Goal: Task Accomplishment & Management: Manage account settings

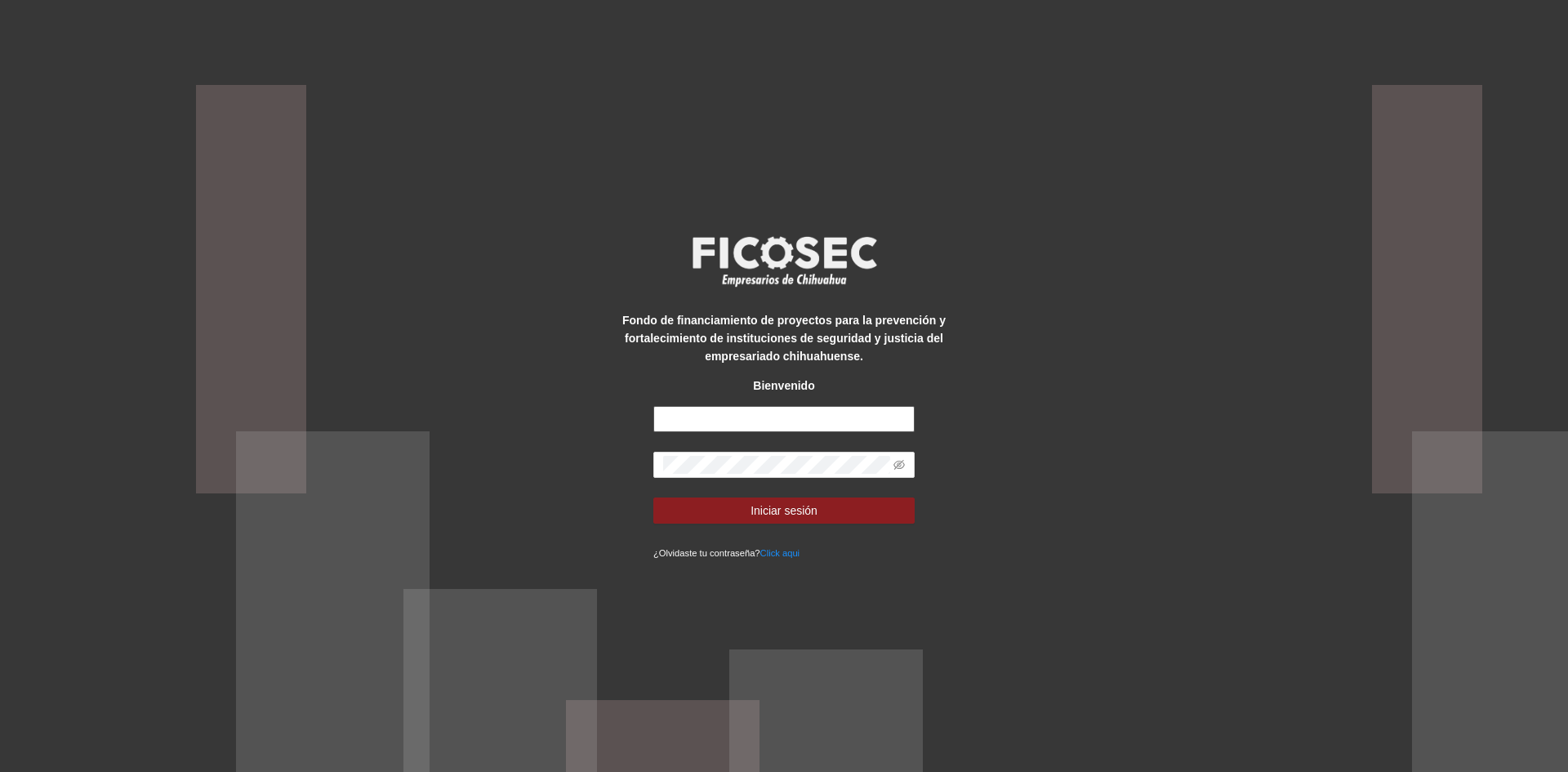
click at [740, 428] on input "text" at bounding box center [784, 419] width 261 height 26
type input "**********"
click at [653, 498] on button "Iniciar sesión" at bounding box center [784, 511] width 261 height 26
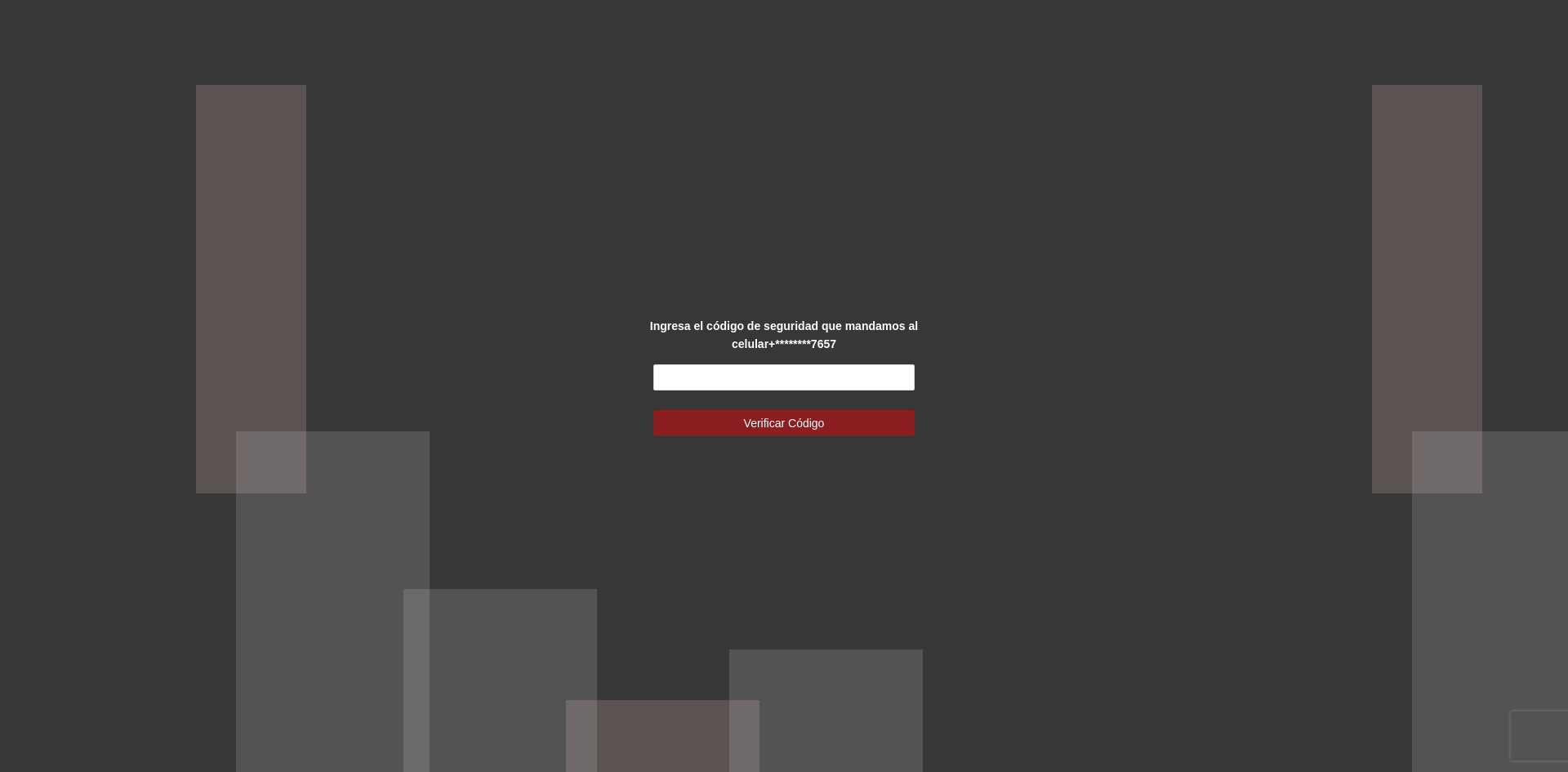
click at [614, 483] on div "Ingresa el código de seguridad que mandamos al celular +********7657 Verificar …" at bounding box center [784, 386] width 1568 height 772
click at [811, 375] on input "text" at bounding box center [784, 377] width 261 height 26
type input "******"
click at [653, 410] on button "Verificar Código" at bounding box center [784, 423] width 261 height 26
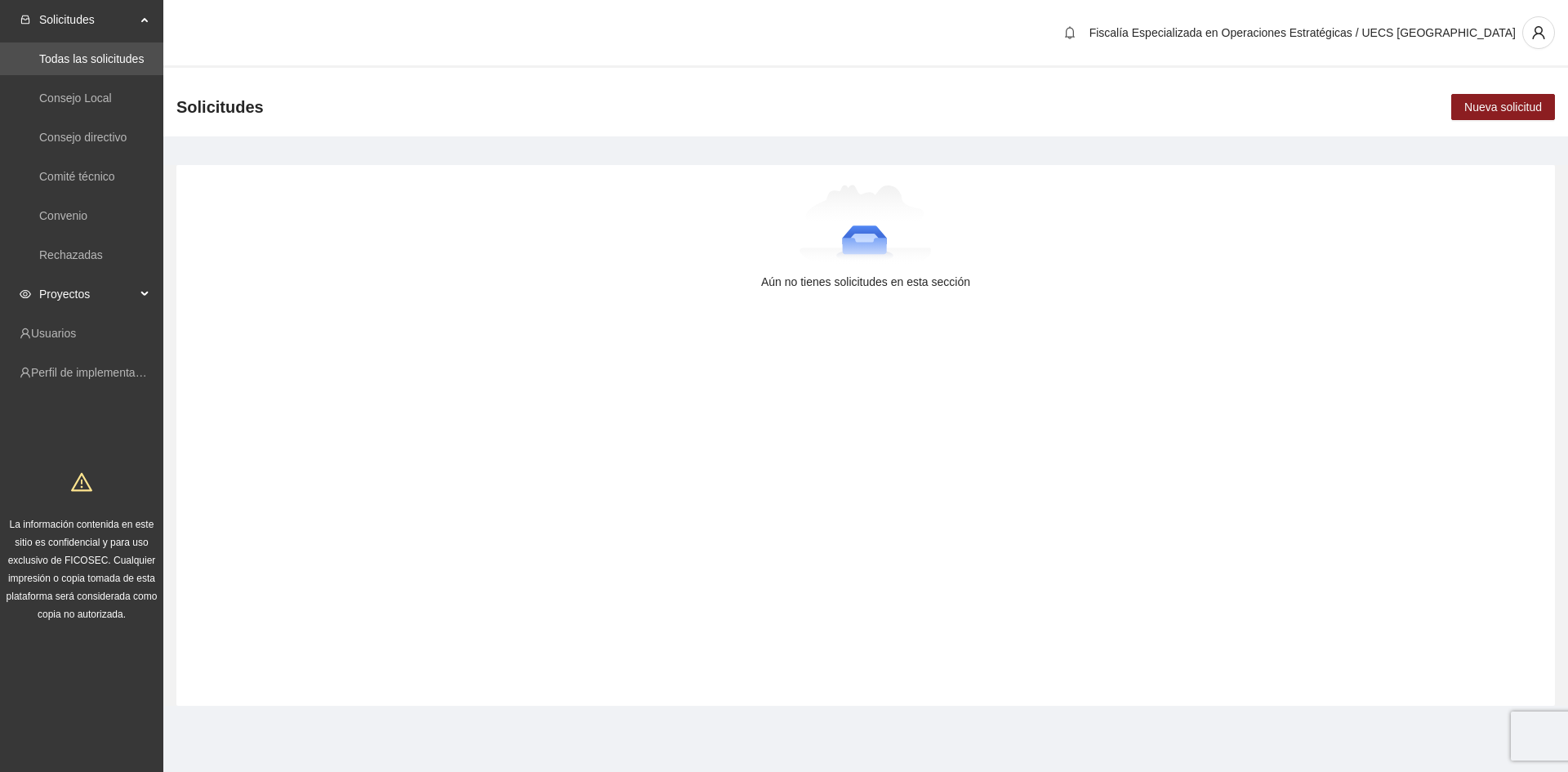
click at [100, 281] on span "Proyectos" at bounding box center [87, 294] width 96 height 33
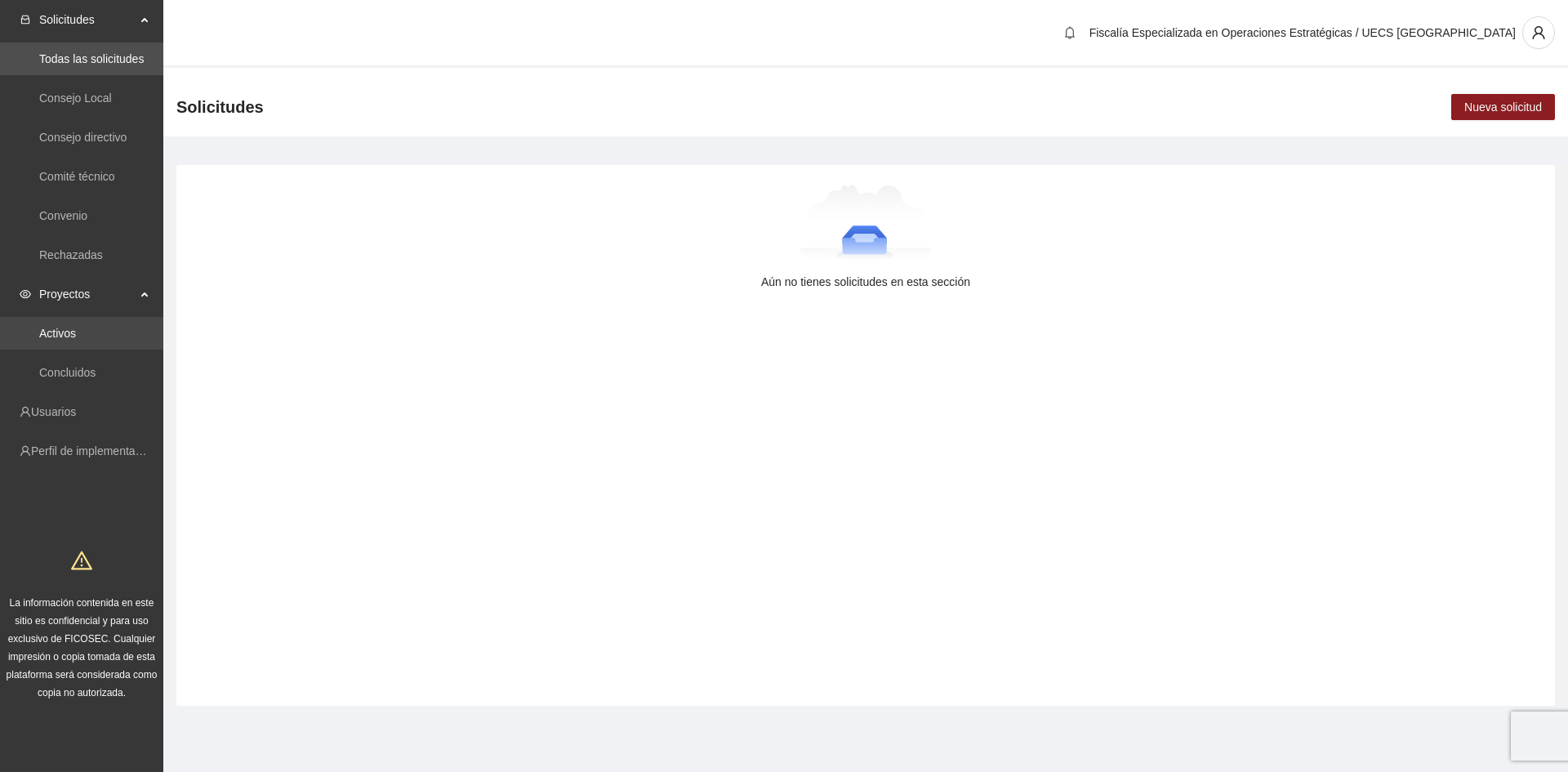
click at [76, 338] on link "Activos" at bounding box center [57, 333] width 37 height 13
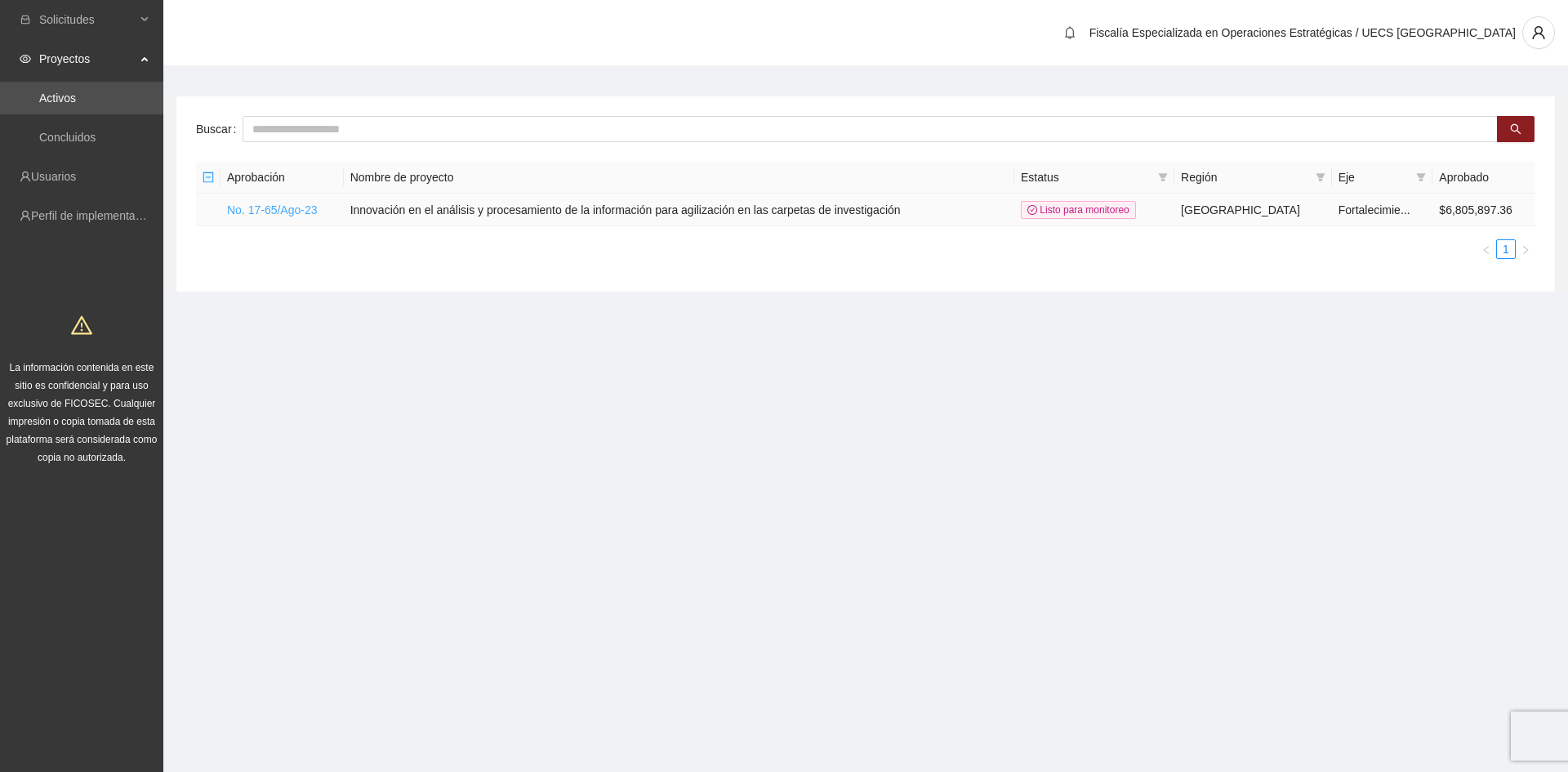
click at [278, 210] on link "No. 17-65/Ago-23" at bounding box center [272, 210] width 91 height 13
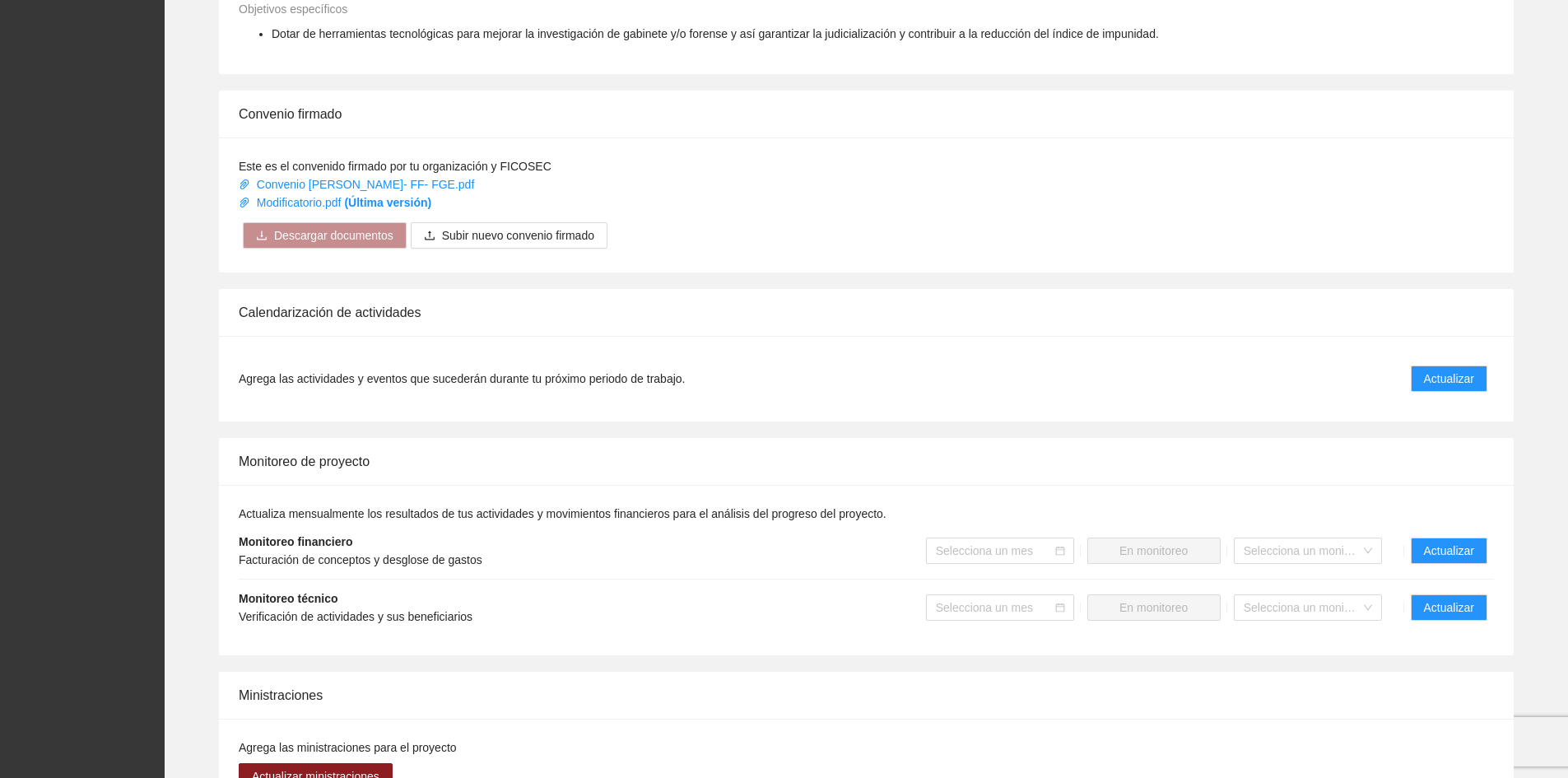
scroll to position [823, 0]
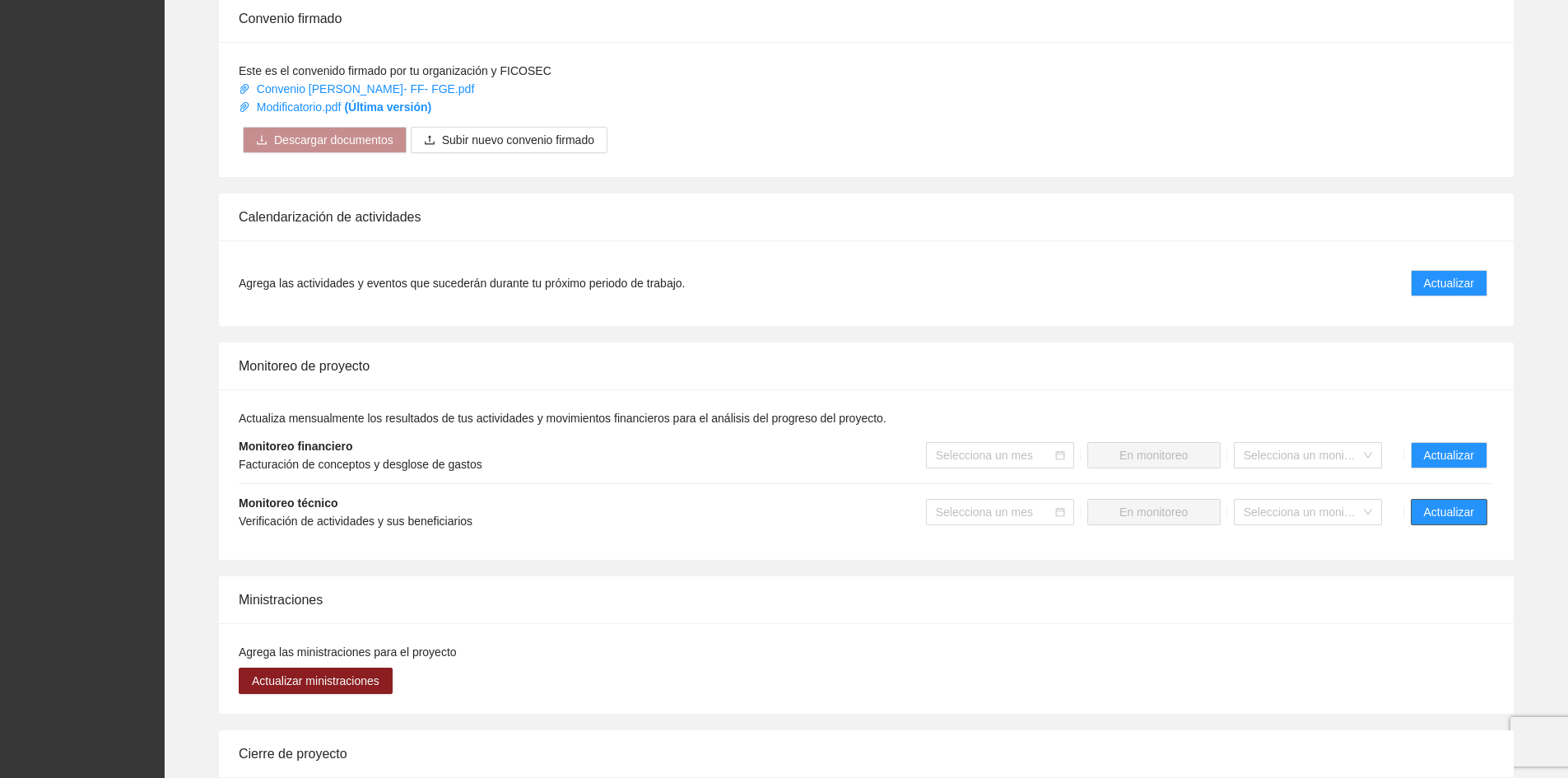
click at [1464, 502] on span "Actualizar" at bounding box center [1449, 511] width 51 height 18
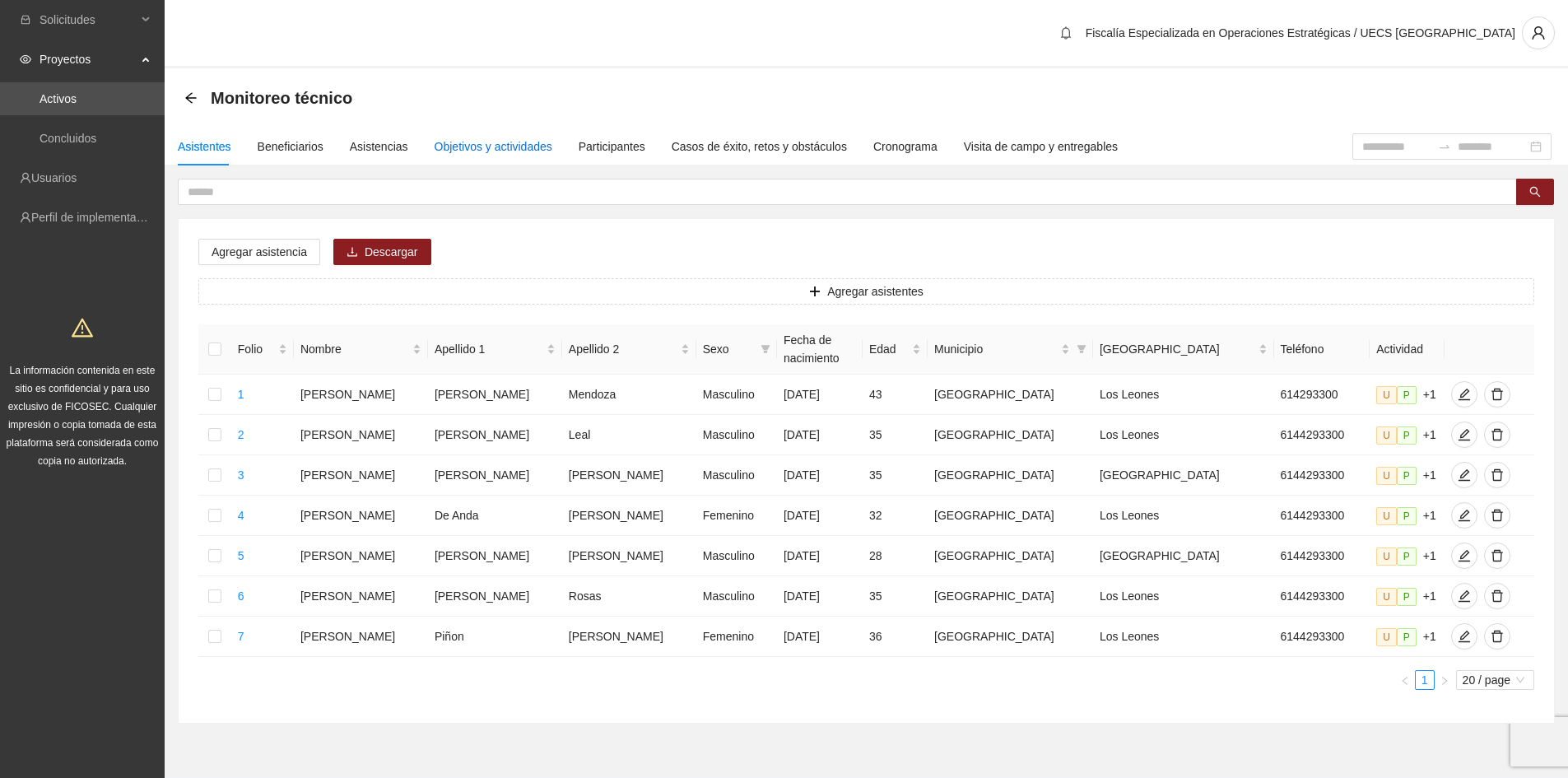
click at [505, 140] on div "Objetivos y actividades" at bounding box center [493, 146] width 117 height 18
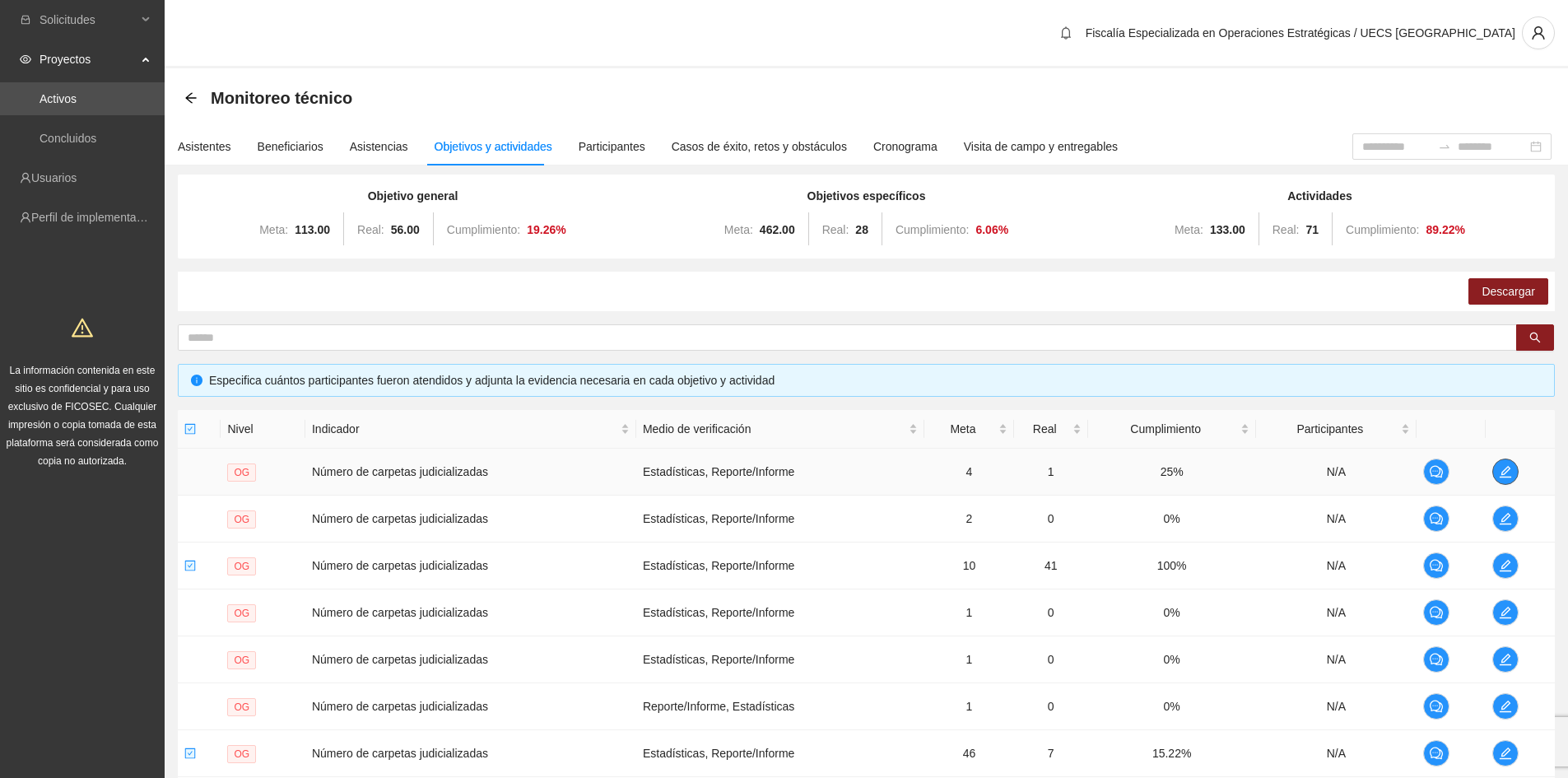
click at [1500, 469] on icon "edit" at bounding box center [1505, 472] width 13 height 13
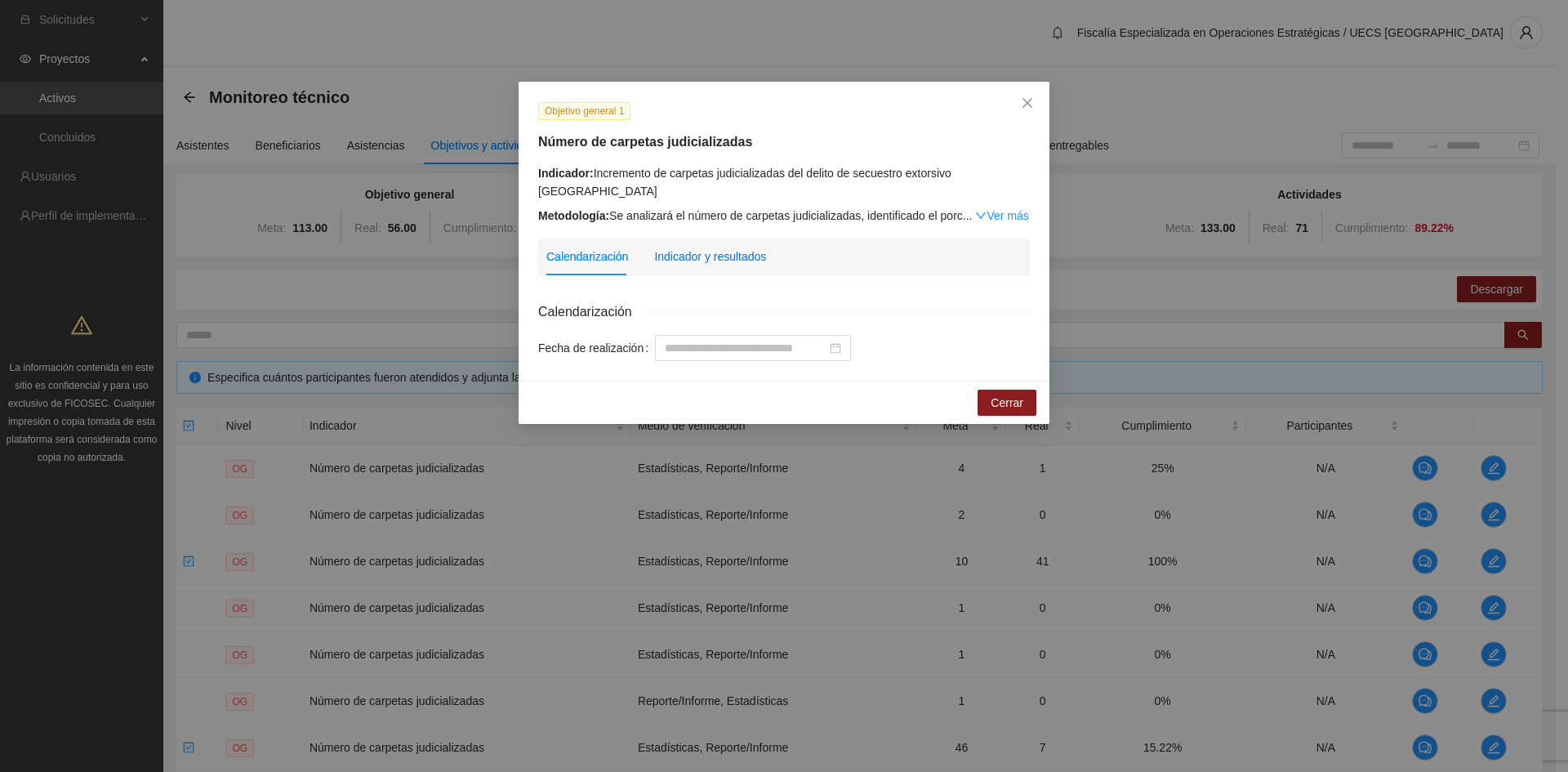
click at [737, 248] on div "Indicador y resultados" at bounding box center [710, 256] width 112 height 18
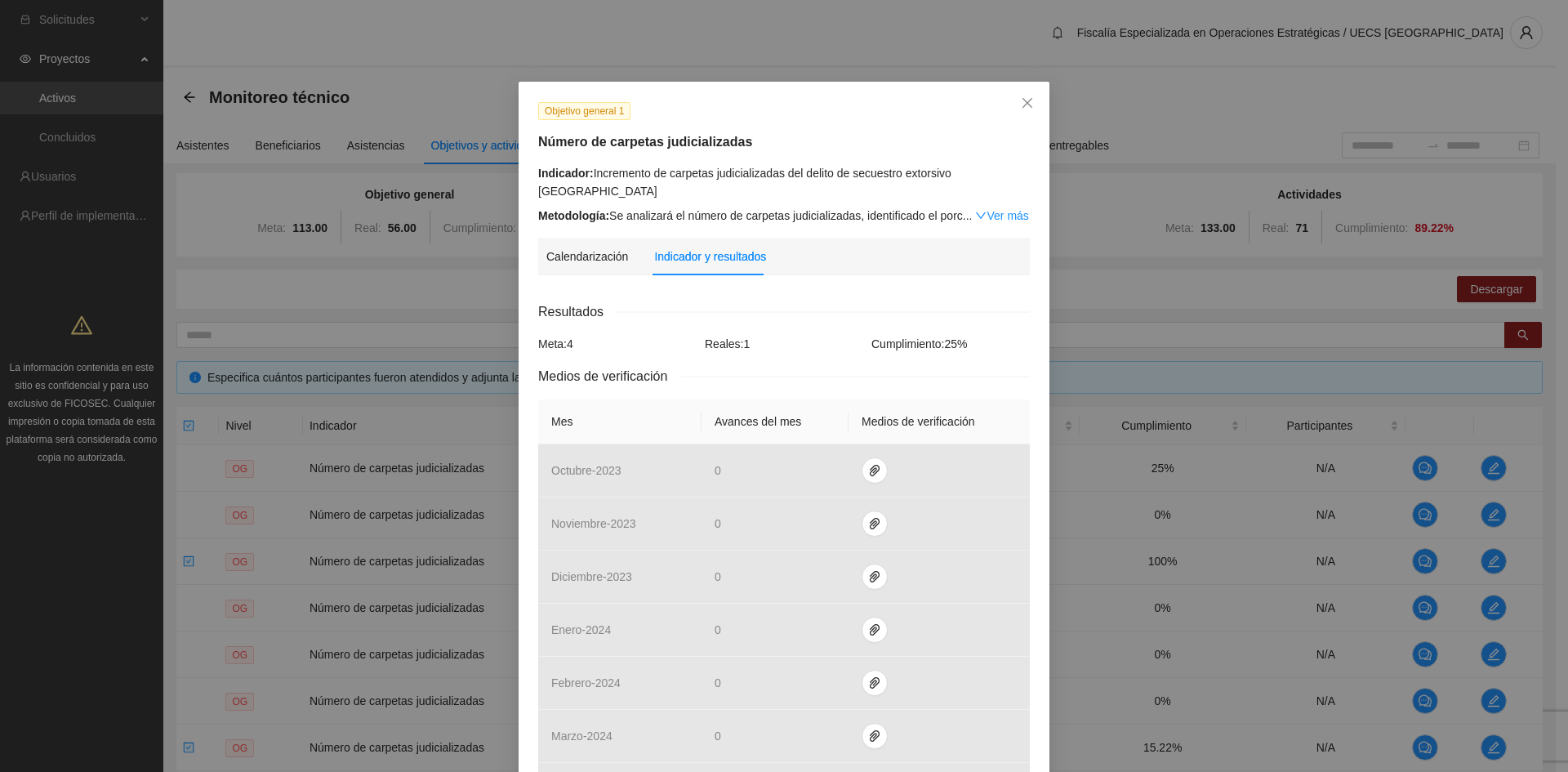
click at [1298, 362] on div "Objetivo general 1 Número de carpetas judicializadas Indicador: Incremento de c…" at bounding box center [784, 386] width 1568 height 772
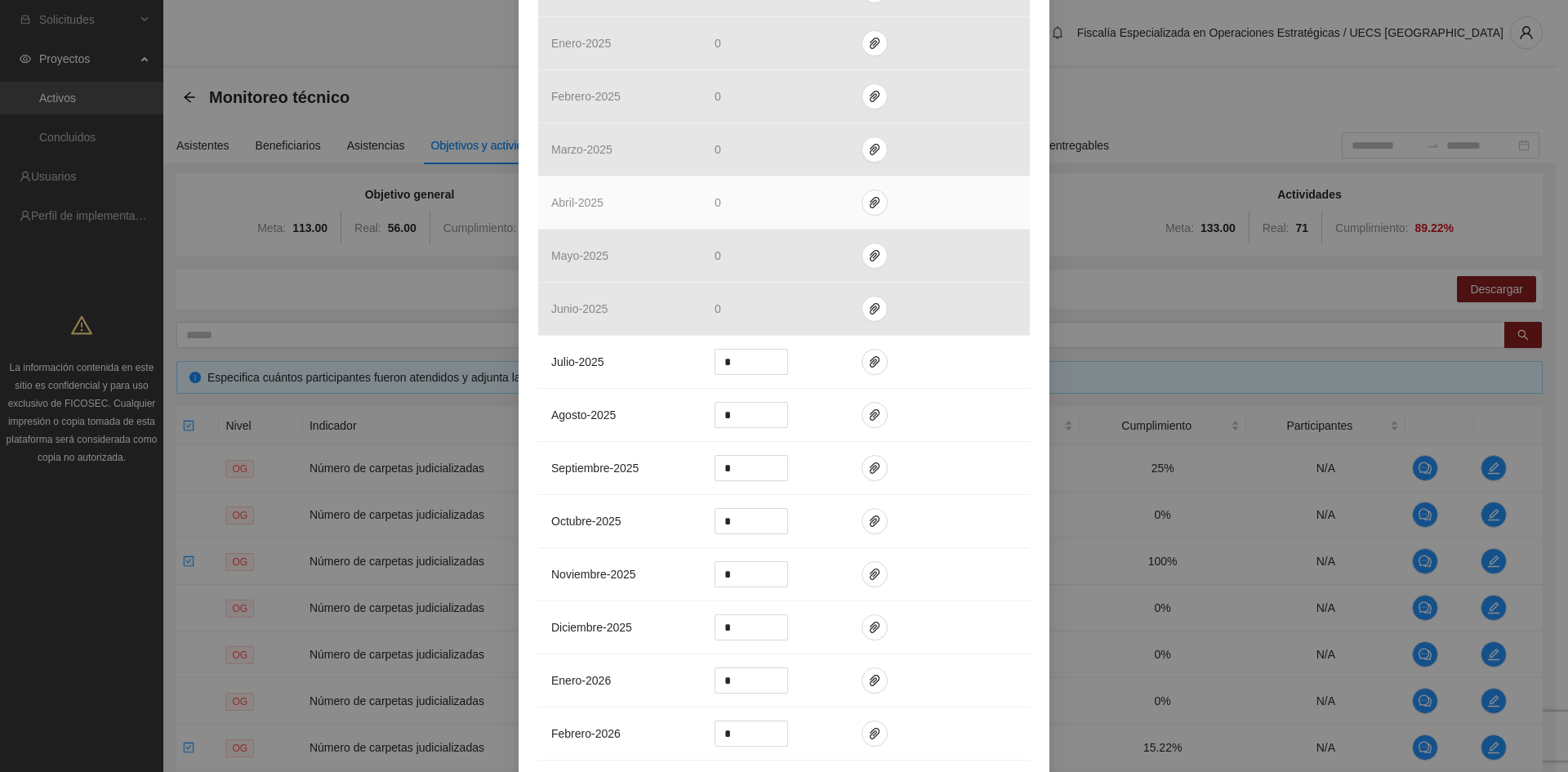
scroll to position [1225, 0]
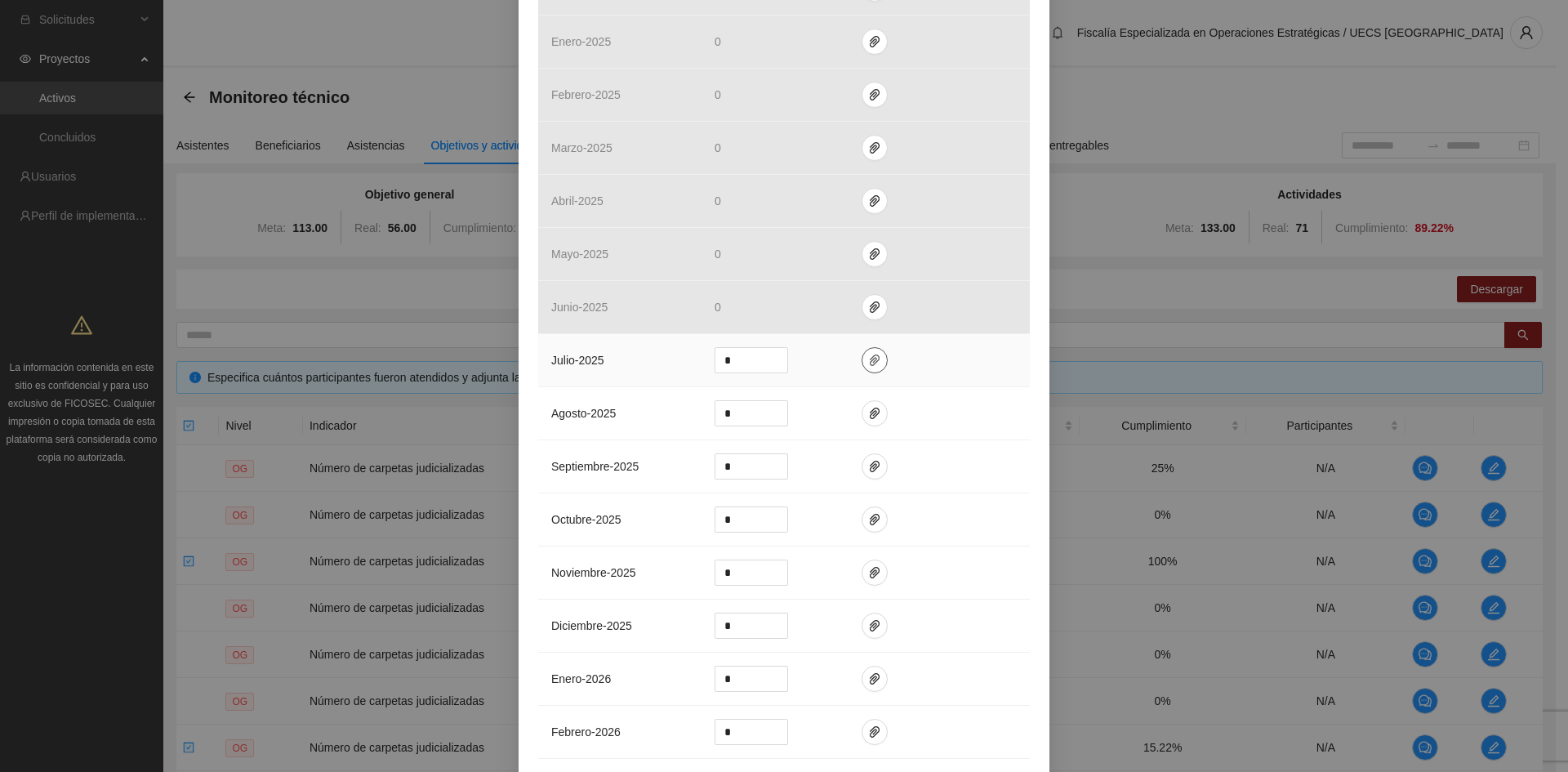
click at [871, 354] on icon "paper-clip" at bounding box center [875, 360] width 13 height 13
click at [844, 296] on span "Adjuntar documento" at bounding box center [825, 290] width 102 height 18
click at [850, 278] on button "Adjuntar documento" at bounding box center [815, 290] width 147 height 26
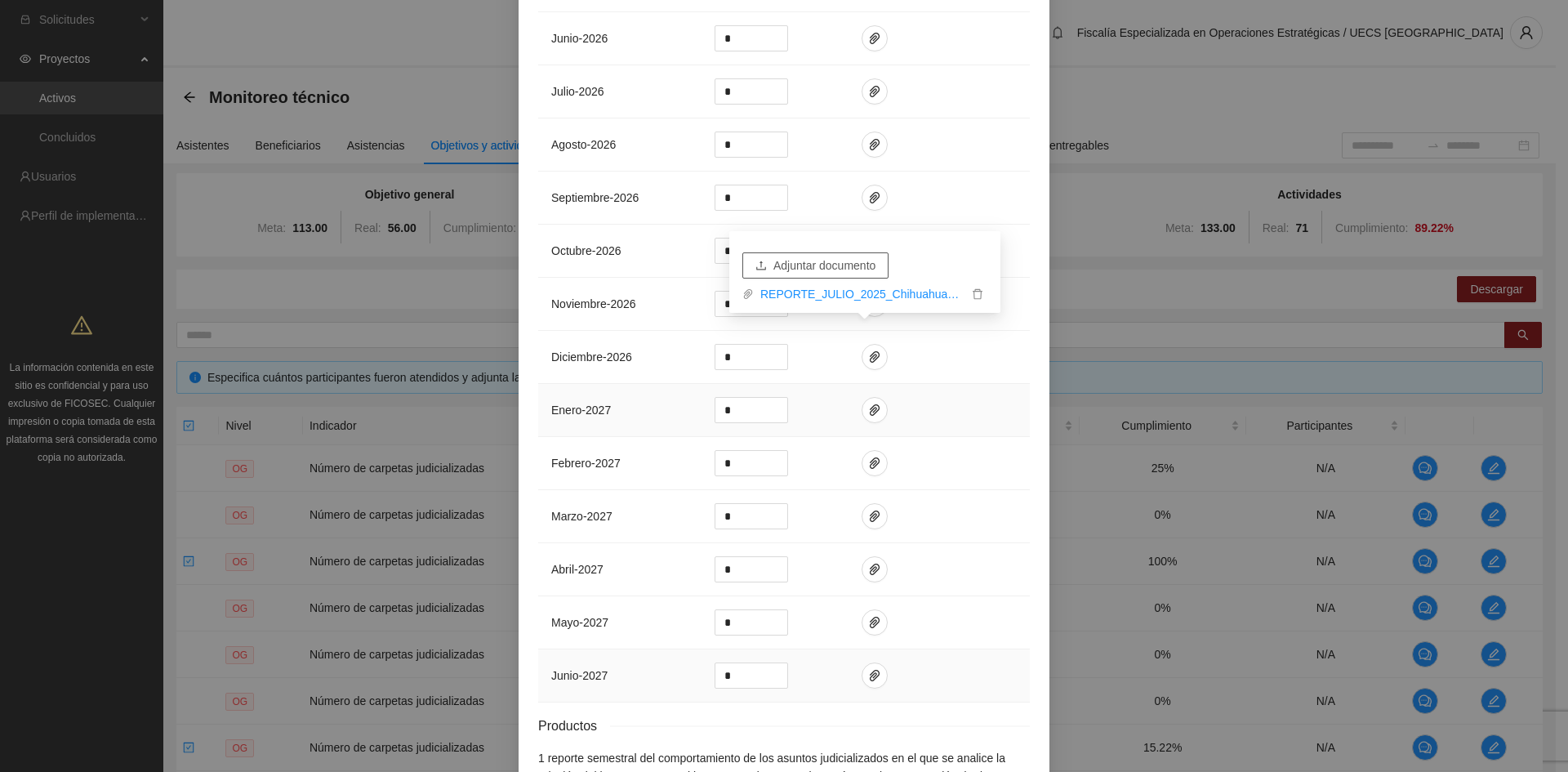
scroll to position [2255, 0]
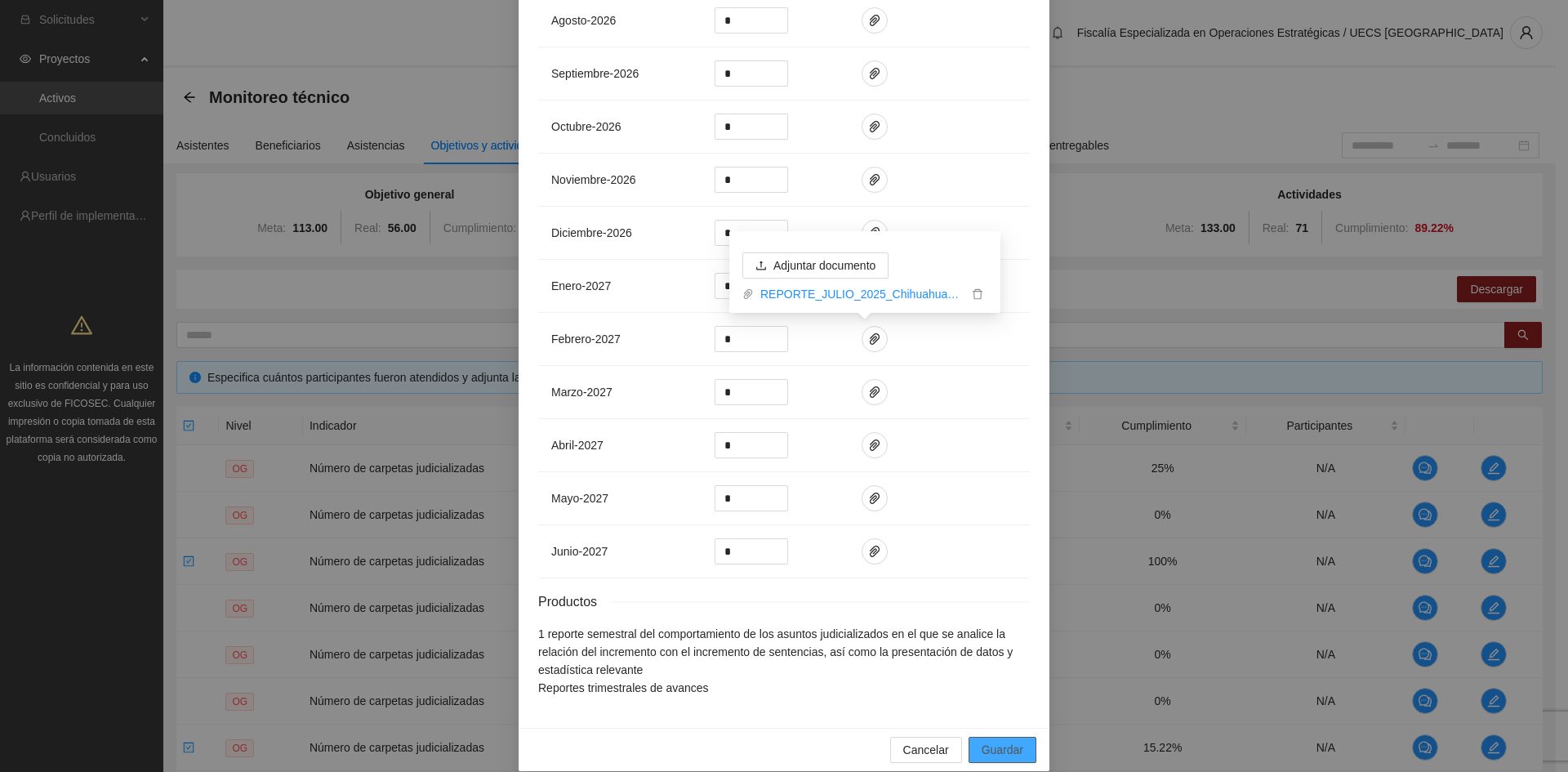
click at [988, 741] on span "Guardar" at bounding box center [1002, 749] width 42 height 18
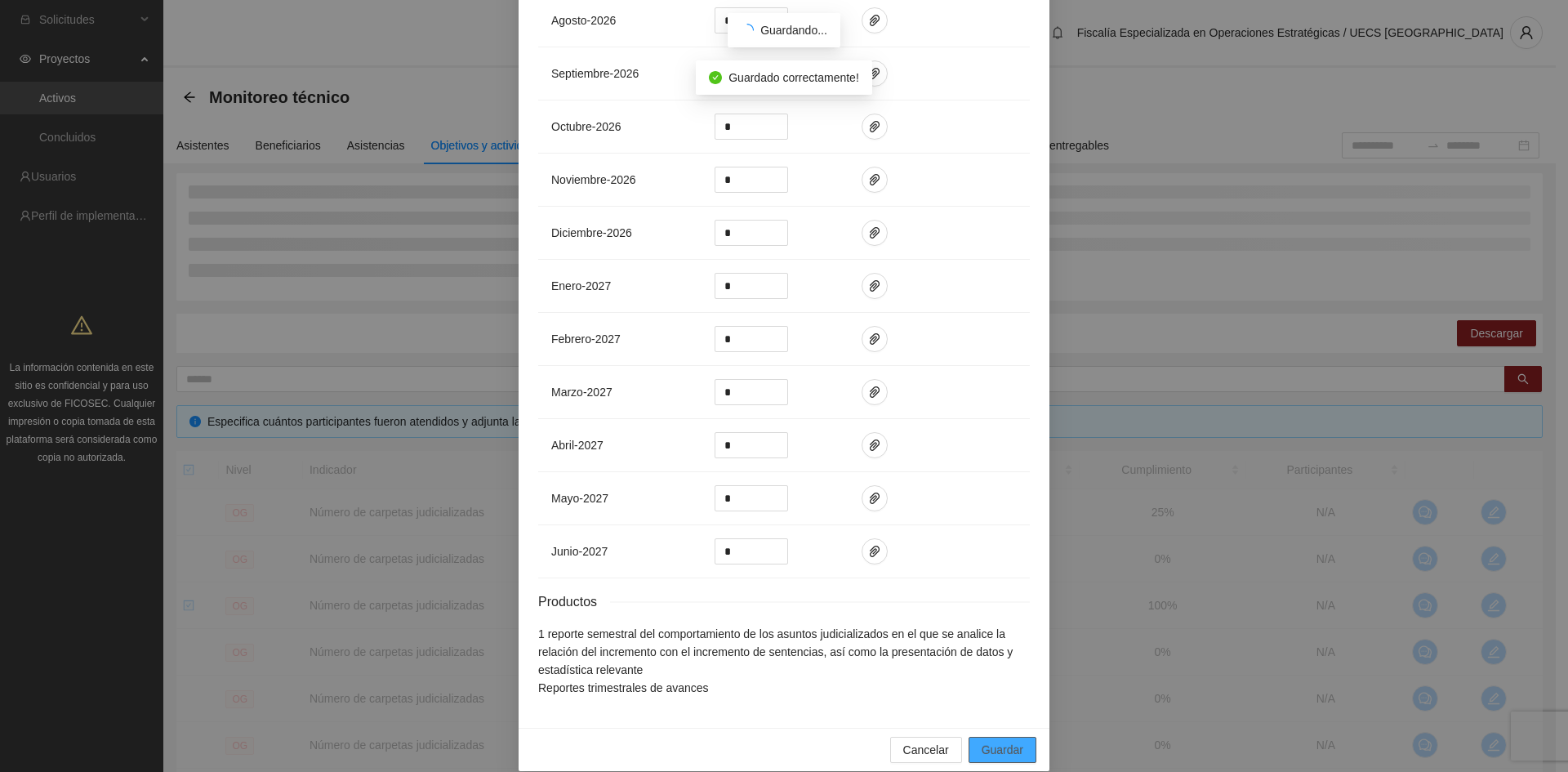
scroll to position [2173, 0]
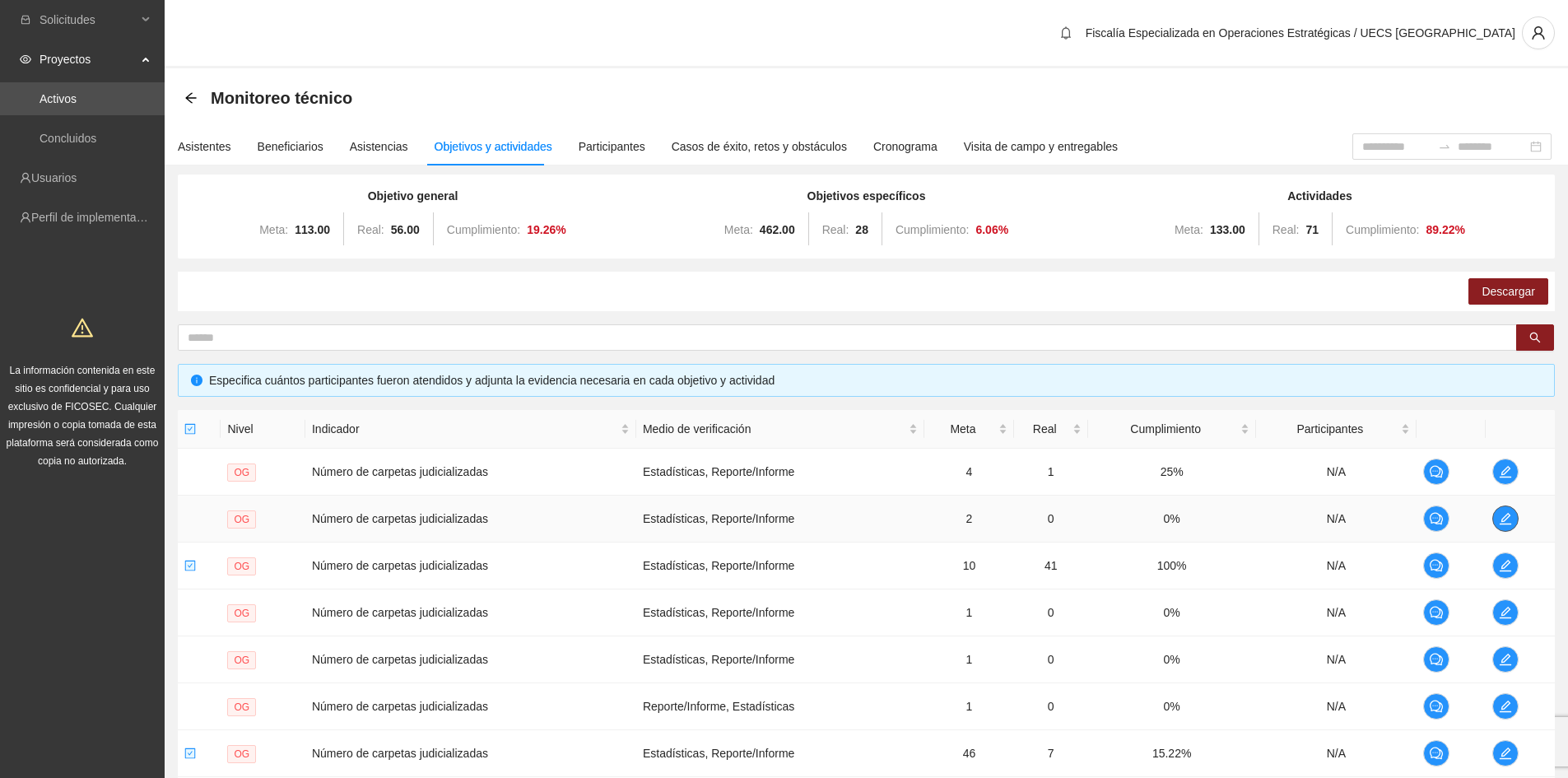
click at [1502, 524] on icon "edit" at bounding box center [1505, 519] width 11 height 11
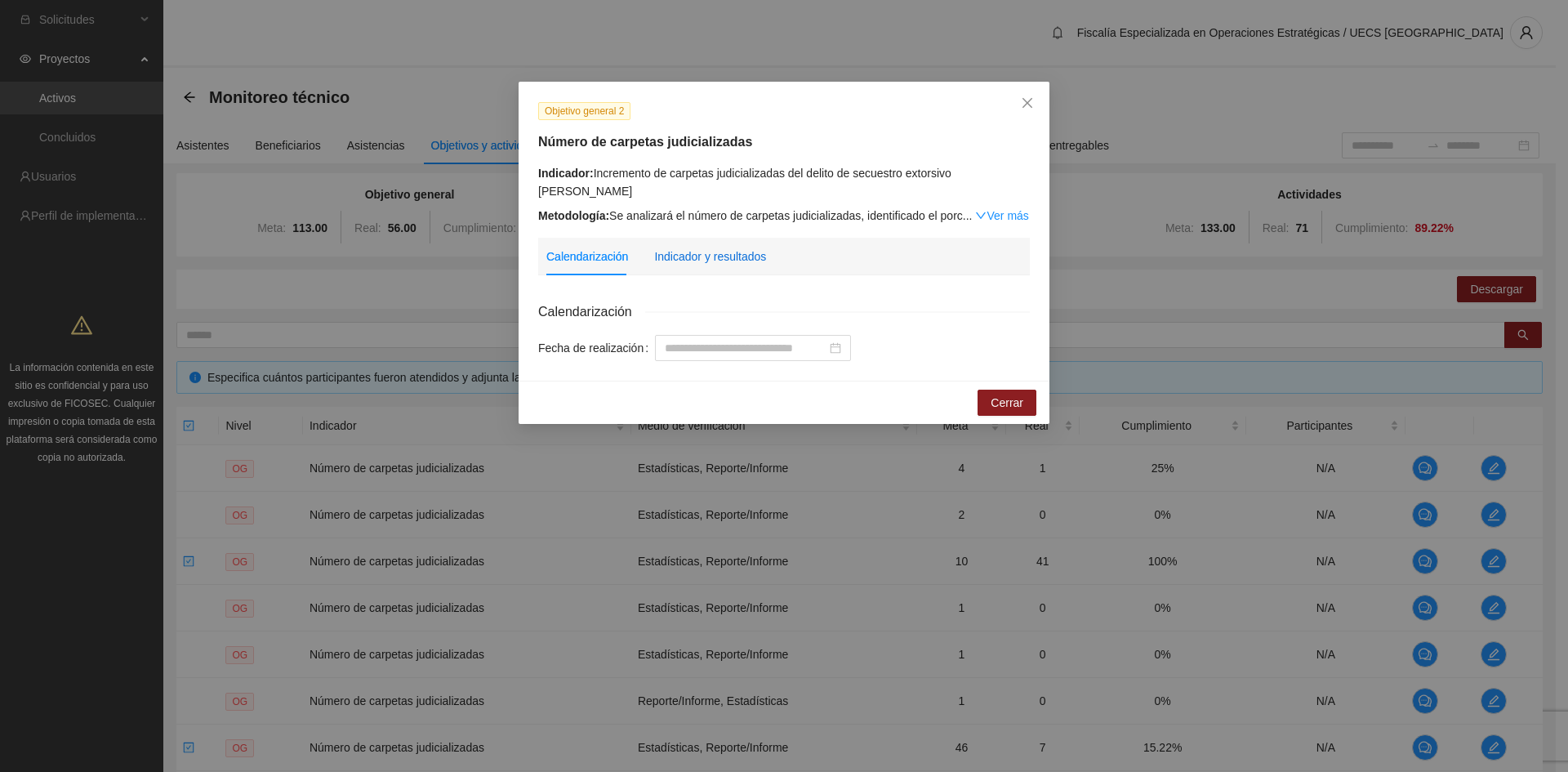
click at [686, 248] on div "Indicador y resultados" at bounding box center [710, 256] width 112 height 18
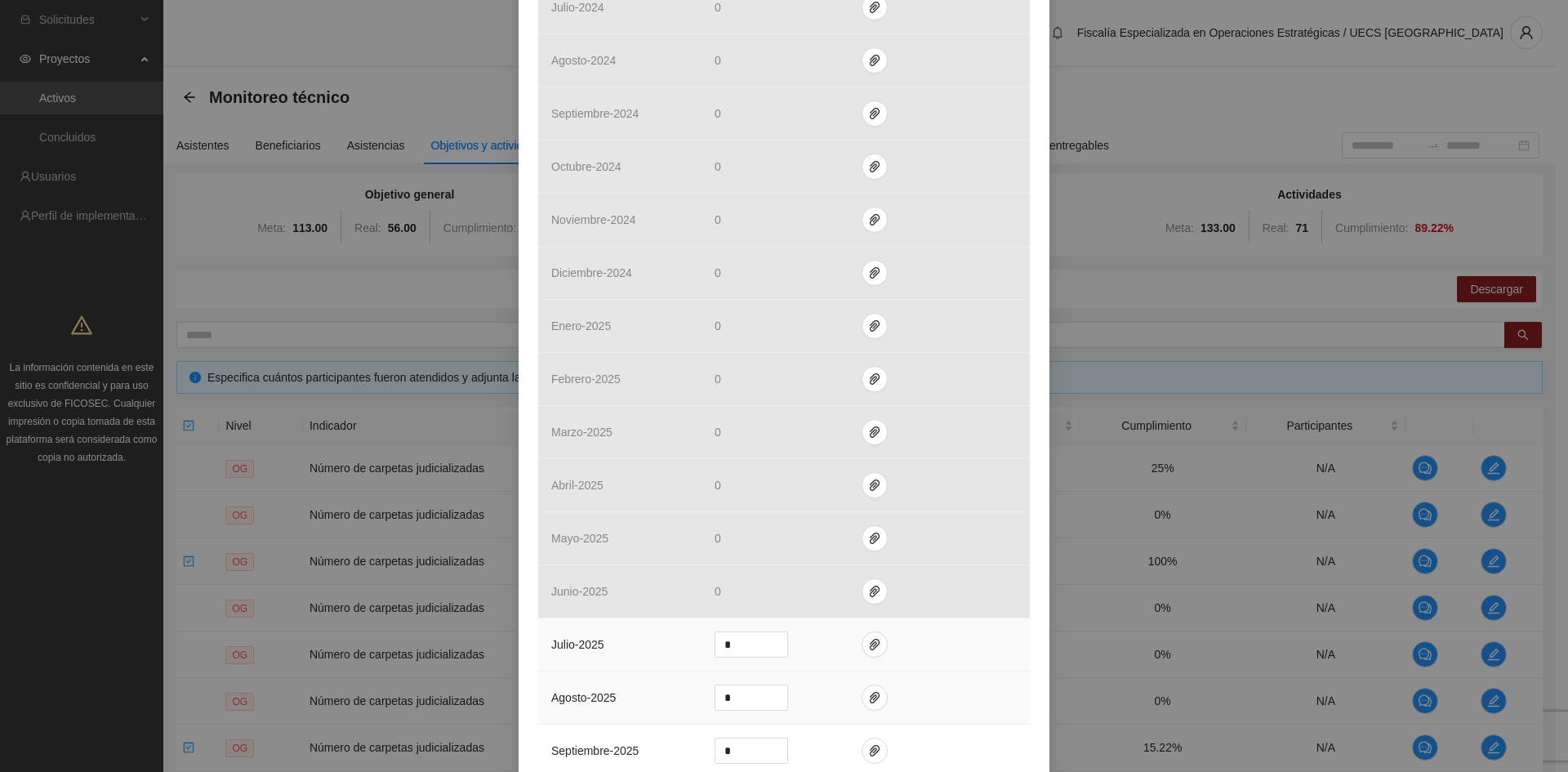
scroll to position [980, 0]
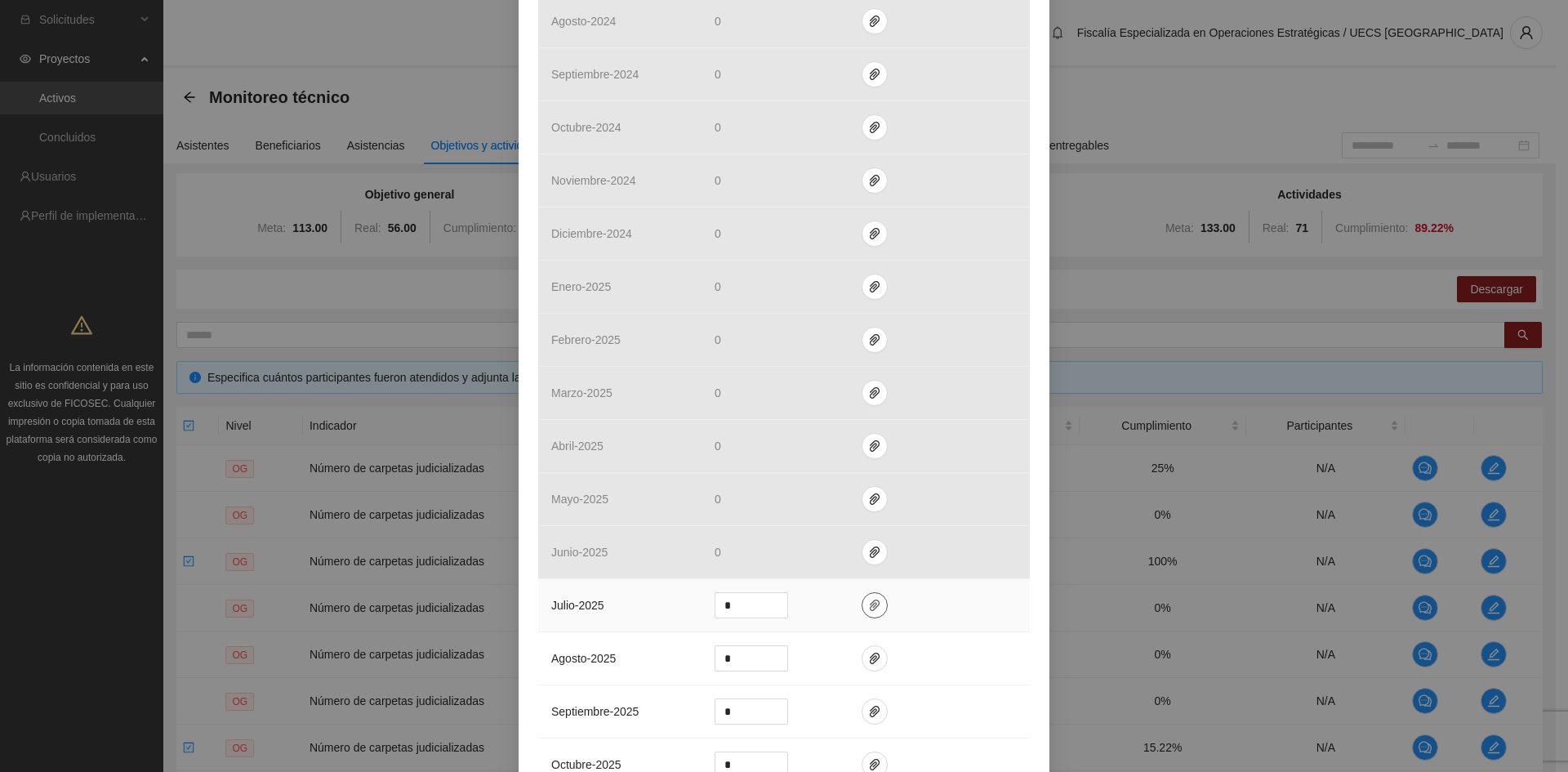
click at [869, 600] on icon "paper-clip" at bounding box center [874, 605] width 9 height 11
click at [824, 541] on span "Adjuntar documento" at bounding box center [825, 535] width 102 height 18
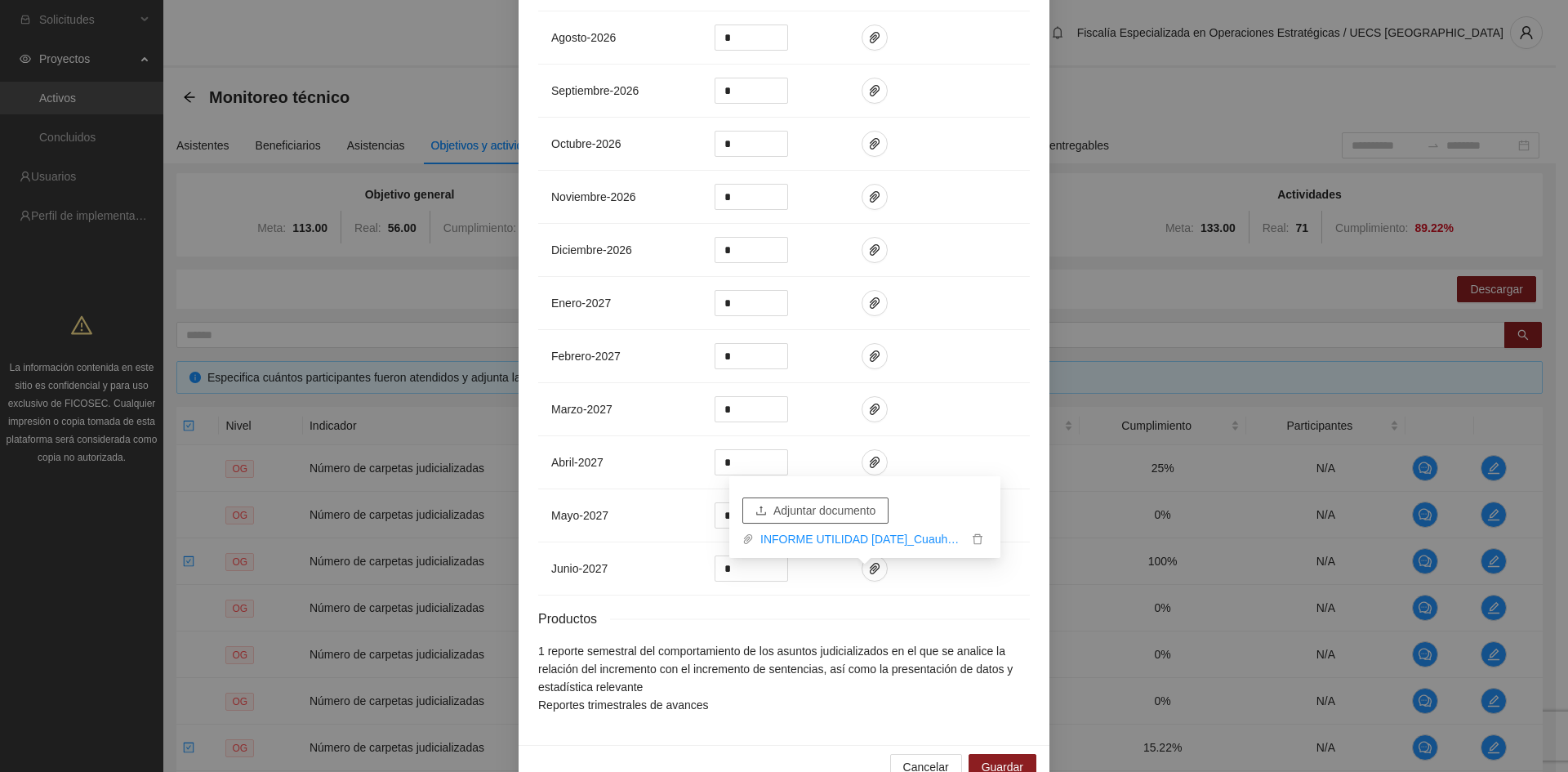
scroll to position [2255, 0]
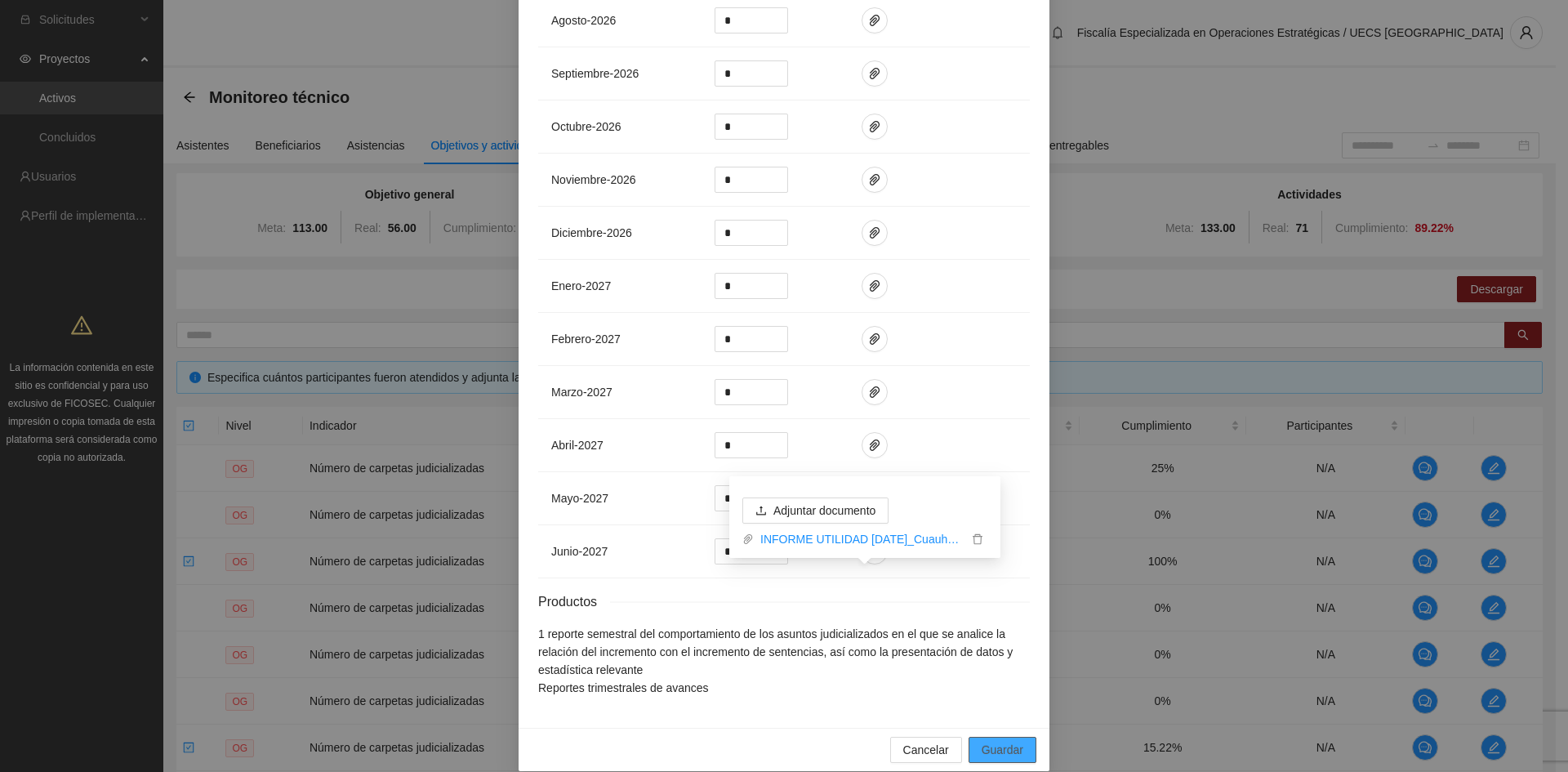
click at [1003, 737] on button "Guardar" at bounding box center [1002, 750] width 68 height 26
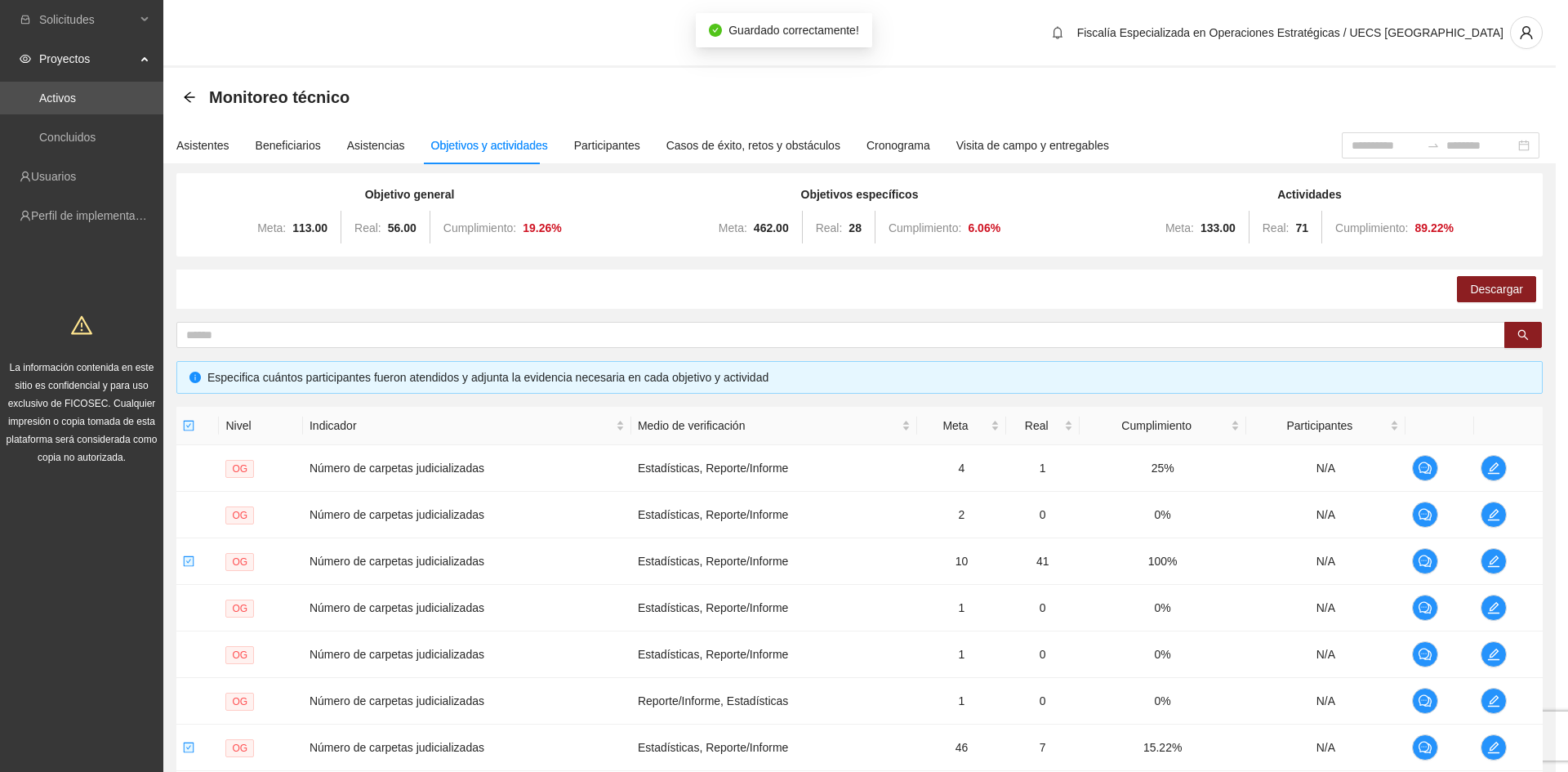
scroll to position [2173, 0]
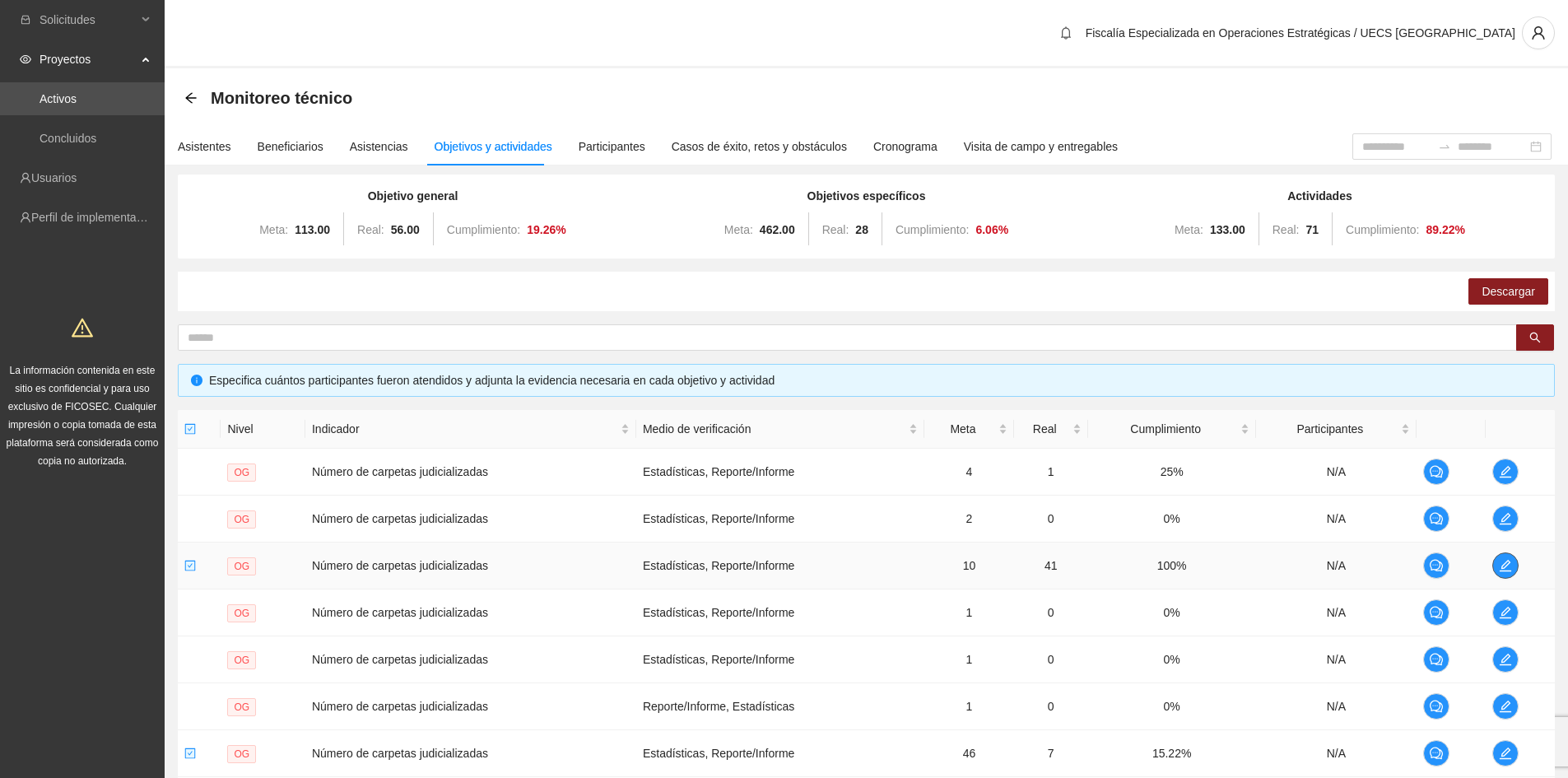
click at [1507, 566] on icon "edit" at bounding box center [1505, 565] width 13 height 13
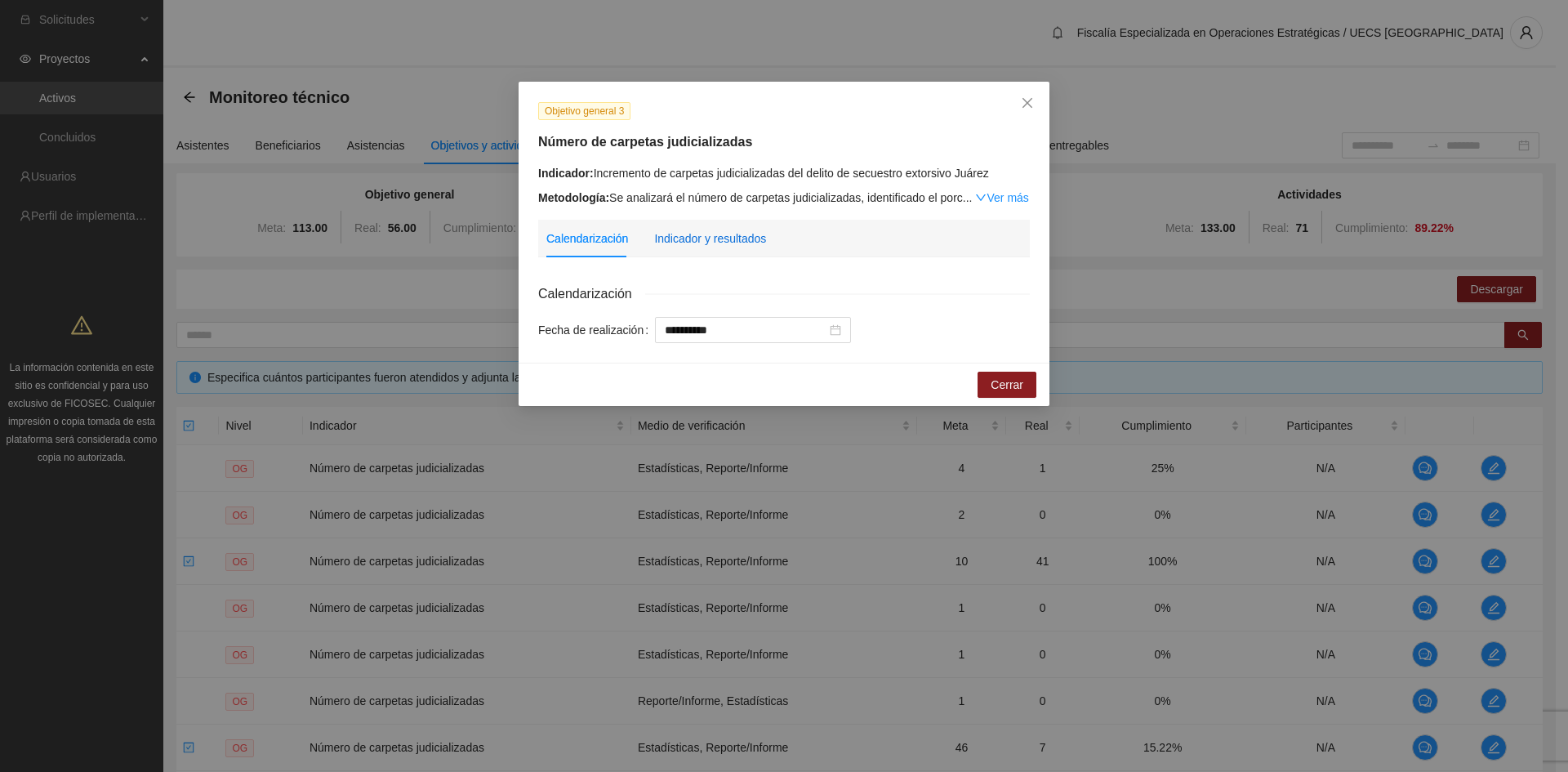
click at [719, 236] on div "Indicador y resultados" at bounding box center [710, 238] width 112 height 18
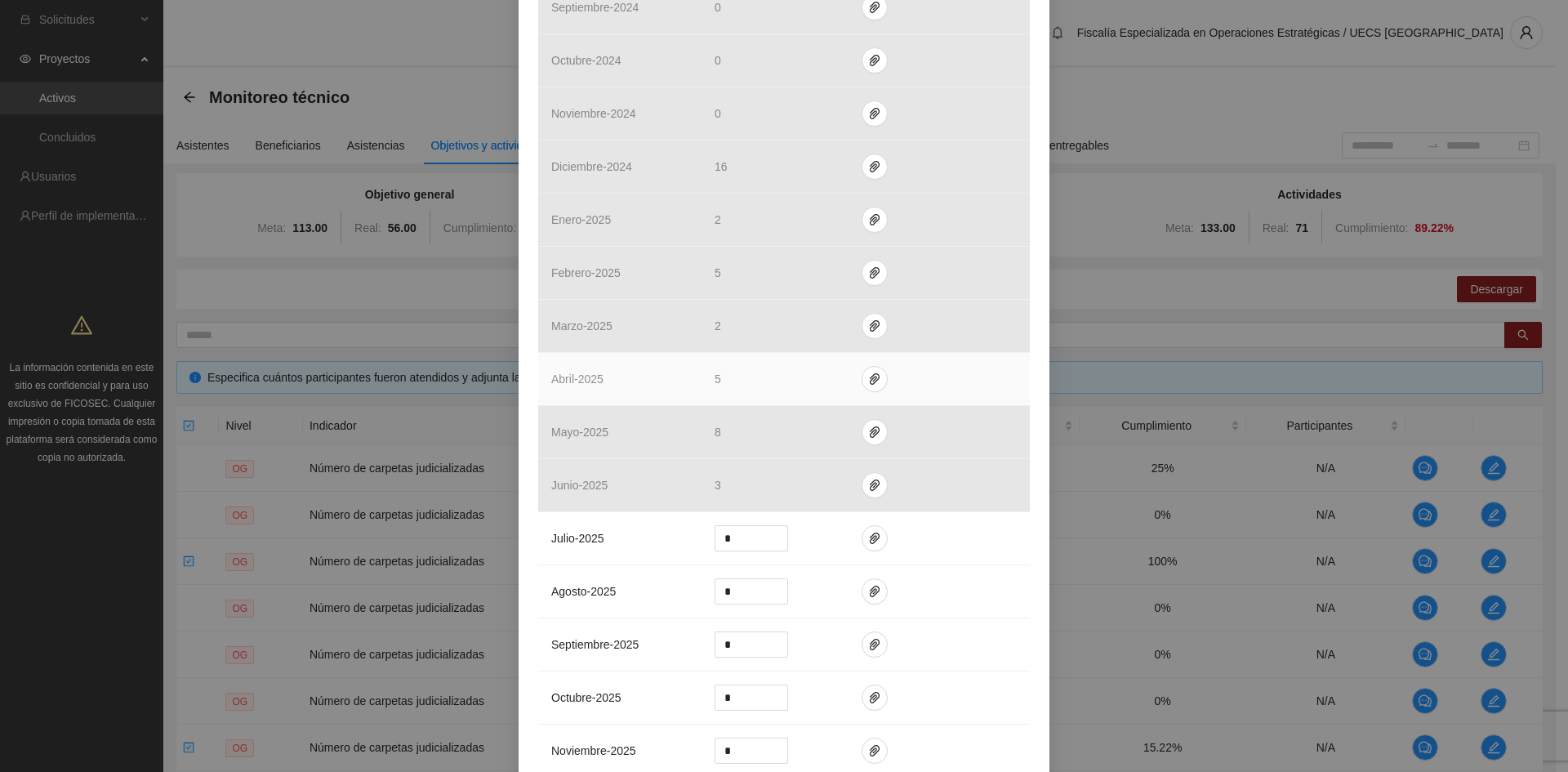
scroll to position [1062, 0]
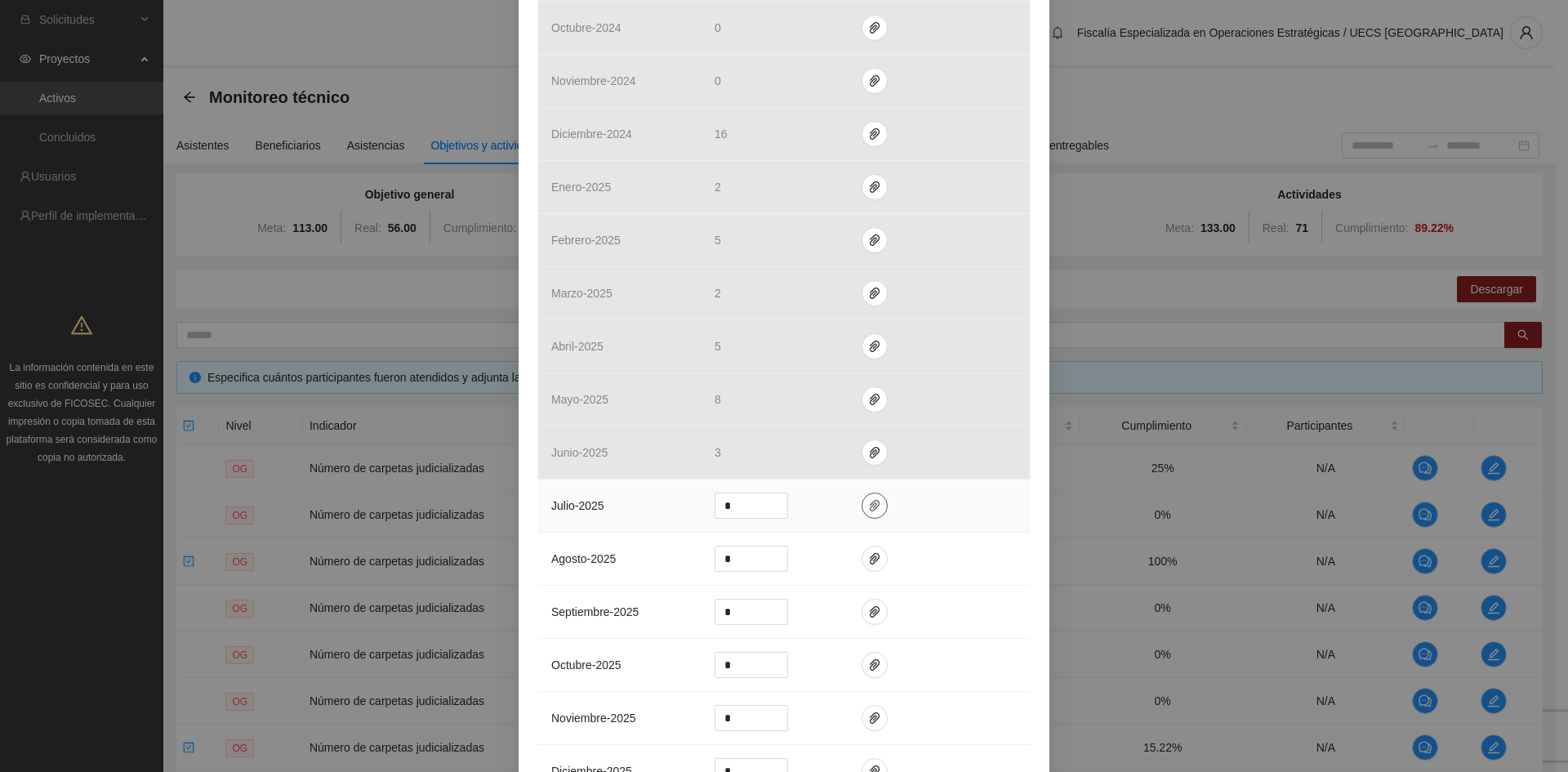
click at [869, 508] on icon "paper-clip" at bounding box center [875, 505] width 13 height 13
click at [834, 451] on span "Adjuntar documento" at bounding box center [825, 453] width 102 height 18
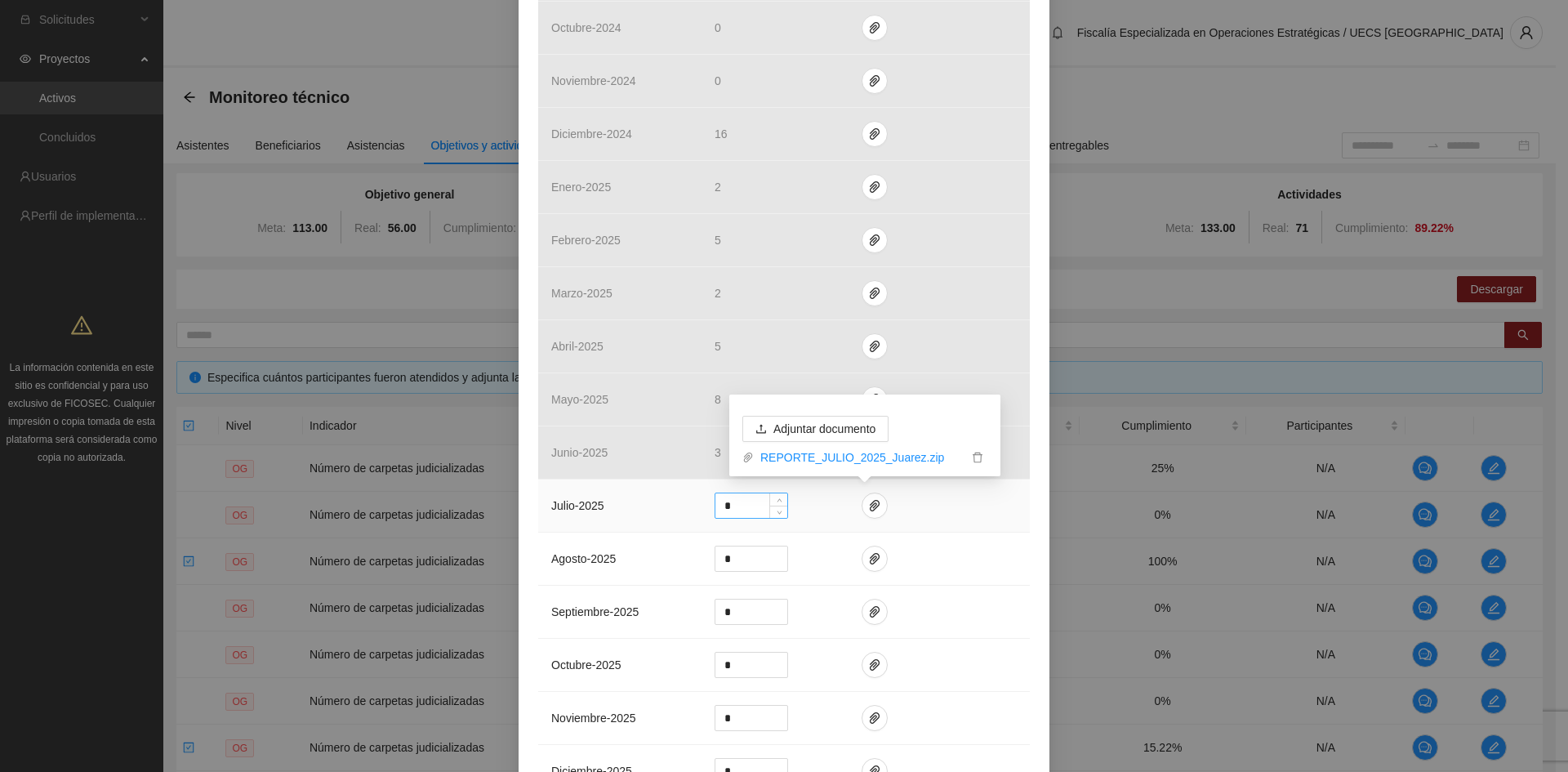
click at [740, 508] on input "*" at bounding box center [751, 505] width 72 height 25
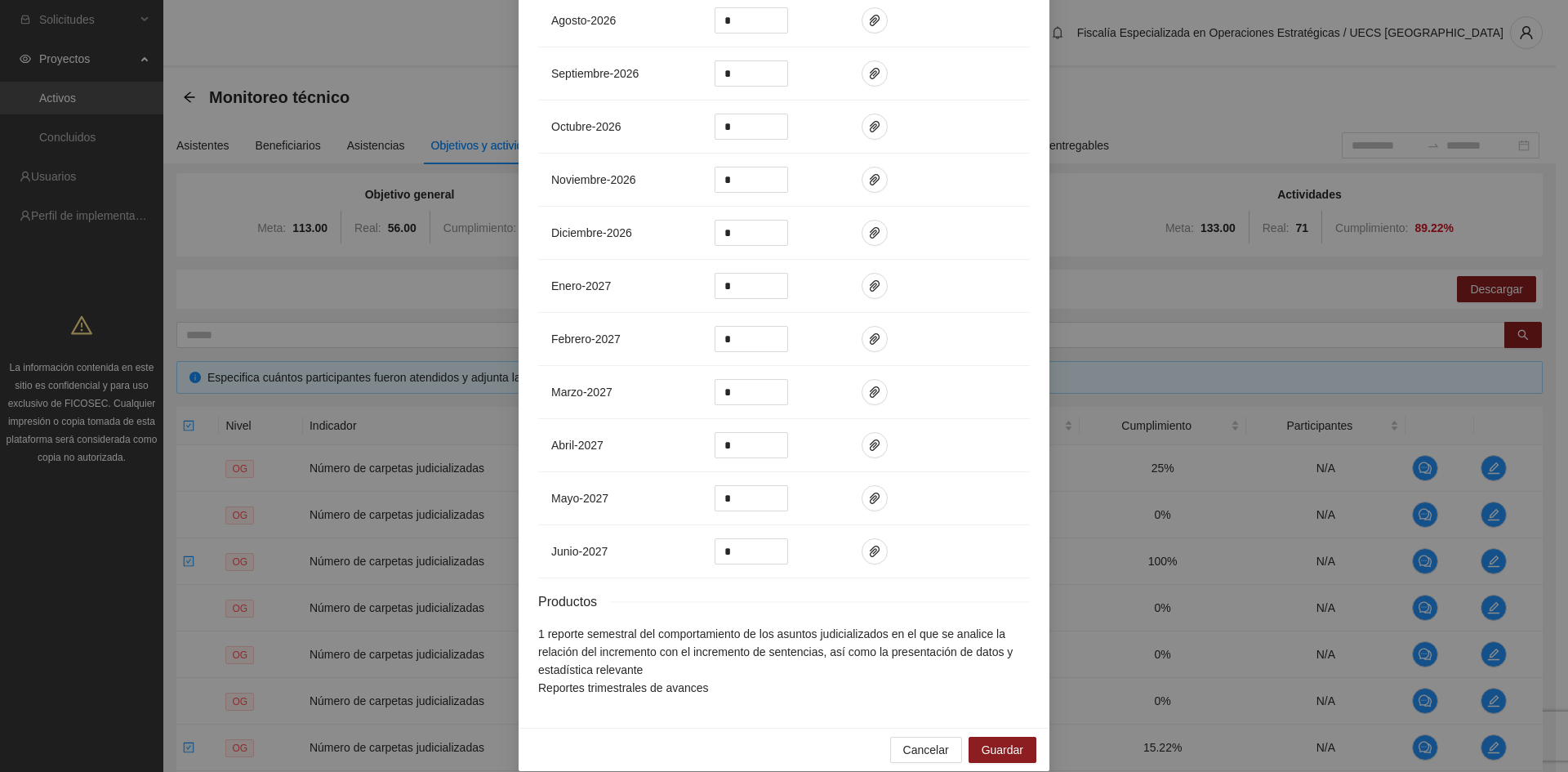
scroll to position [2255, 0]
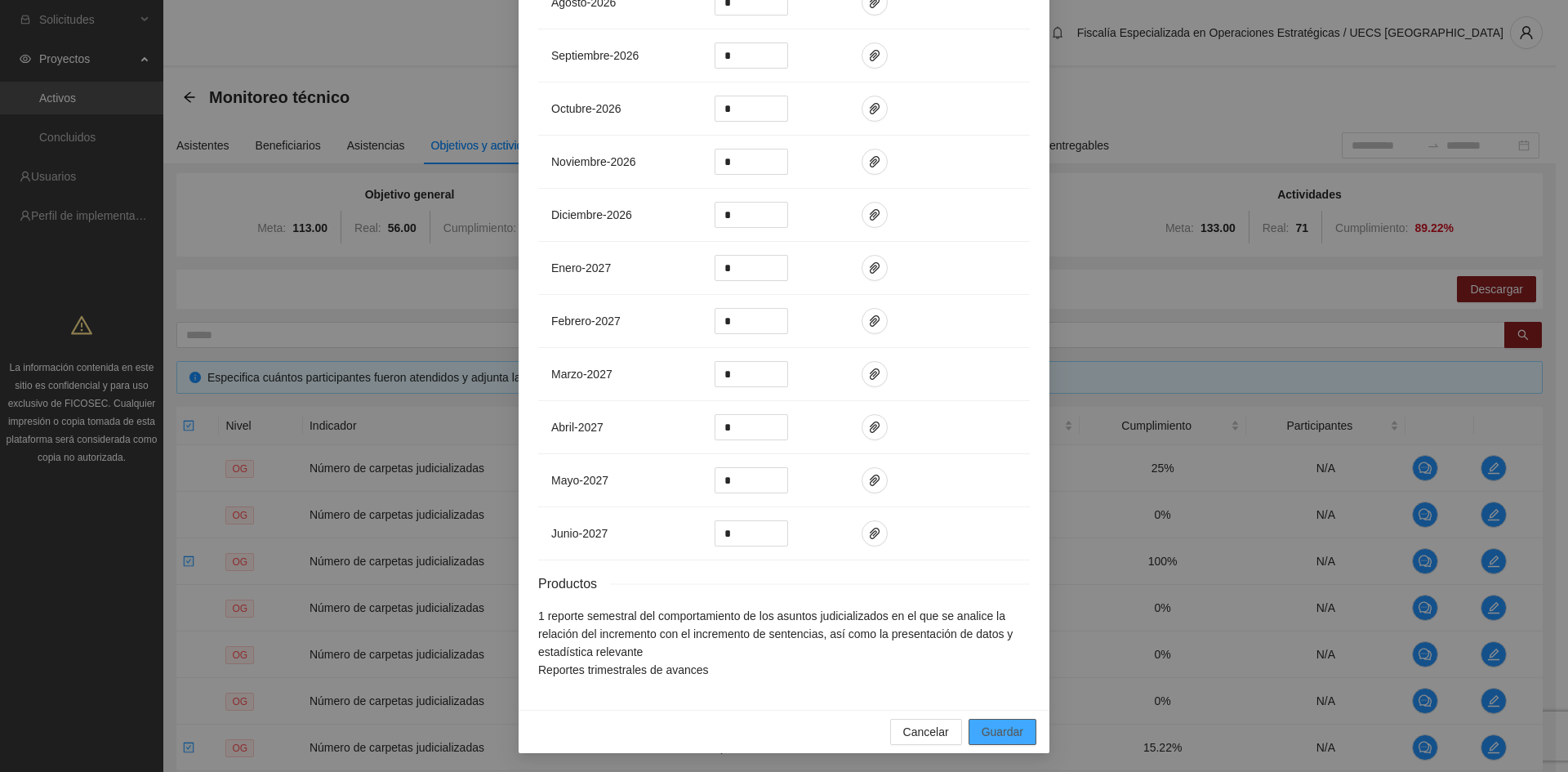
type input "*"
click at [983, 723] on span "Guardar" at bounding box center [1002, 731] width 42 height 18
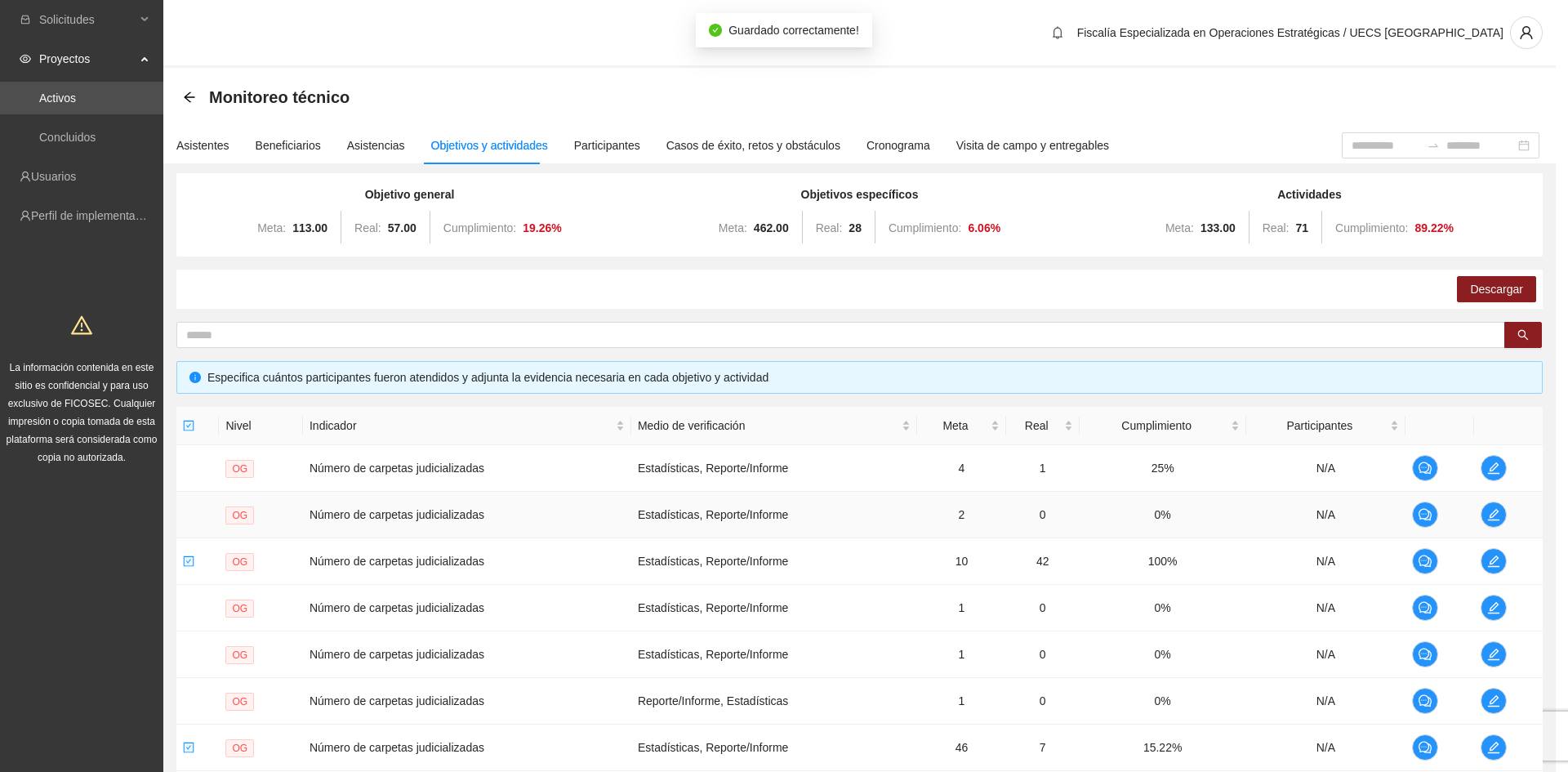
scroll to position [2173, 0]
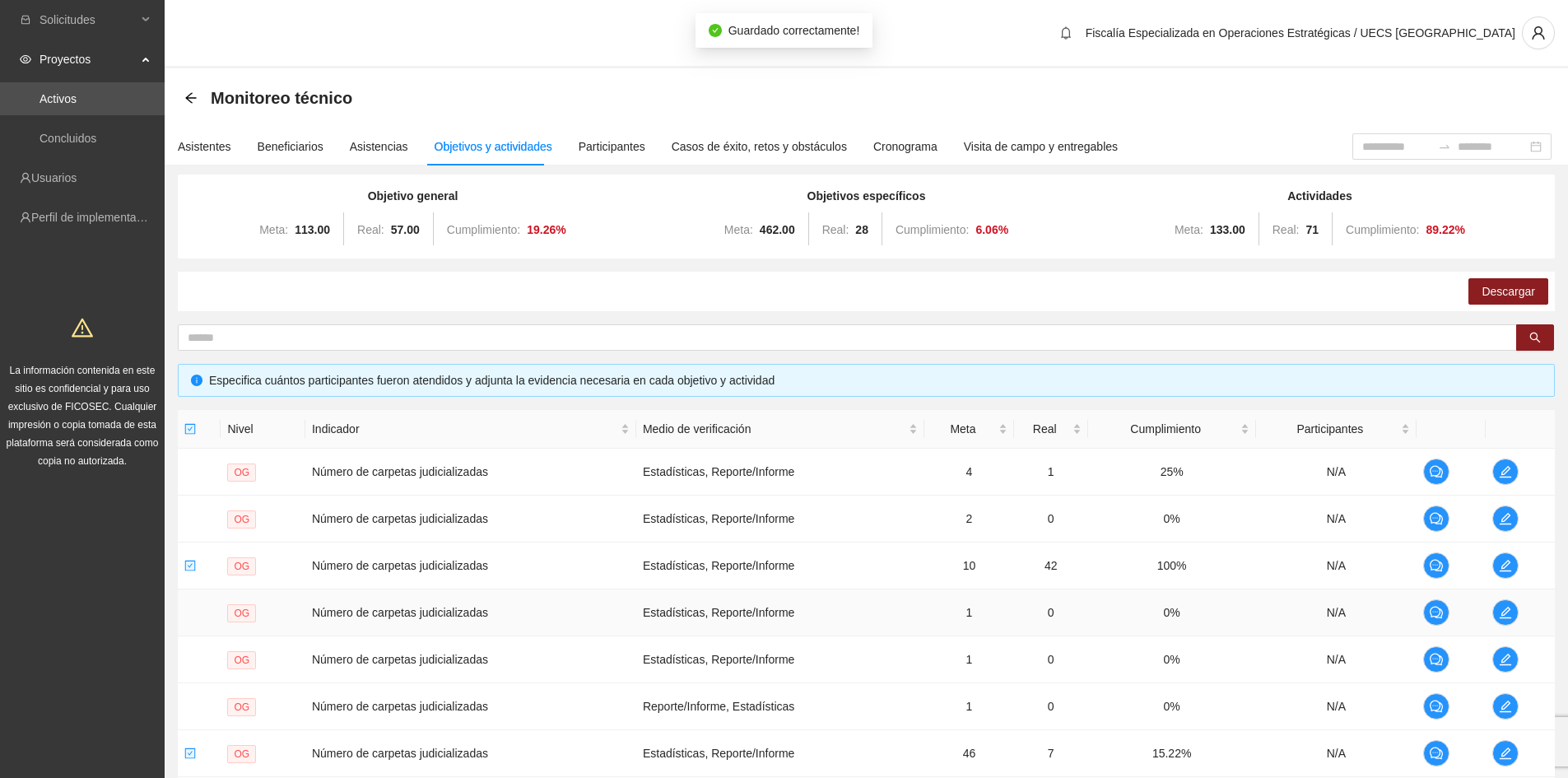
click at [1517, 618] on td at bounding box center [1519, 612] width 70 height 47
click at [1513, 613] on span "edit" at bounding box center [1505, 612] width 25 height 13
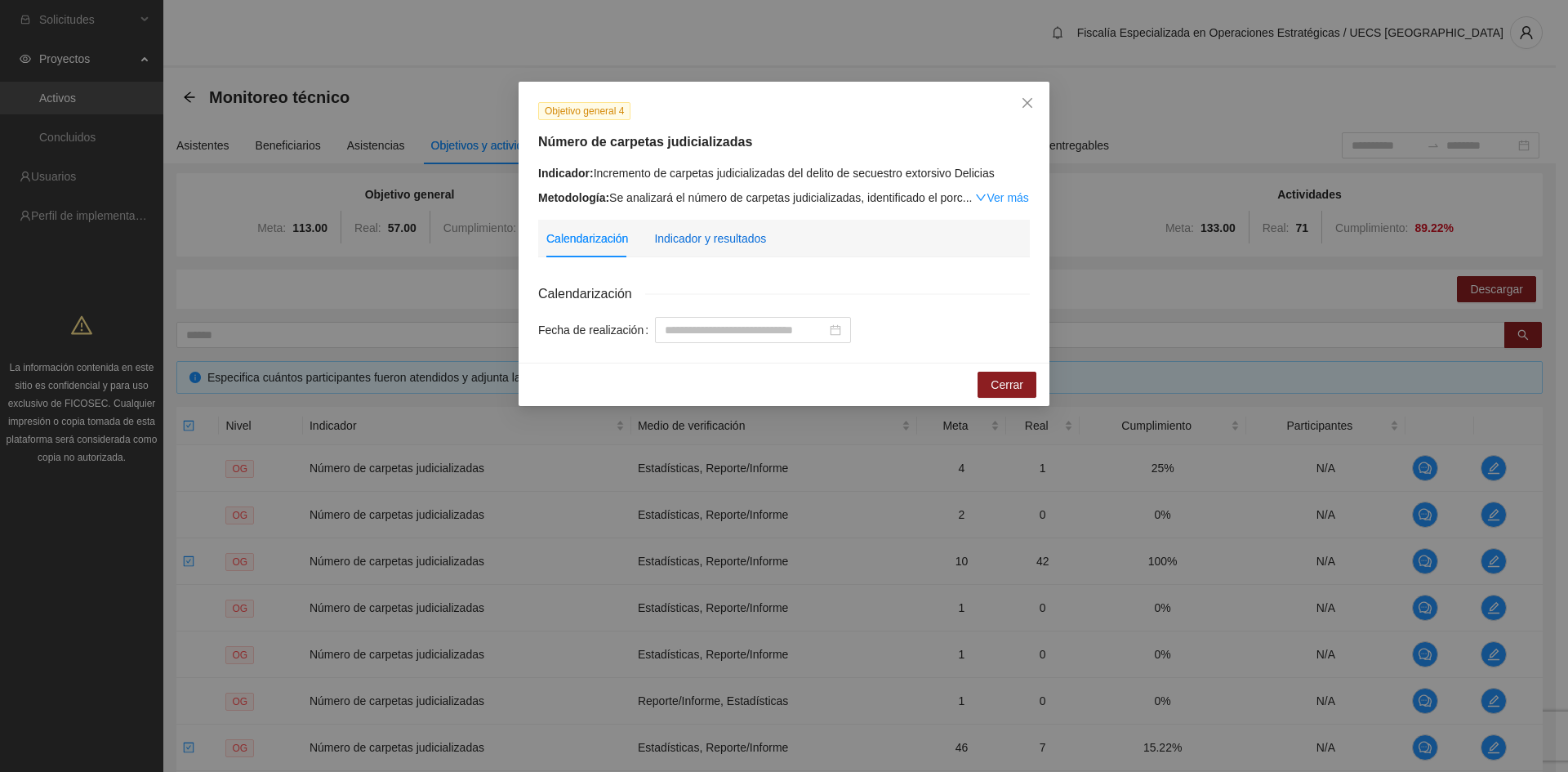
click at [703, 231] on div "Indicador y resultados" at bounding box center [710, 238] width 112 height 18
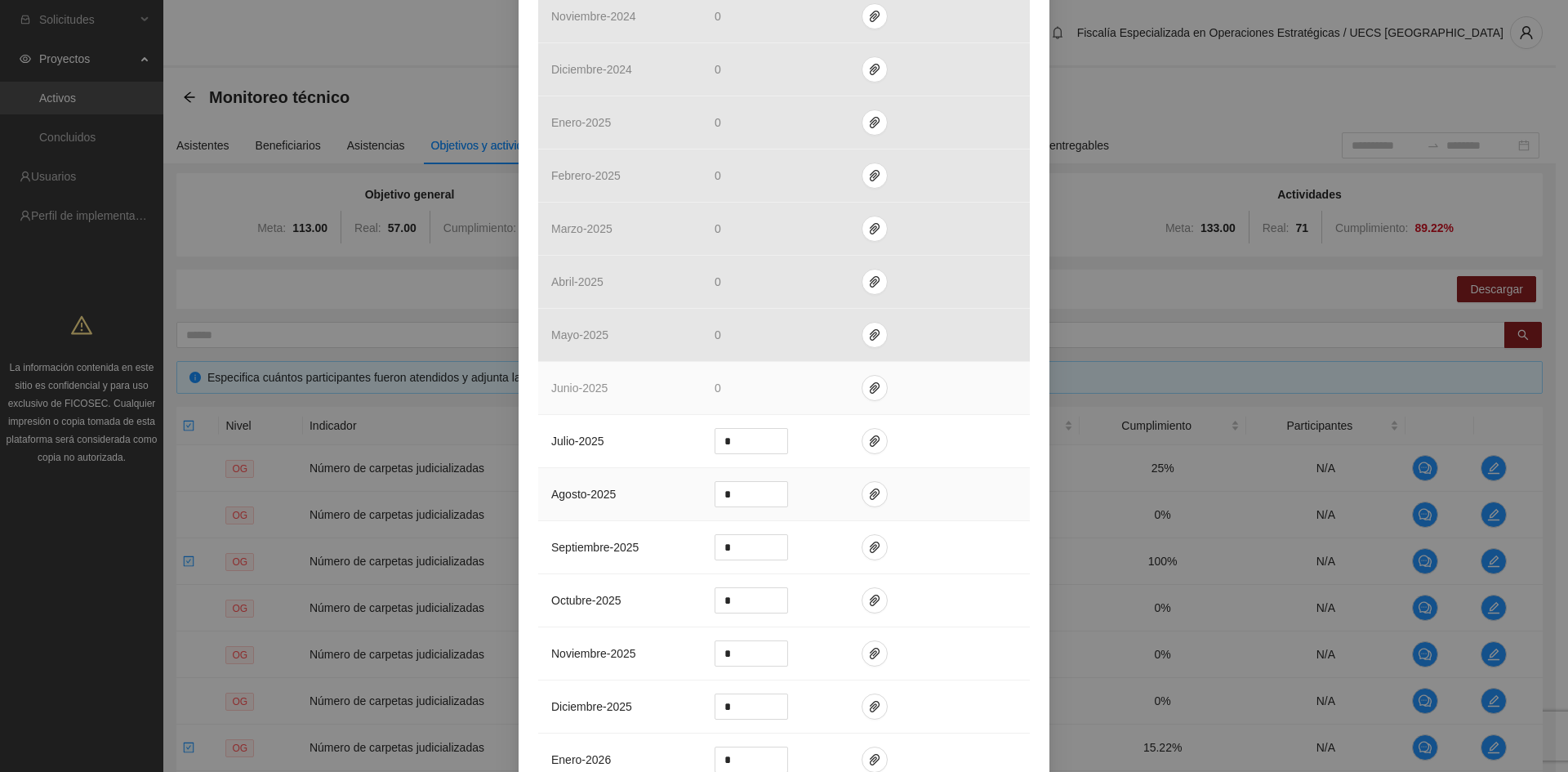
scroll to position [1225, 0]
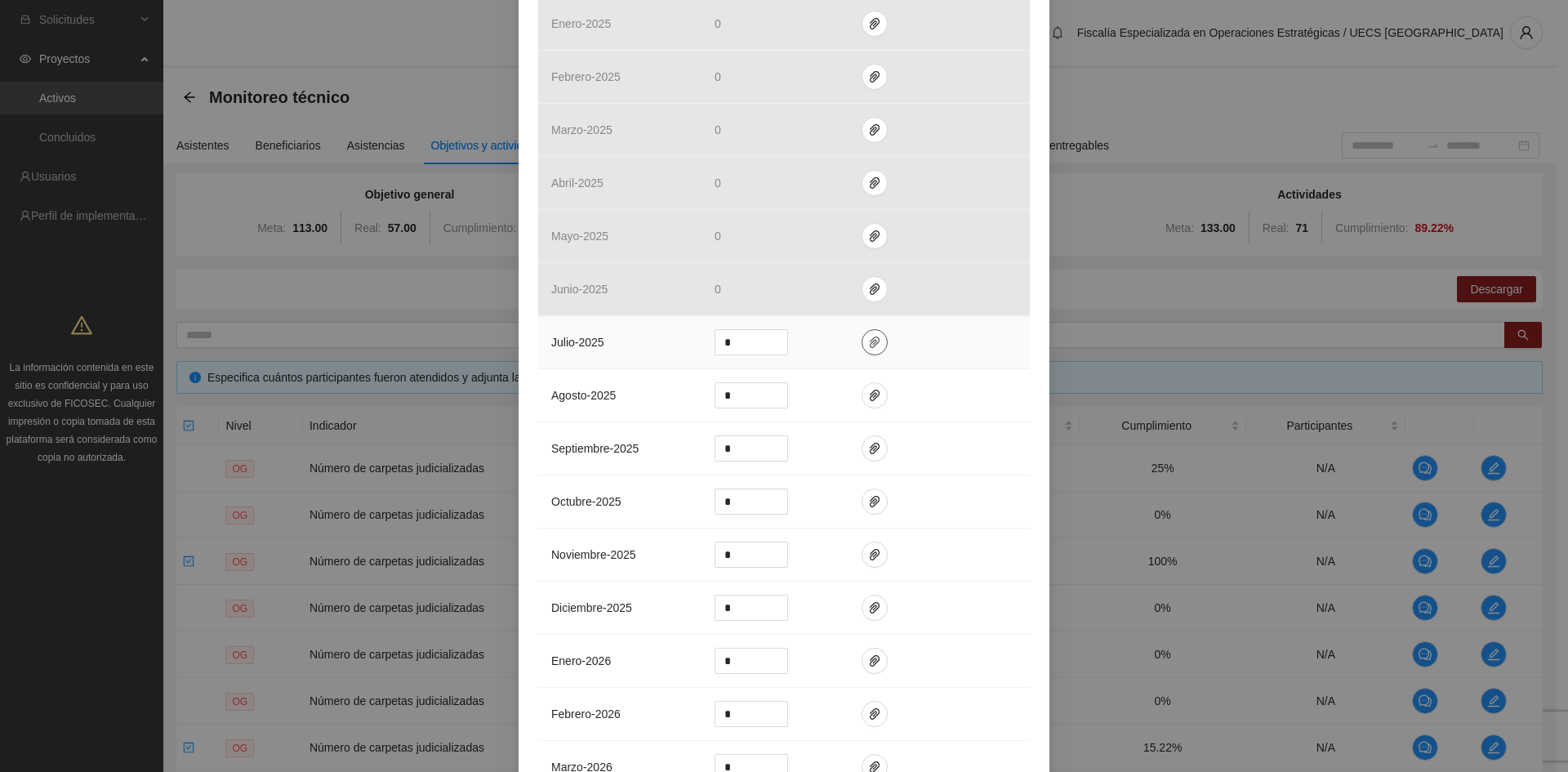
click at [869, 340] on icon "paper-clip" at bounding box center [874, 342] width 9 height 11
click at [849, 294] on span "Adjuntar documento" at bounding box center [825, 290] width 102 height 18
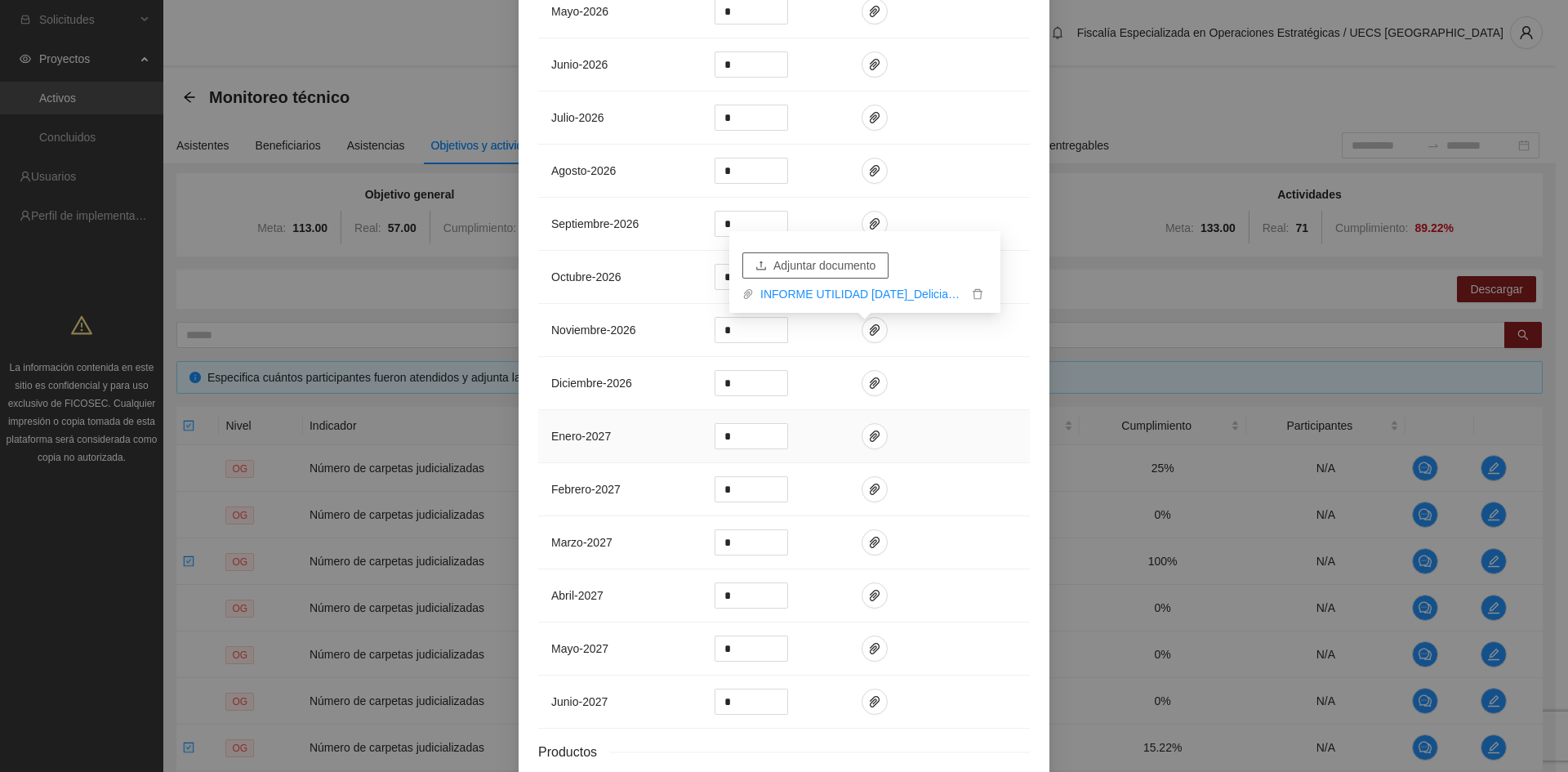
scroll to position [2255, 0]
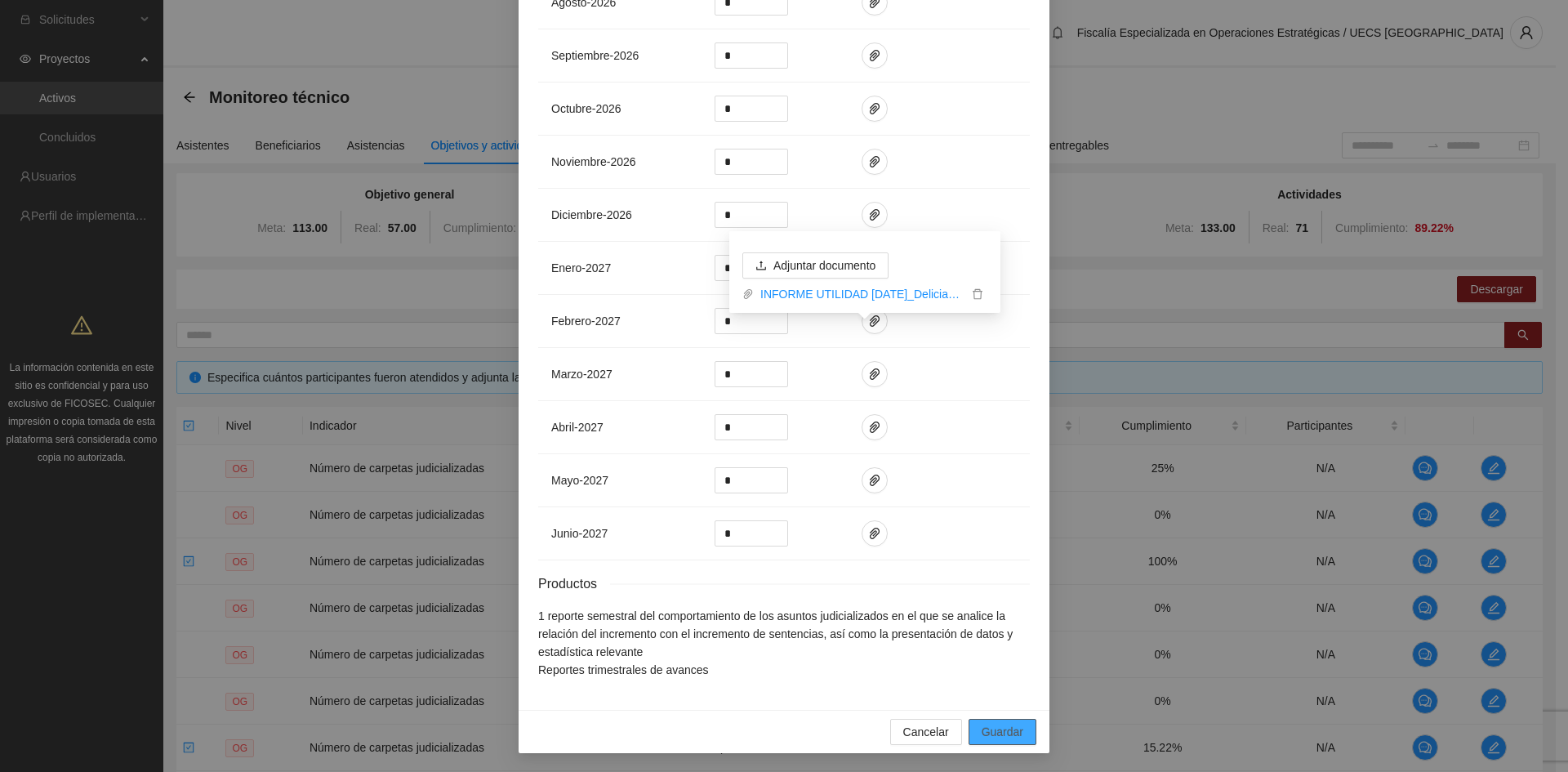
drag, startPoint x: 991, startPoint y: 730, endPoint x: 1017, endPoint y: 723, distance: 26.9
click at [989, 728] on span "Guardar" at bounding box center [1002, 731] width 42 height 18
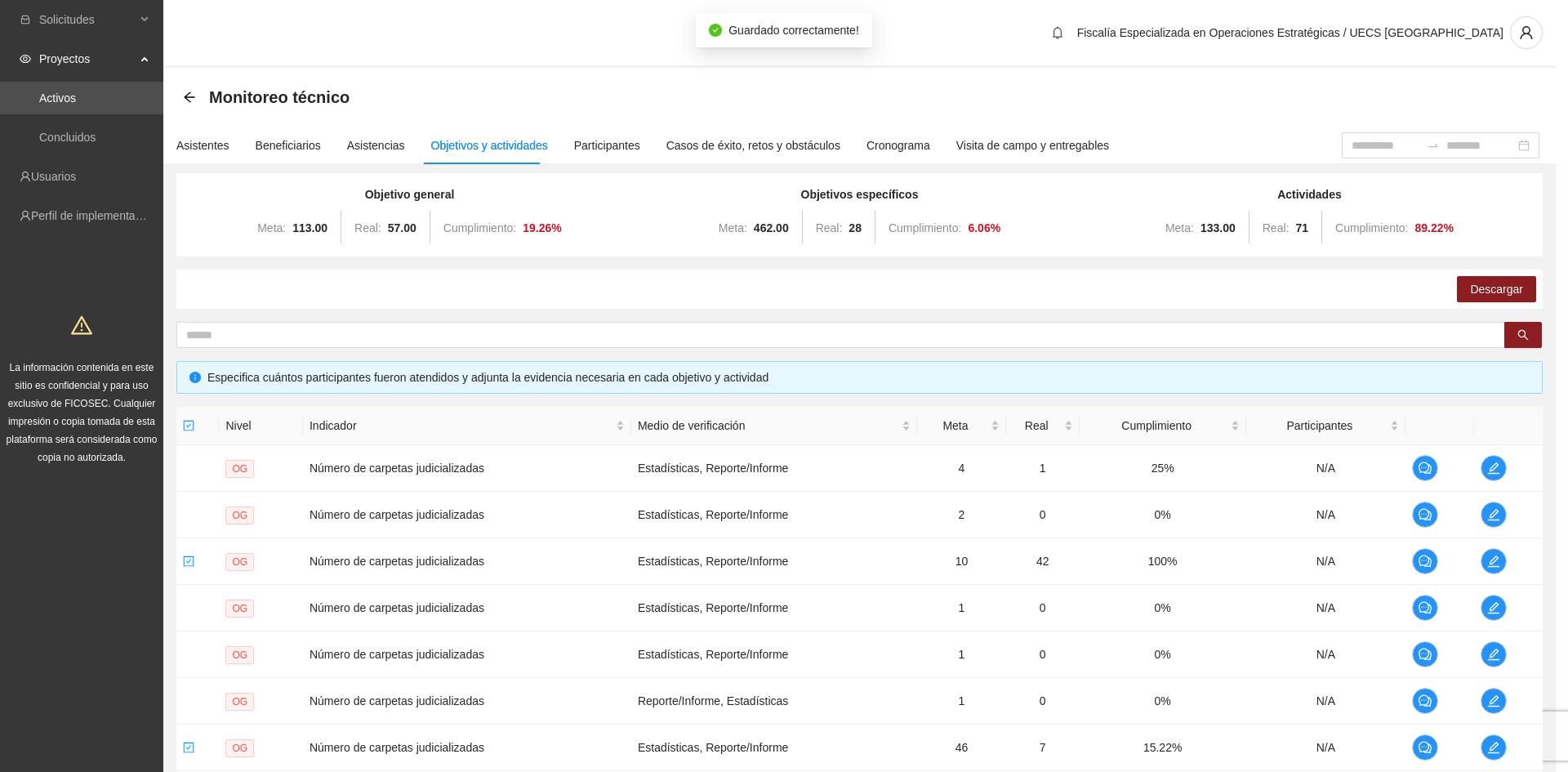
scroll to position [2173, 0]
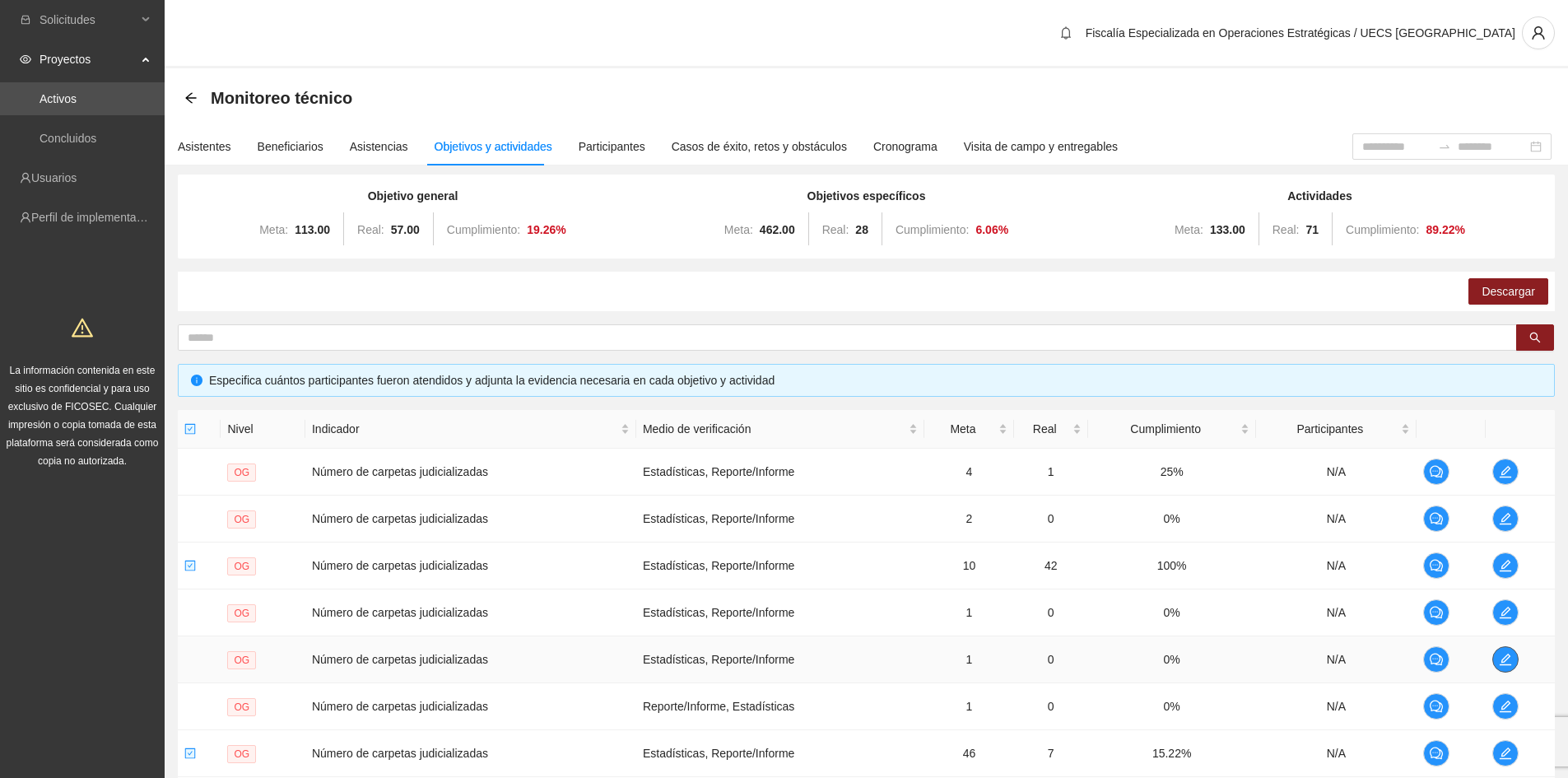
click at [1496, 660] on span "edit" at bounding box center [1505, 660] width 25 height 13
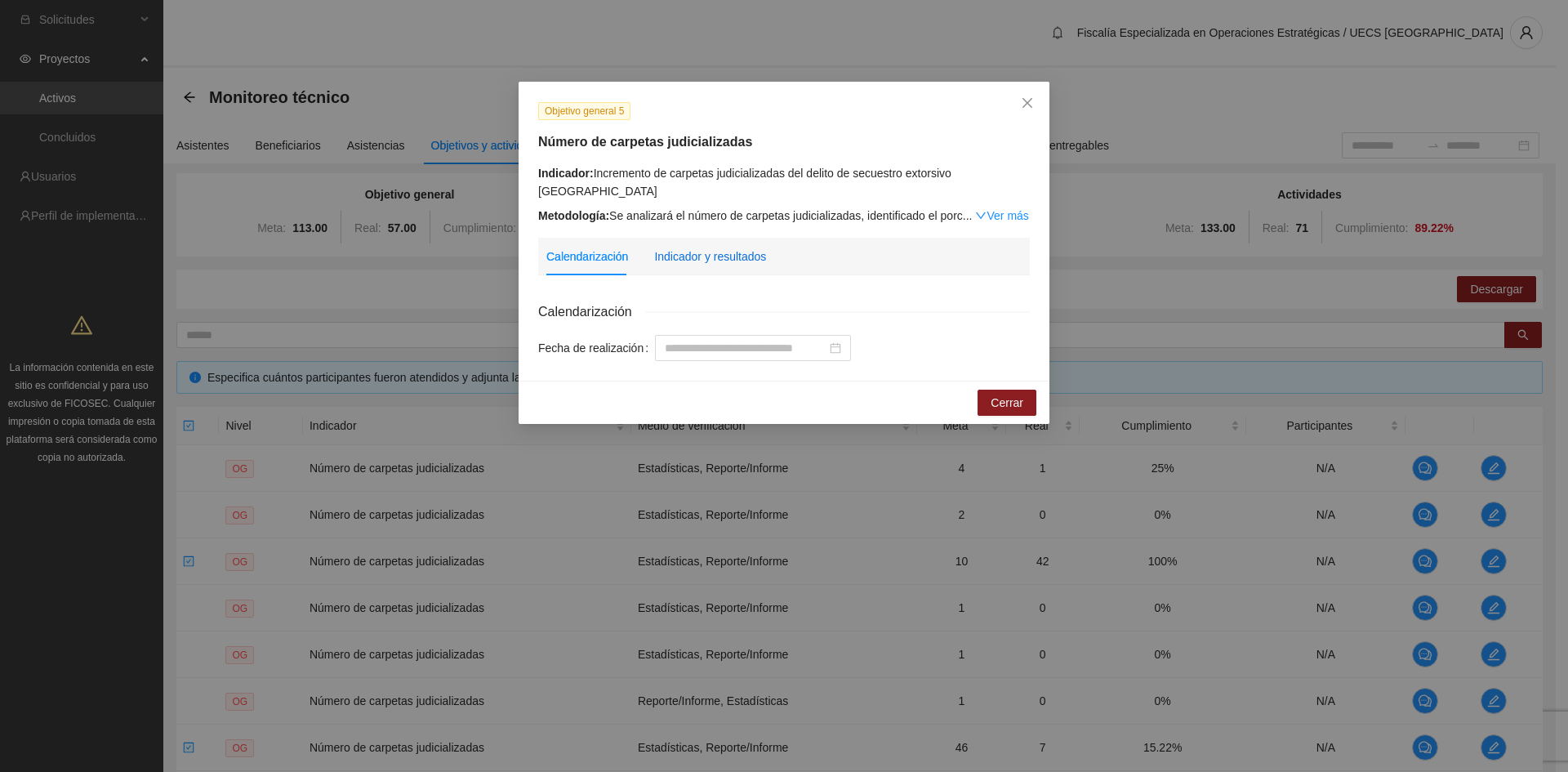
click at [732, 263] on div "Indicador y resultados" at bounding box center [710, 256] width 112 height 18
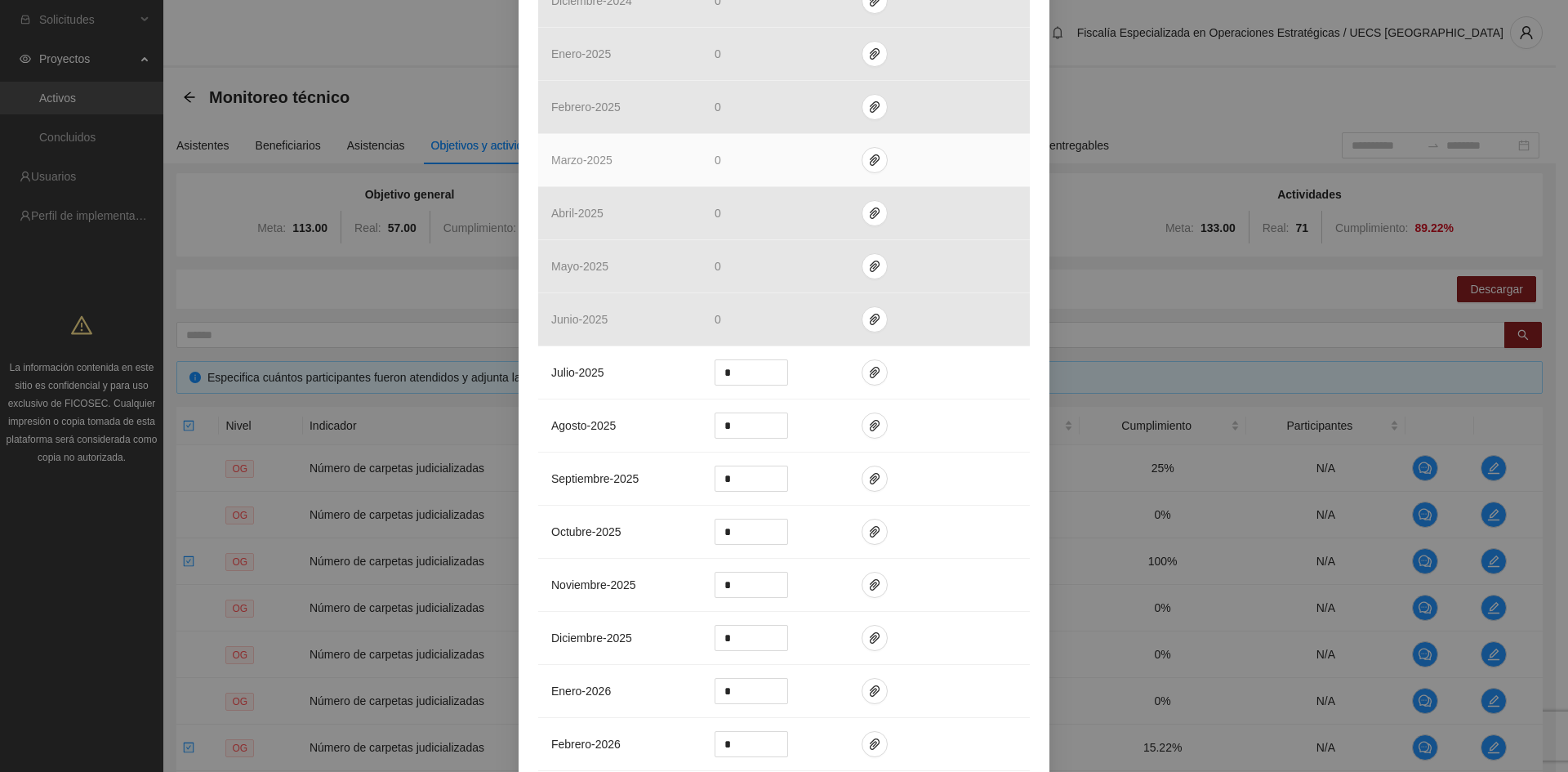
scroll to position [1225, 0]
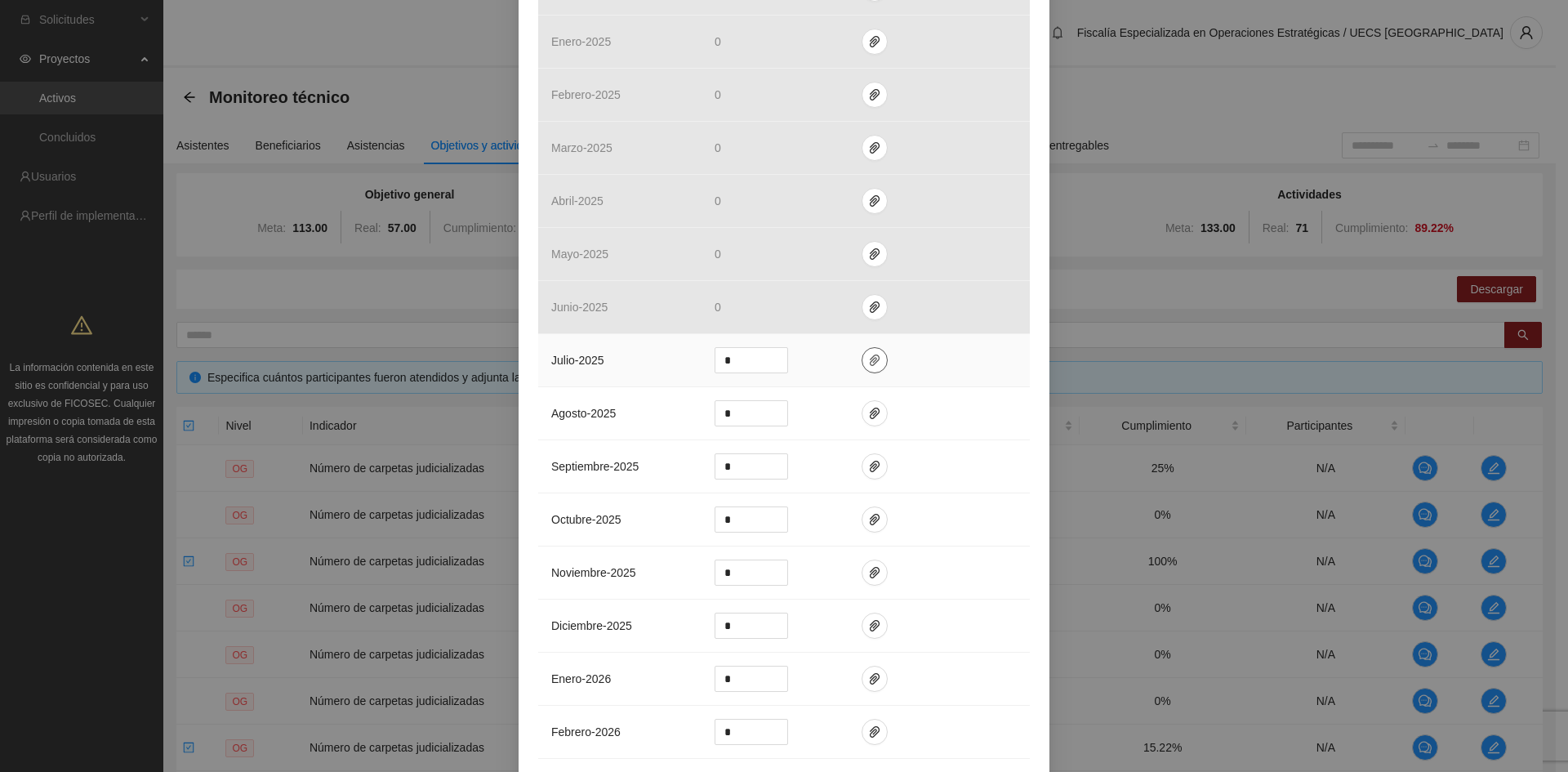
click at [872, 361] on span "paper-clip" at bounding box center [875, 360] width 25 height 13
click at [833, 313] on span "Adjuntar documento" at bounding box center [825, 307] width 102 height 18
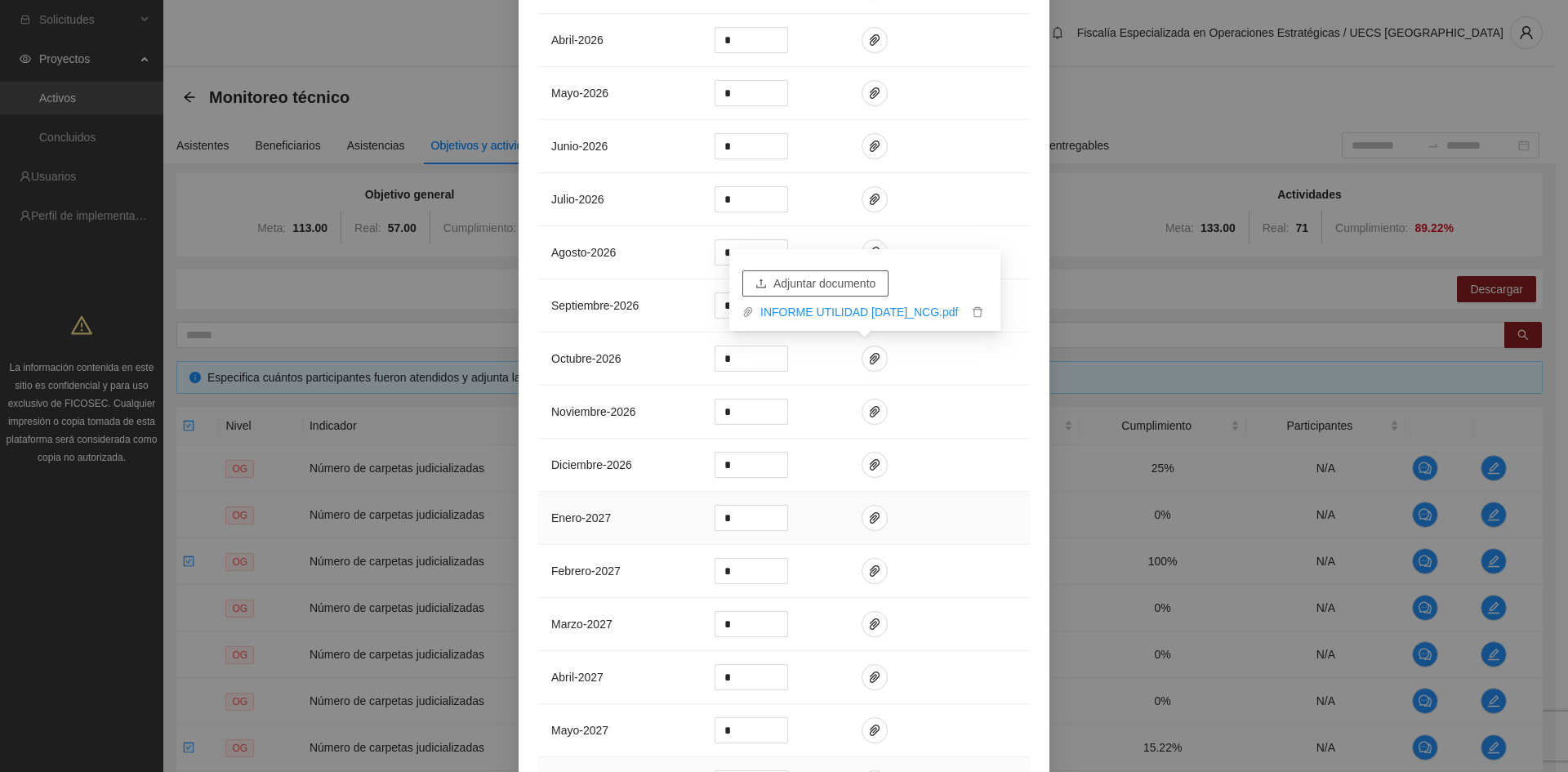
scroll to position [2273, 0]
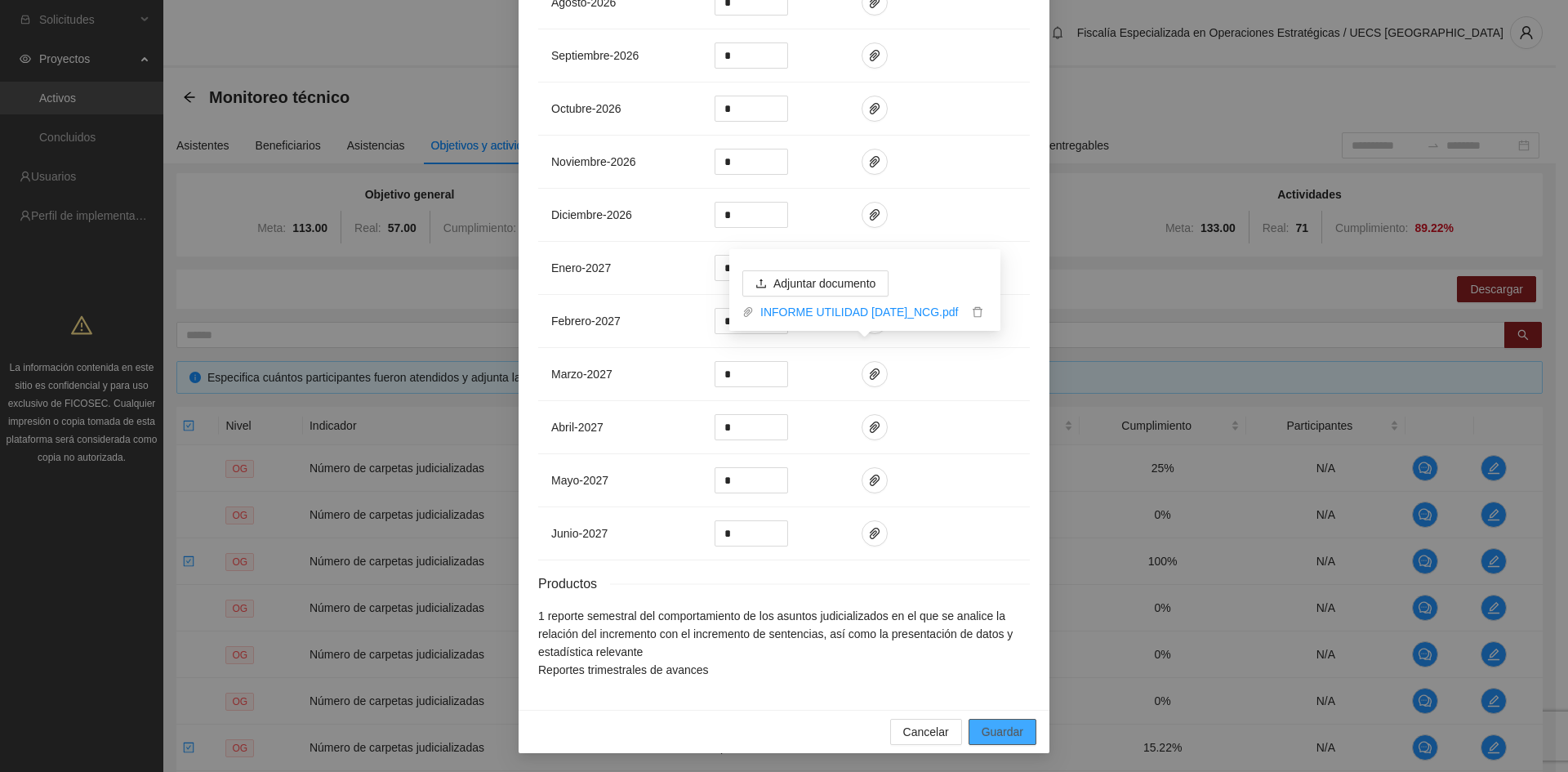
click at [995, 723] on span "Guardar" at bounding box center [1002, 731] width 42 height 18
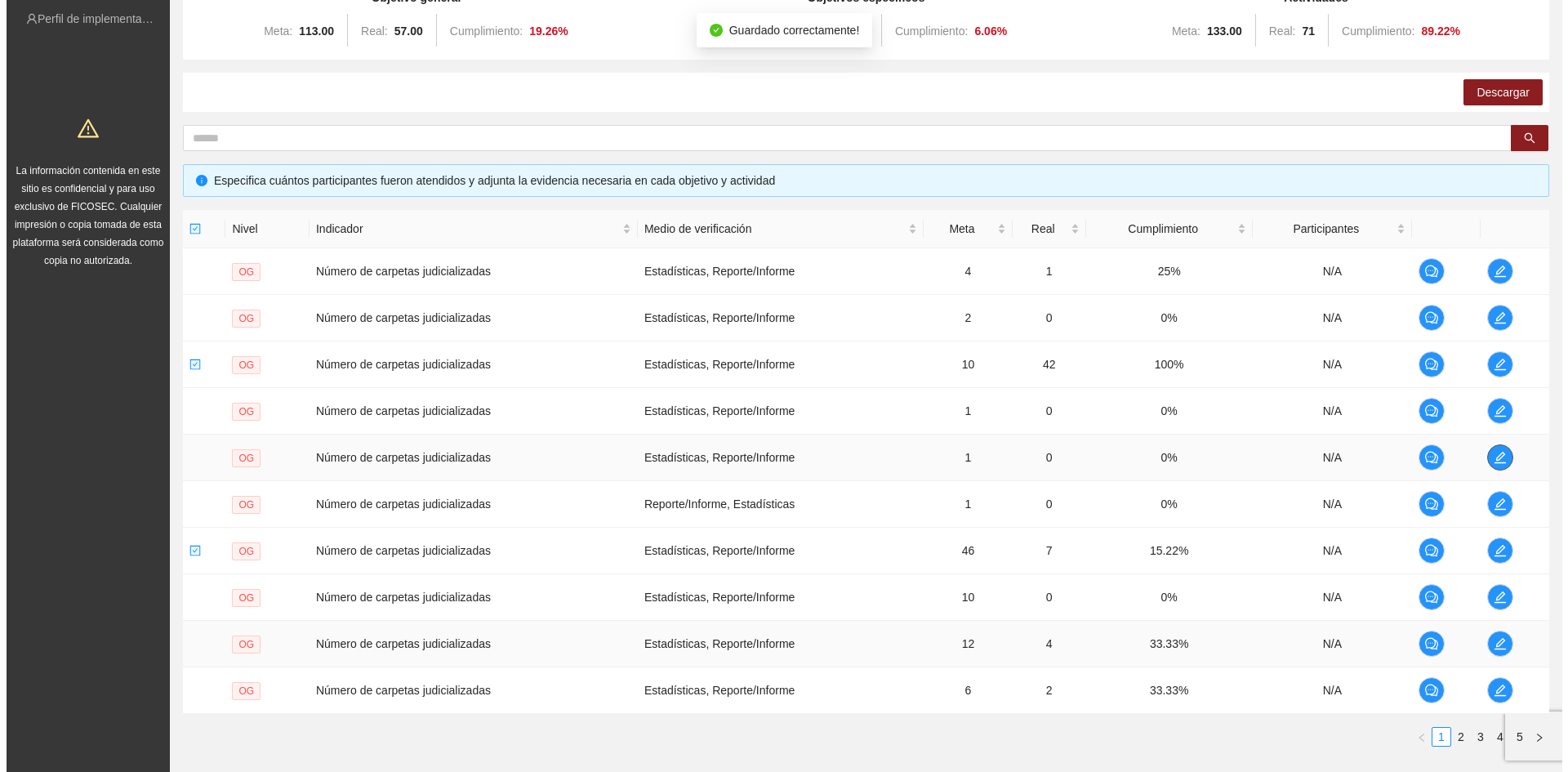
scroll to position [245, 0]
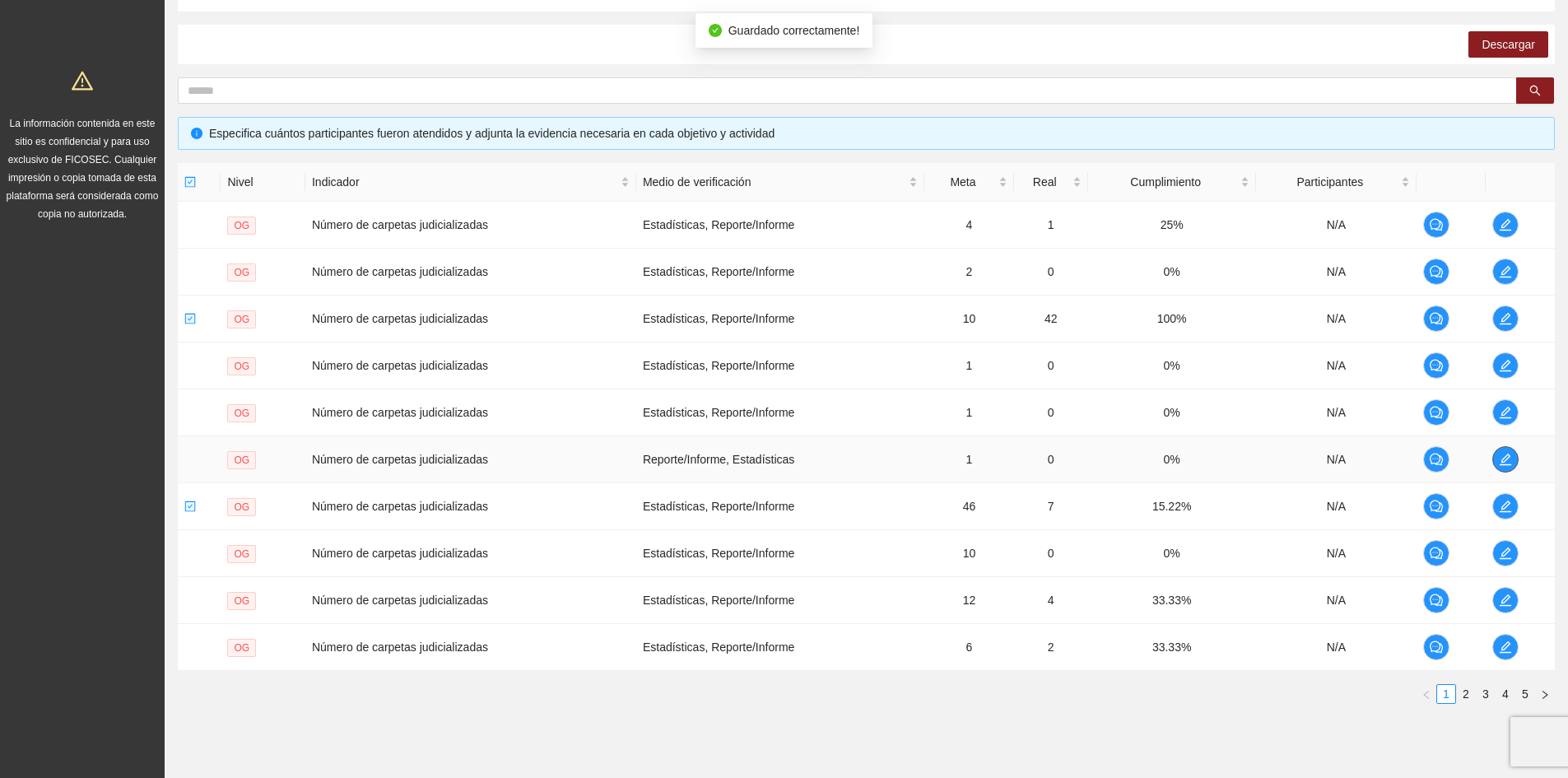
click at [1508, 449] on button "button" at bounding box center [1505, 460] width 27 height 27
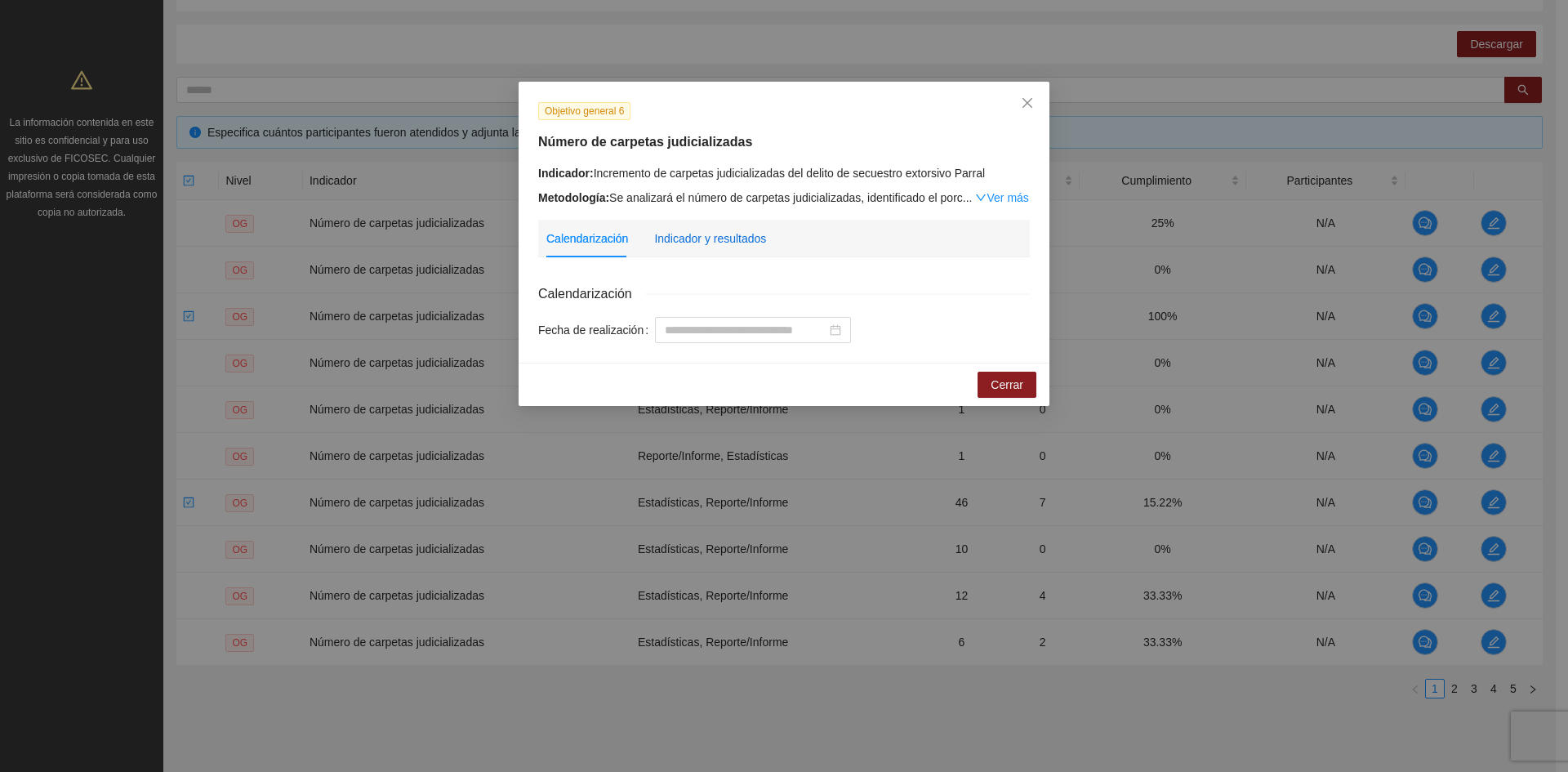
click at [724, 239] on div "Indicador y resultados" at bounding box center [710, 238] width 112 height 18
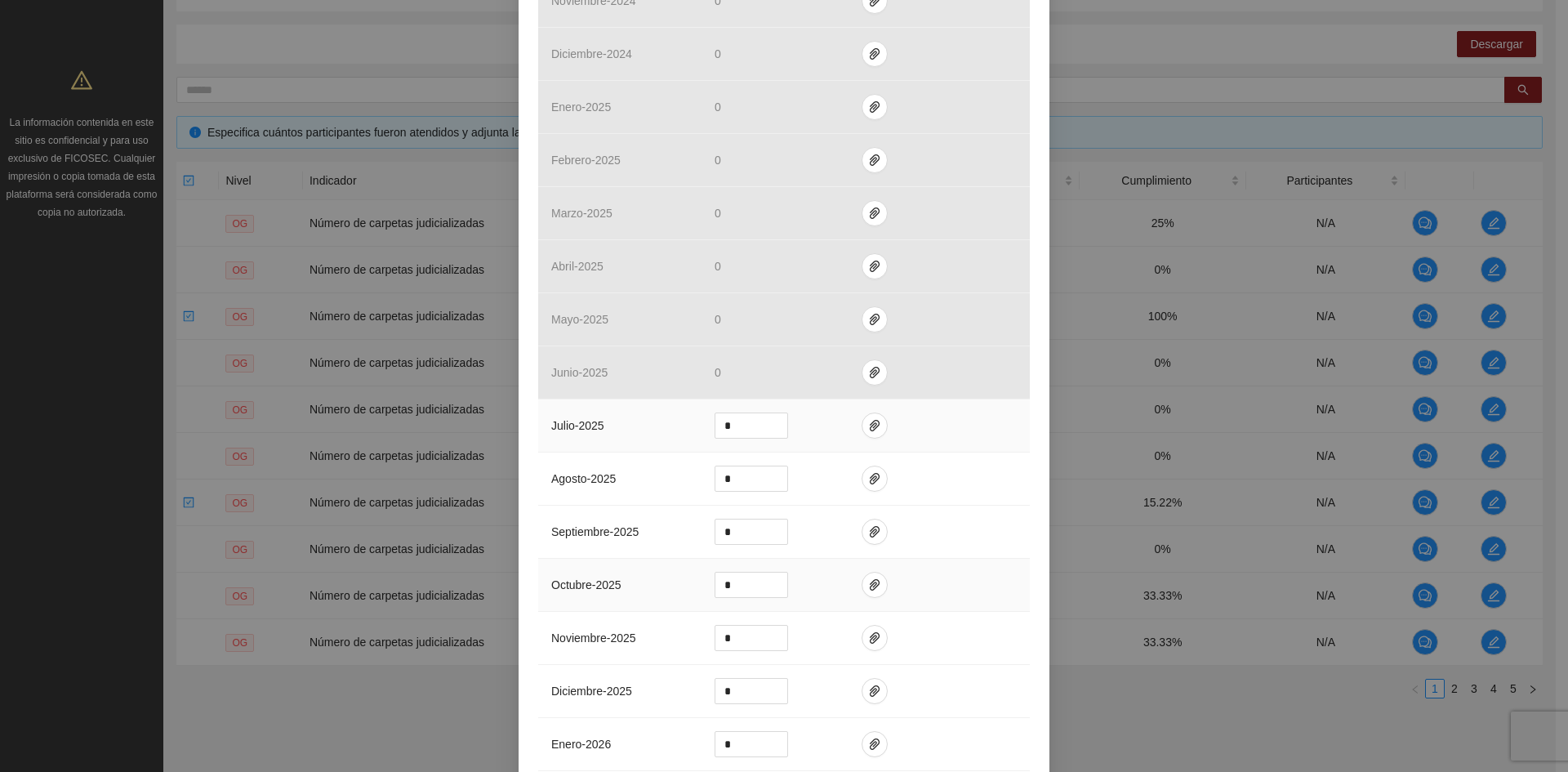
scroll to position [1144, 0]
click at [869, 427] on icon "paper-clip" at bounding box center [874, 424] width 9 height 11
click at [773, 370] on button "Adjuntar documento" at bounding box center [815, 372] width 147 height 26
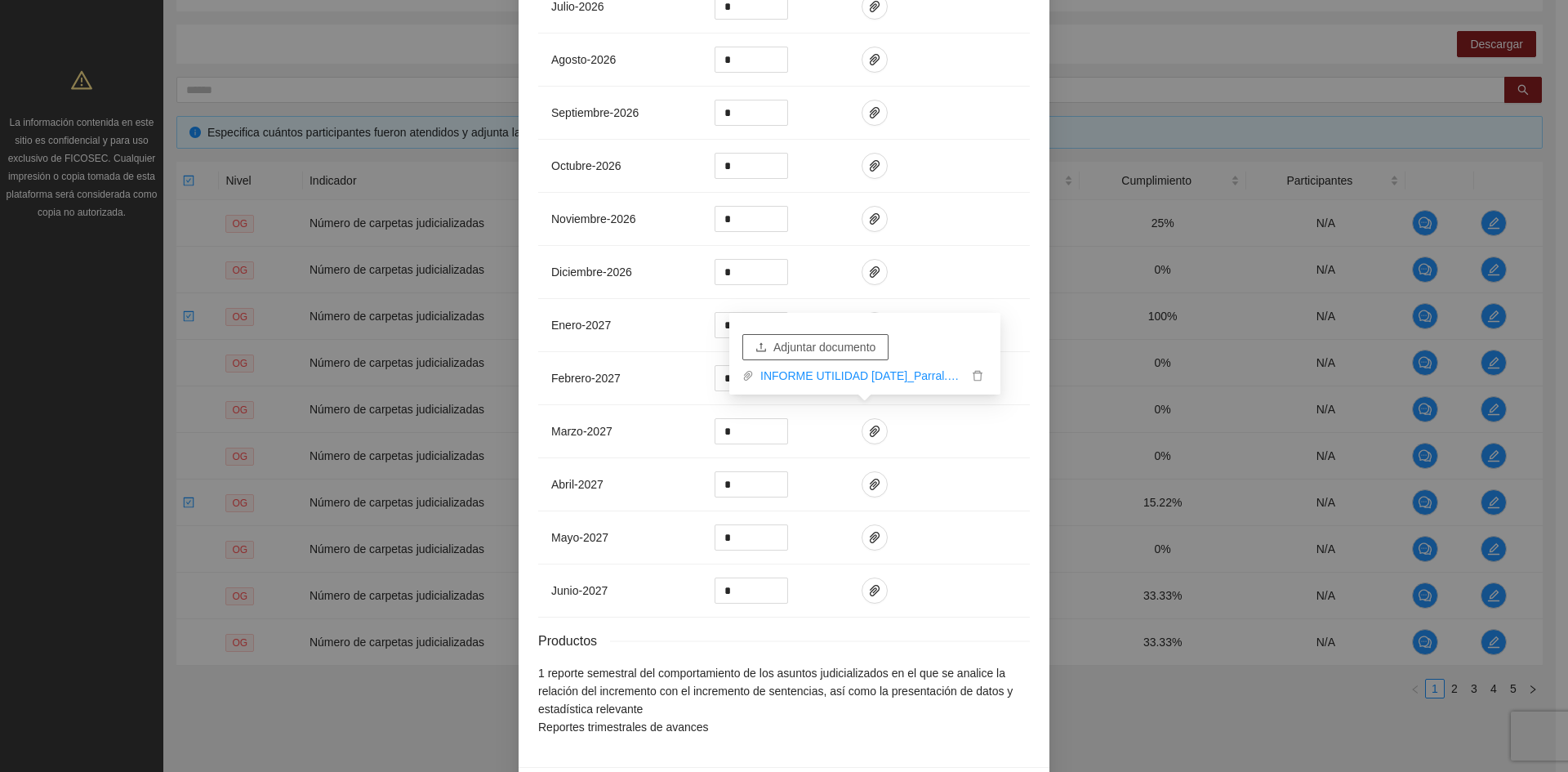
scroll to position [2255, 0]
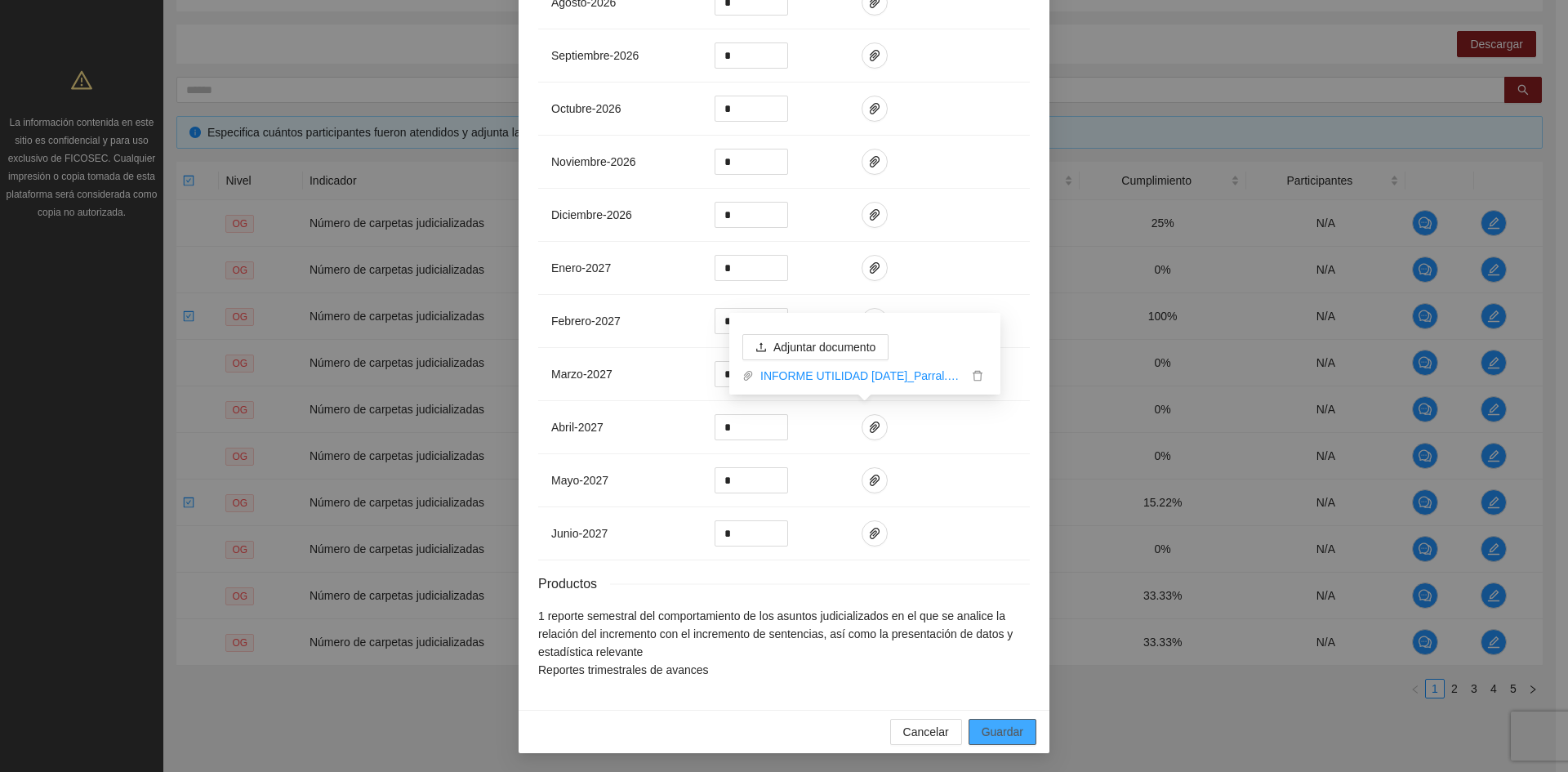
click at [988, 728] on span "Guardar" at bounding box center [1002, 731] width 42 height 18
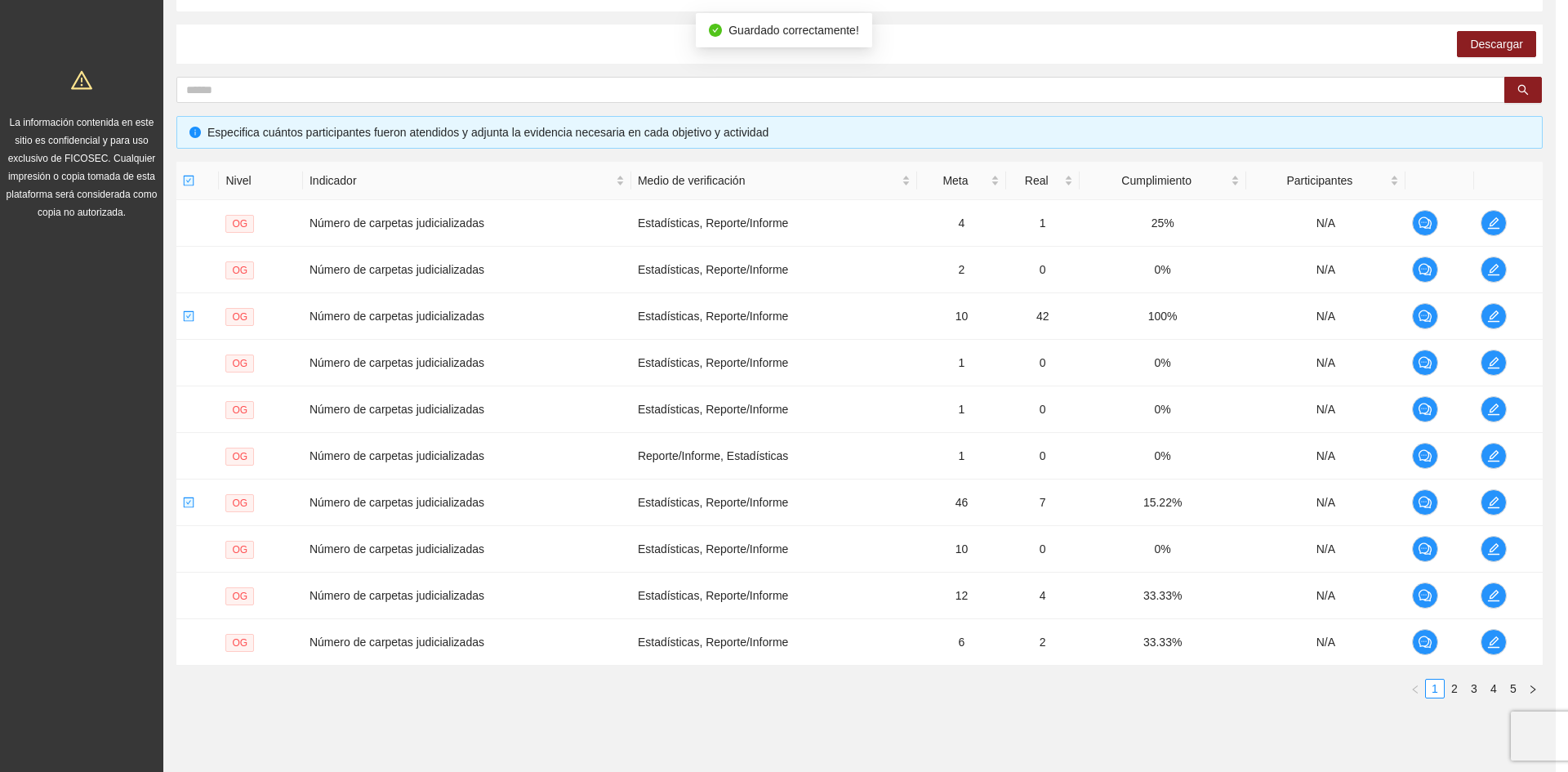
scroll to position [2173, 0]
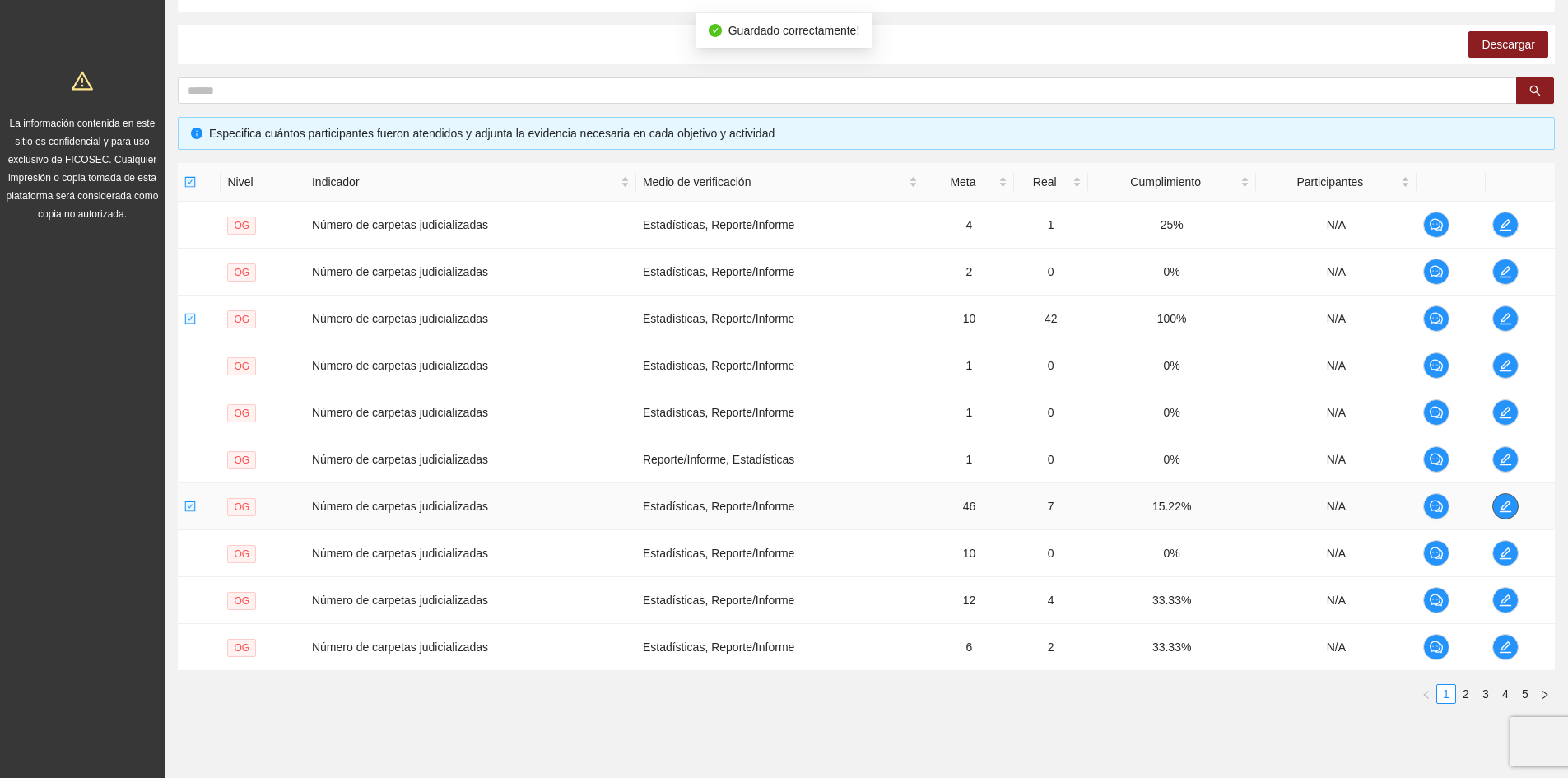
click at [1511, 505] on icon "edit" at bounding box center [1505, 506] width 13 height 13
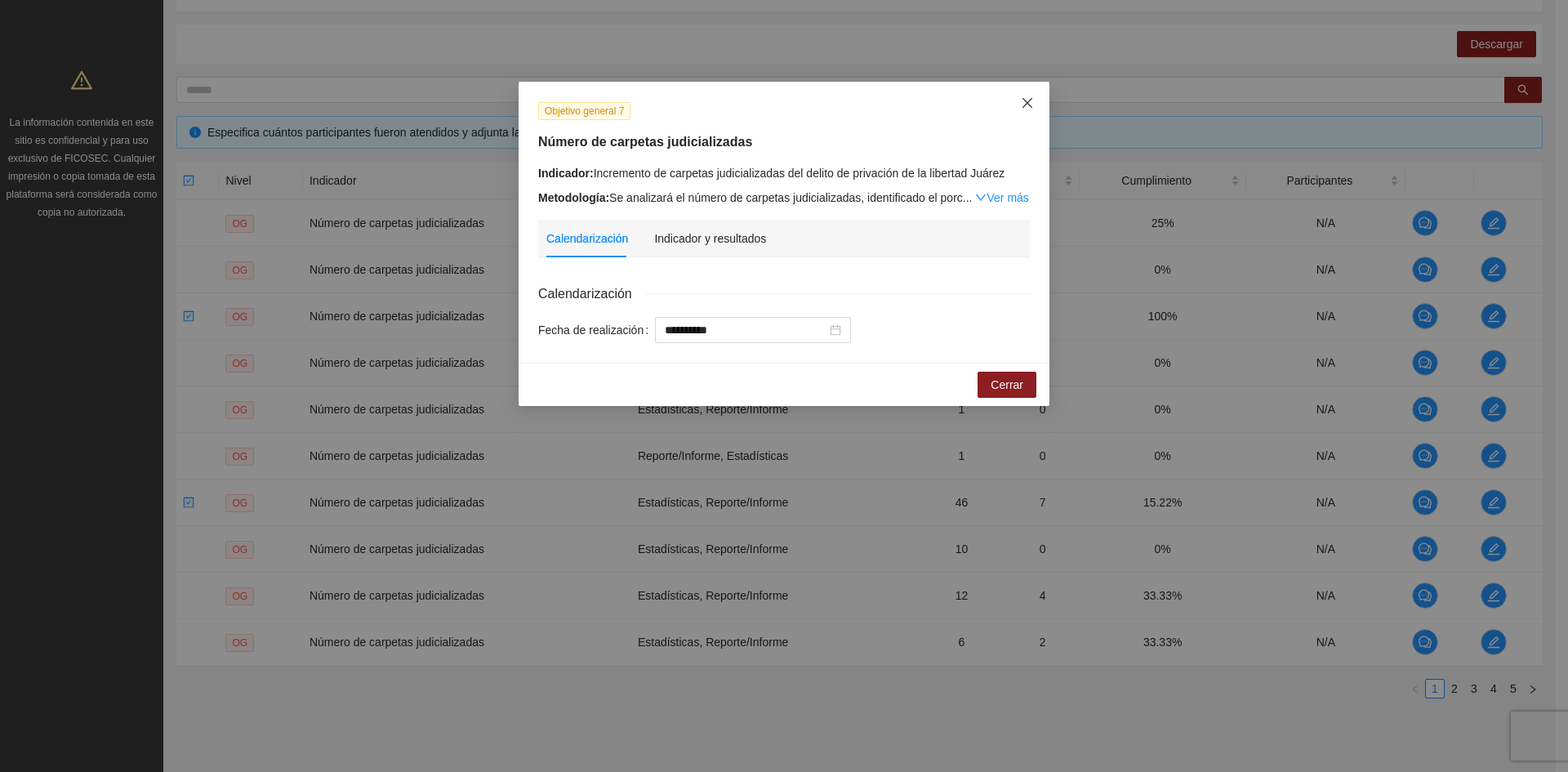
click at [1024, 104] on icon "close" at bounding box center [1027, 103] width 13 height 13
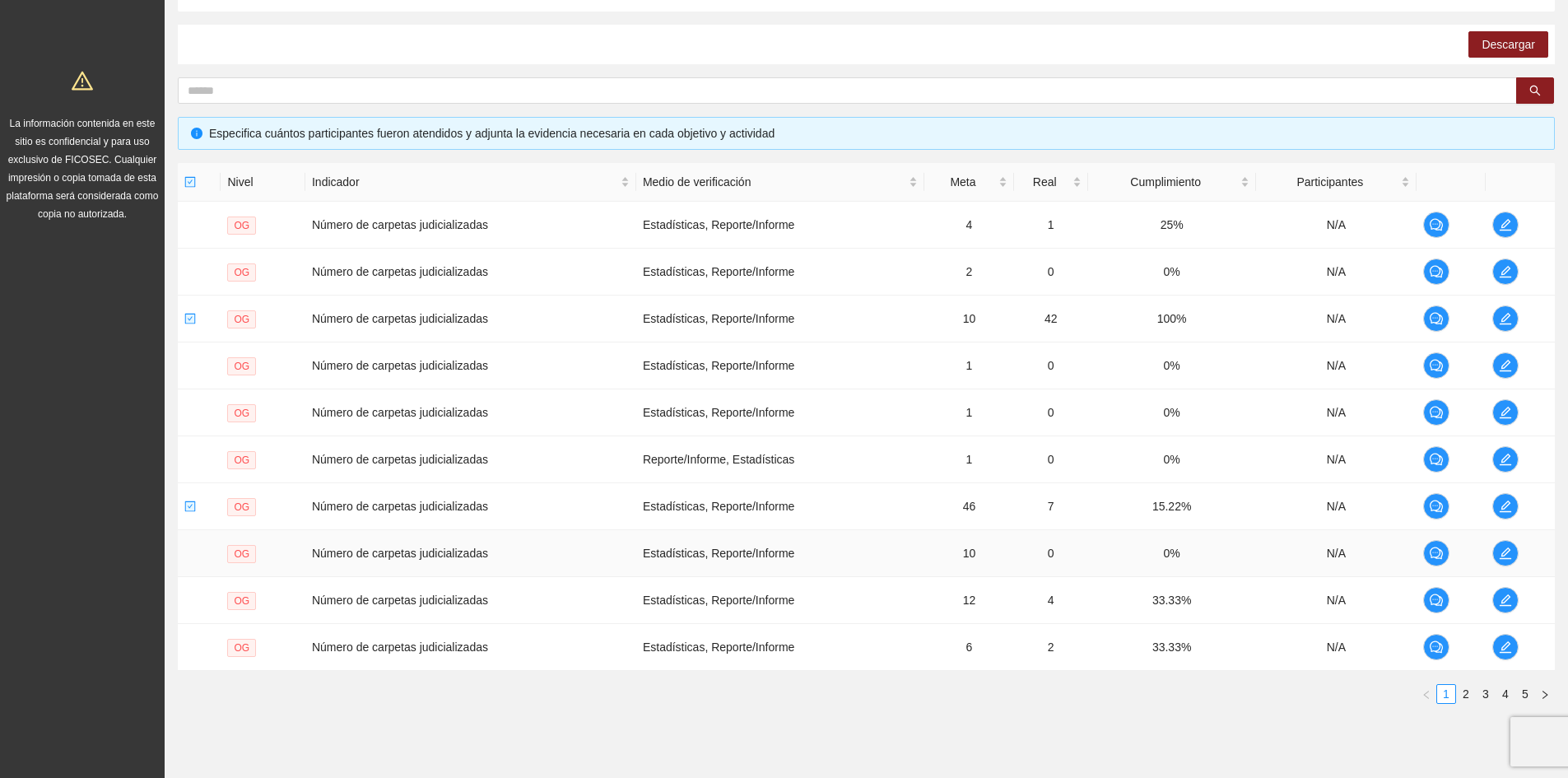
click at [1491, 539] on td at bounding box center [1519, 553] width 70 height 47
click at [1498, 551] on icon "edit" at bounding box center [1505, 553] width 13 height 13
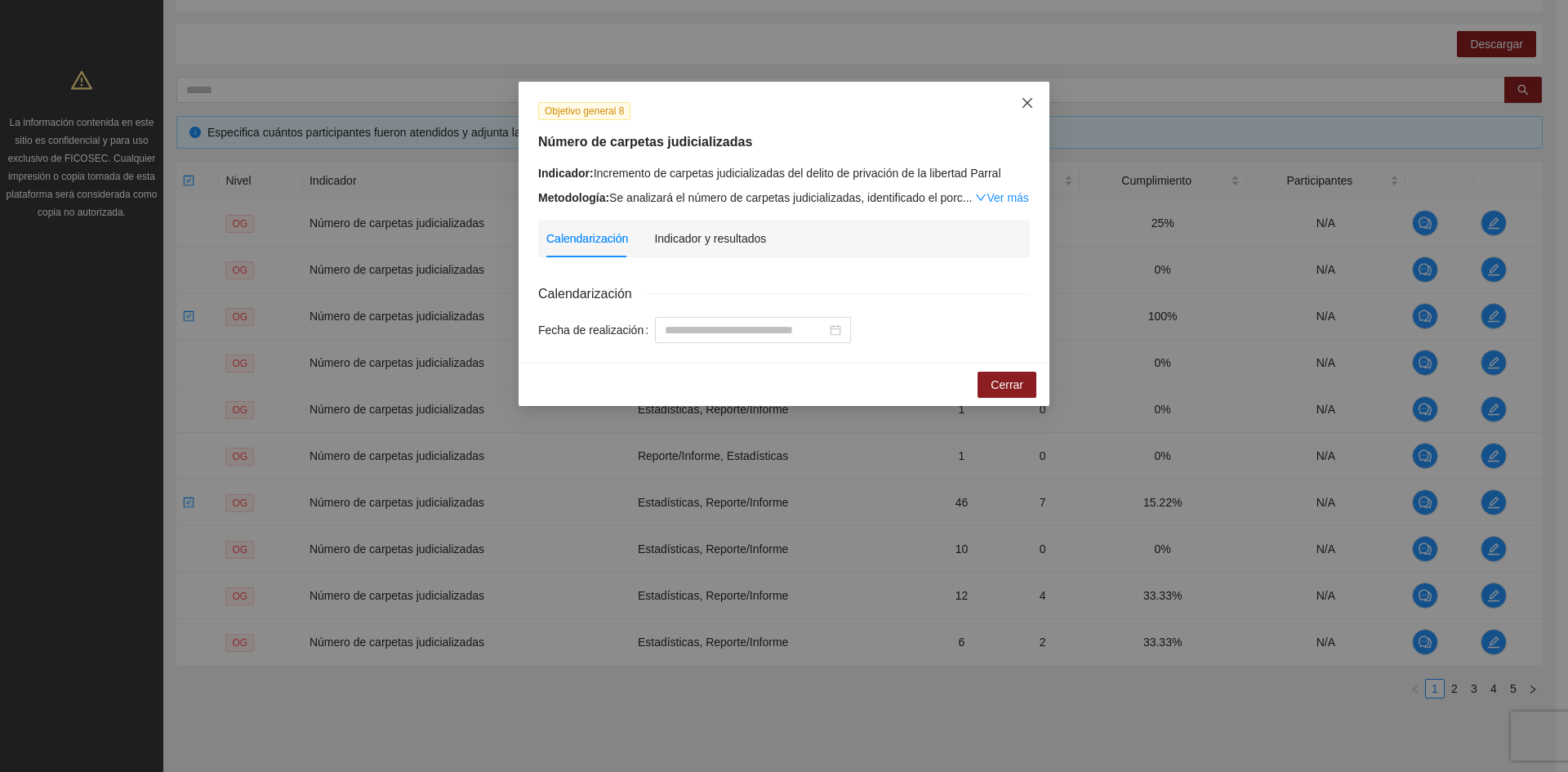
click at [1030, 101] on icon "close" at bounding box center [1027, 103] width 9 height 9
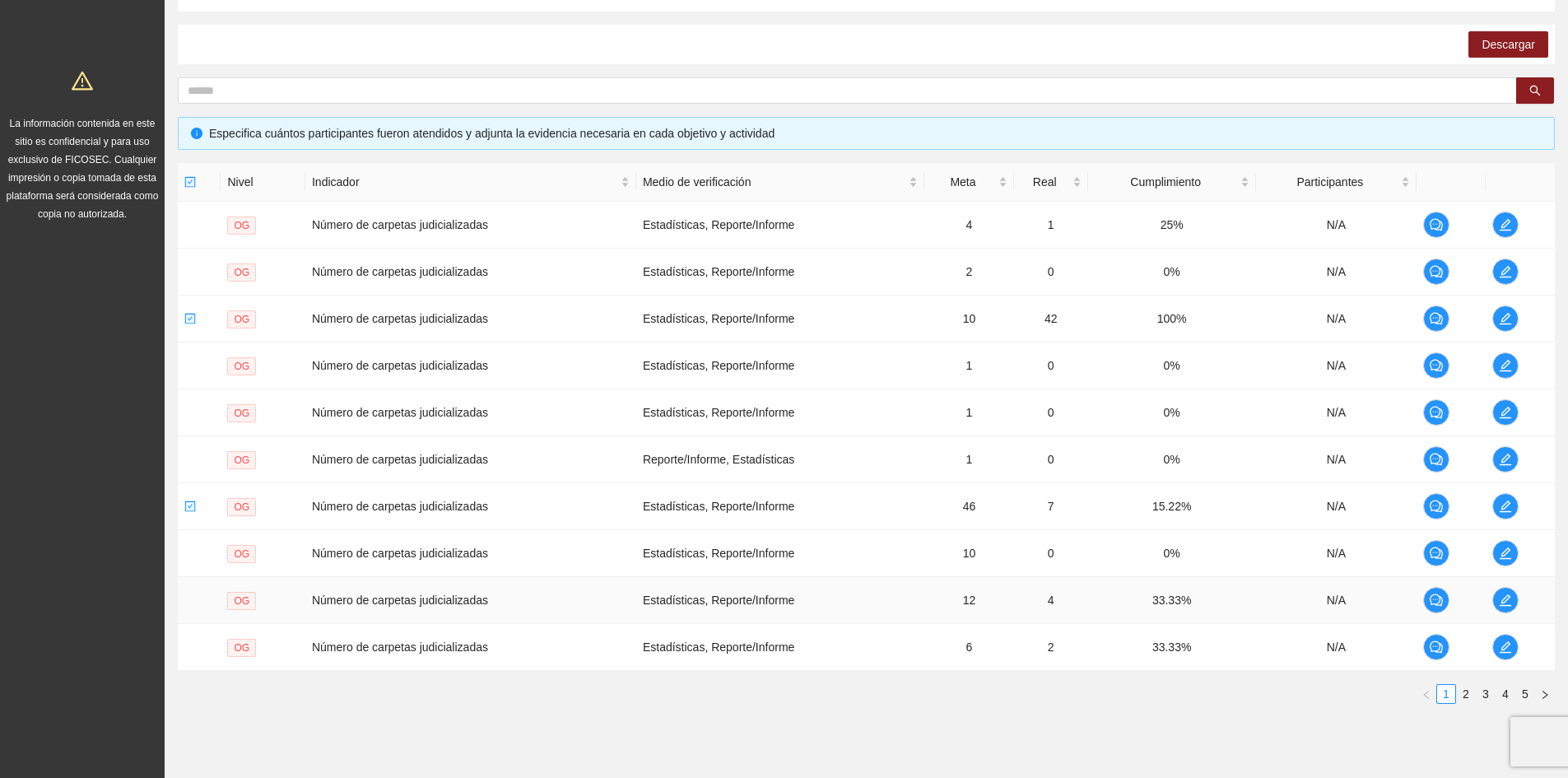
click at [1499, 587] on td at bounding box center [1519, 600] width 70 height 47
click at [1502, 601] on icon "edit" at bounding box center [1505, 600] width 13 height 13
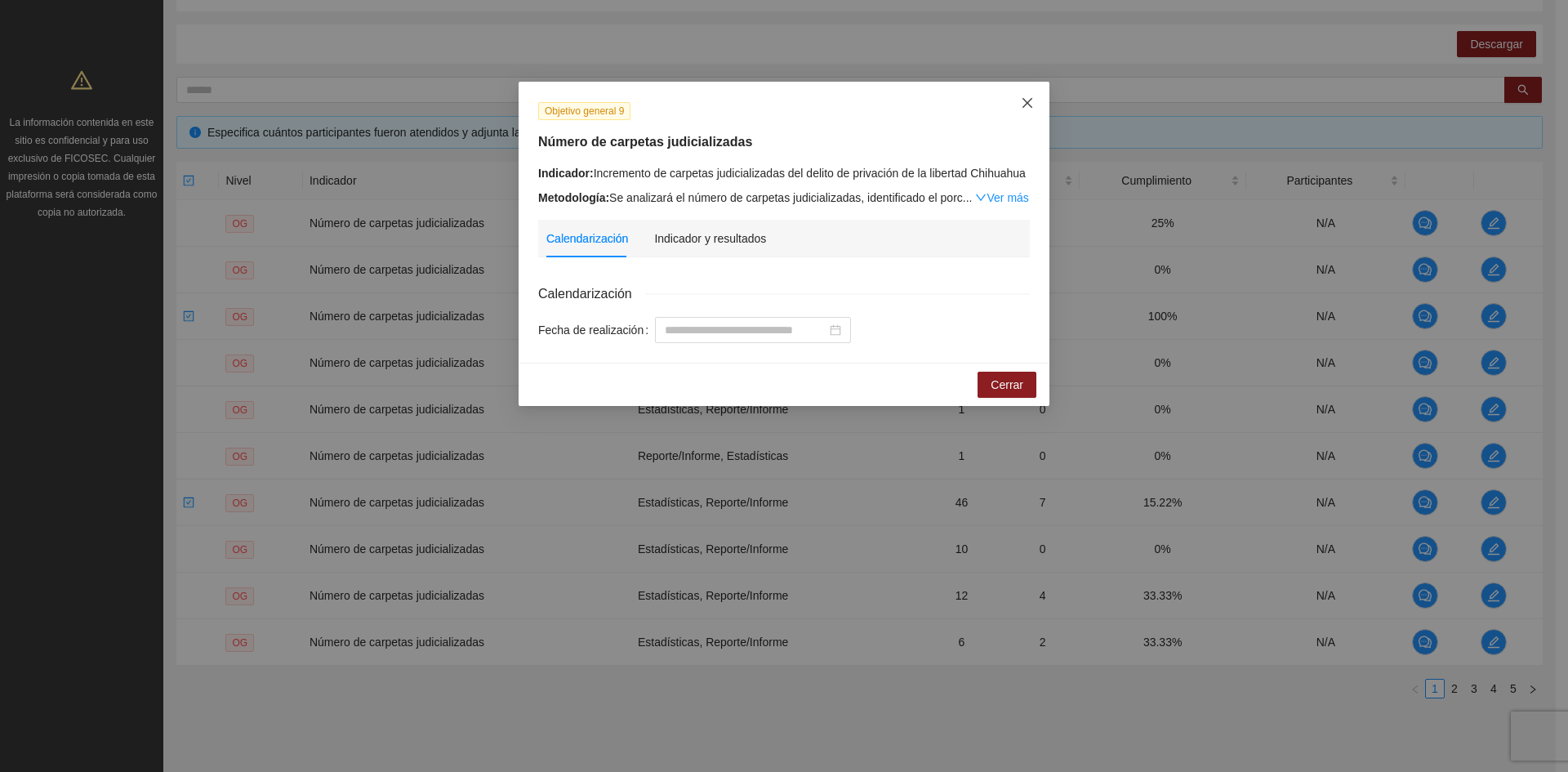
click at [1030, 98] on icon "close" at bounding box center [1027, 103] width 13 height 13
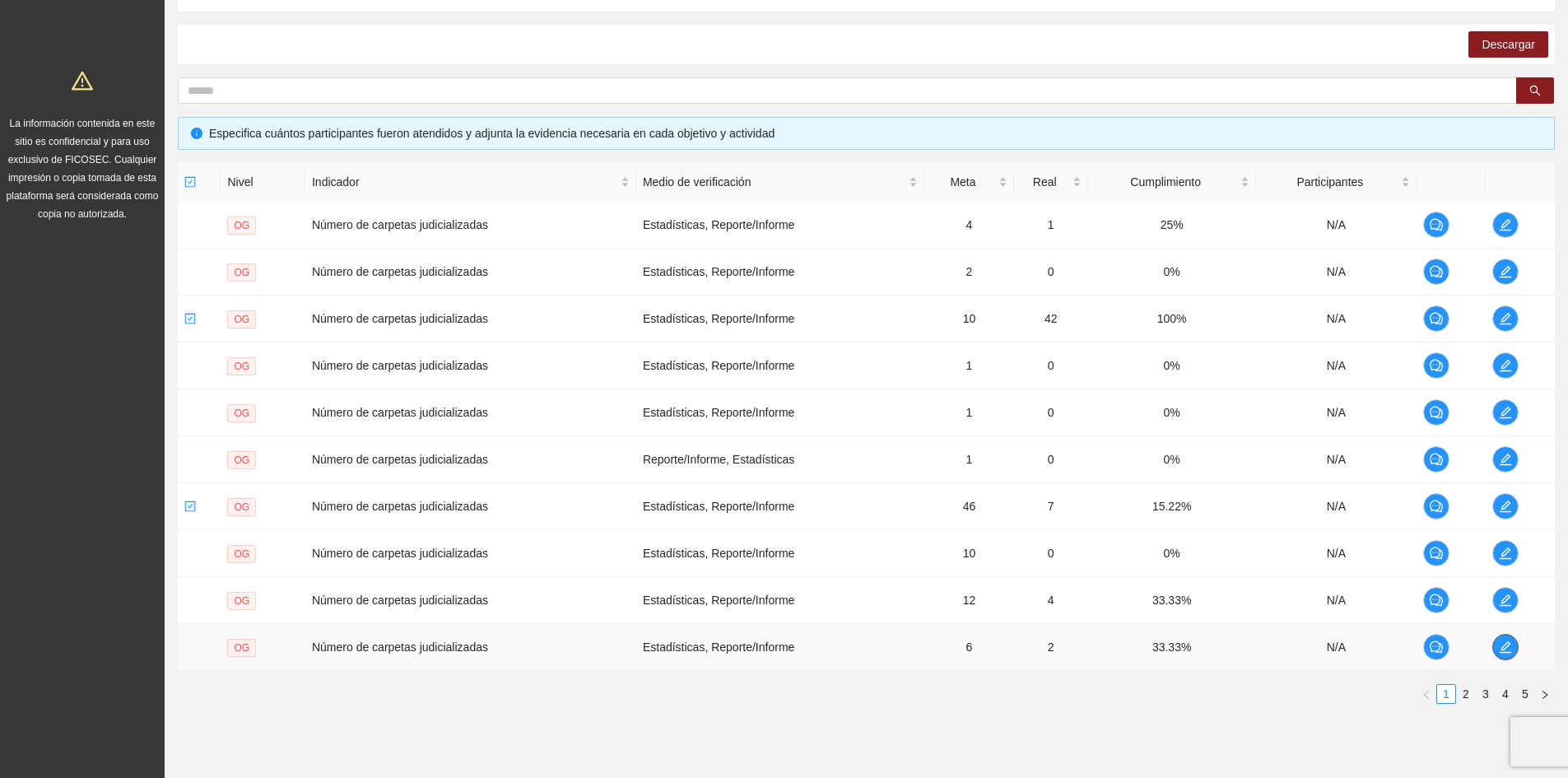
click at [1500, 642] on icon "edit" at bounding box center [1505, 647] width 13 height 13
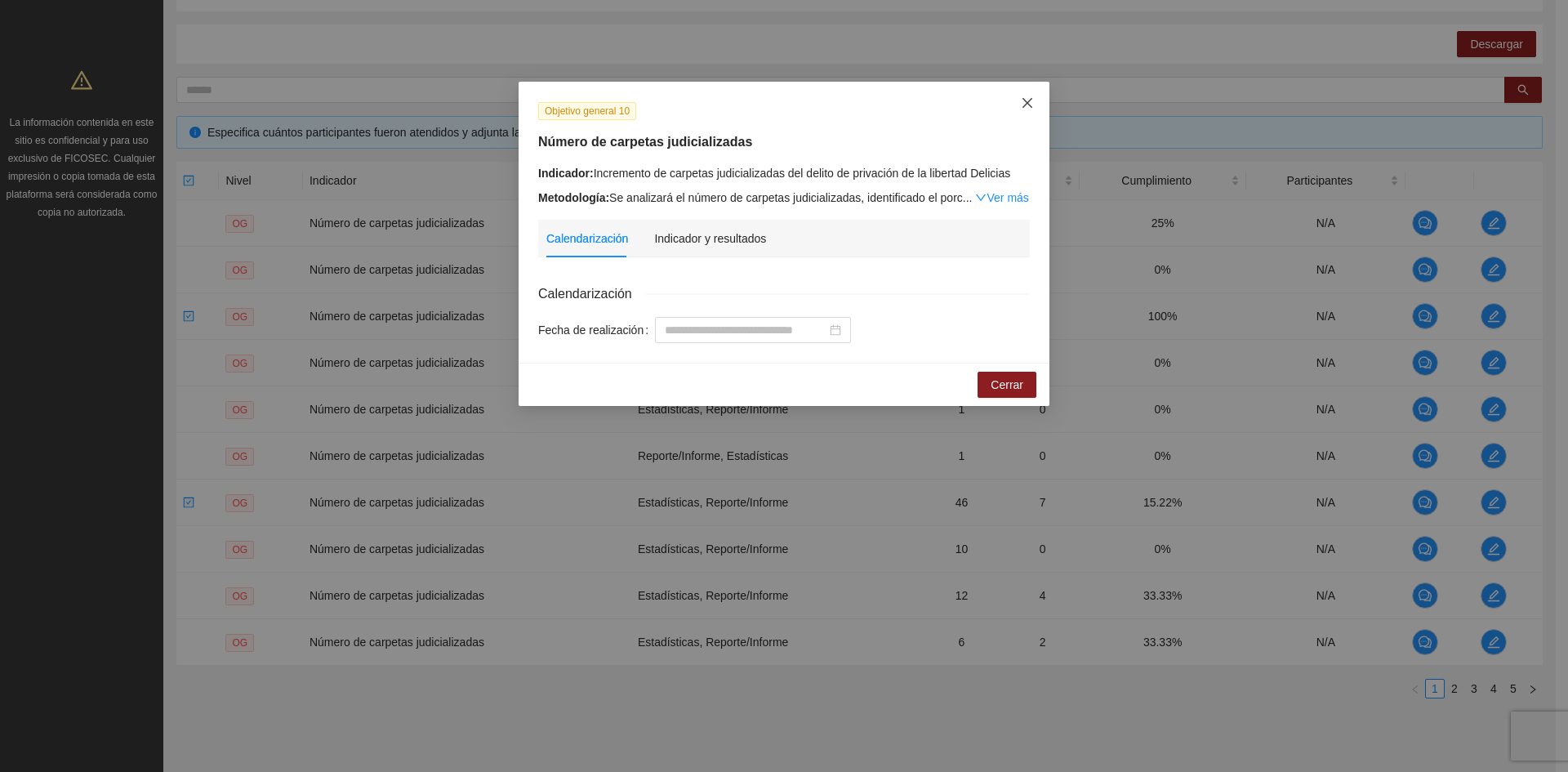
click at [1019, 105] on span "Close" at bounding box center [1027, 103] width 44 height 44
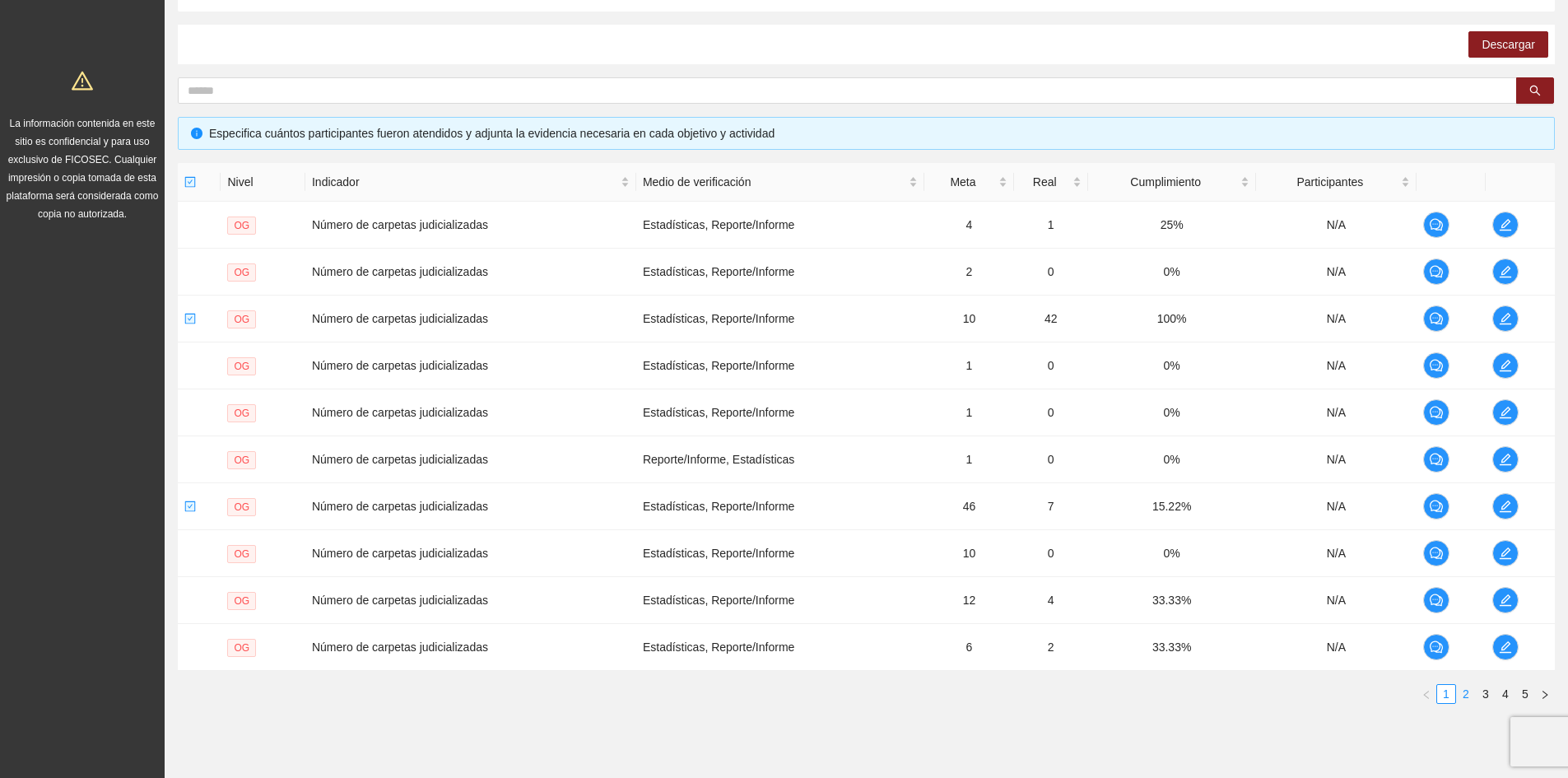
click at [1464, 691] on link "2" at bounding box center [1465, 693] width 18 height 18
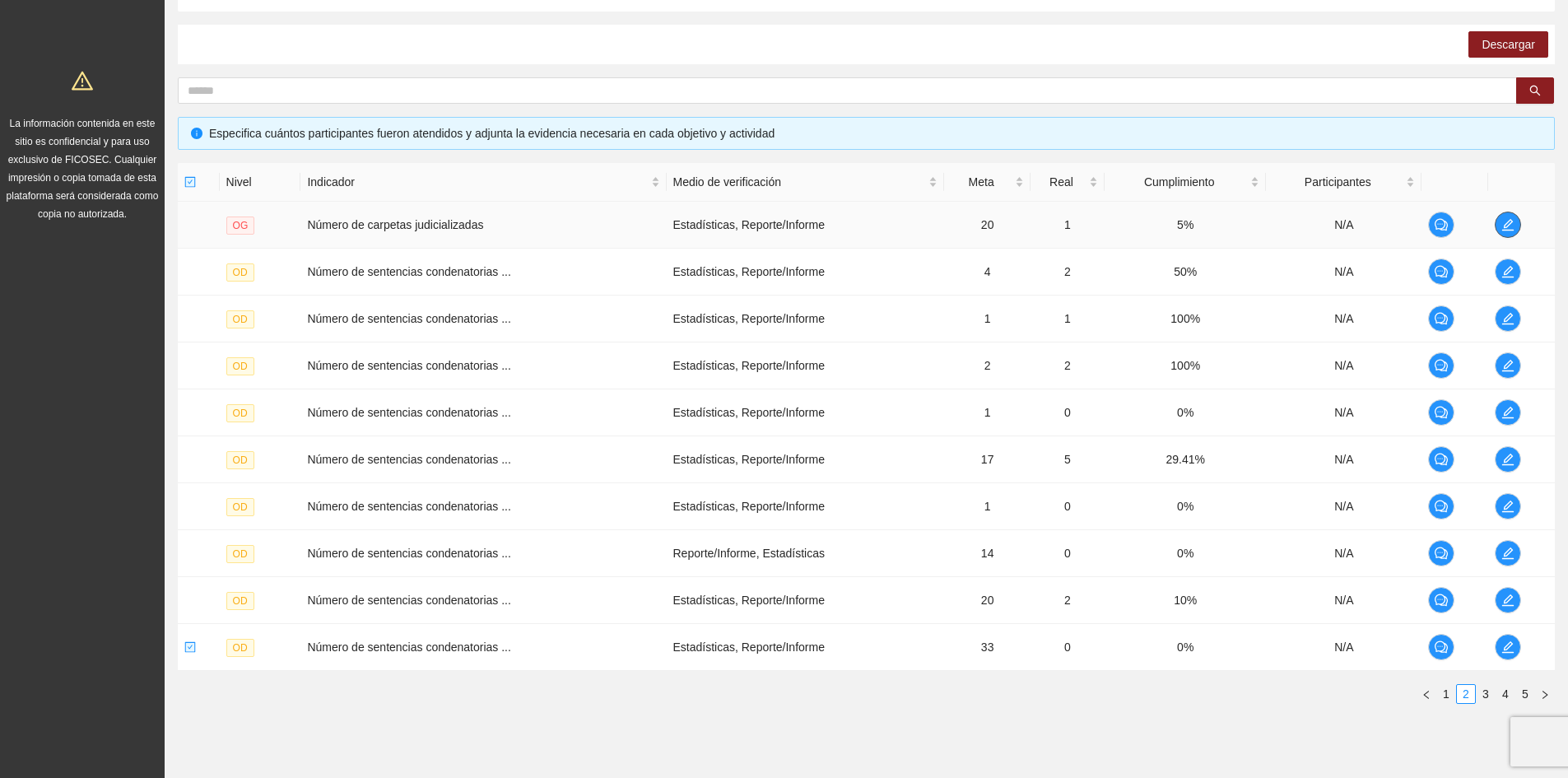
click at [1515, 216] on button "button" at bounding box center [1508, 225] width 27 height 27
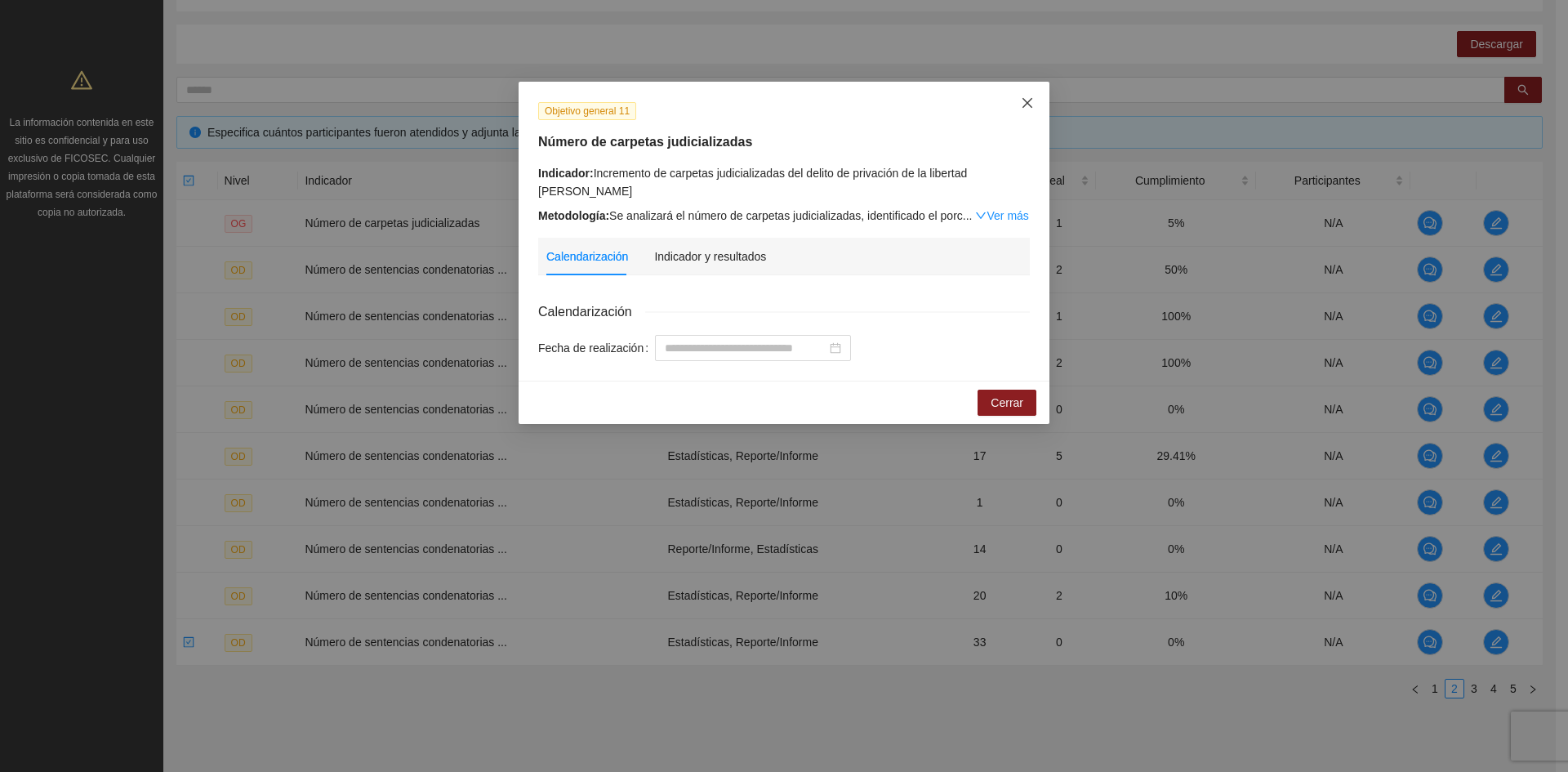
click at [1024, 96] on span "Close" at bounding box center [1027, 103] width 44 height 44
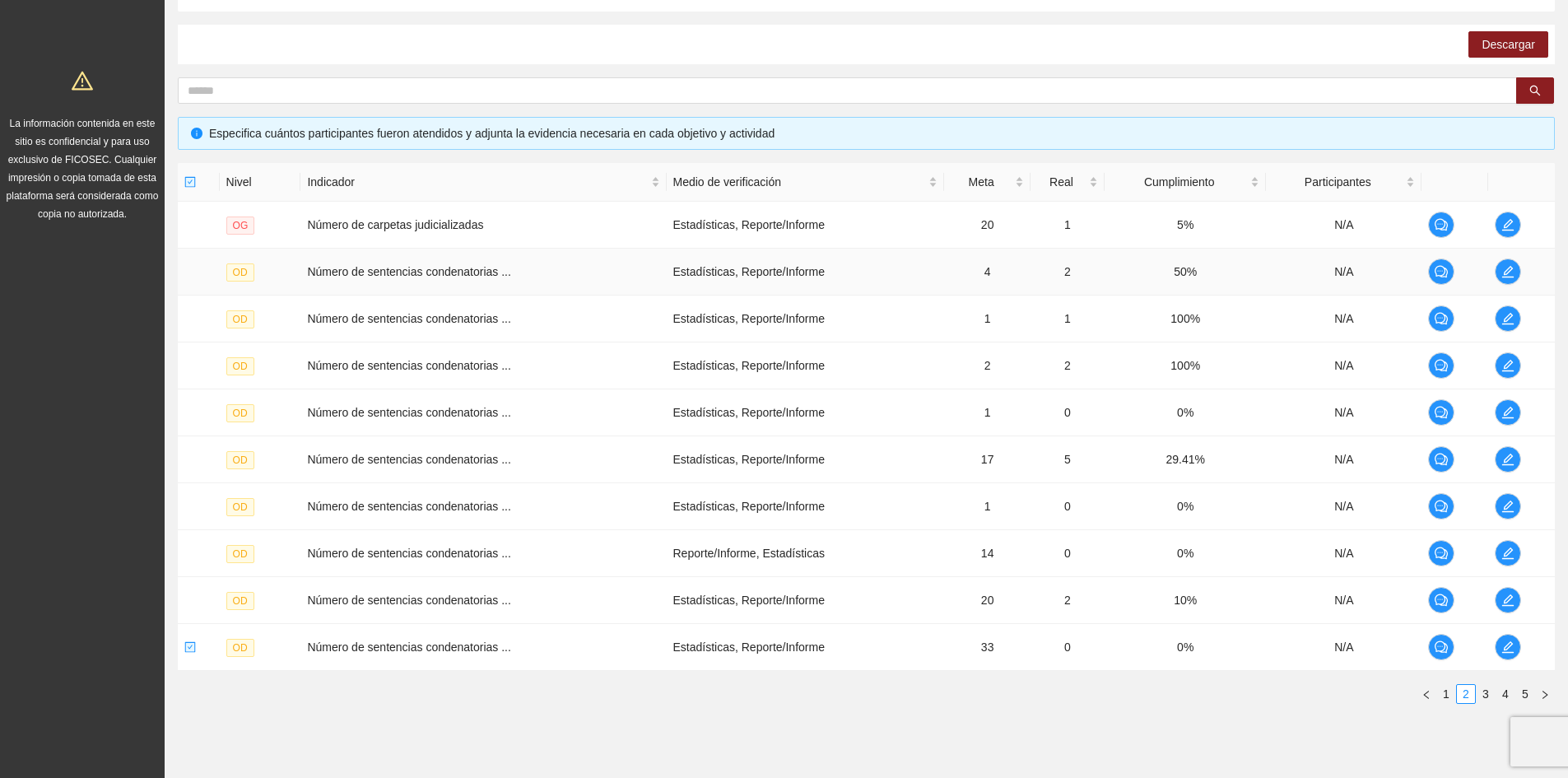
click at [1492, 274] on td at bounding box center [1521, 272] width 67 height 47
click at [1508, 277] on icon "edit" at bounding box center [1508, 272] width 11 height 11
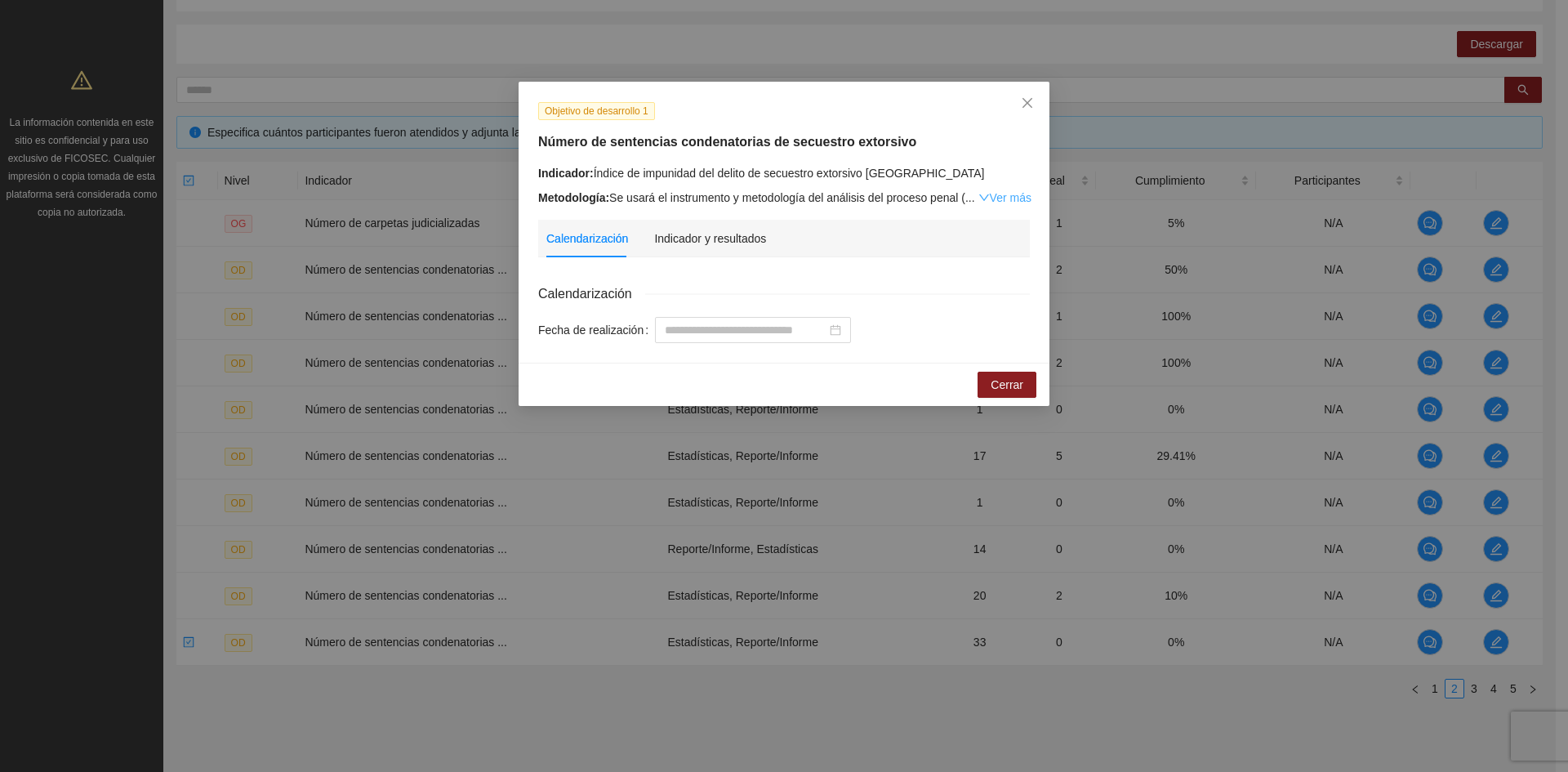
click at [1002, 198] on link "Ver más" at bounding box center [1004, 198] width 53 height 13
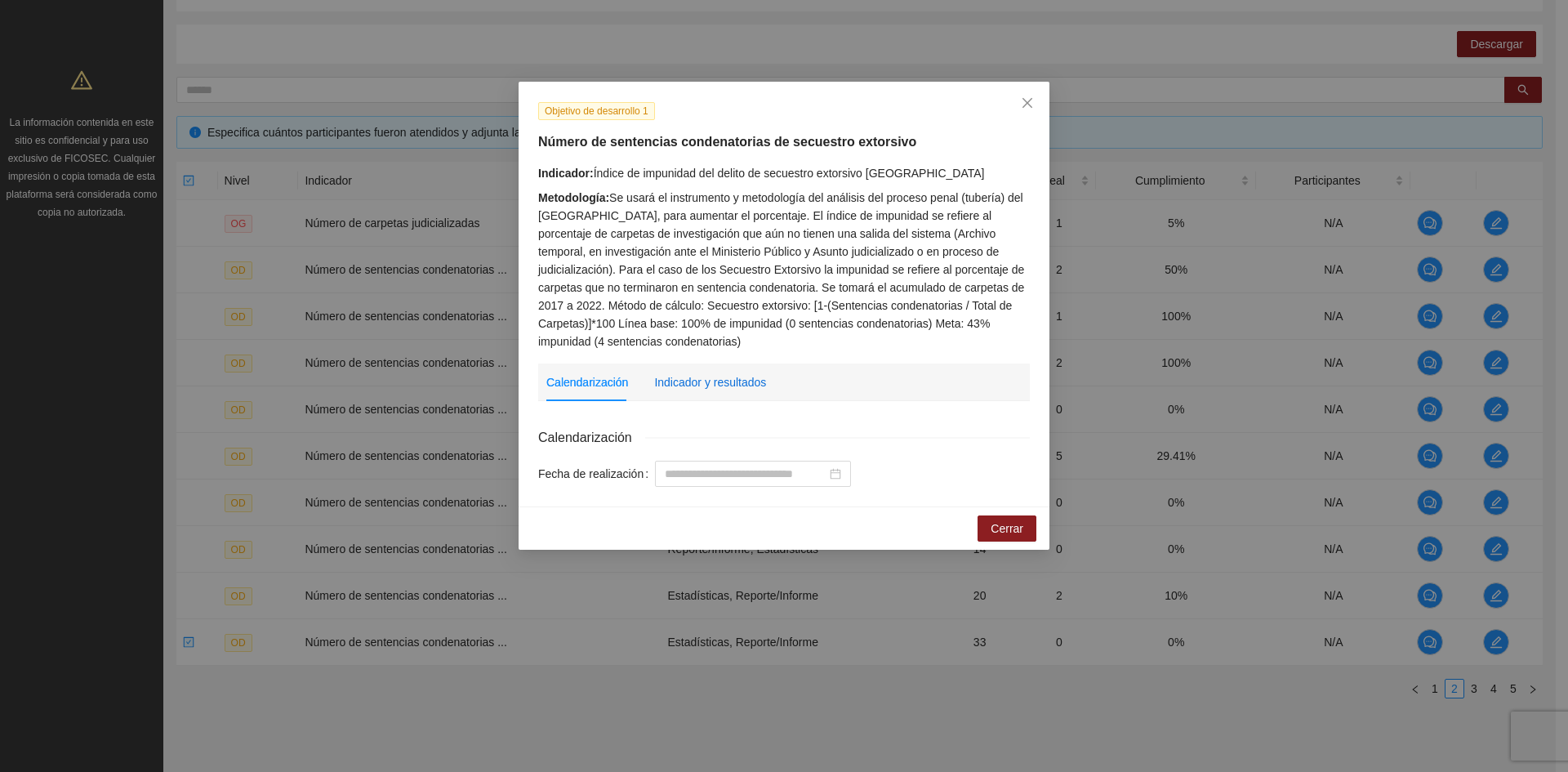
click at [707, 378] on div "Indicador y resultados" at bounding box center [710, 382] width 112 height 18
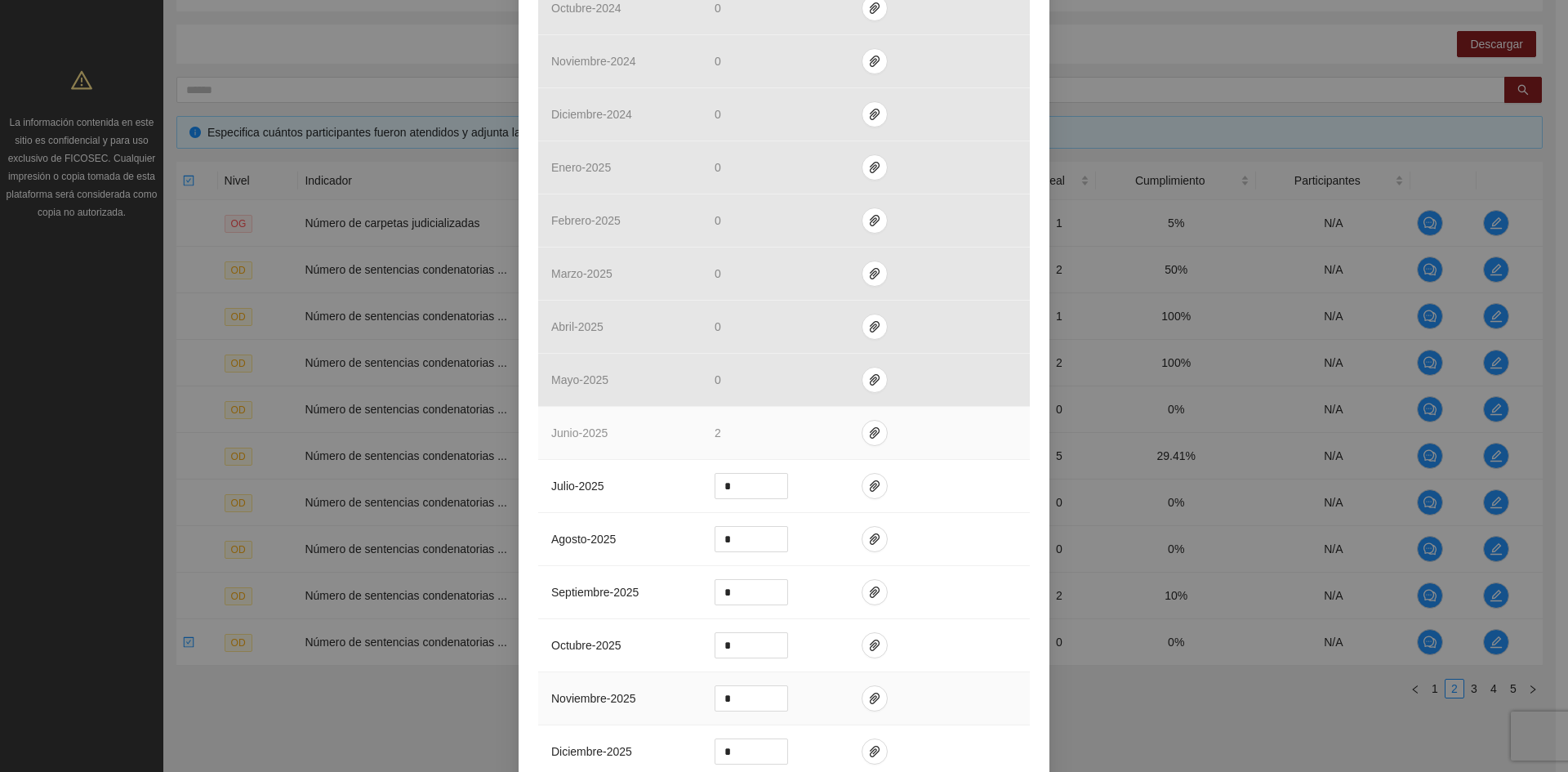
scroll to position [1470, 0]
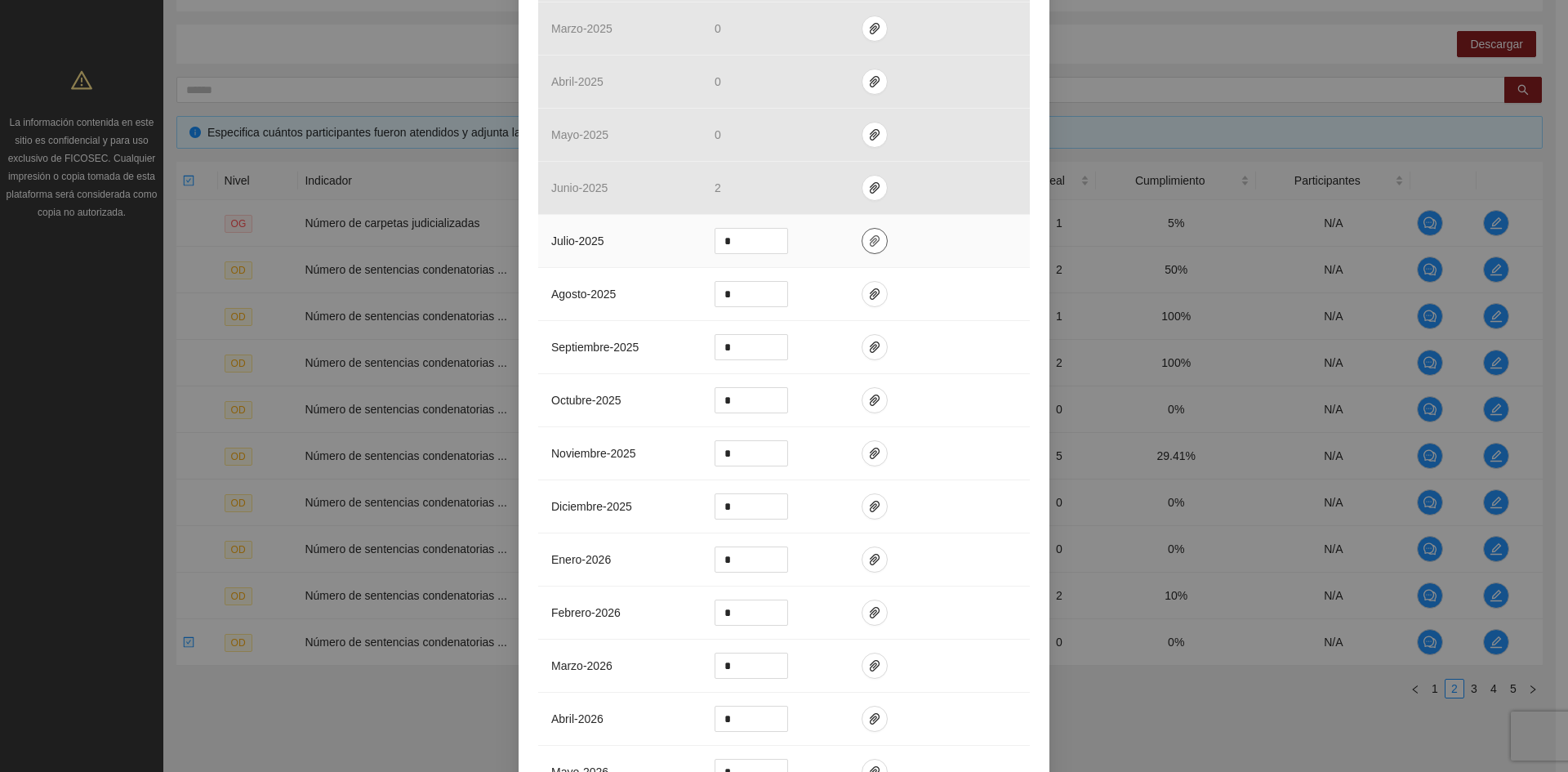
click at [869, 238] on icon "paper-clip" at bounding box center [874, 241] width 9 height 11
click at [828, 187] on span "Adjuntar documento" at bounding box center [825, 188] width 102 height 18
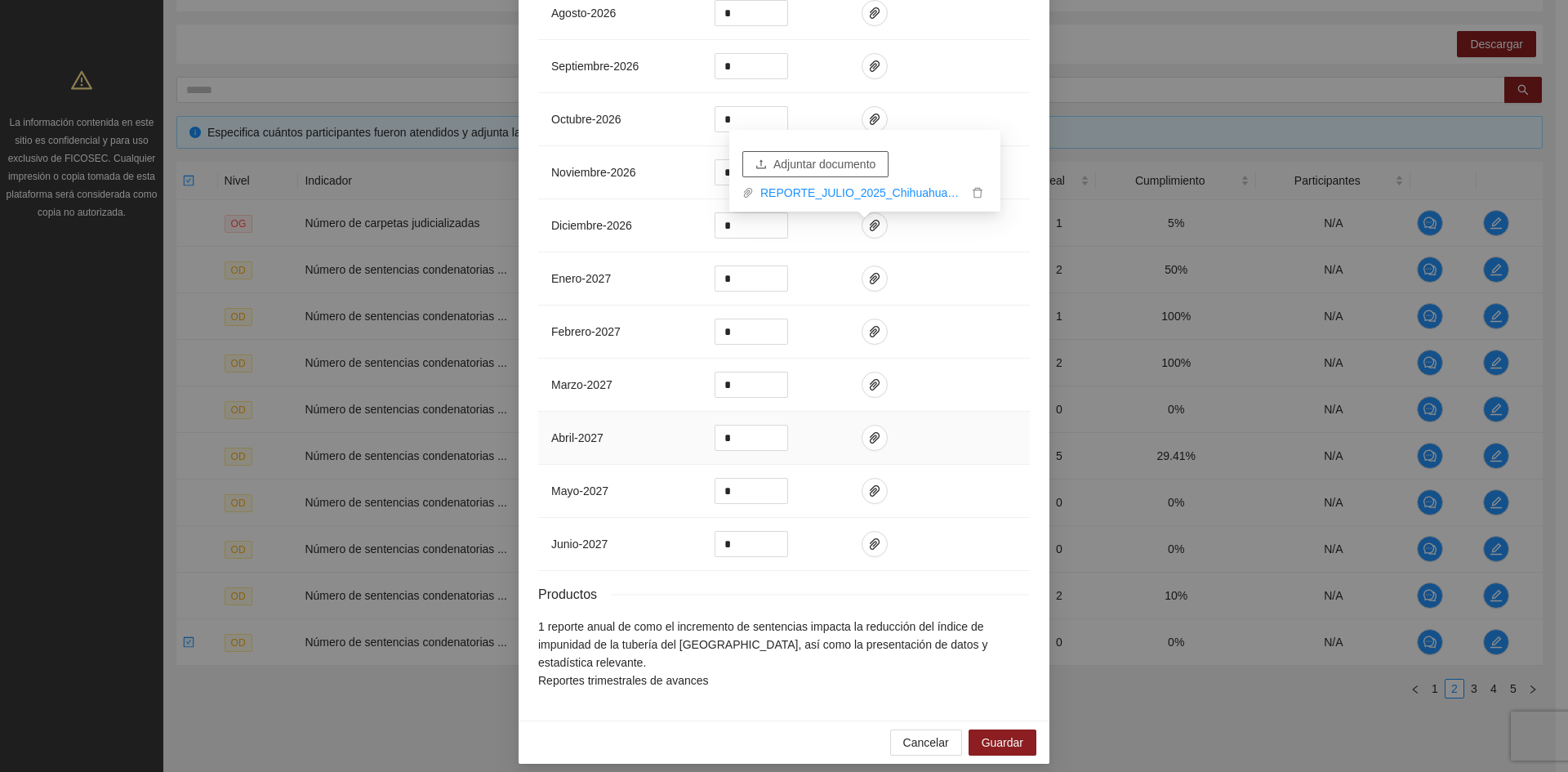
scroll to position [2399, 0]
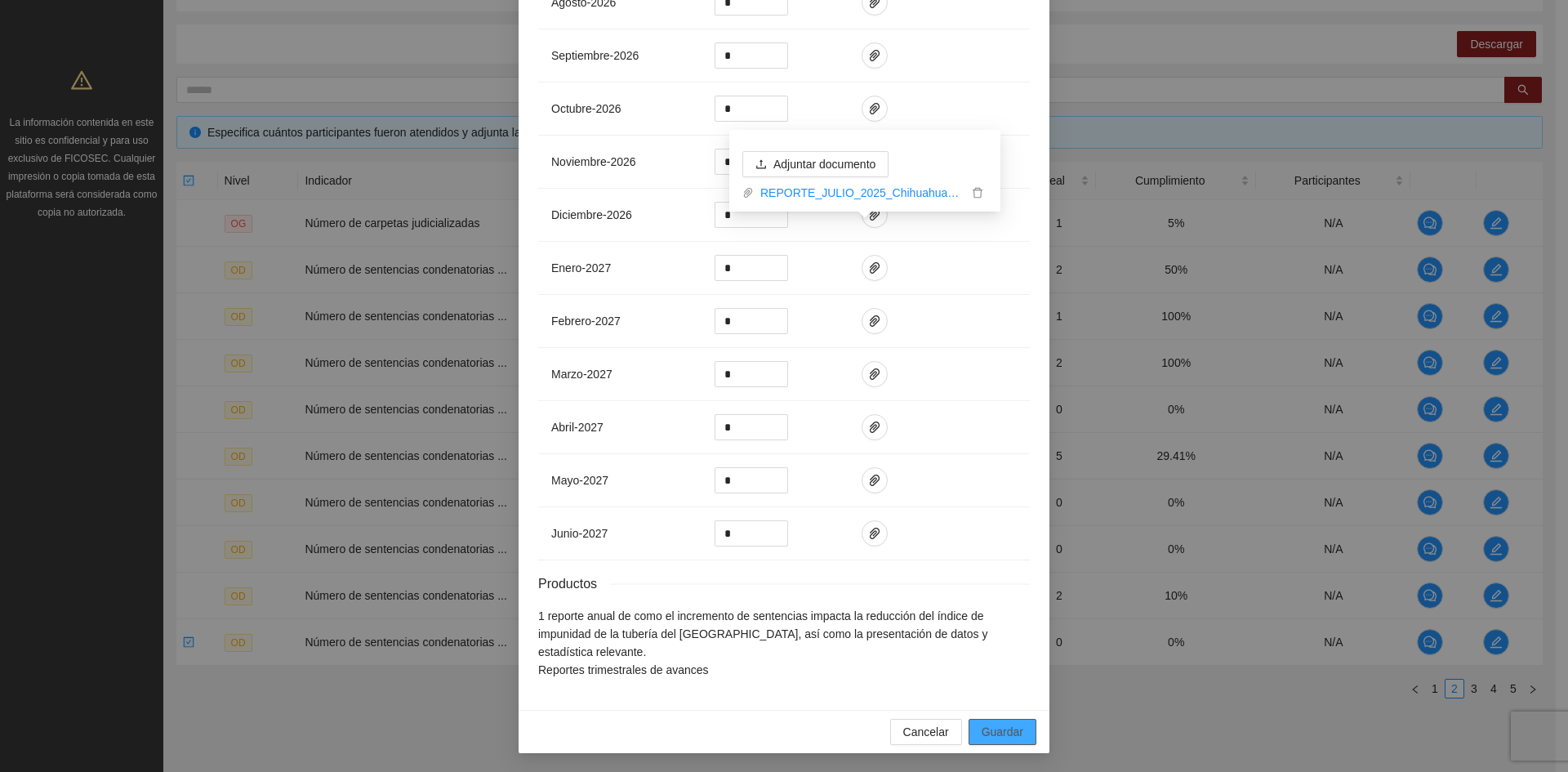
click at [984, 734] on span "Guardar" at bounding box center [1002, 731] width 42 height 18
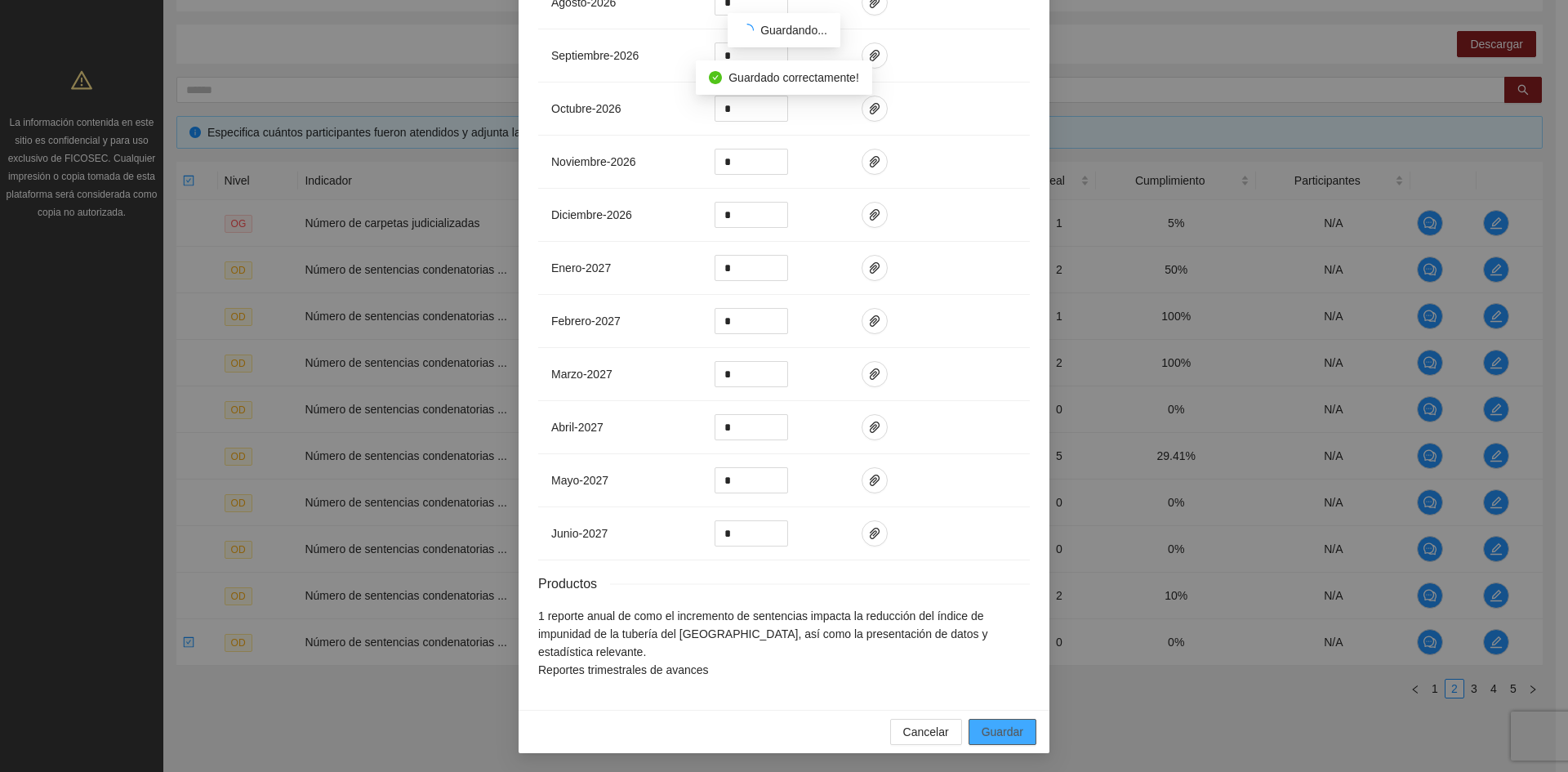
scroll to position [2317, 0]
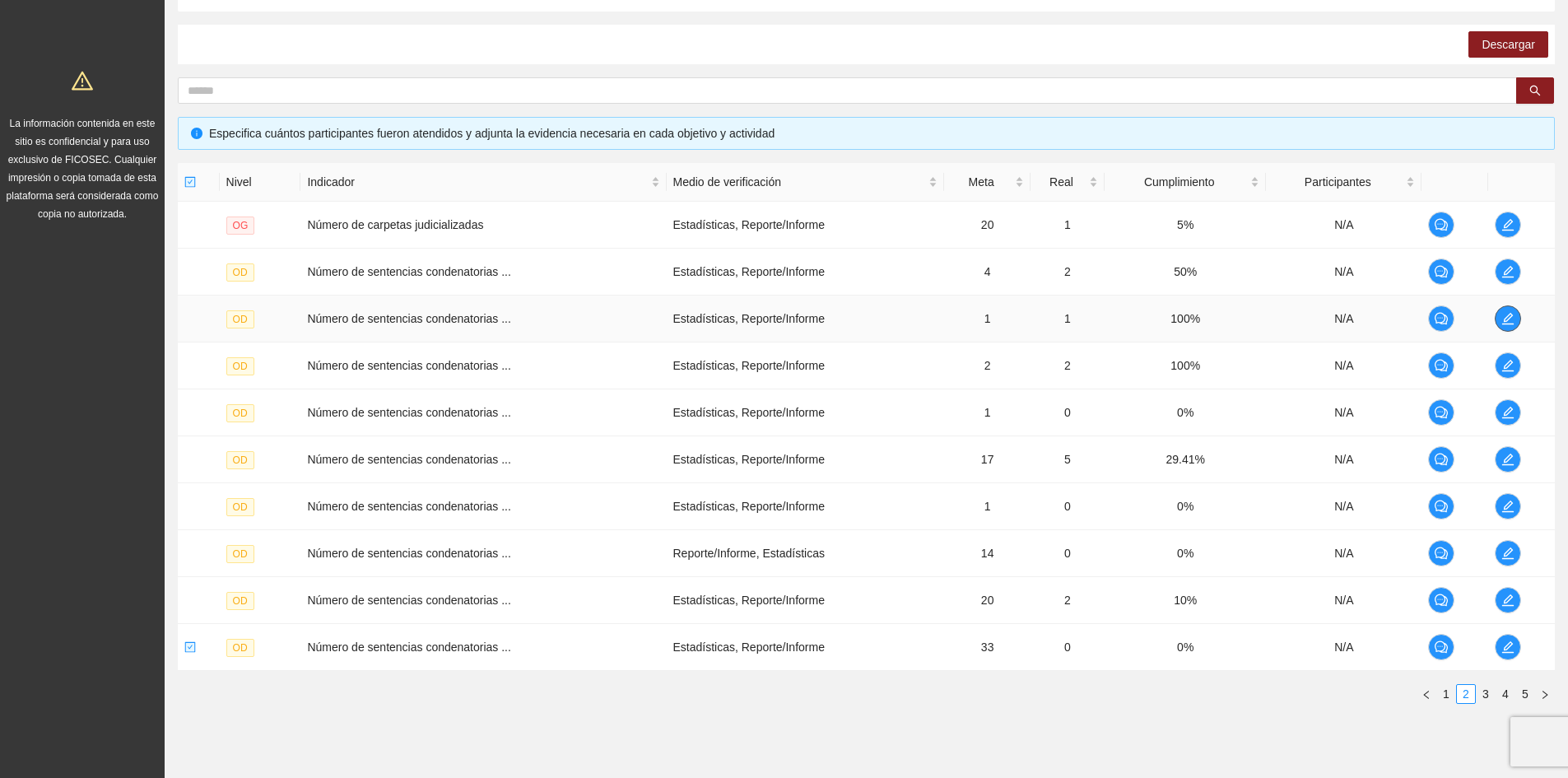
click at [1515, 318] on span "edit" at bounding box center [1508, 318] width 25 height 13
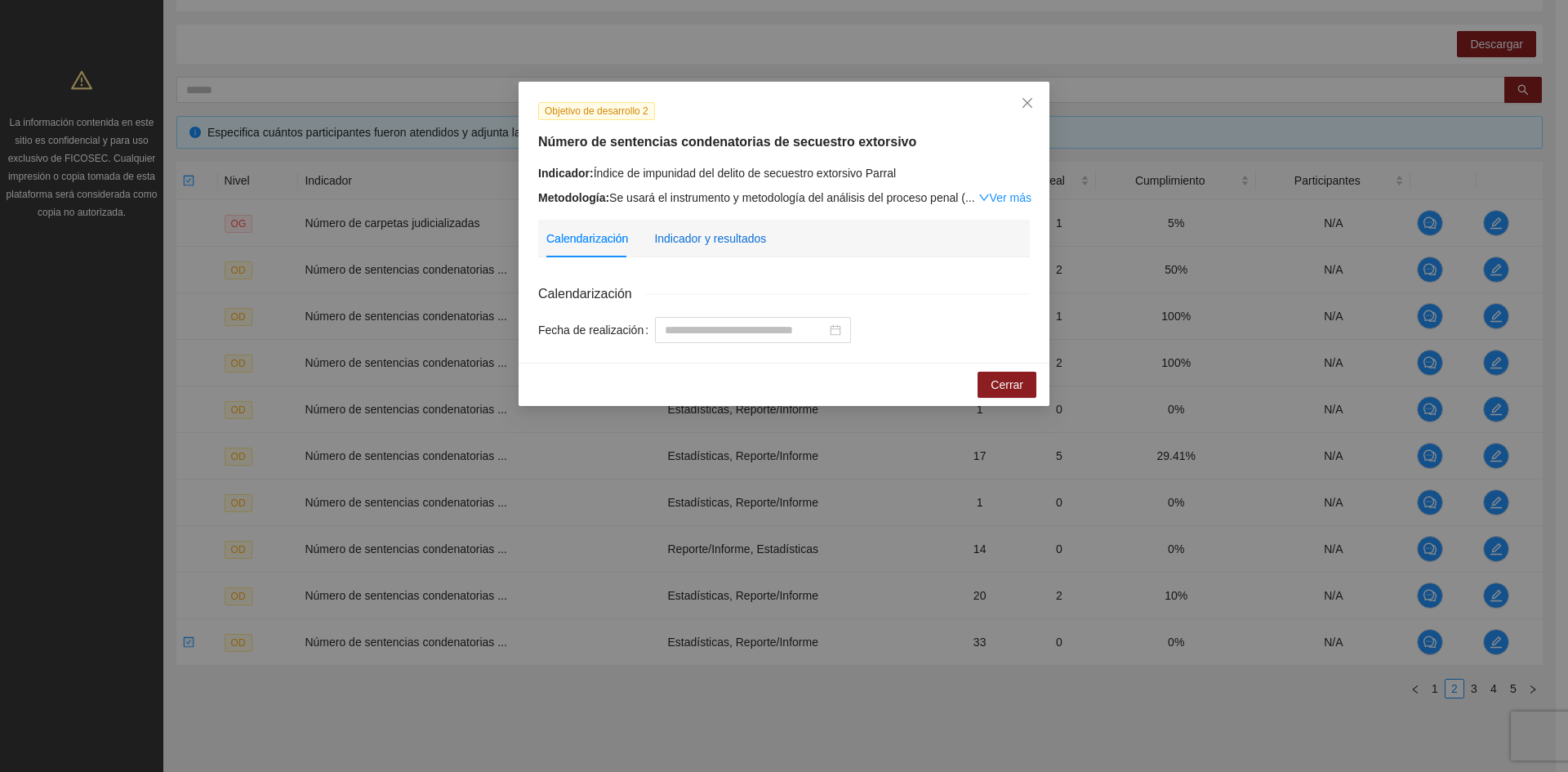
click at [733, 243] on div "Indicador y resultados" at bounding box center [710, 238] width 112 height 18
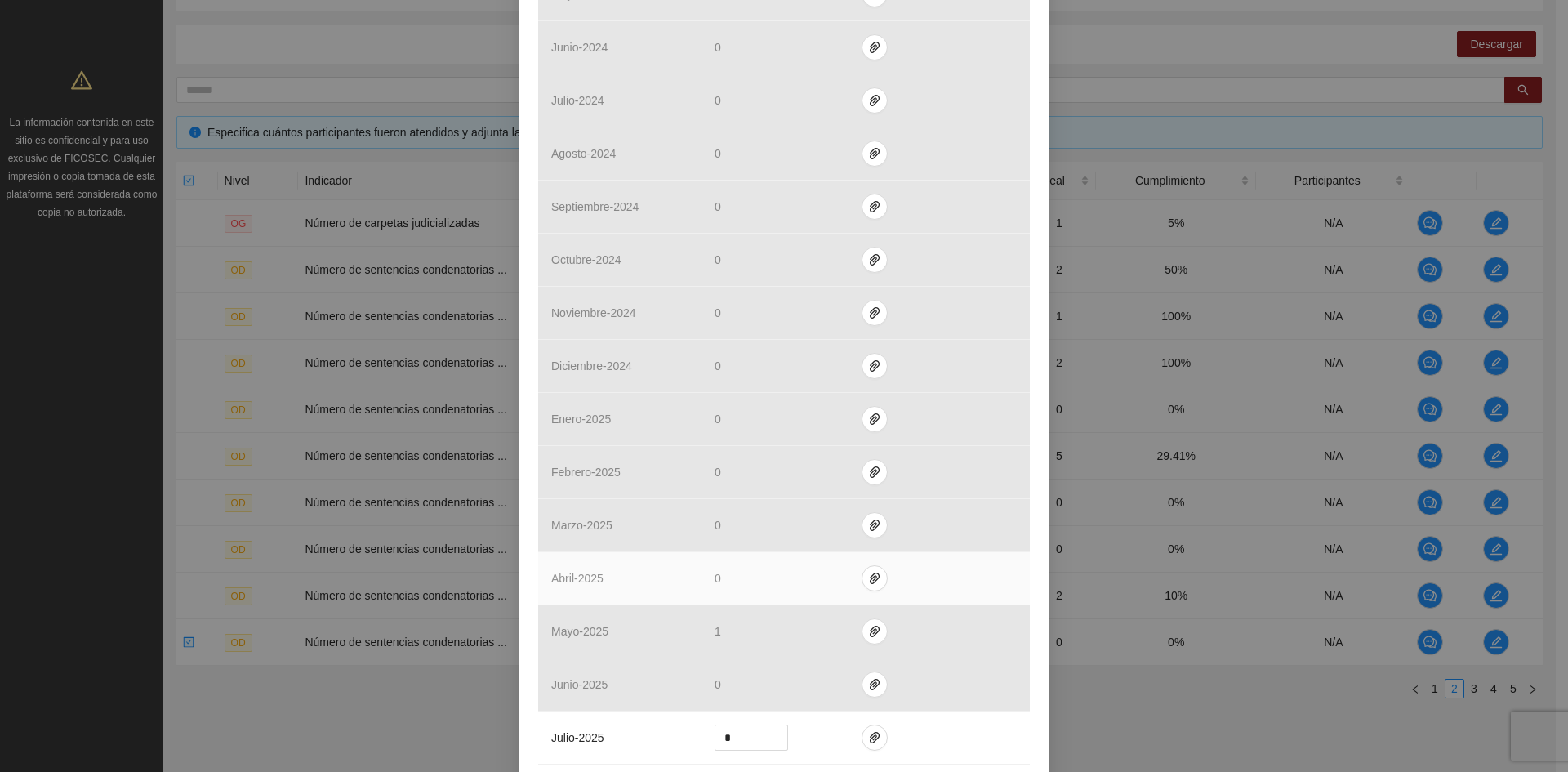
scroll to position [980, 0]
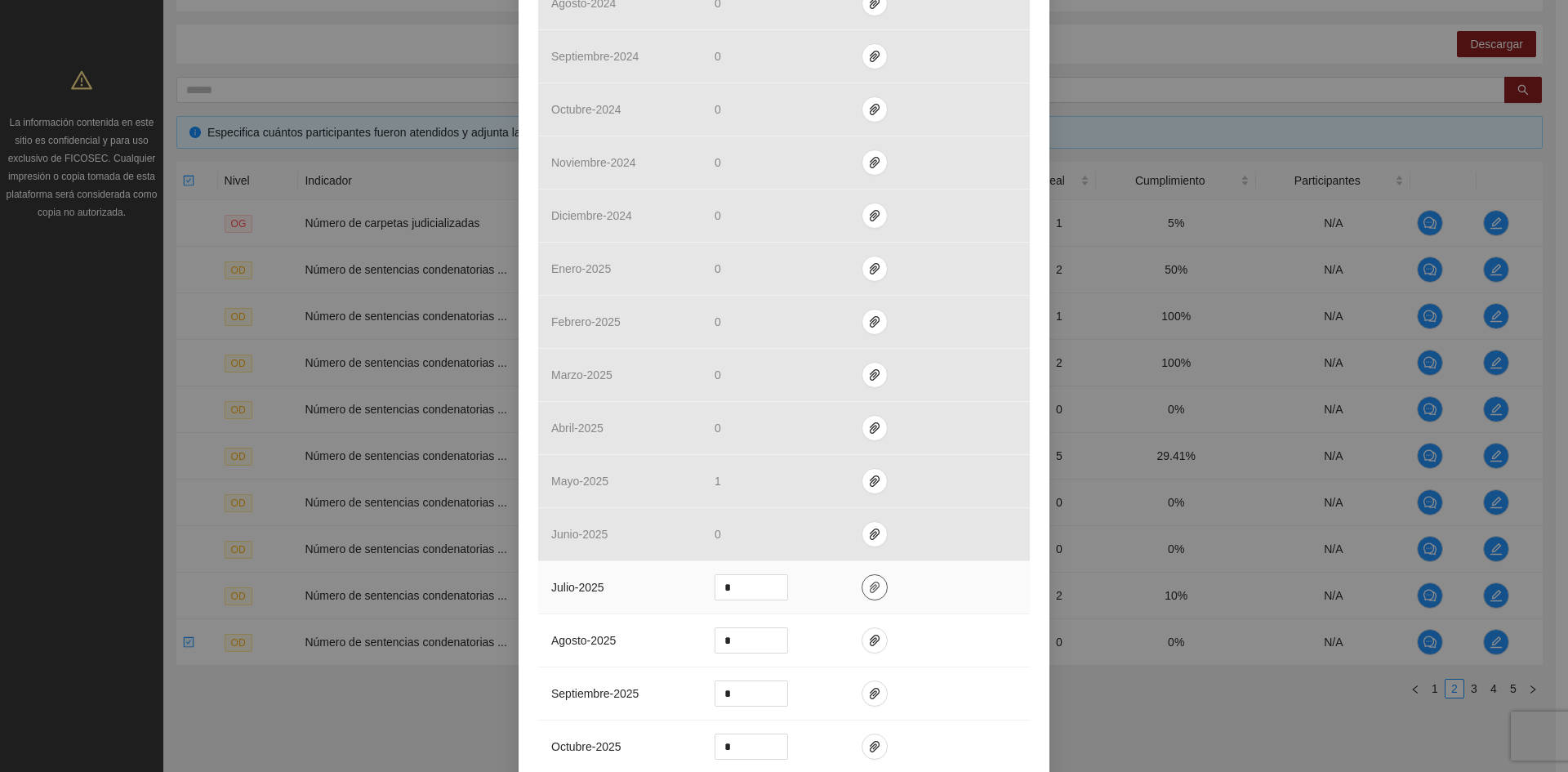
click at [868, 582] on icon "paper-clip" at bounding box center [875, 588] width 13 height 13
click at [822, 522] on button "Adjuntar documento" at bounding box center [815, 535] width 147 height 26
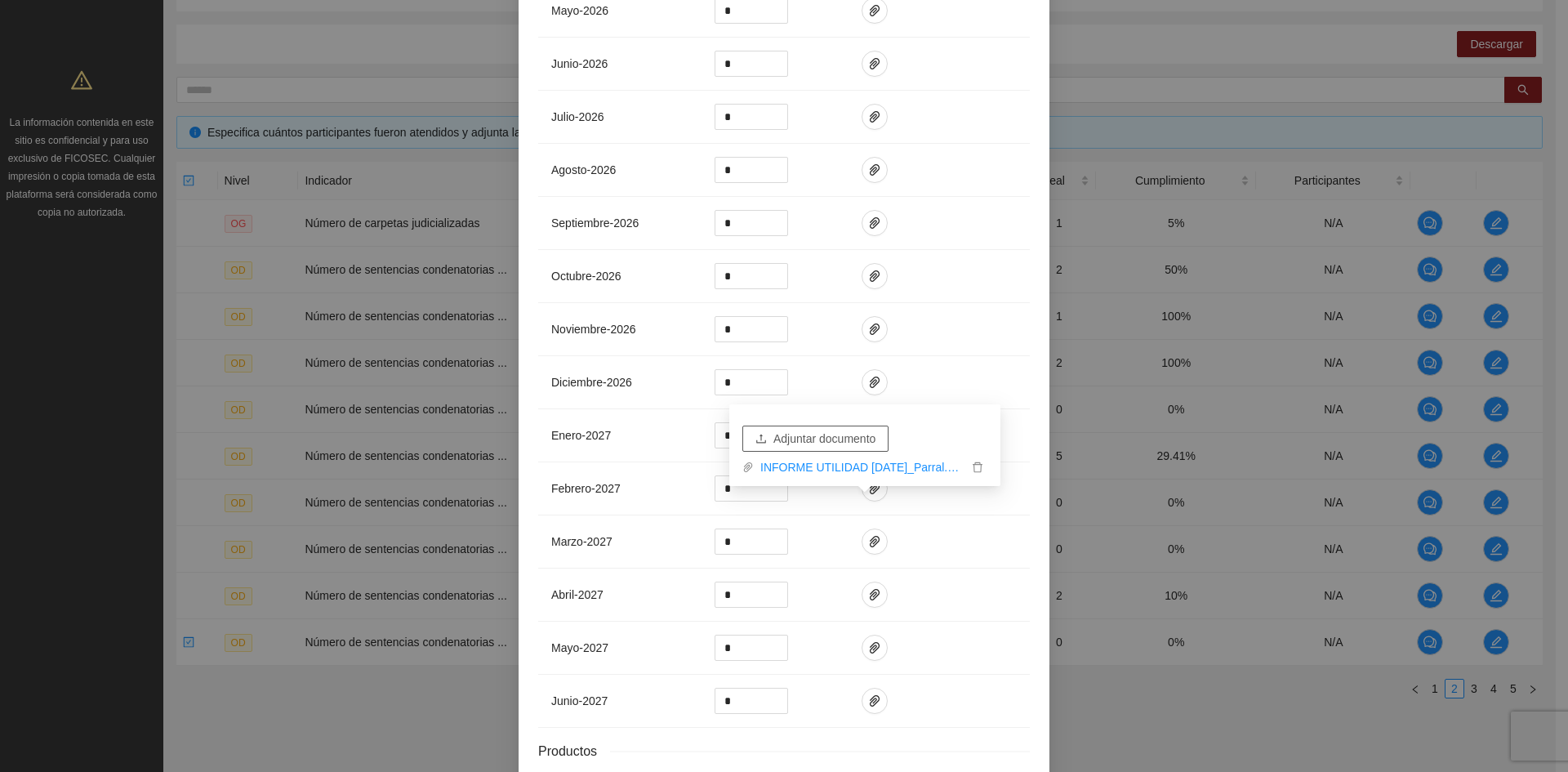
scroll to position [2255, 0]
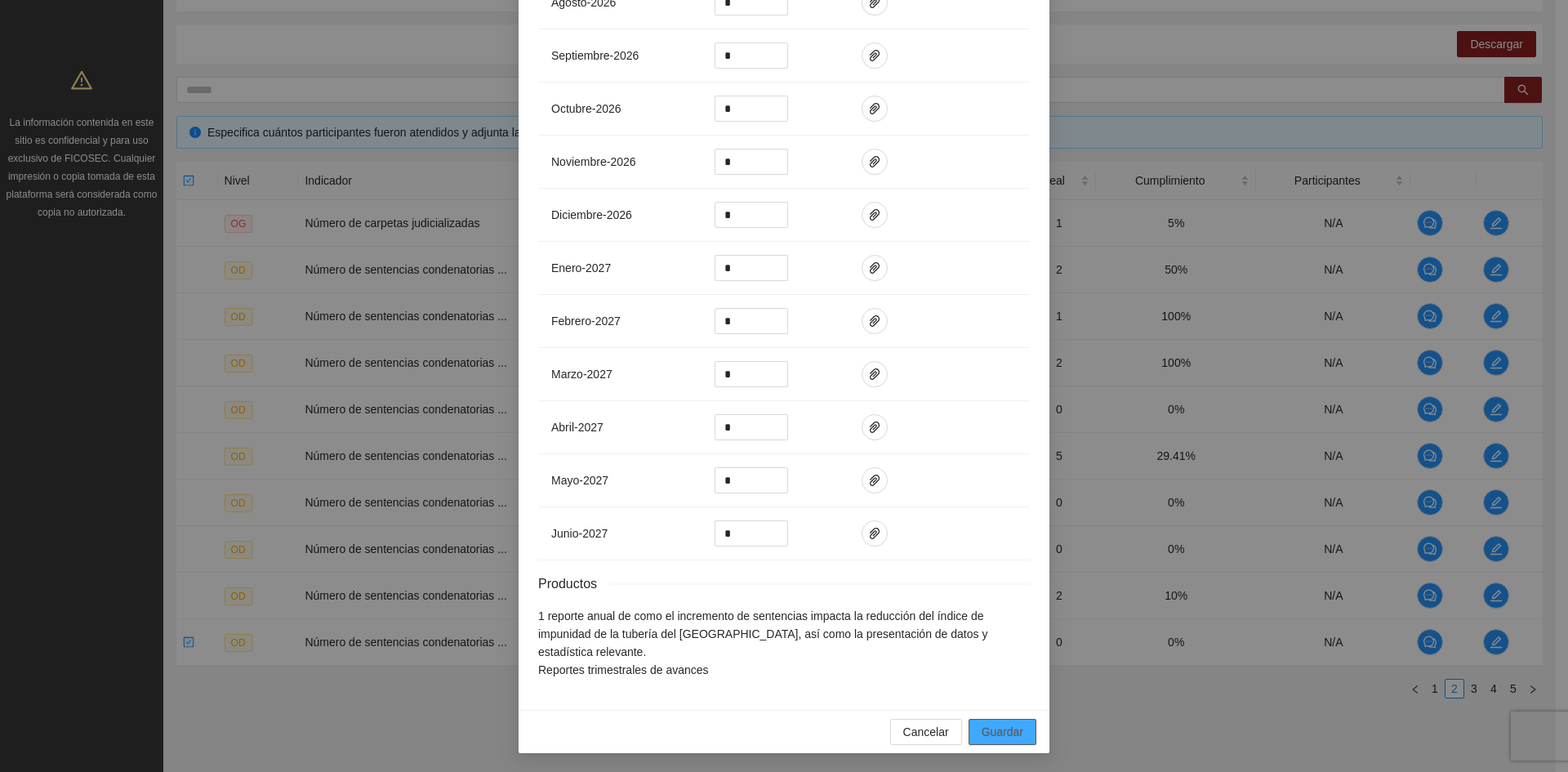
click at [989, 727] on span "Guardar" at bounding box center [1002, 731] width 42 height 18
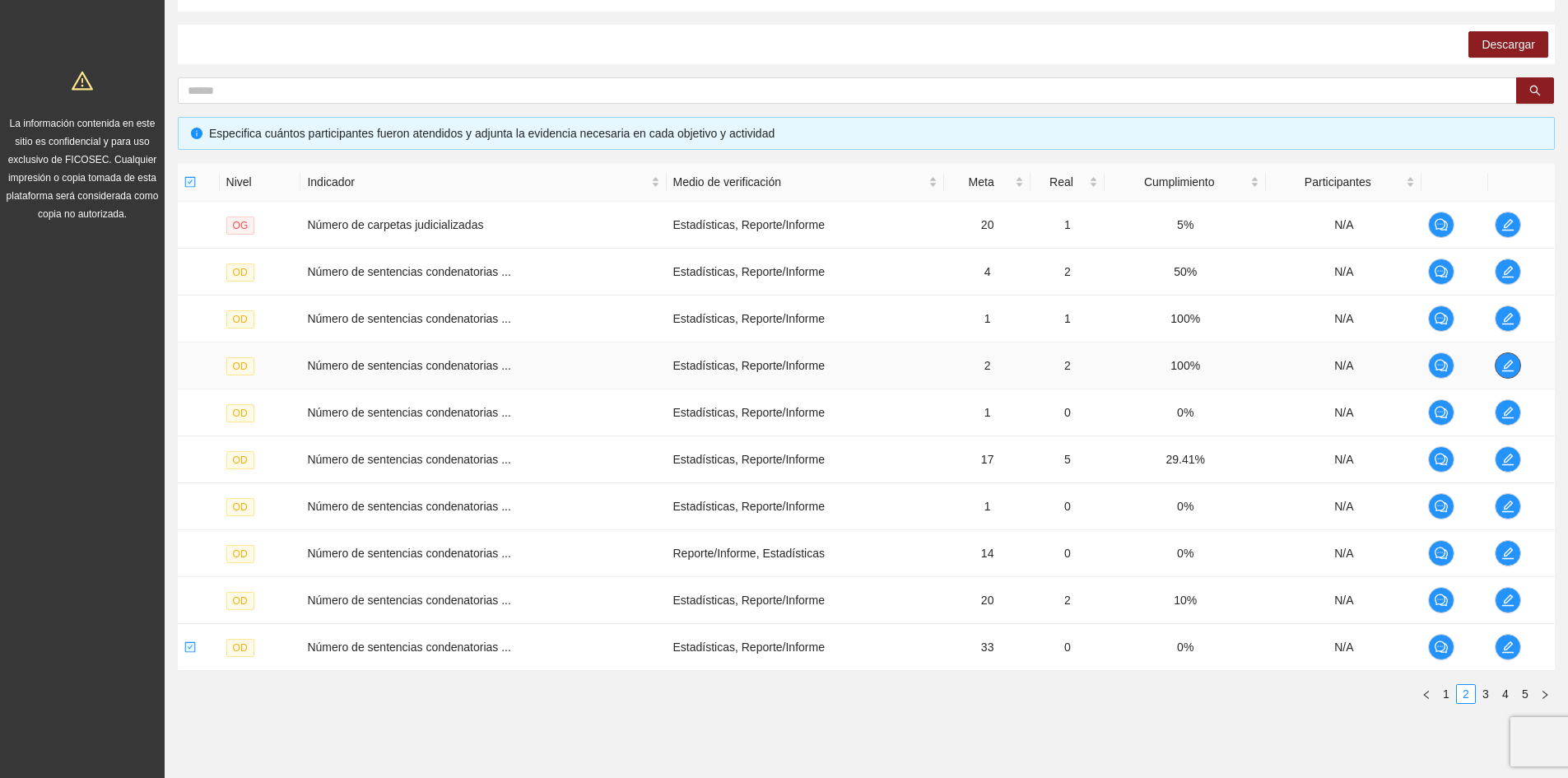
click at [1512, 368] on icon "edit" at bounding box center [1508, 365] width 13 height 13
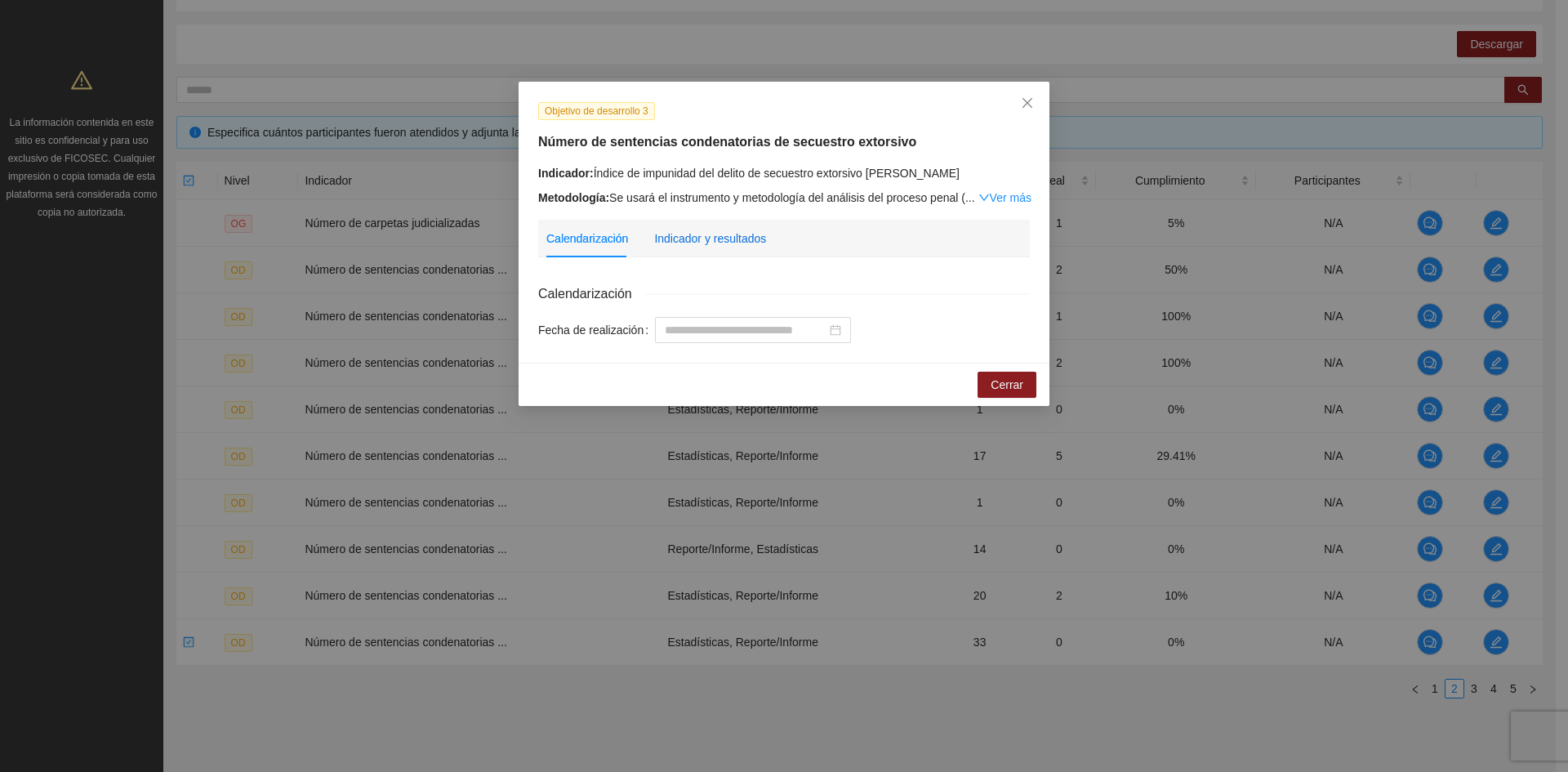
click at [714, 238] on div "Indicador y resultados" at bounding box center [710, 238] width 112 height 18
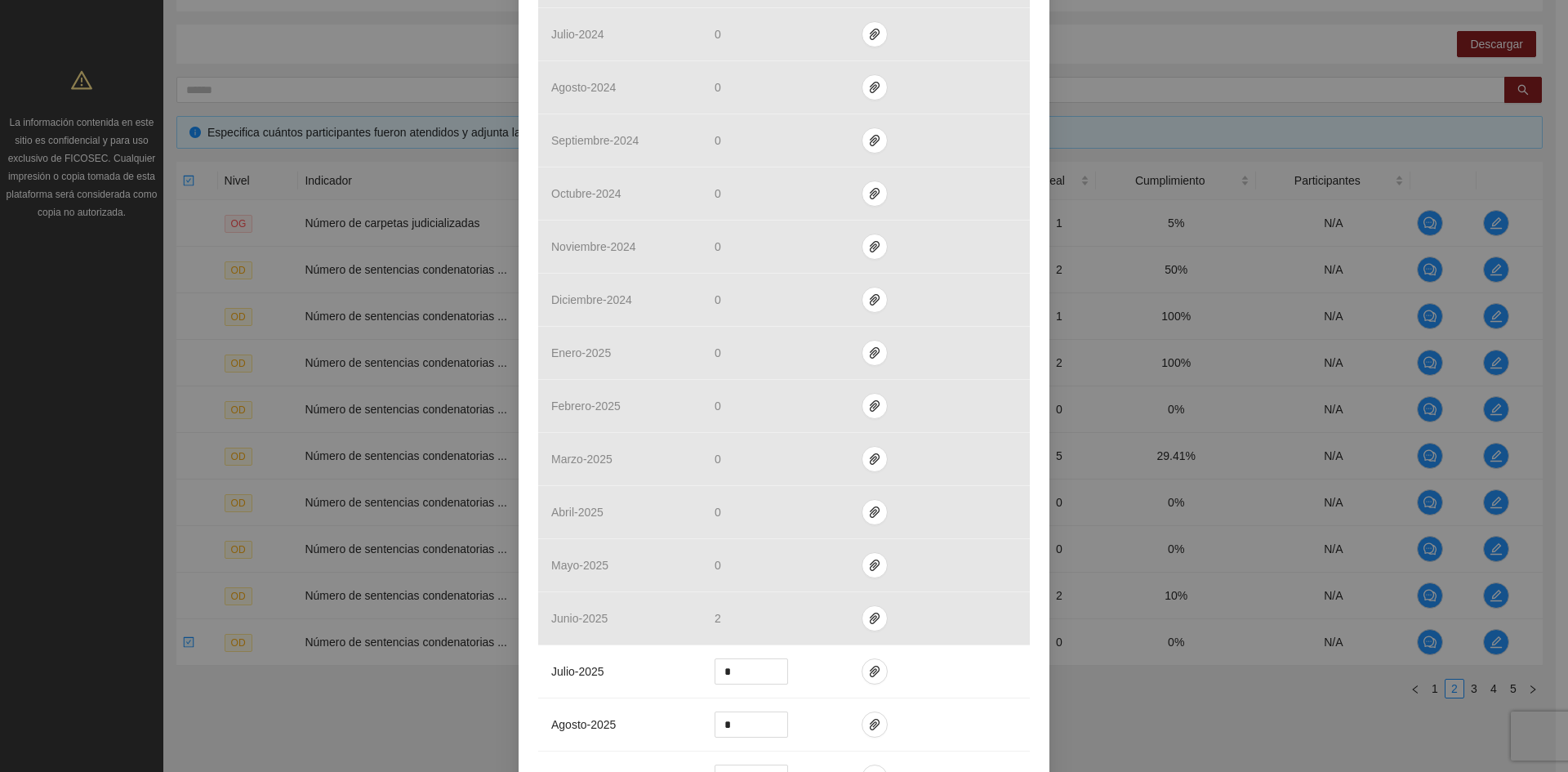
scroll to position [1062, 0]
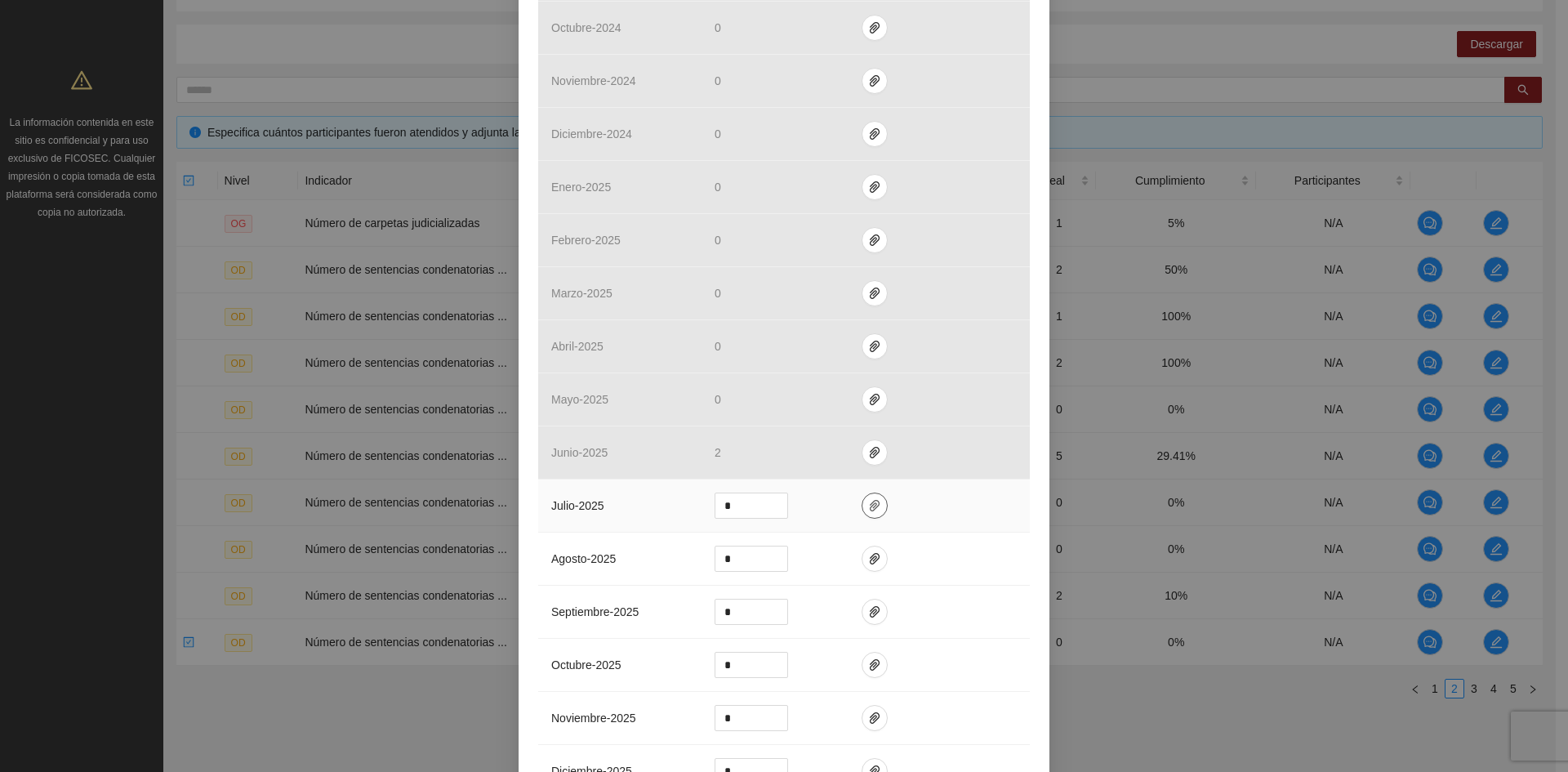
click at [868, 517] on button "button" at bounding box center [875, 506] width 26 height 26
click at [804, 449] on span "Adjuntar documento" at bounding box center [825, 453] width 102 height 18
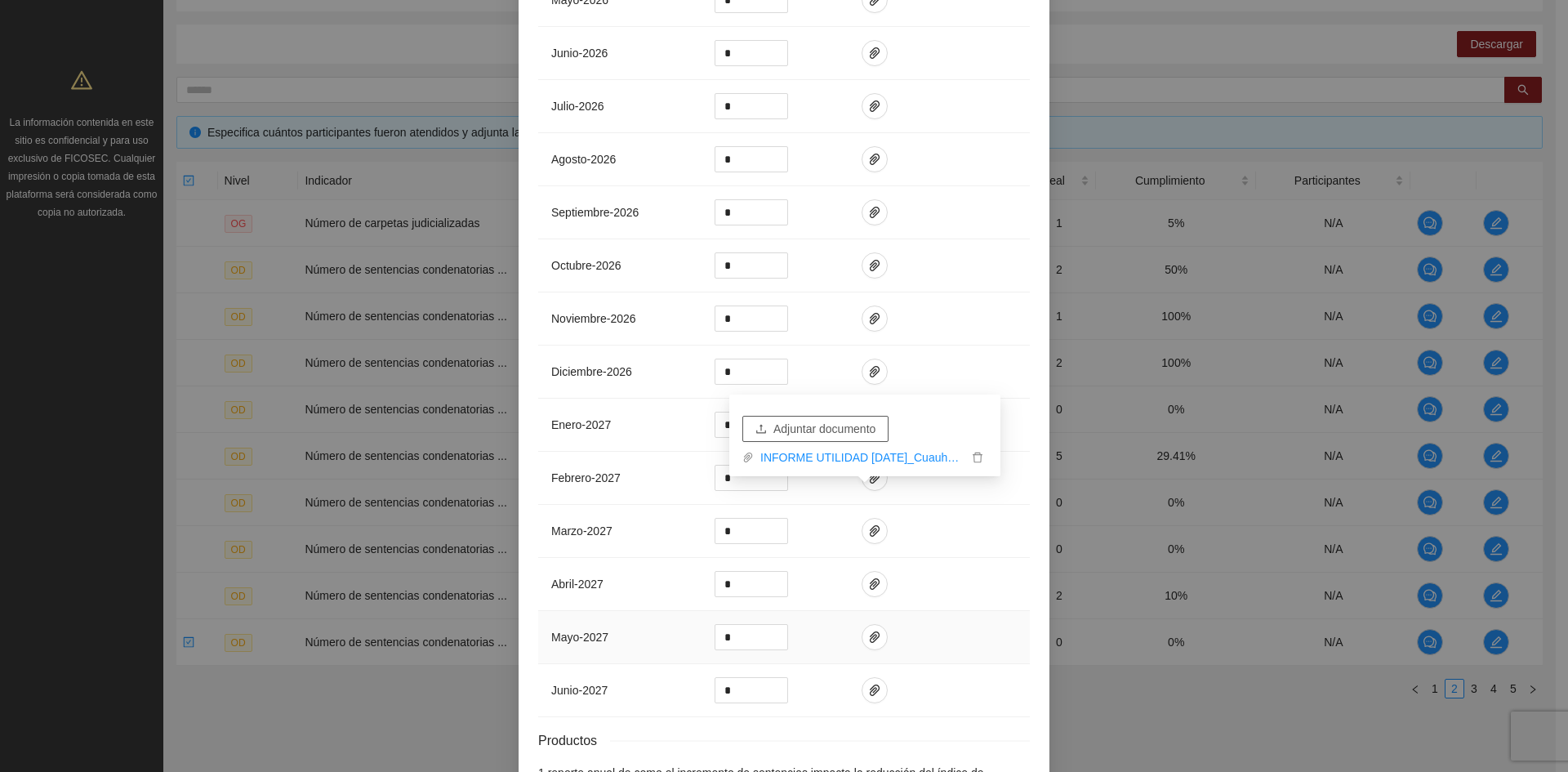
scroll to position [2255, 0]
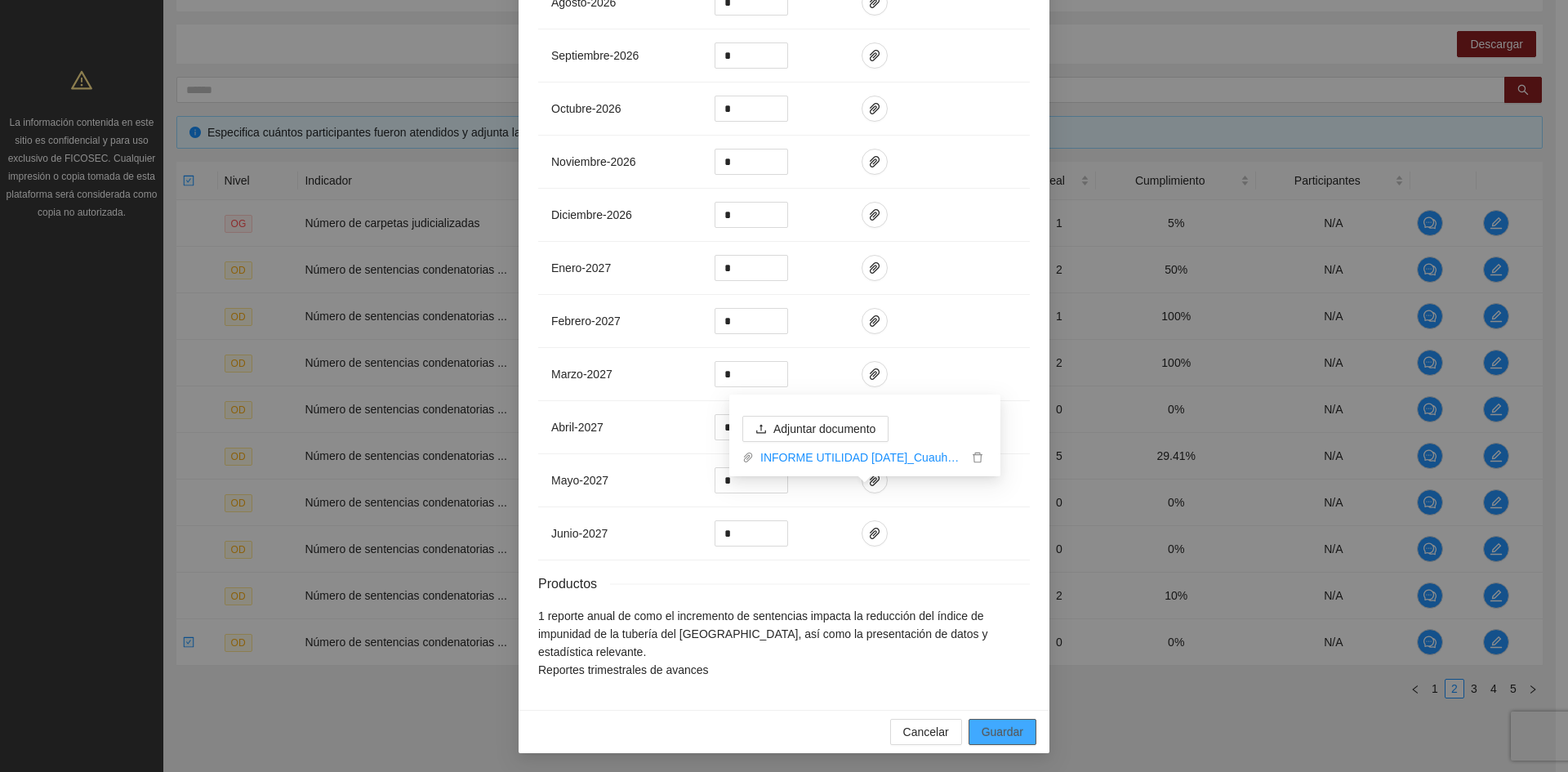
click at [989, 728] on span "Guardar" at bounding box center [1002, 731] width 42 height 18
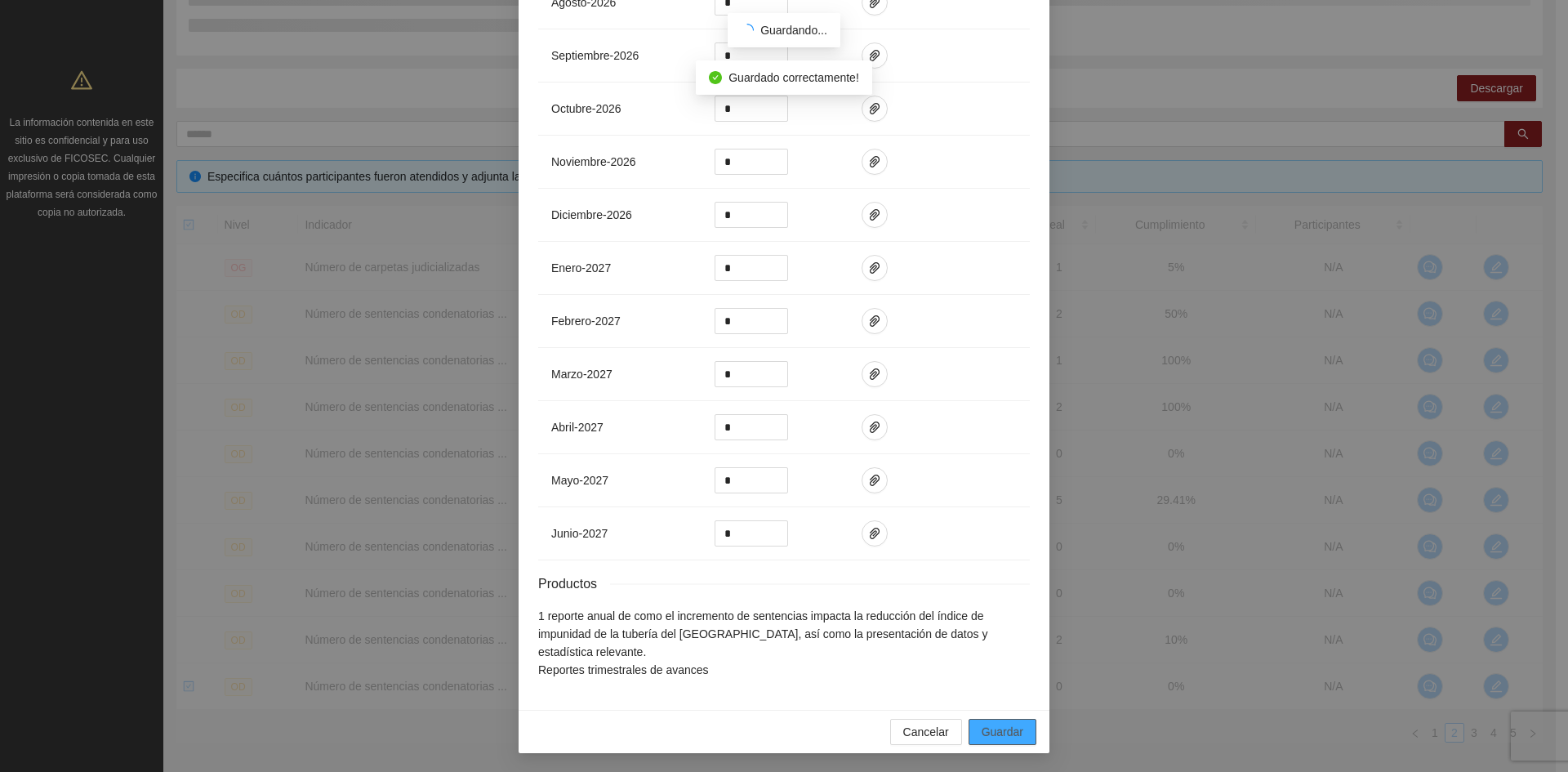
scroll to position [2173, 0]
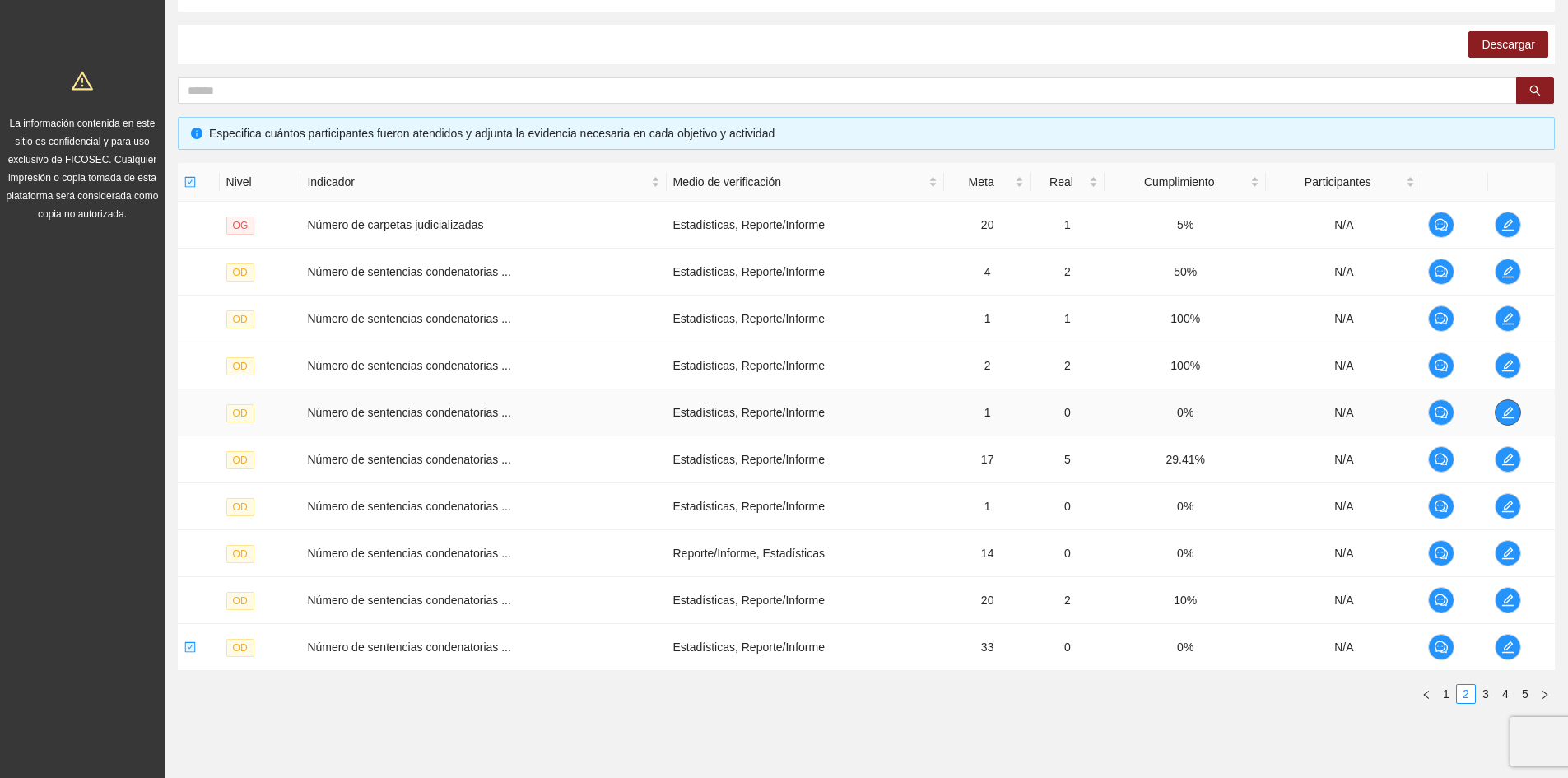
click at [1511, 411] on icon "edit" at bounding box center [1508, 412] width 11 height 11
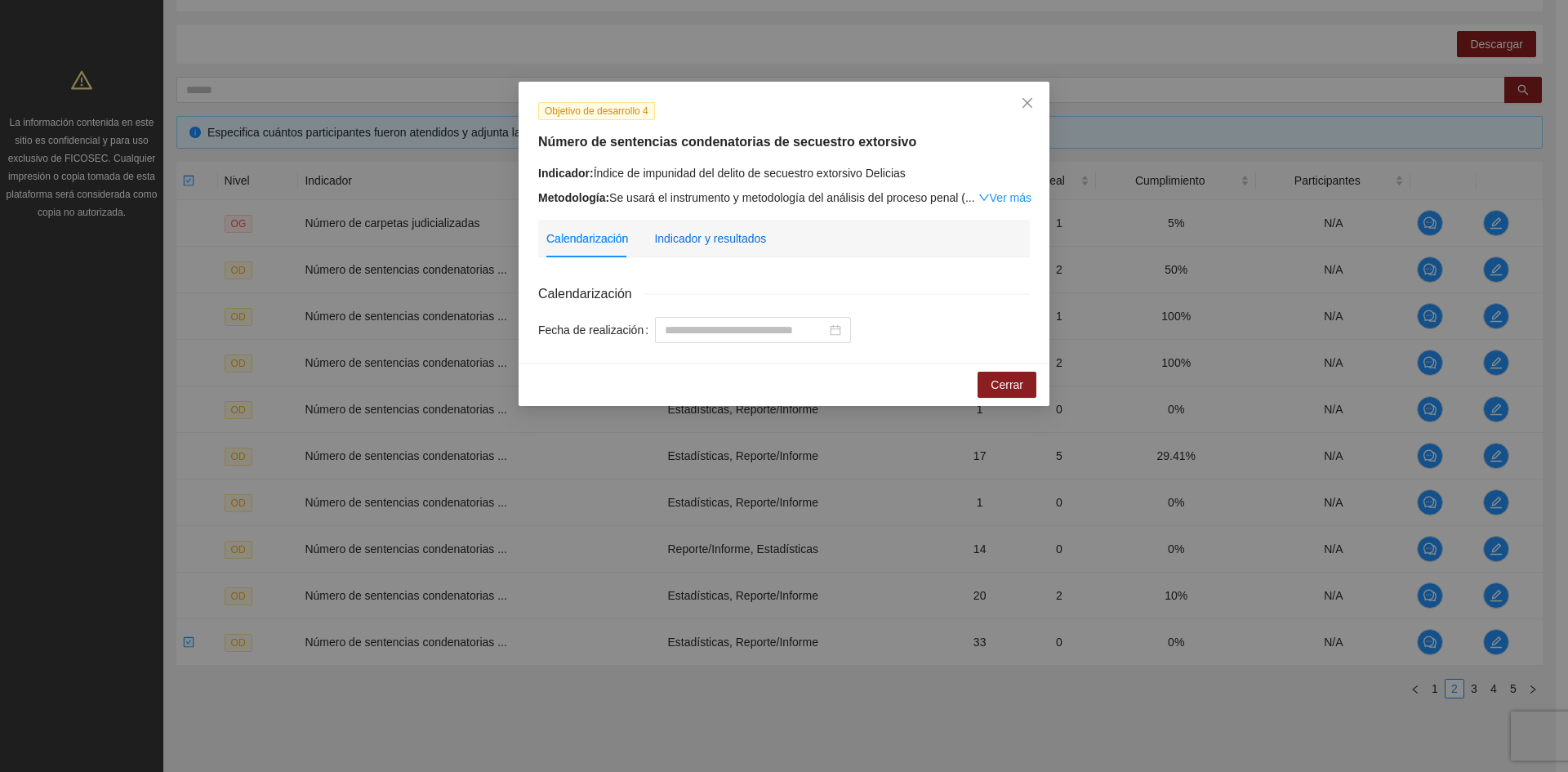
click at [752, 237] on div "Indicador y resultados" at bounding box center [710, 238] width 112 height 18
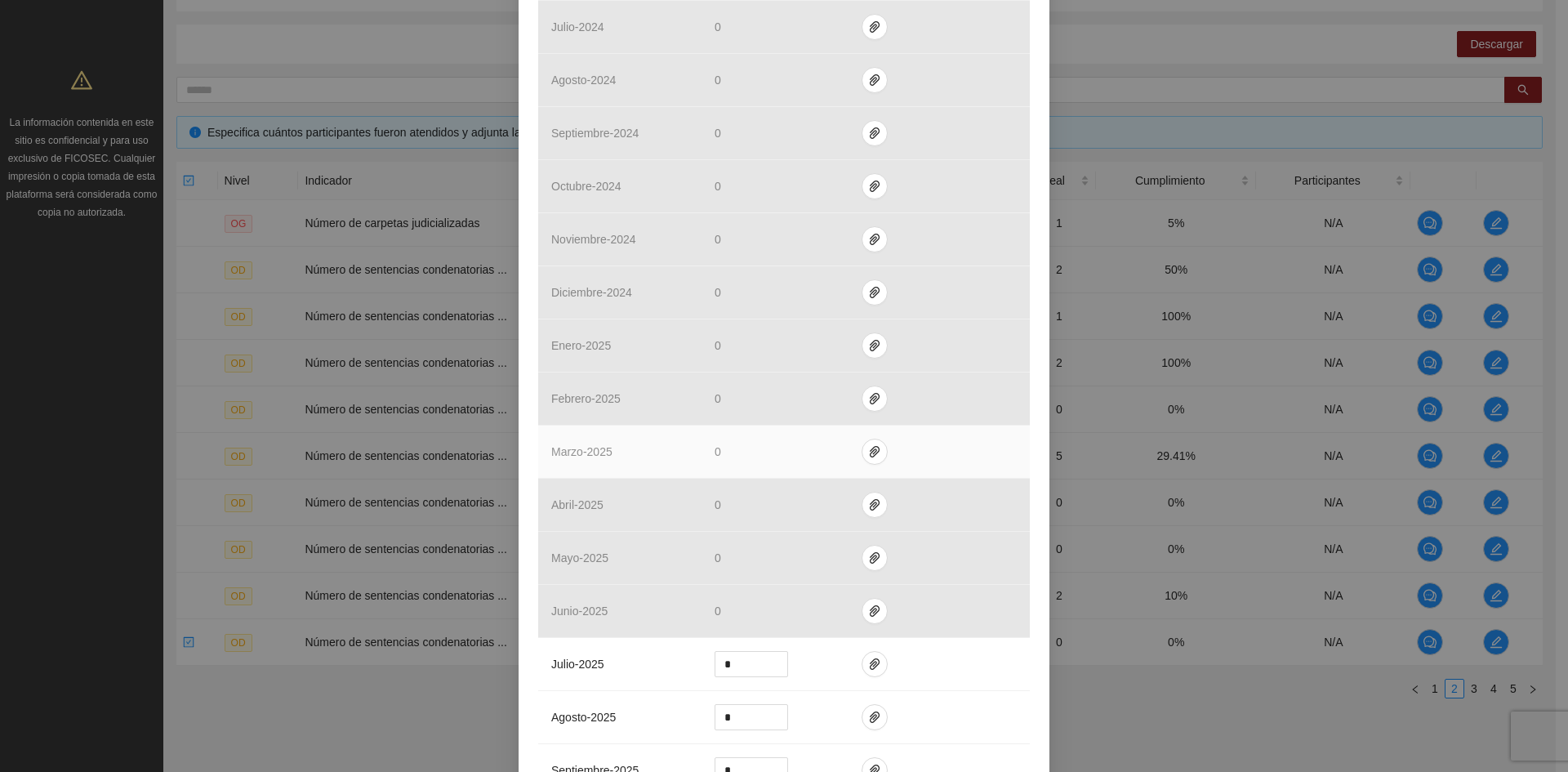
scroll to position [1144, 0]
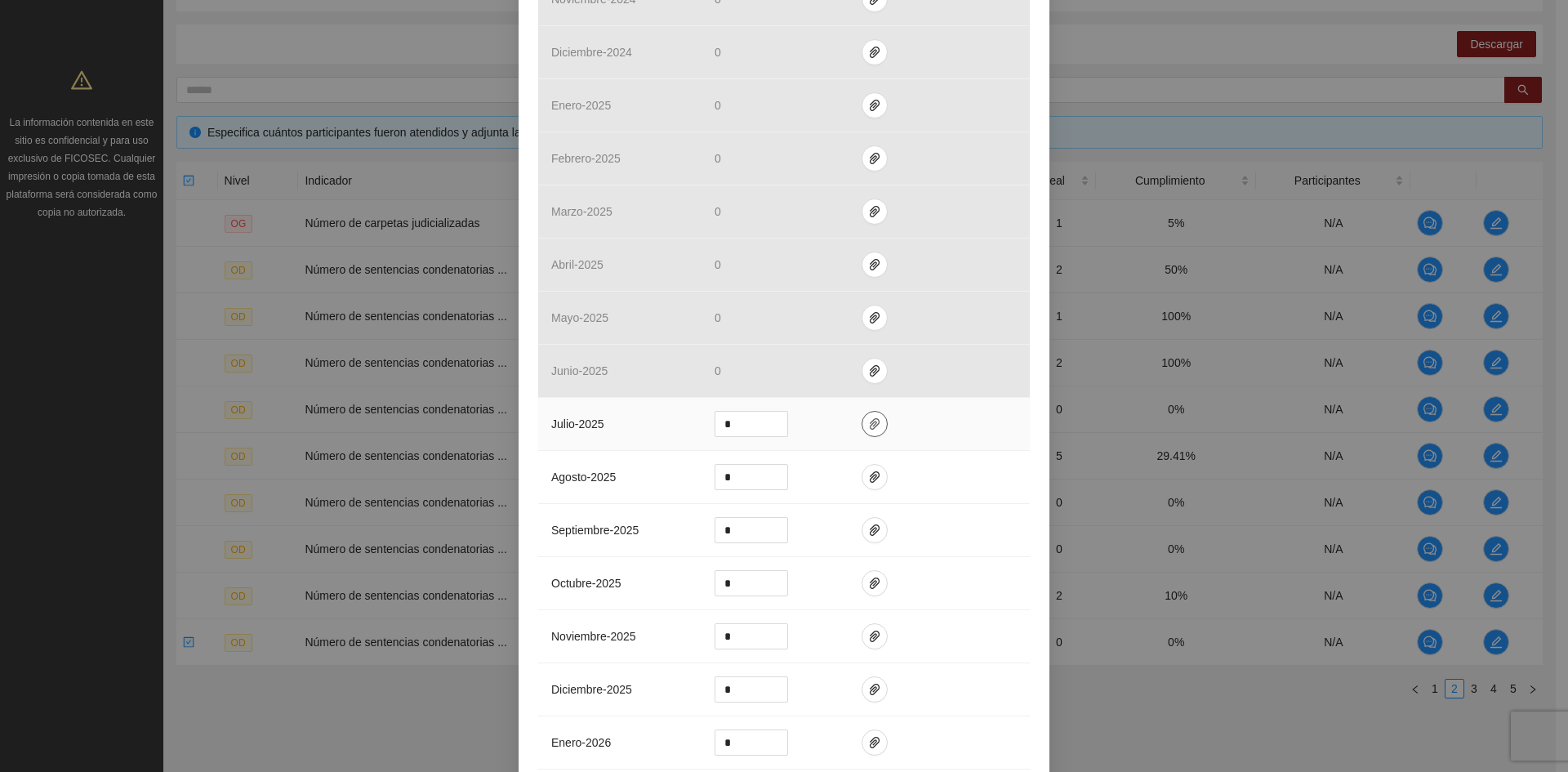
click at [868, 417] on icon "paper-clip" at bounding box center [875, 424] width 13 height 13
click at [844, 373] on span "Adjuntar documento" at bounding box center [825, 371] width 102 height 18
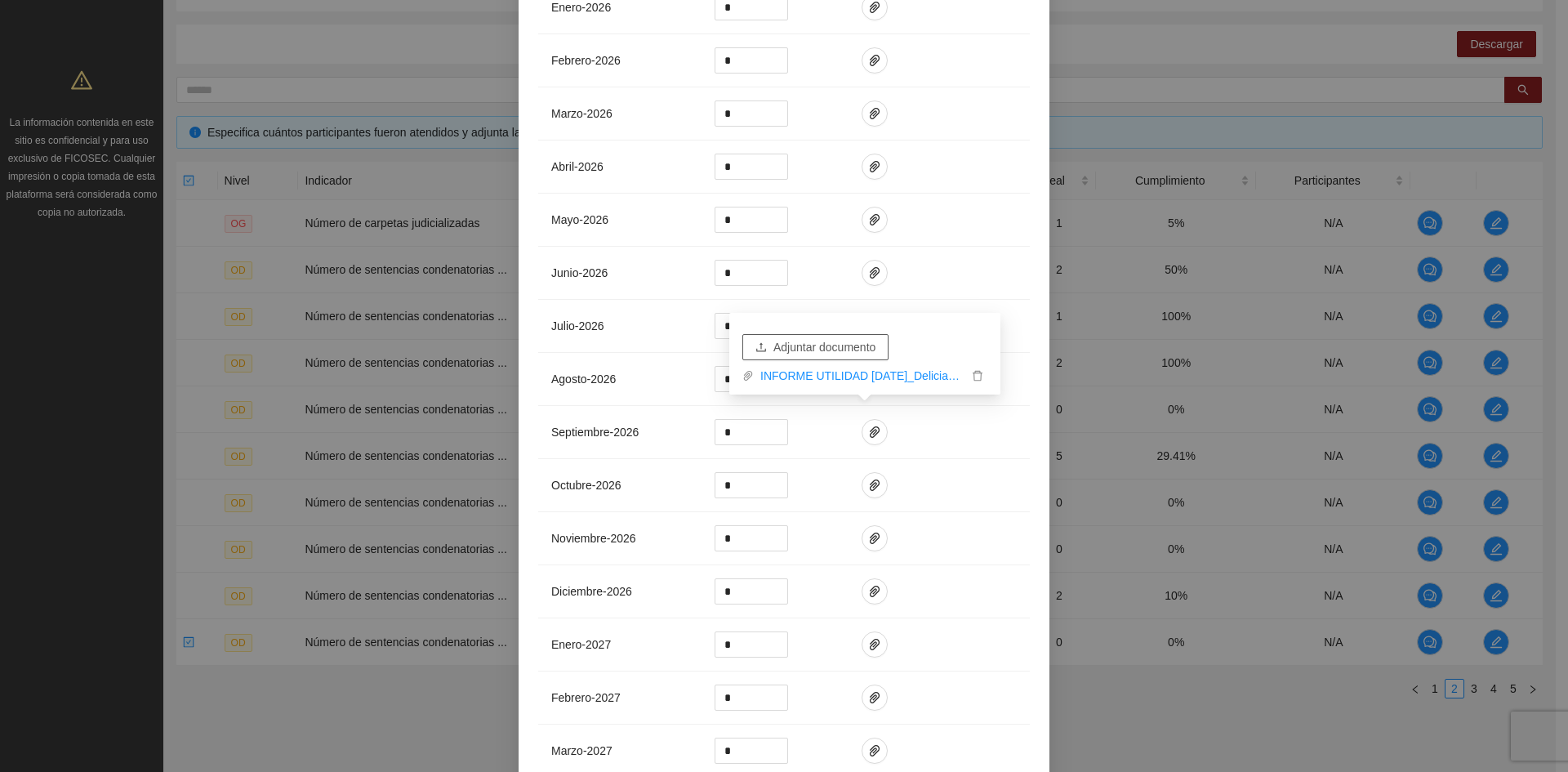
scroll to position [2255, 0]
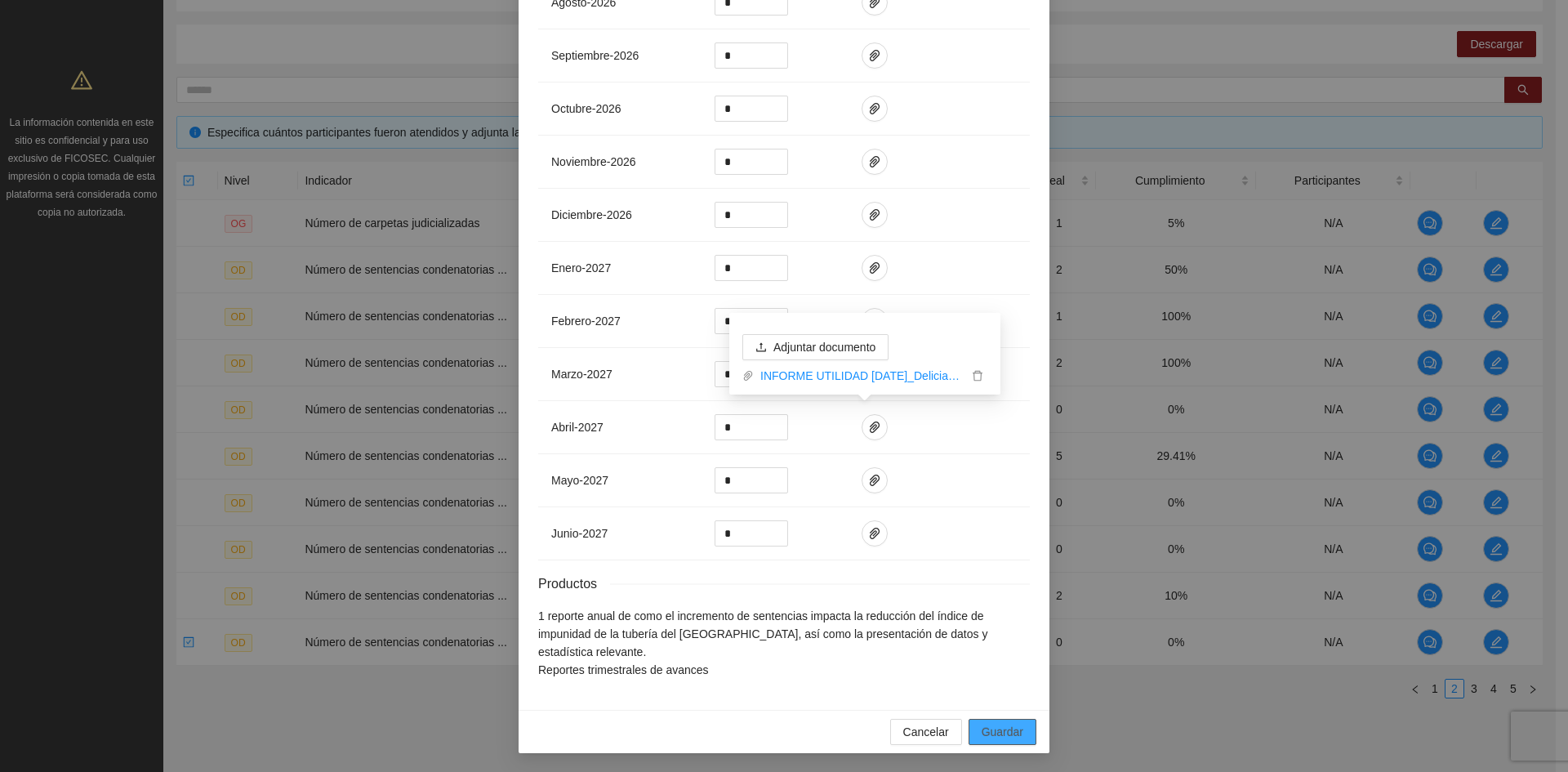
click at [989, 728] on span "Guardar" at bounding box center [1002, 731] width 42 height 18
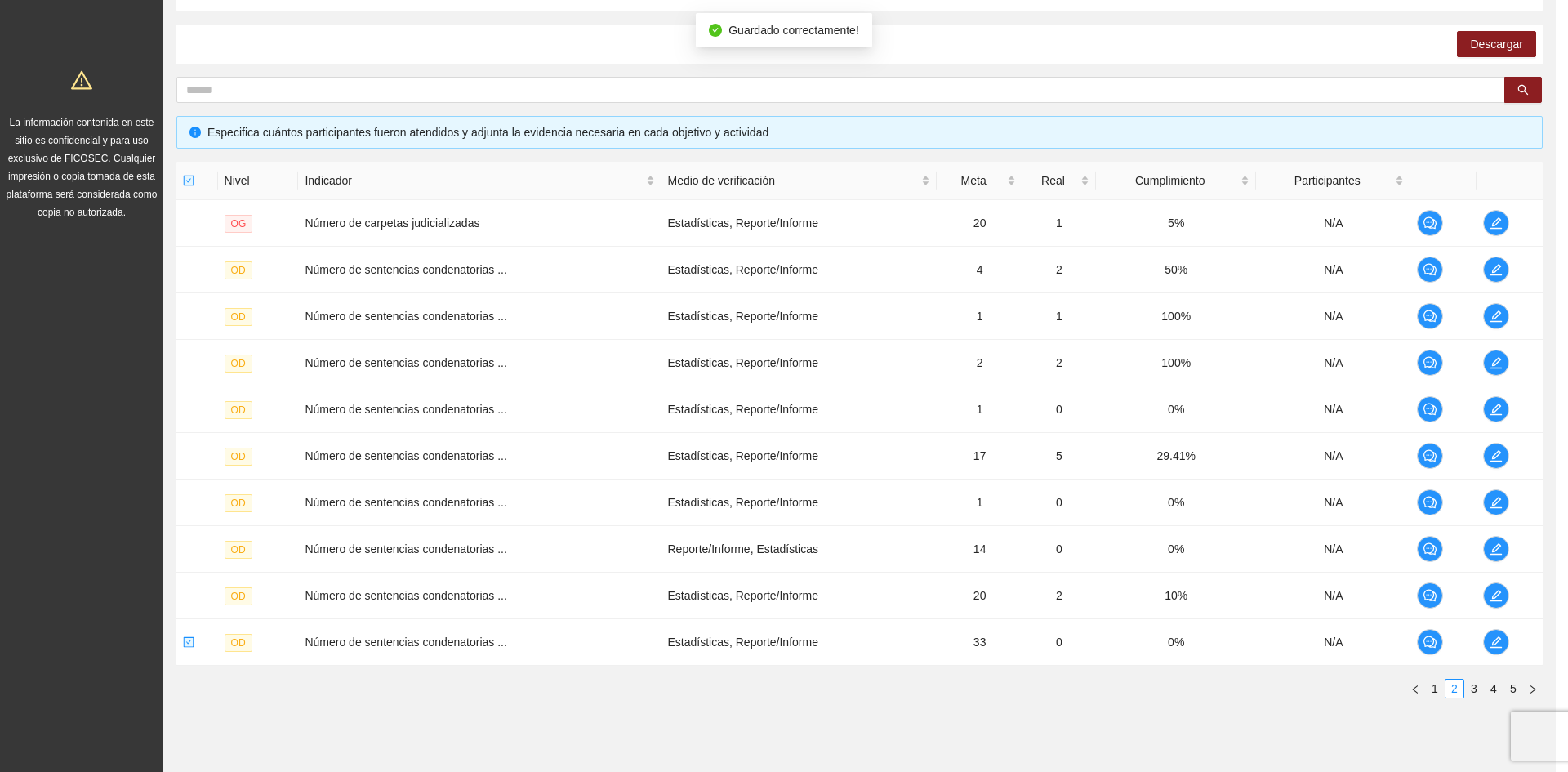
scroll to position [2173, 0]
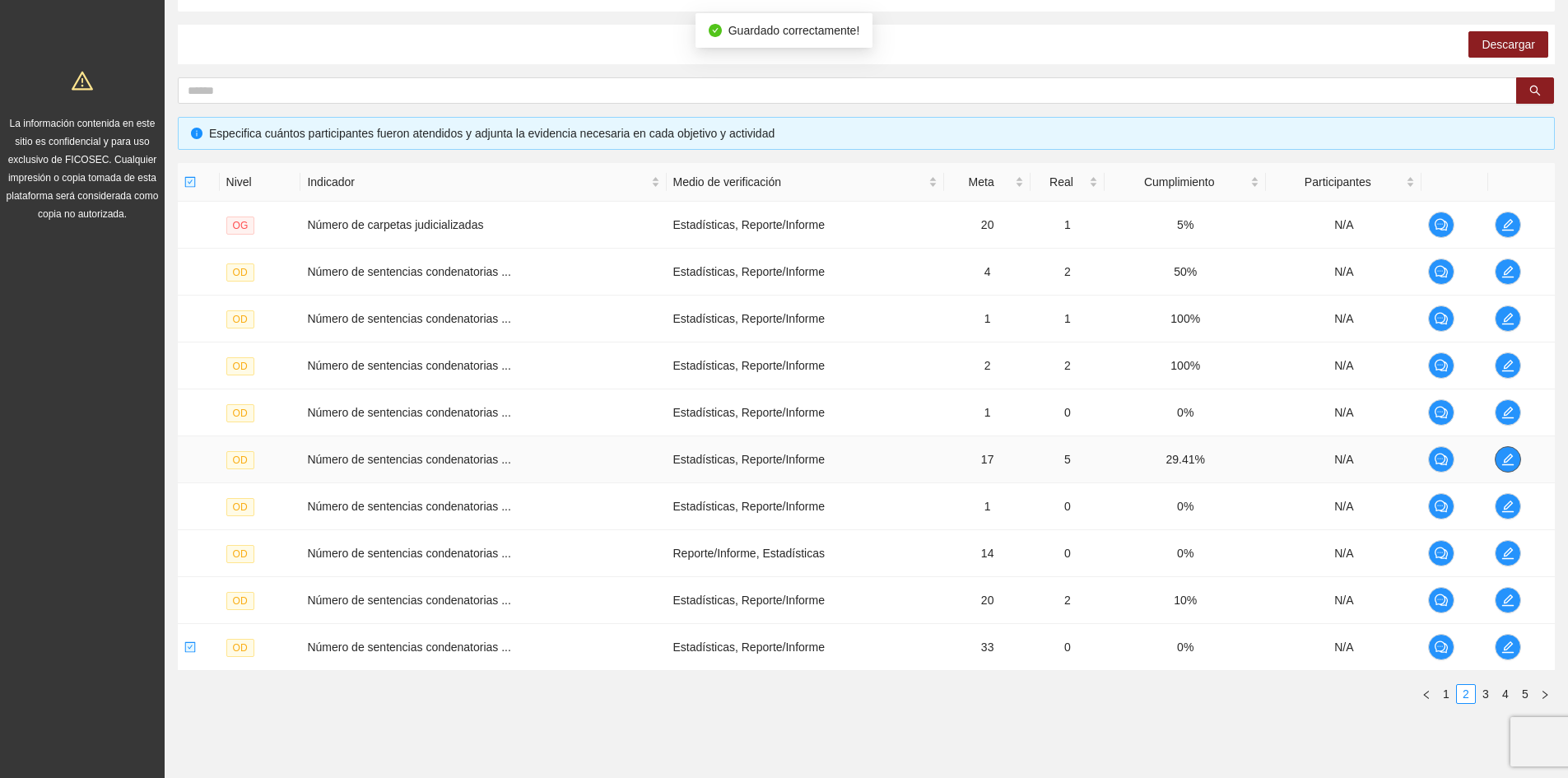
click at [1505, 464] on icon "edit" at bounding box center [1508, 460] width 11 height 11
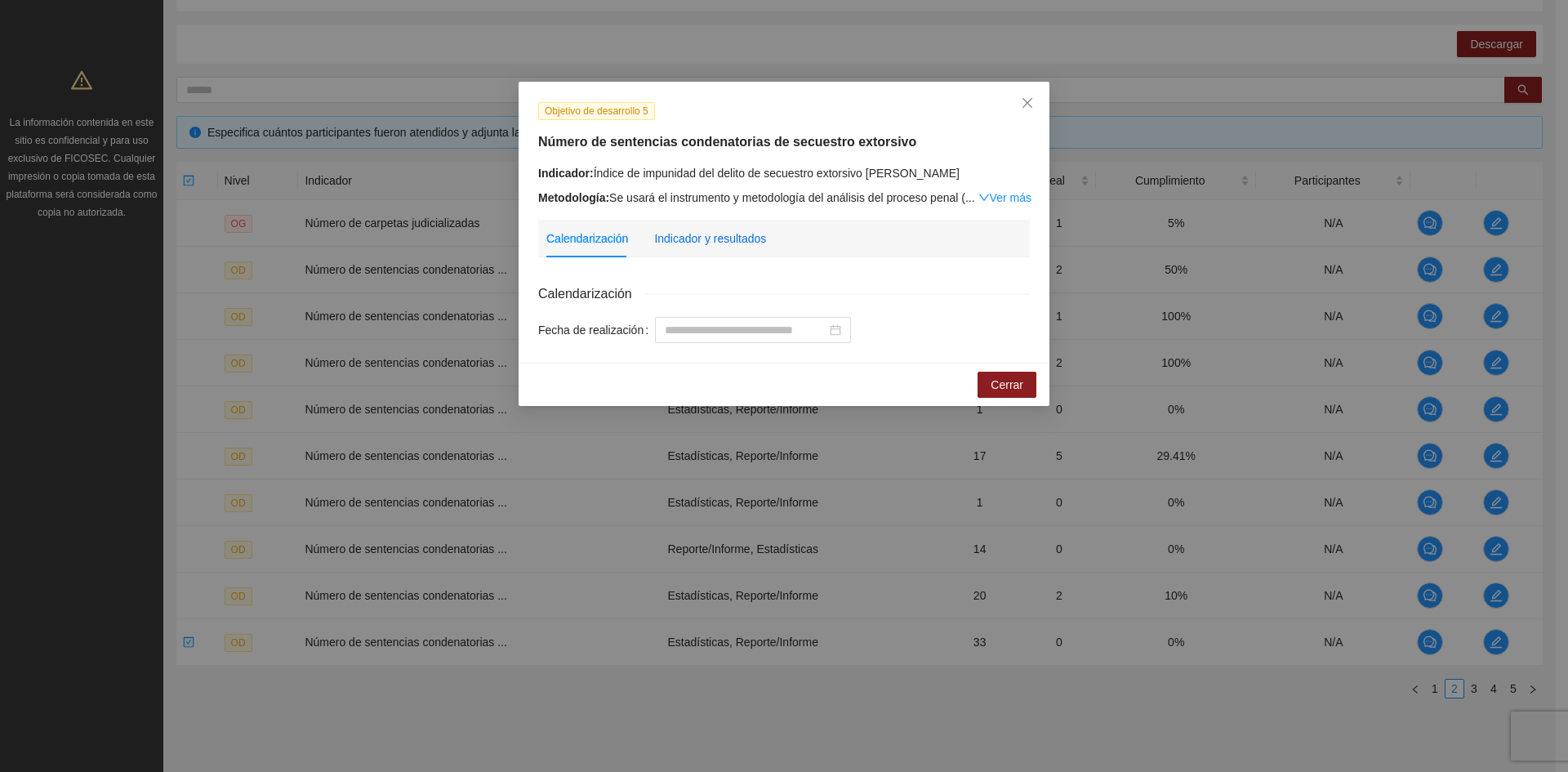
click at [723, 240] on div "Indicador y resultados" at bounding box center [710, 238] width 112 height 18
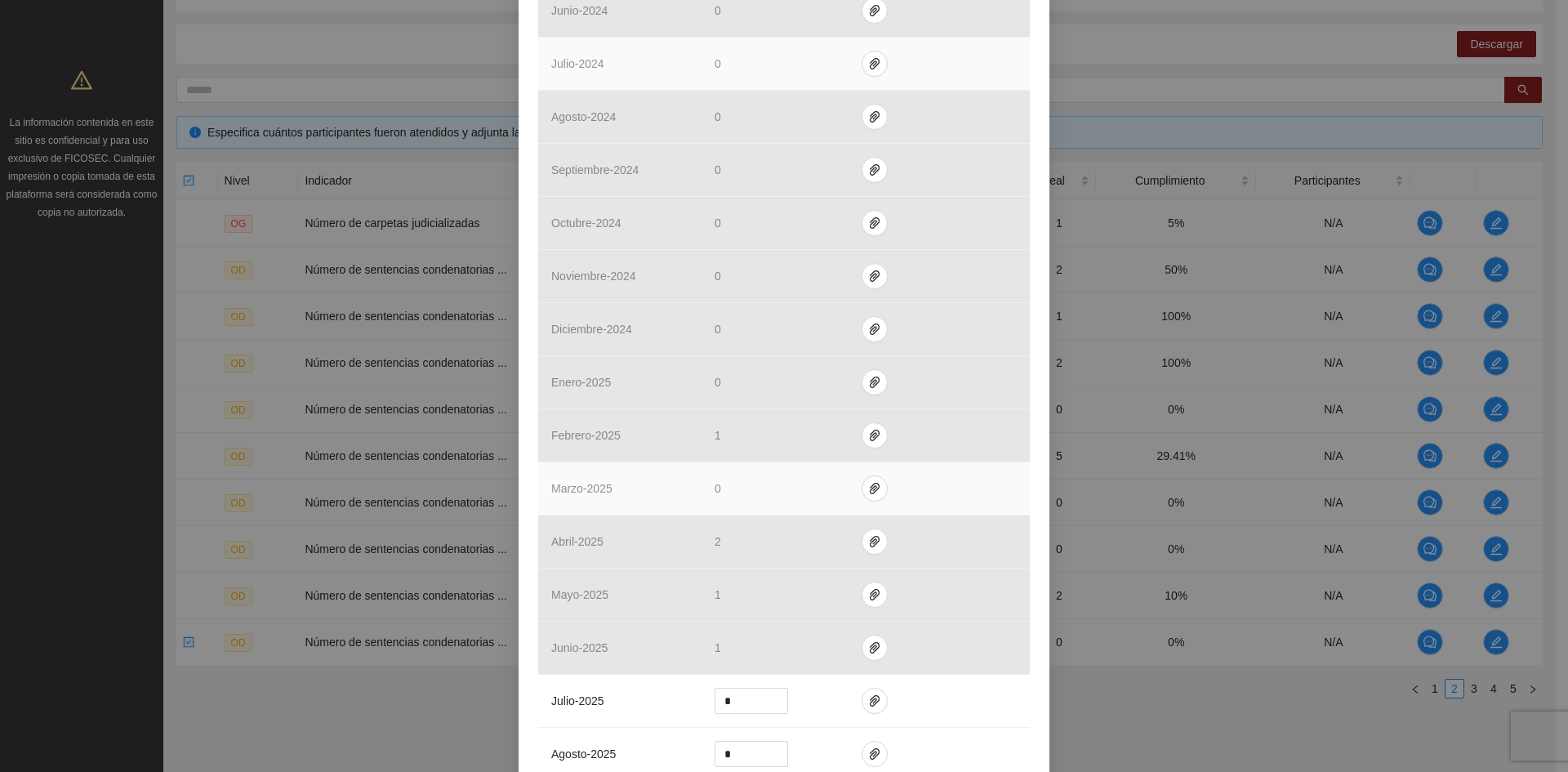
scroll to position [1144, 0]
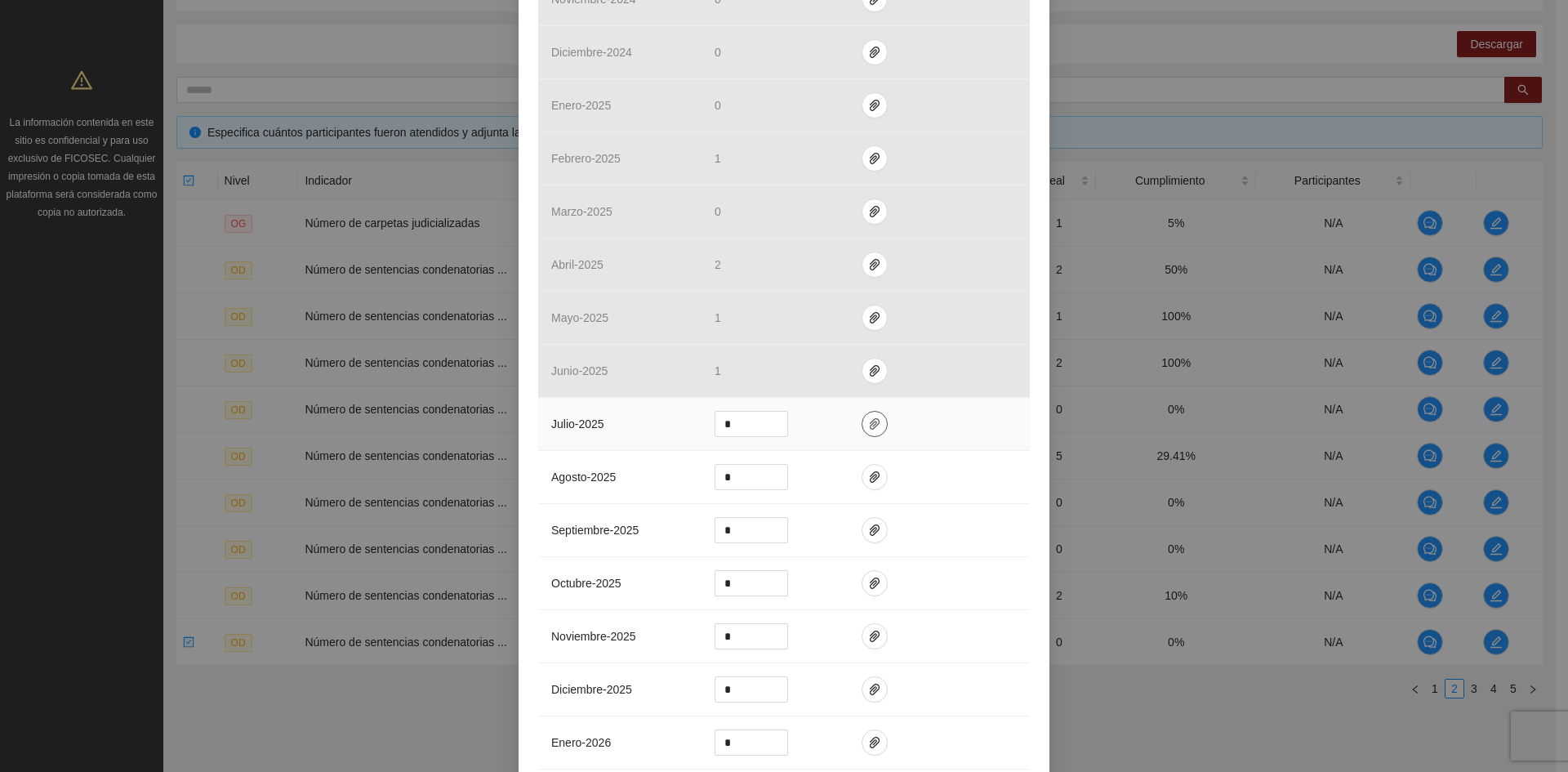
click at [873, 420] on span "paper-clip" at bounding box center [875, 424] width 25 height 13
click at [784, 367] on span "Adjuntar documento" at bounding box center [825, 371] width 102 height 18
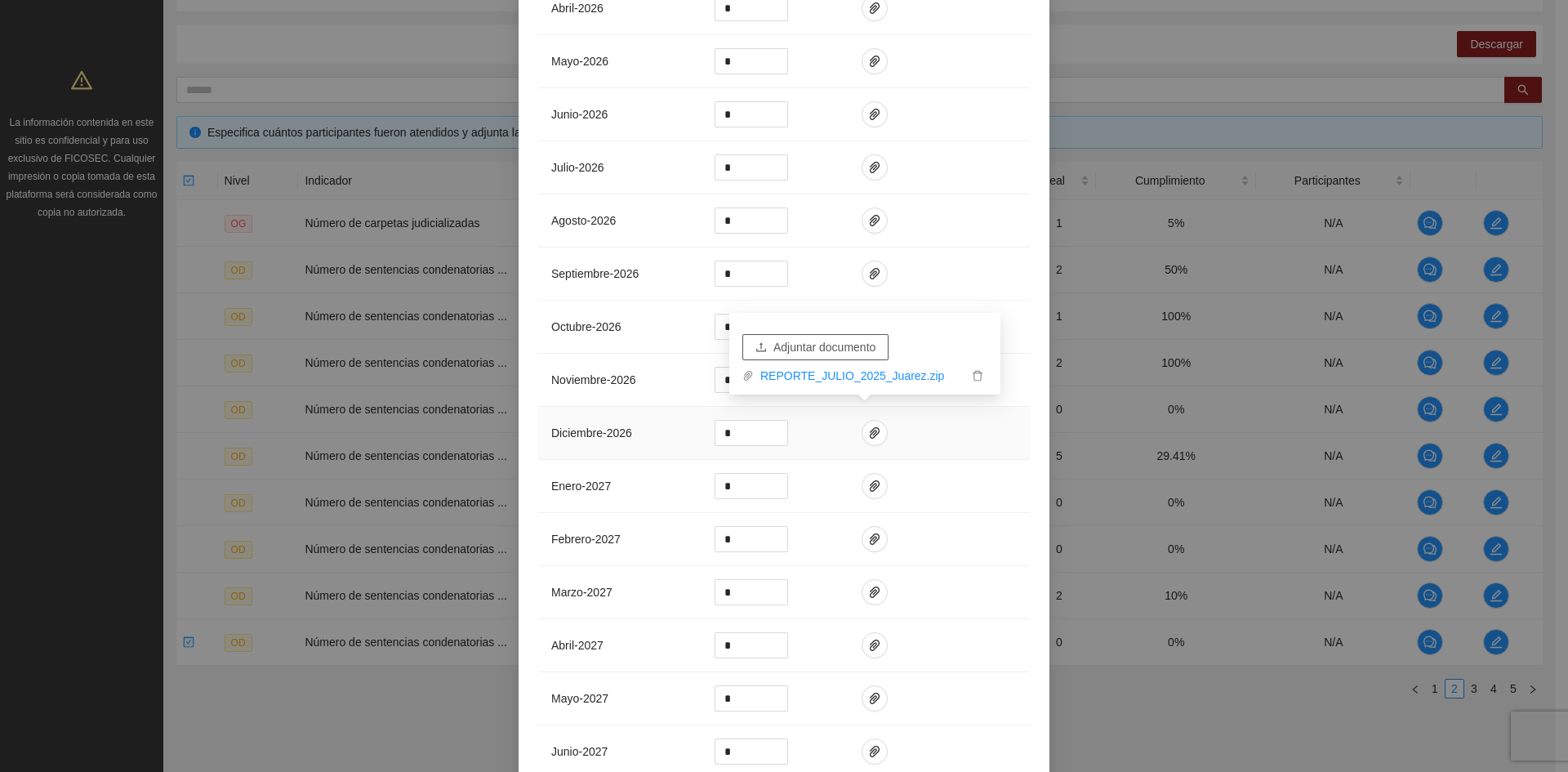
scroll to position [2255, 0]
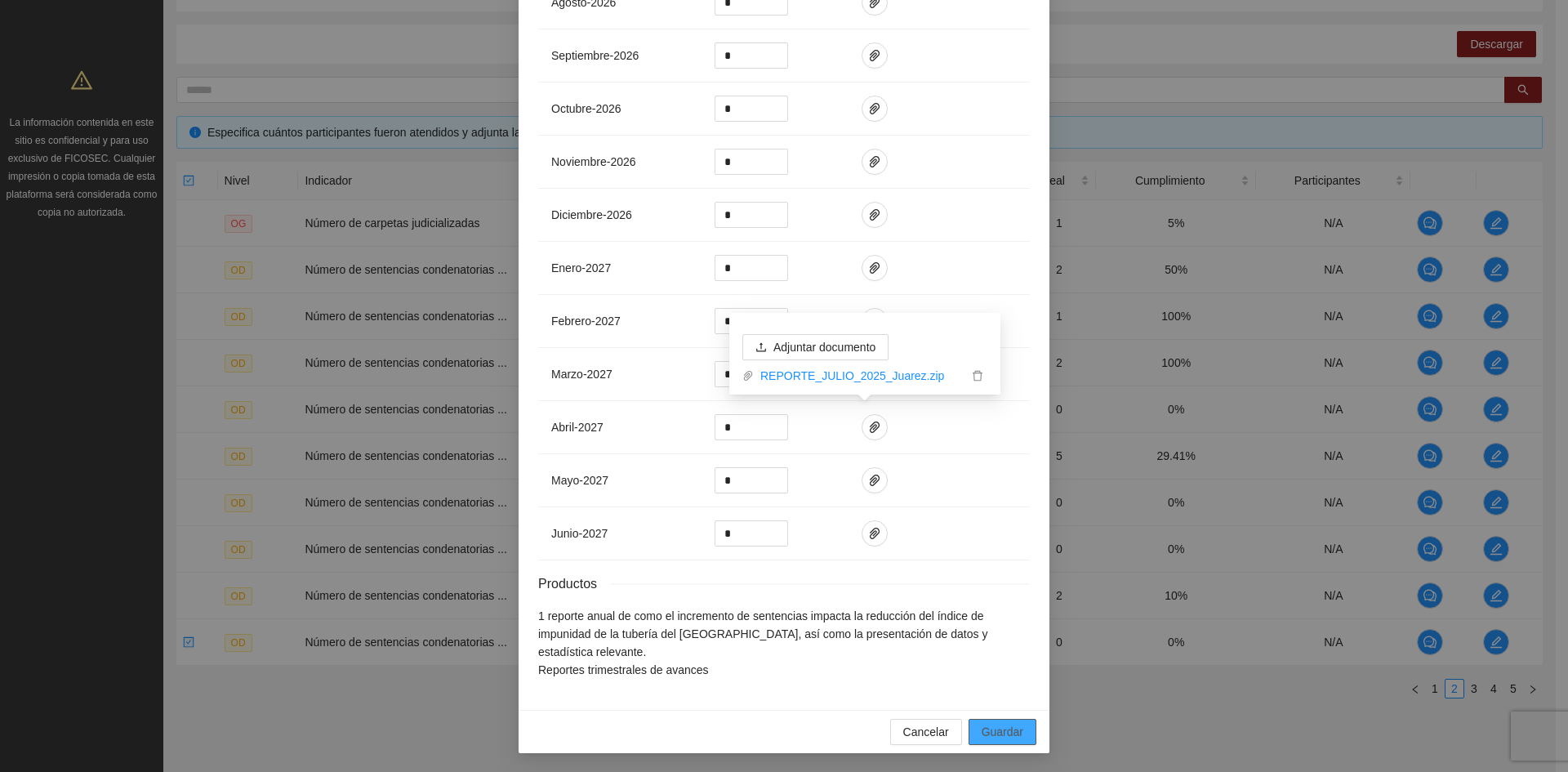
click at [994, 728] on span "Guardar" at bounding box center [1002, 731] width 42 height 18
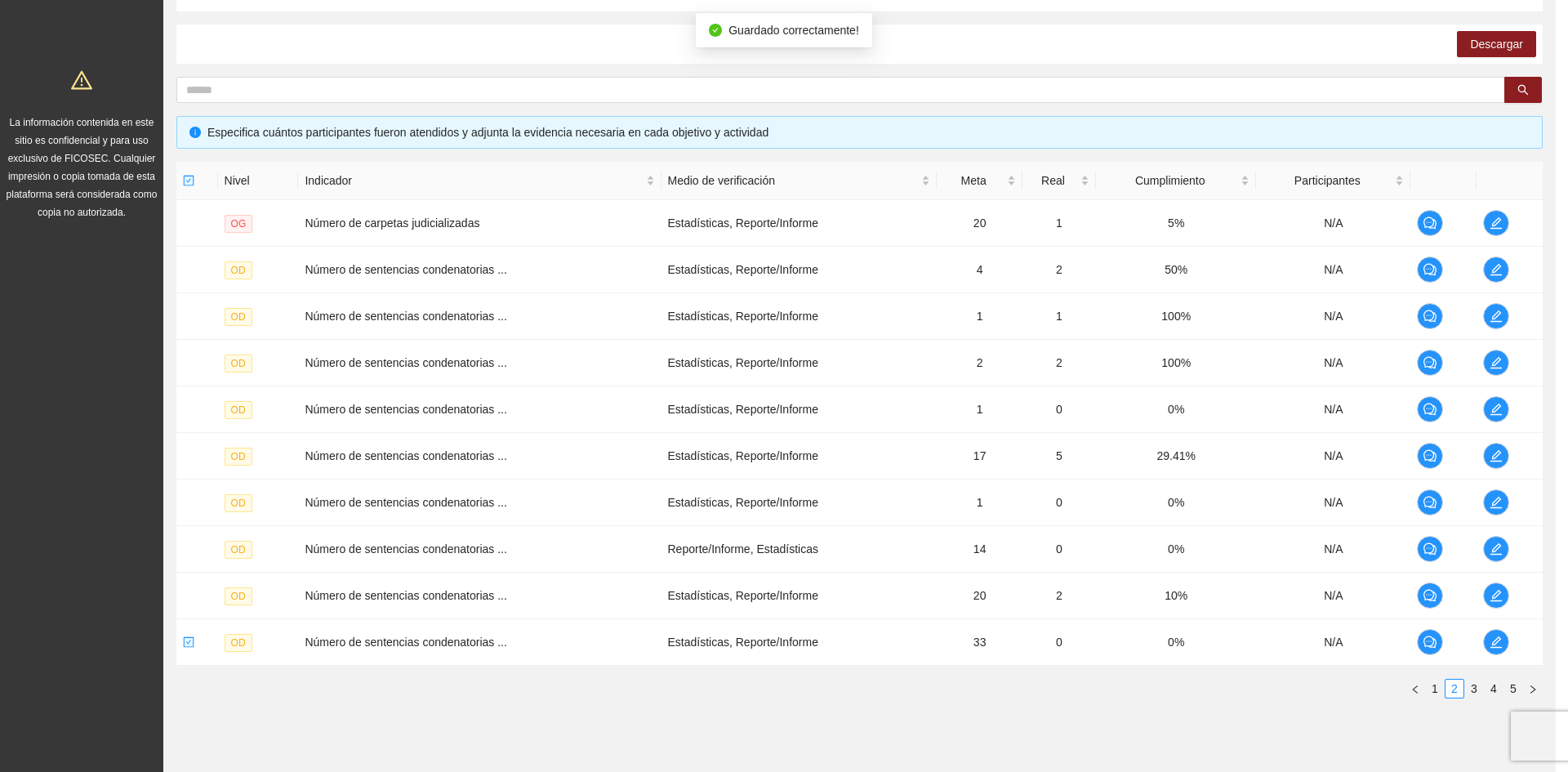
scroll to position [2173, 0]
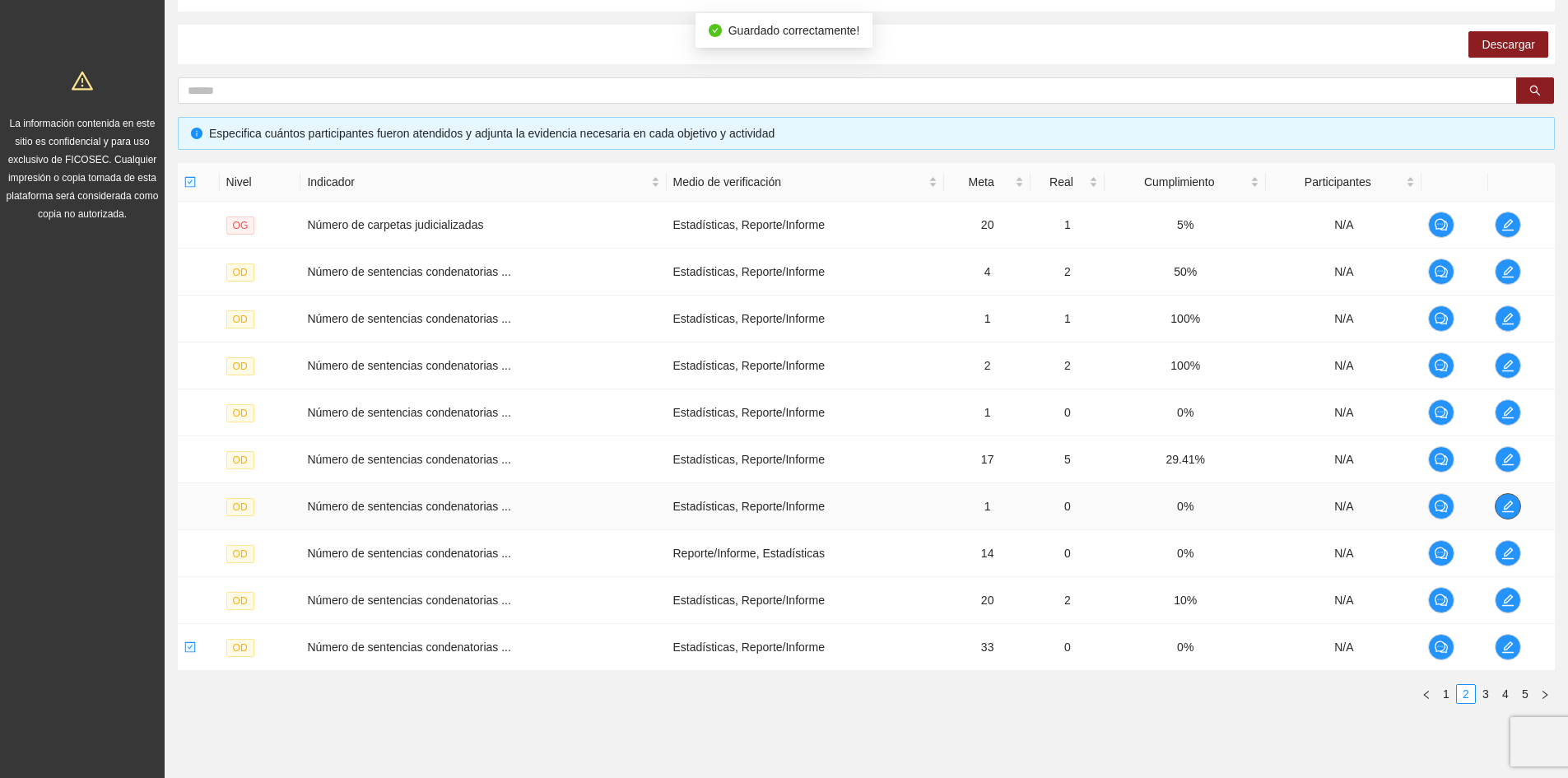
click at [1506, 506] on icon "edit" at bounding box center [1508, 506] width 13 height 13
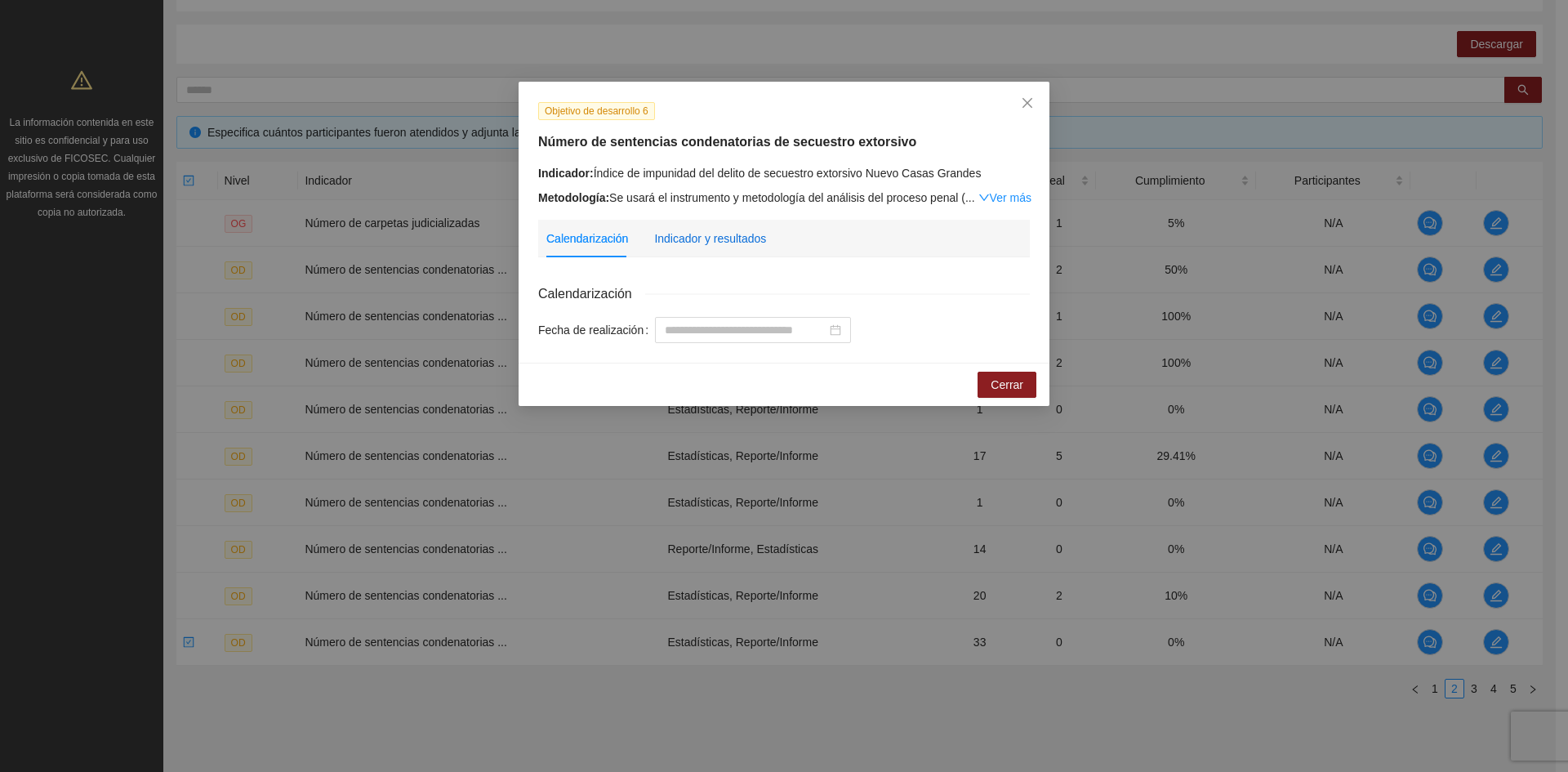
click at [739, 231] on div "Indicador y resultados" at bounding box center [710, 238] width 112 height 18
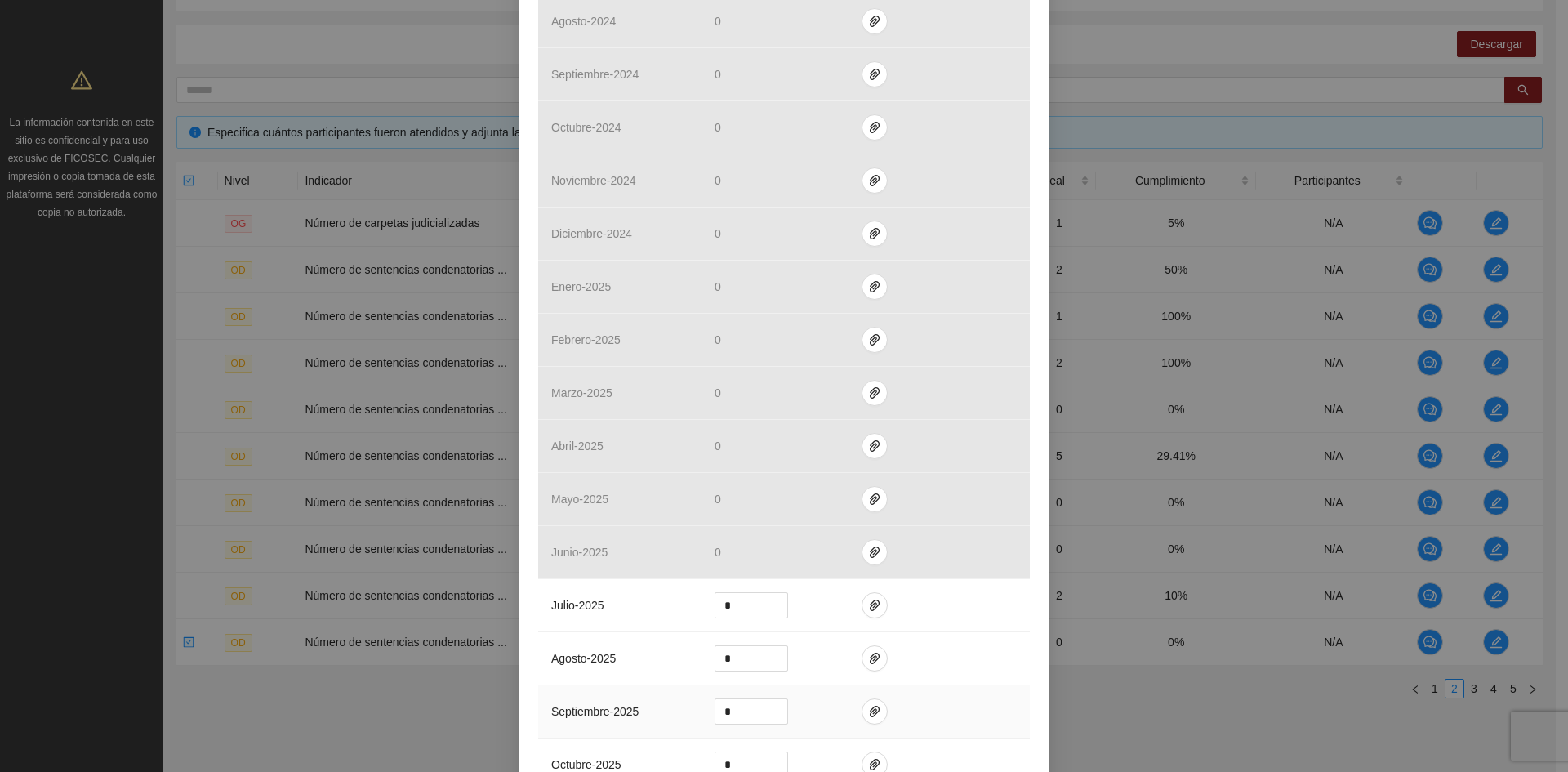
scroll to position [1144, 0]
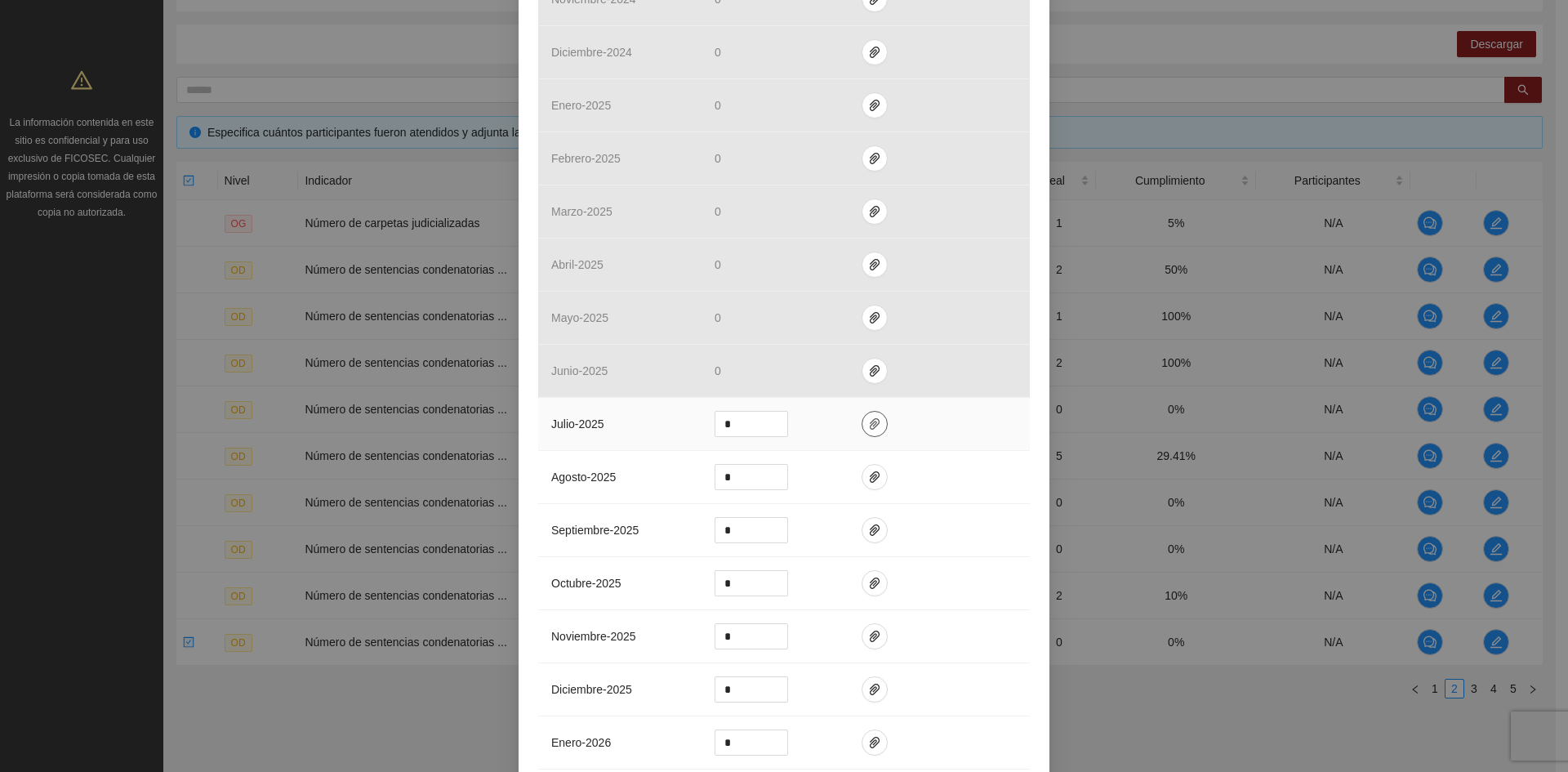
click at [869, 420] on icon "paper-clip" at bounding box center [874, 424] width 9 height 11
click at [789, 372] on span "Adjuntar documento" at bounding box center [825, 371] width 102 height 18
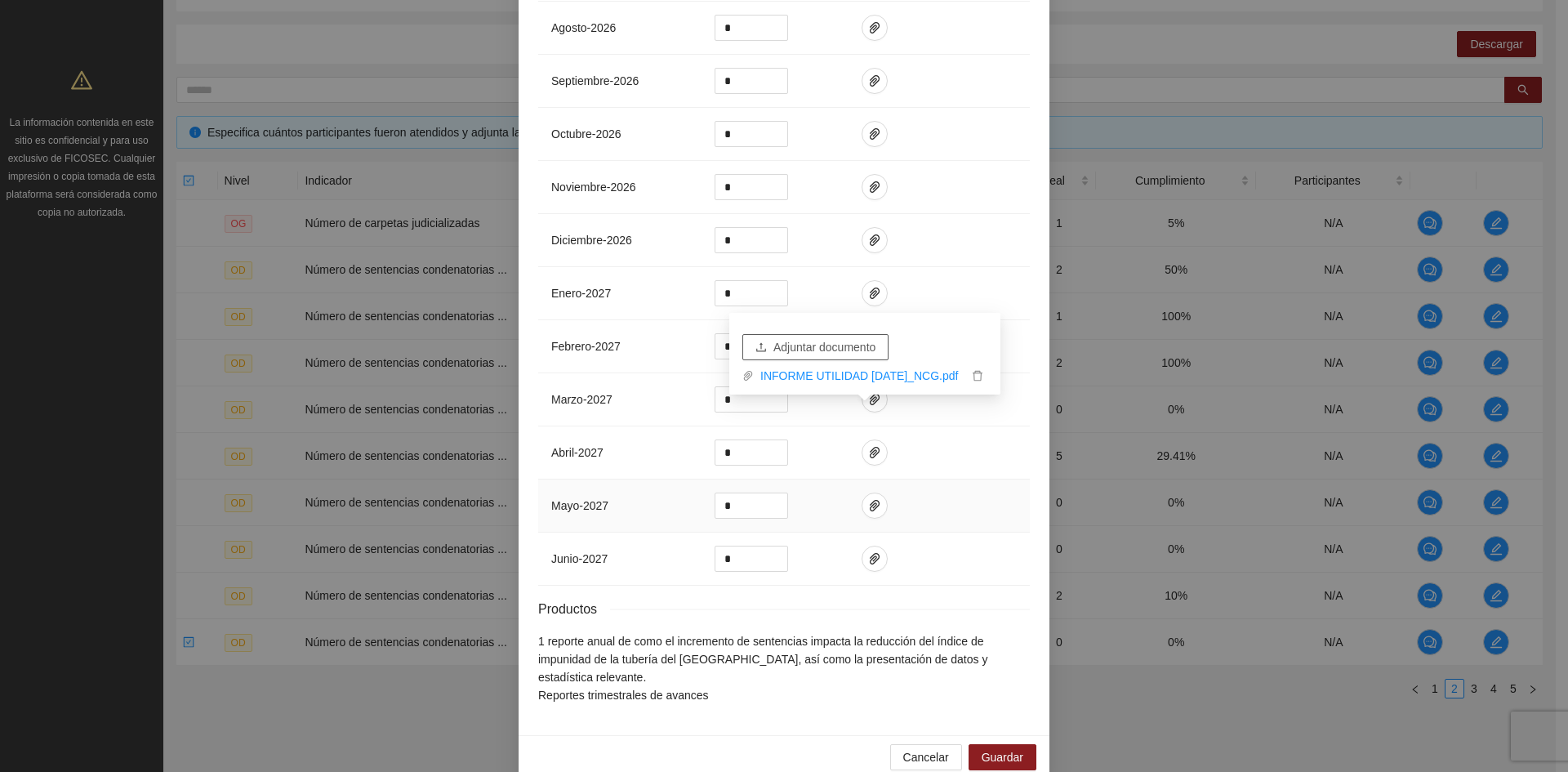
scroll to position [2255, 0]
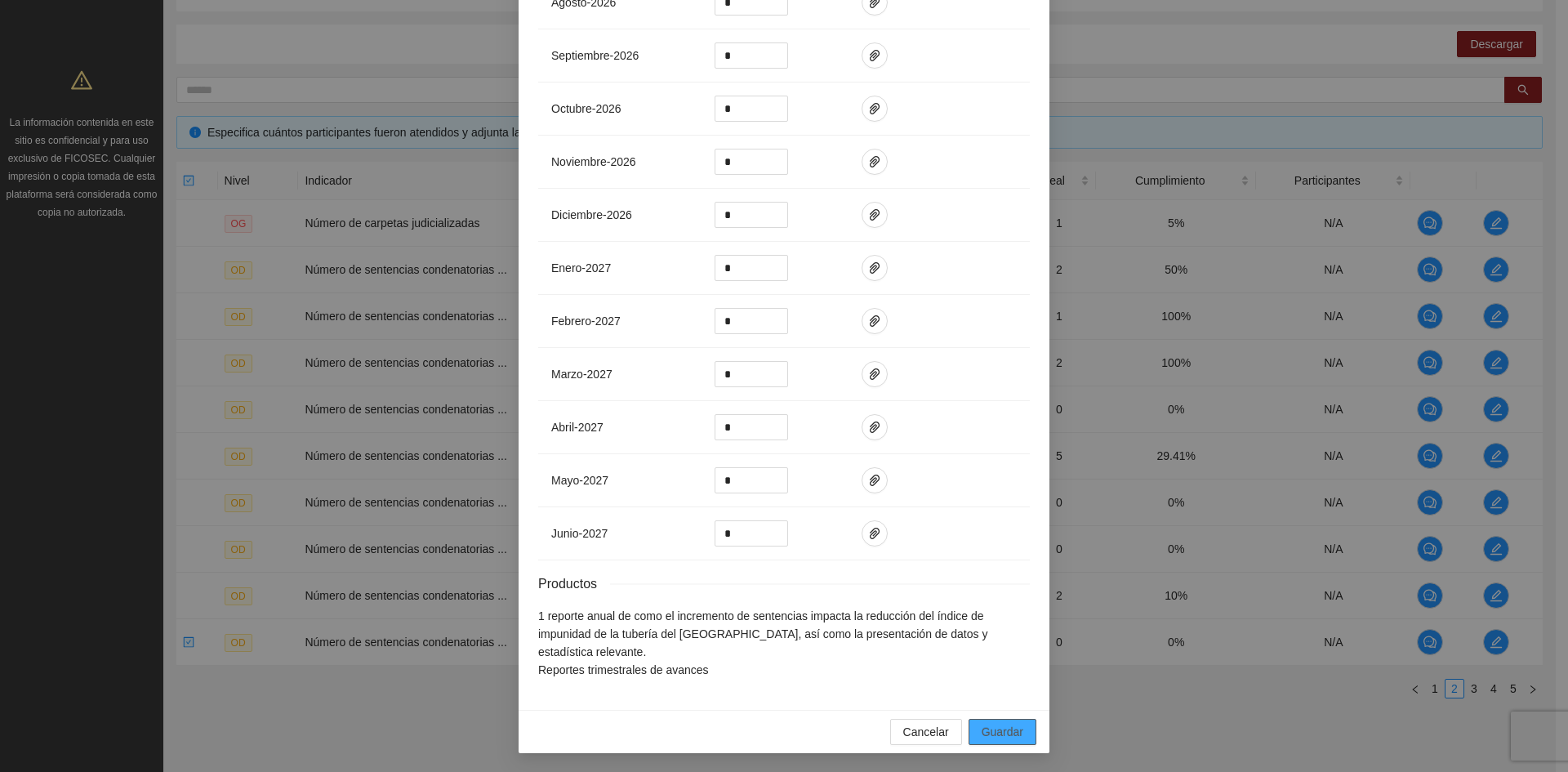
click at [999, 733] on span "Guardar" at bounding box center [1002, 731] width 42 height 18
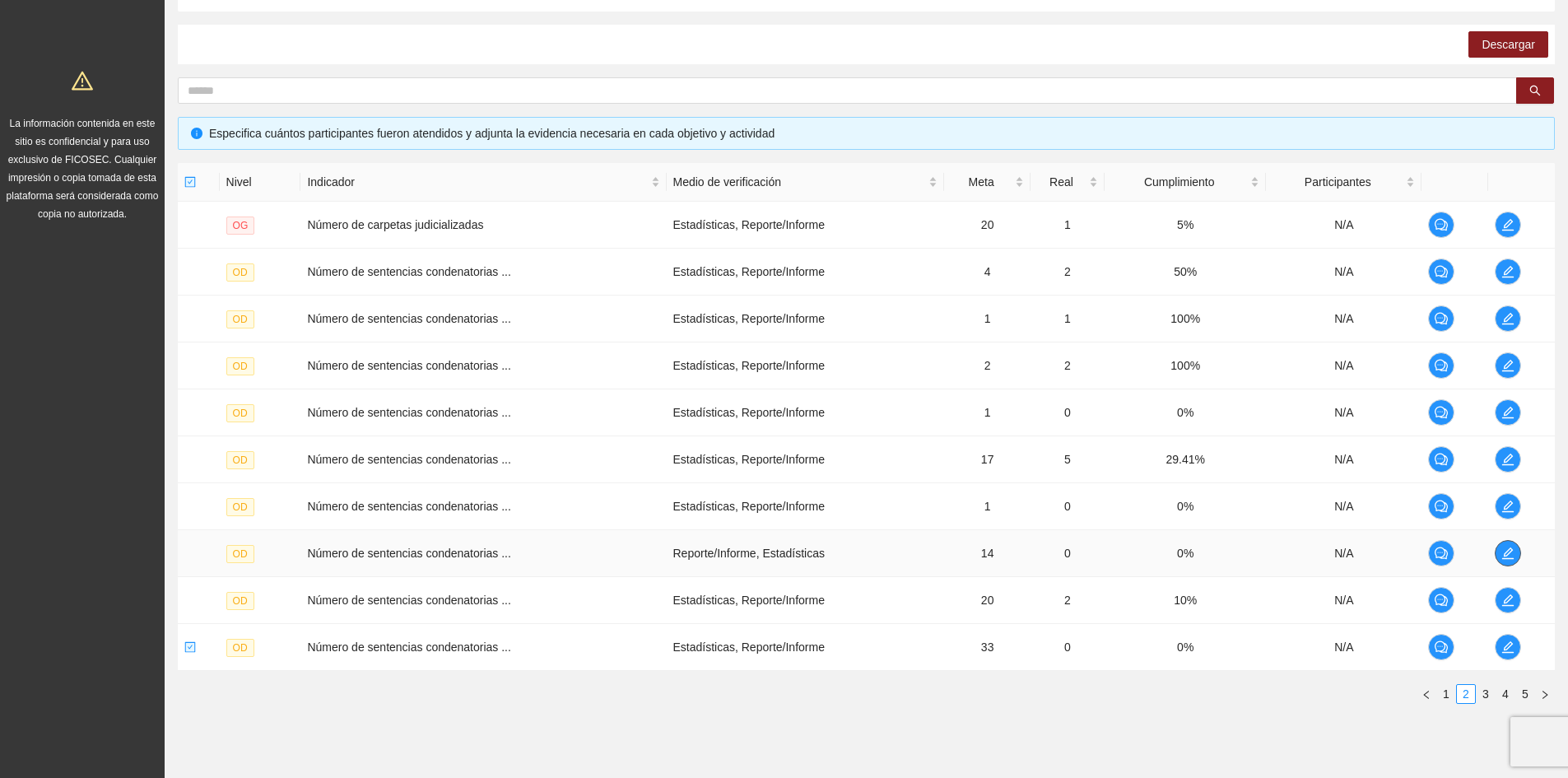
click at [1503, 557] on icon "edit" at bounding box center [1508, 553] width 13 height 13
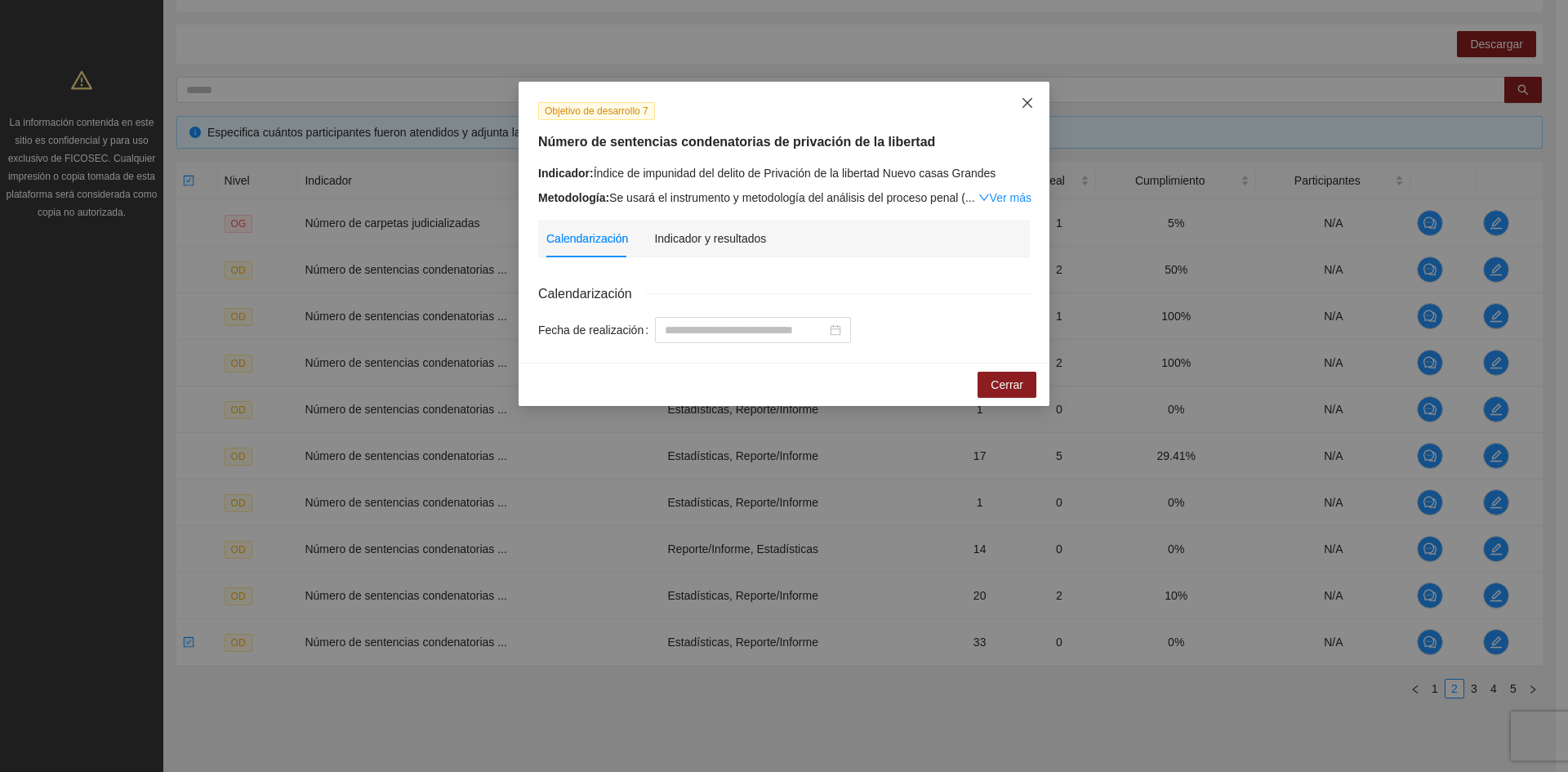
click at [1019, 103] on span "Close" at bounding box center [1027, 103] width 44 height 44
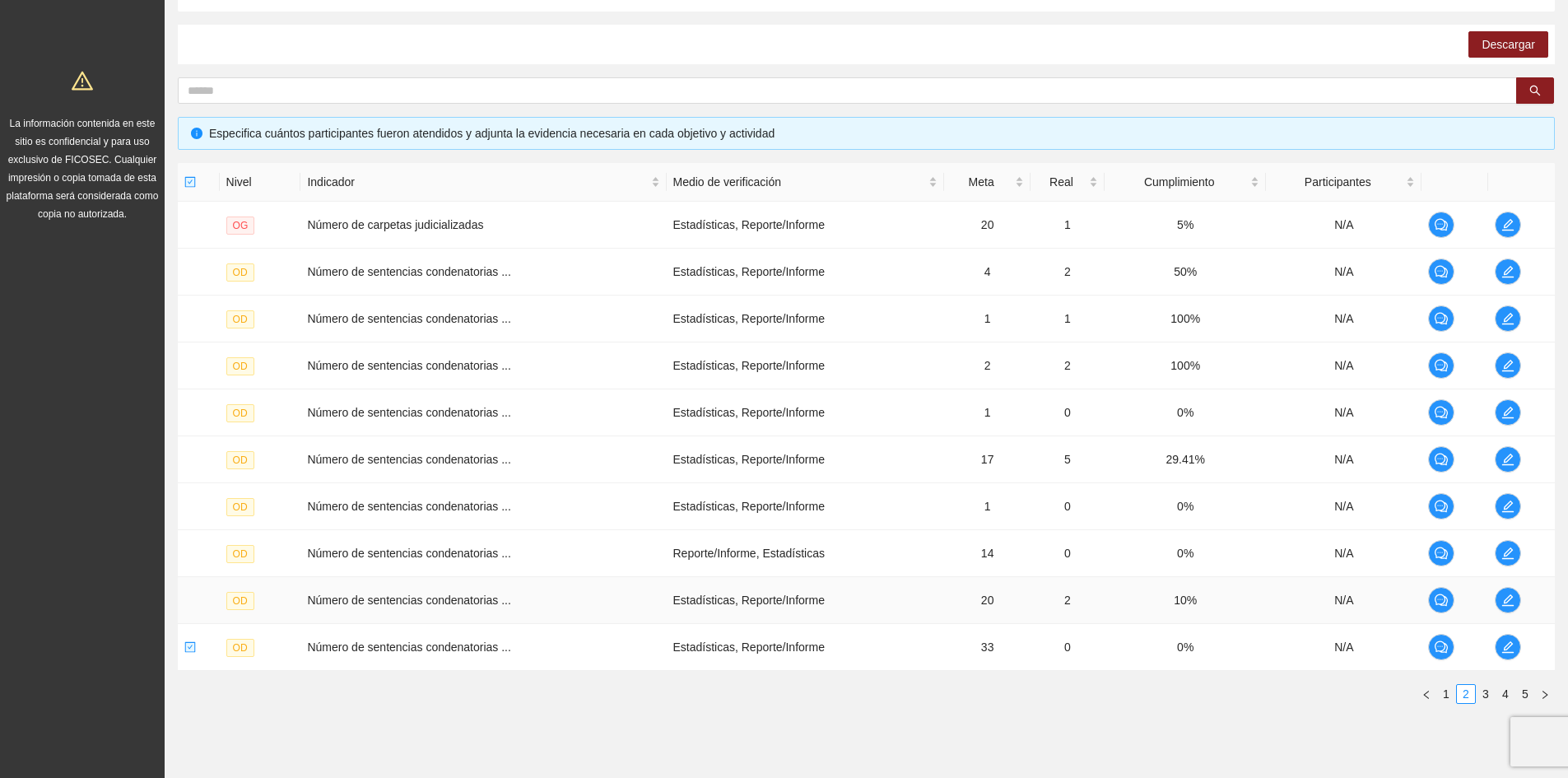
click at [1524, 600] on td at bounding box center [1521, 600] width 67 height 47
click at [1513, 604] on icon "edit" at bounding box center [1508, 600] width 13 height 13
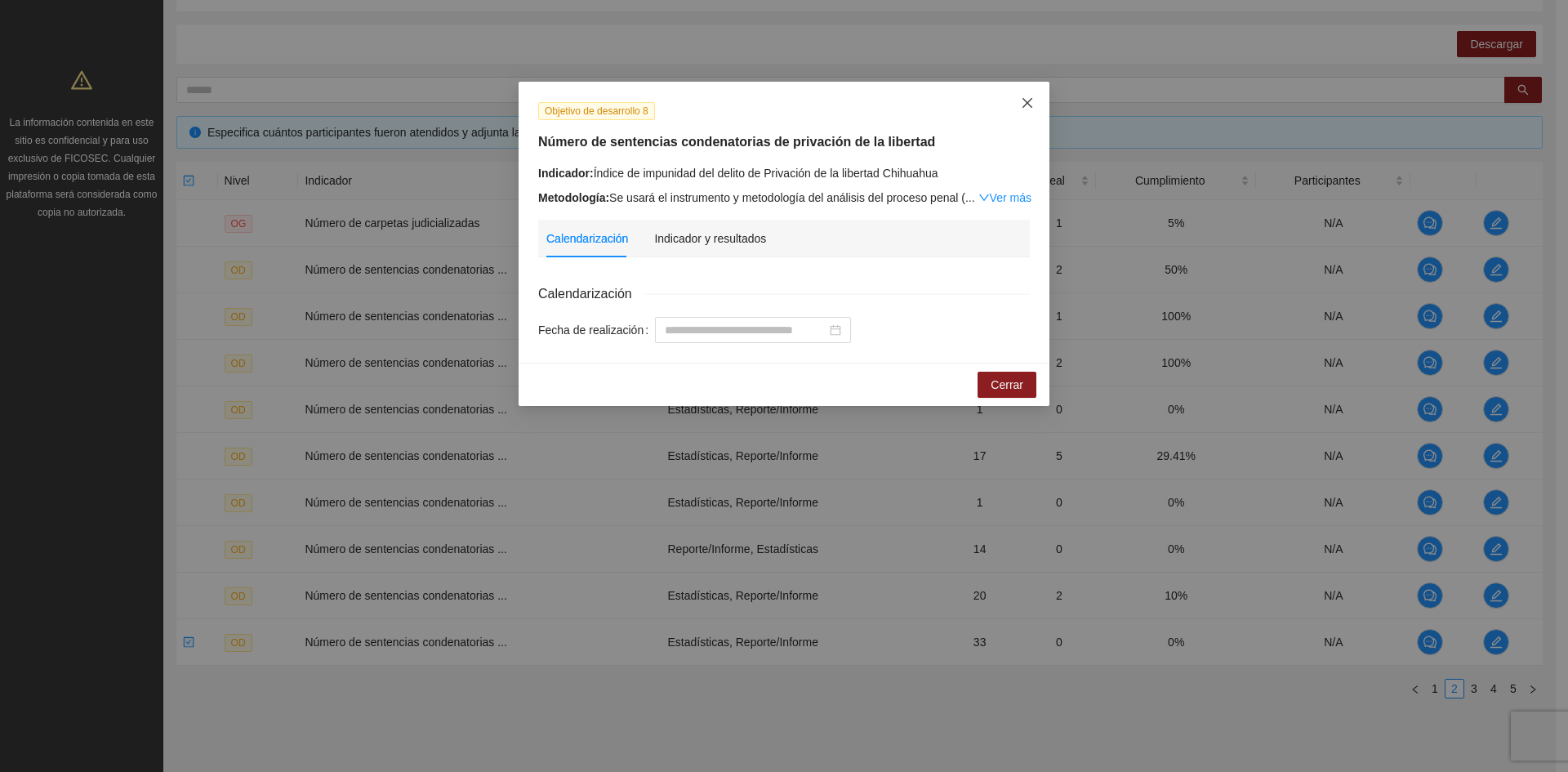
click at [1037, 105] on span "Close" at bounding box center [1027, 103] width 44 height 44
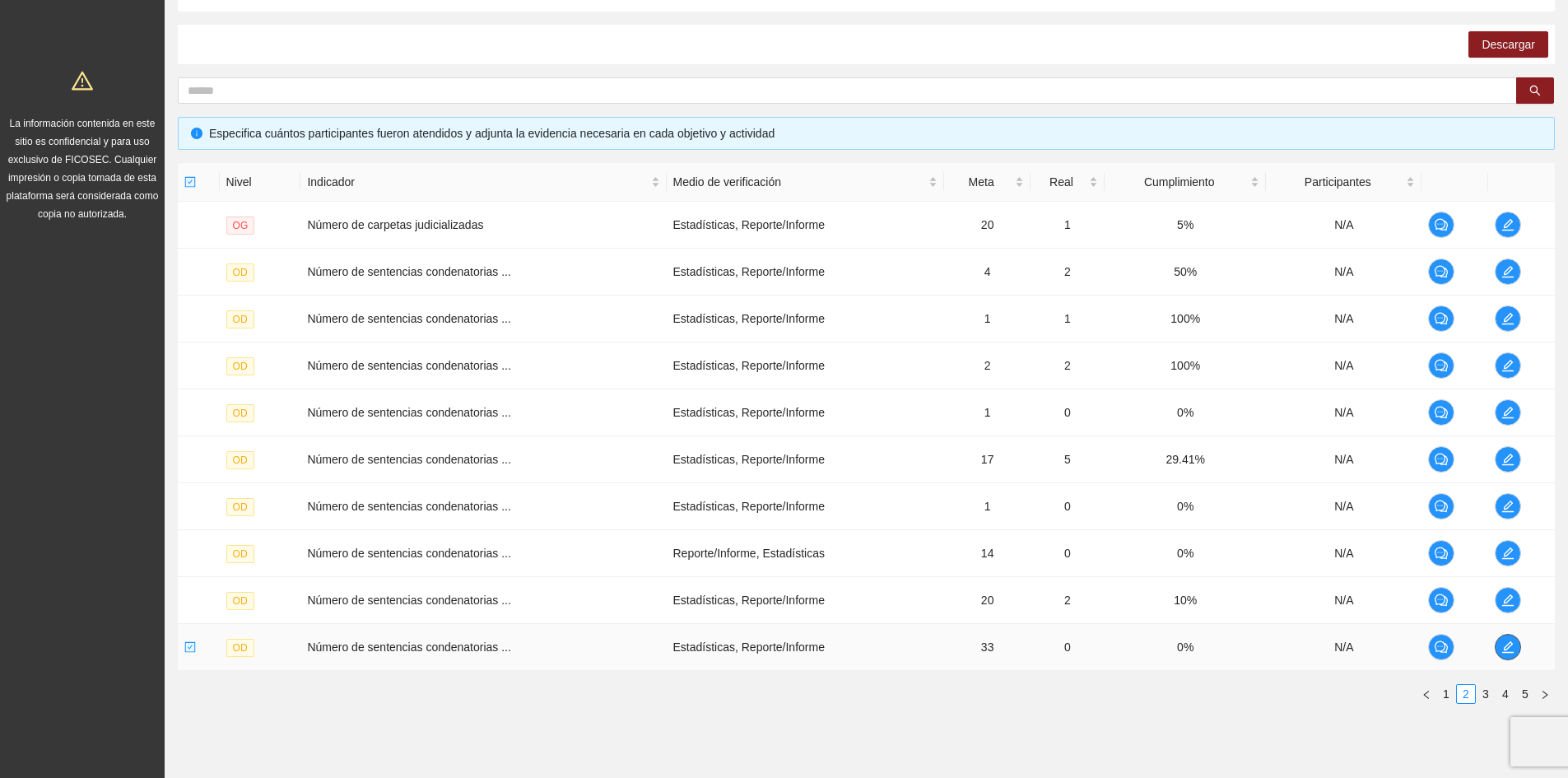
click at [1513, 642] on icon "edit" at bounding box center [1508, 647] width 13 height 13
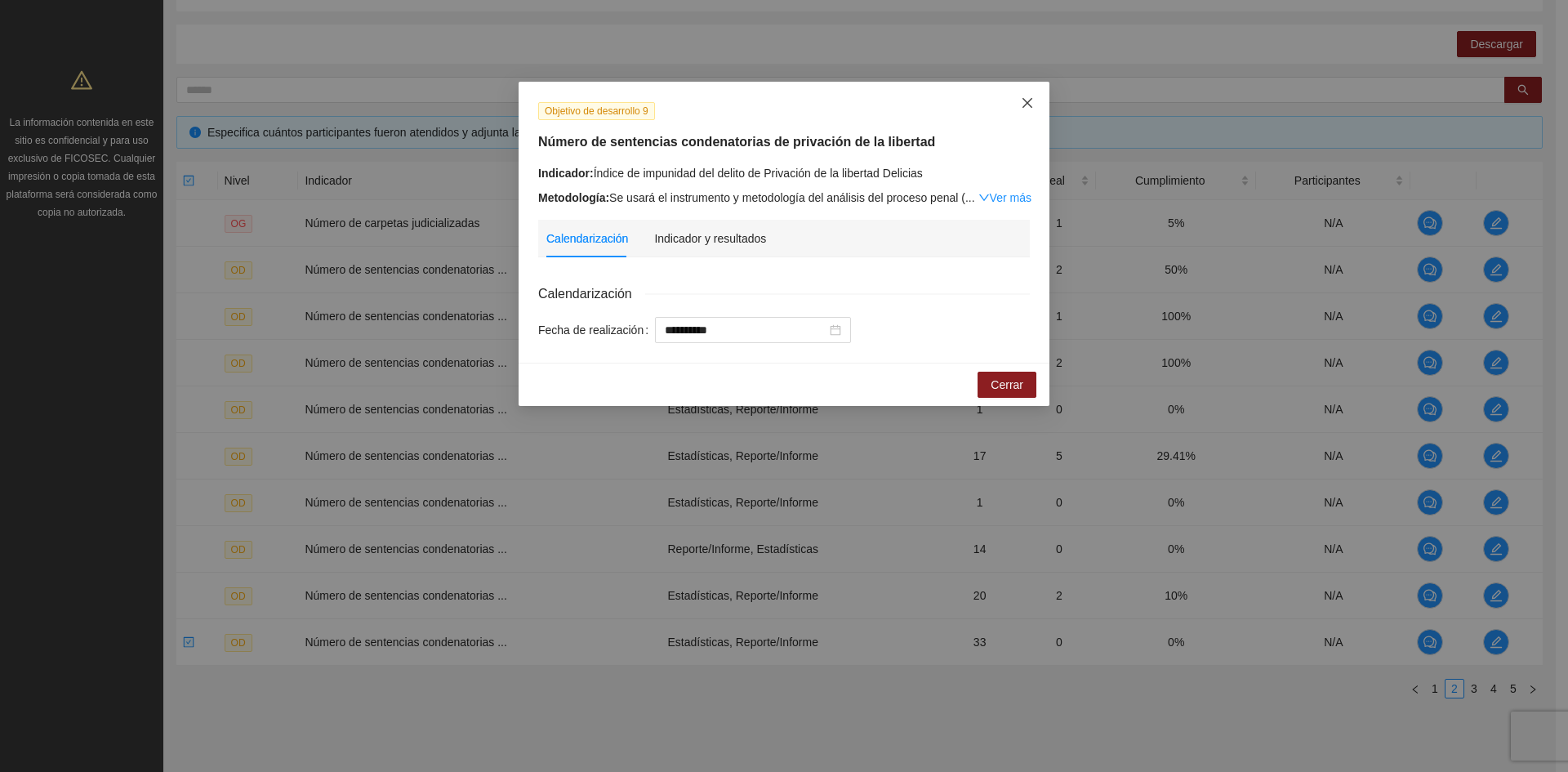
click at [1022, 104] on icon "close" at bounding box center [1027, 103] width 13 height 13
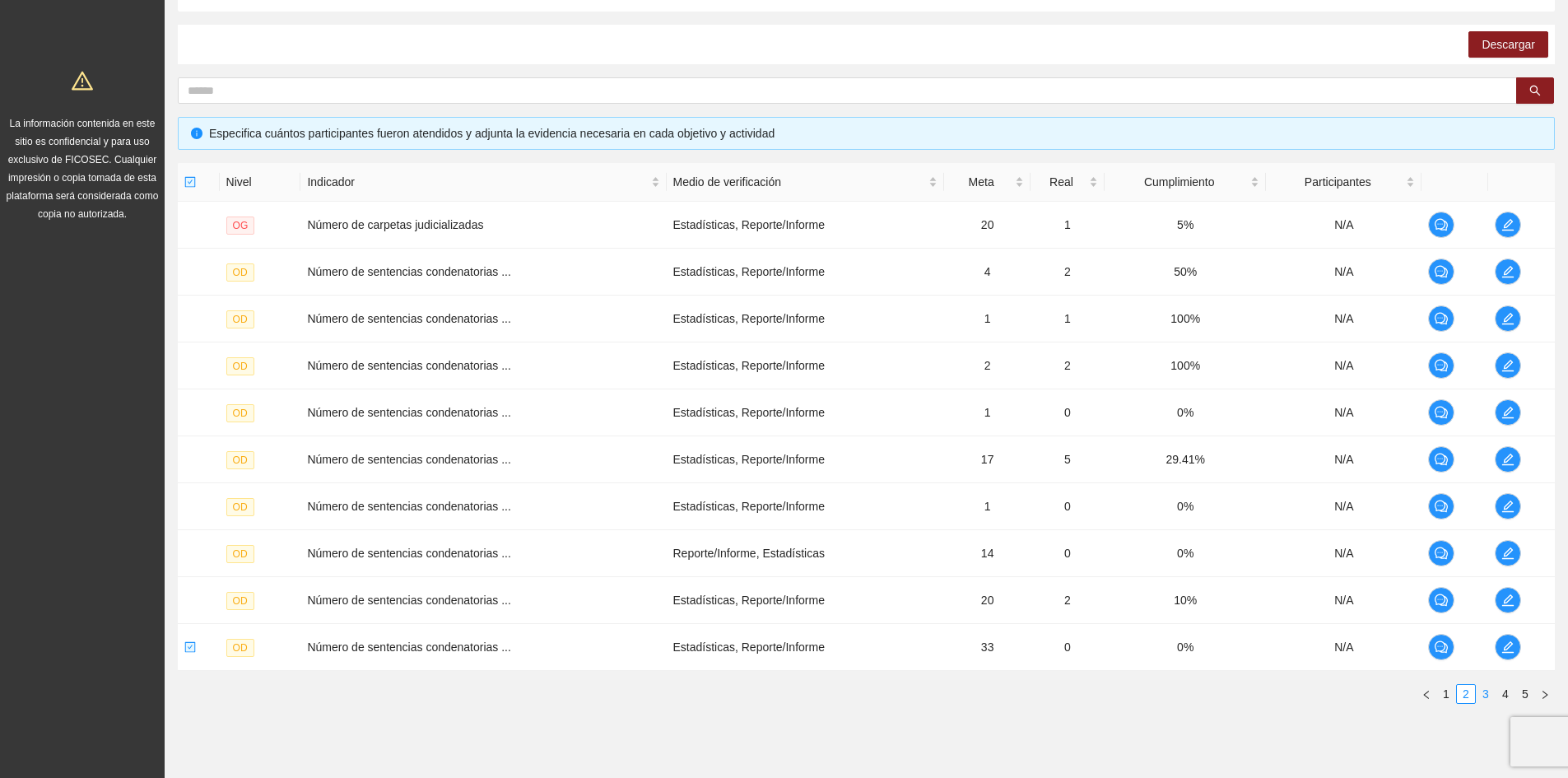
click at [1484, 695] on link "3" at bounding box center [1485, 693] width 18 height 18
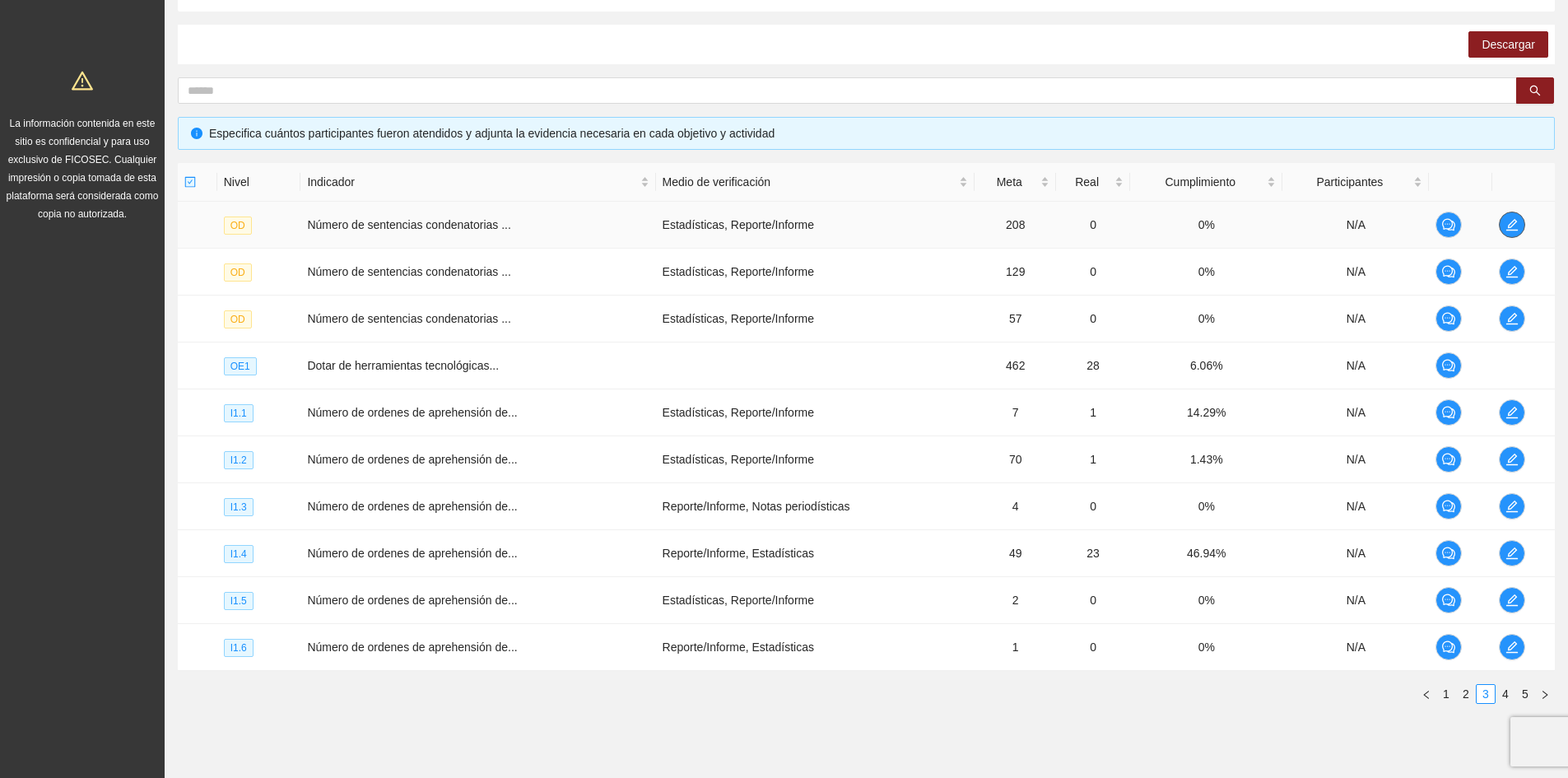
click at [1506, 235] on button "button" at bounding box center [1512, 225] width 27 height 27
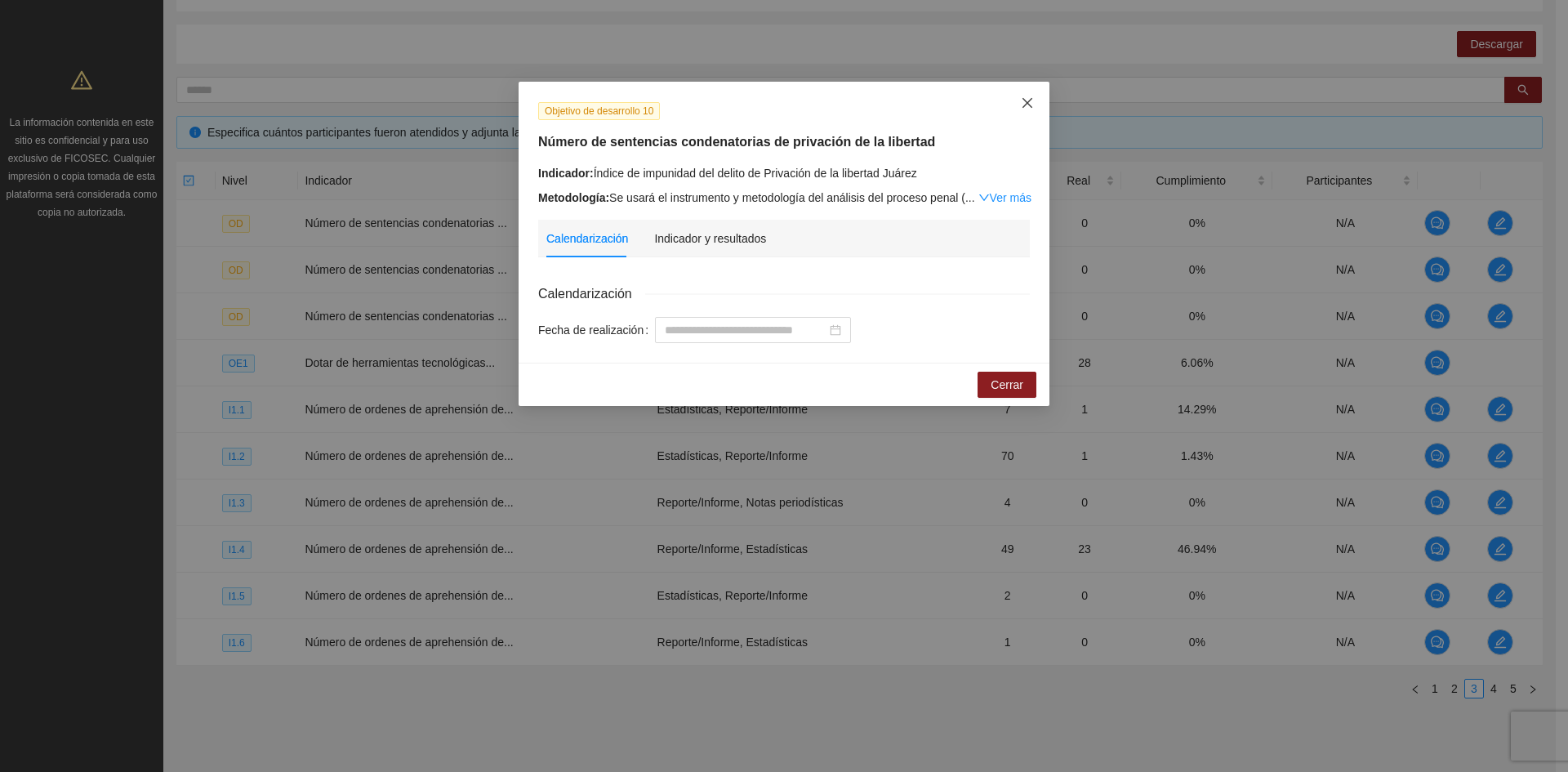
click at [1032, 105] on icon "close" at bounding box center [1027, 103] width 13 height 13
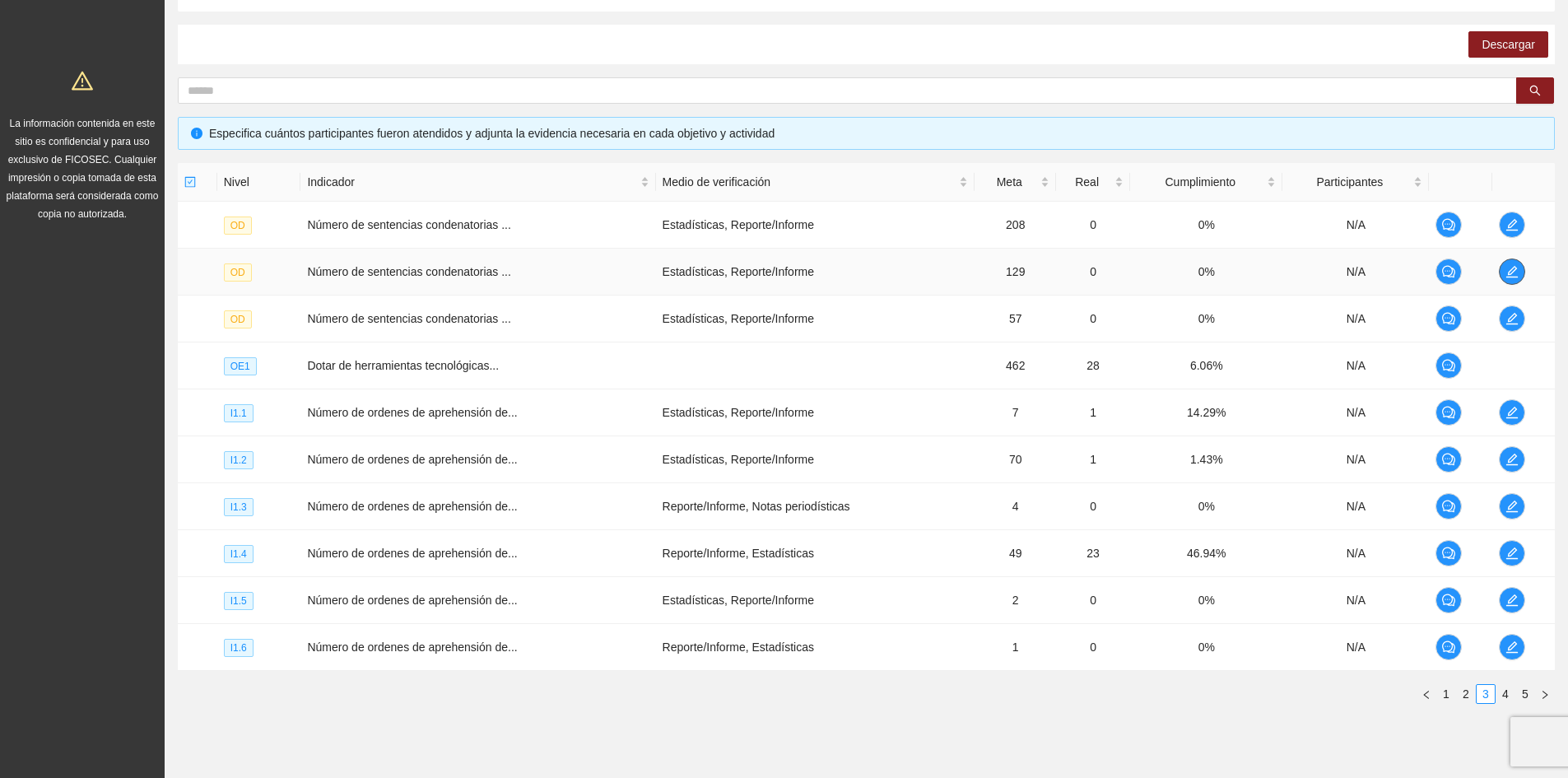
click at [1508, 268] on icon "edit" at bounding box center [1512, 272] width 13 height 13
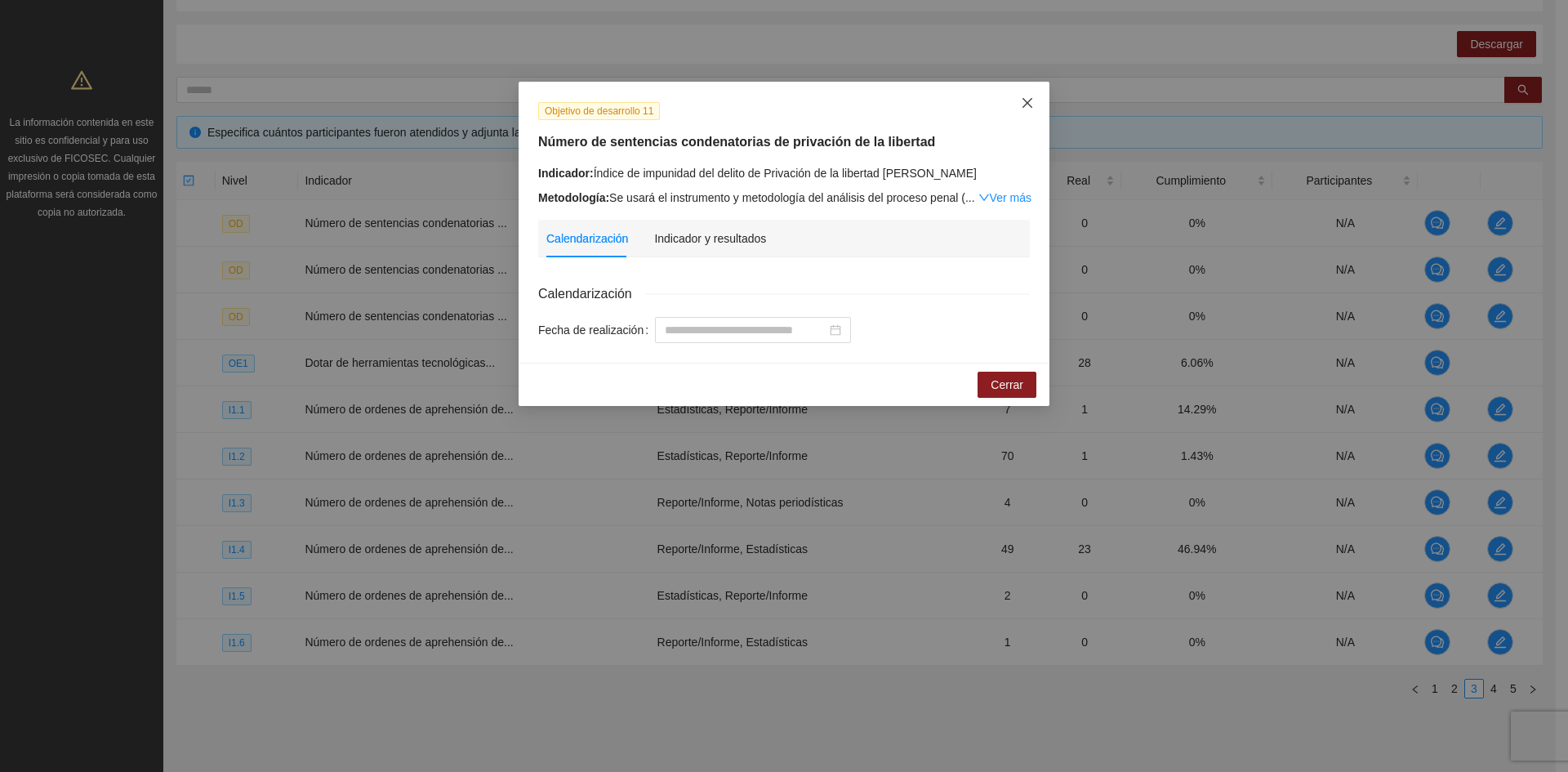
click at [1032, 104] on icon "close" at bounding box center [1027, 103] width 13 height 13
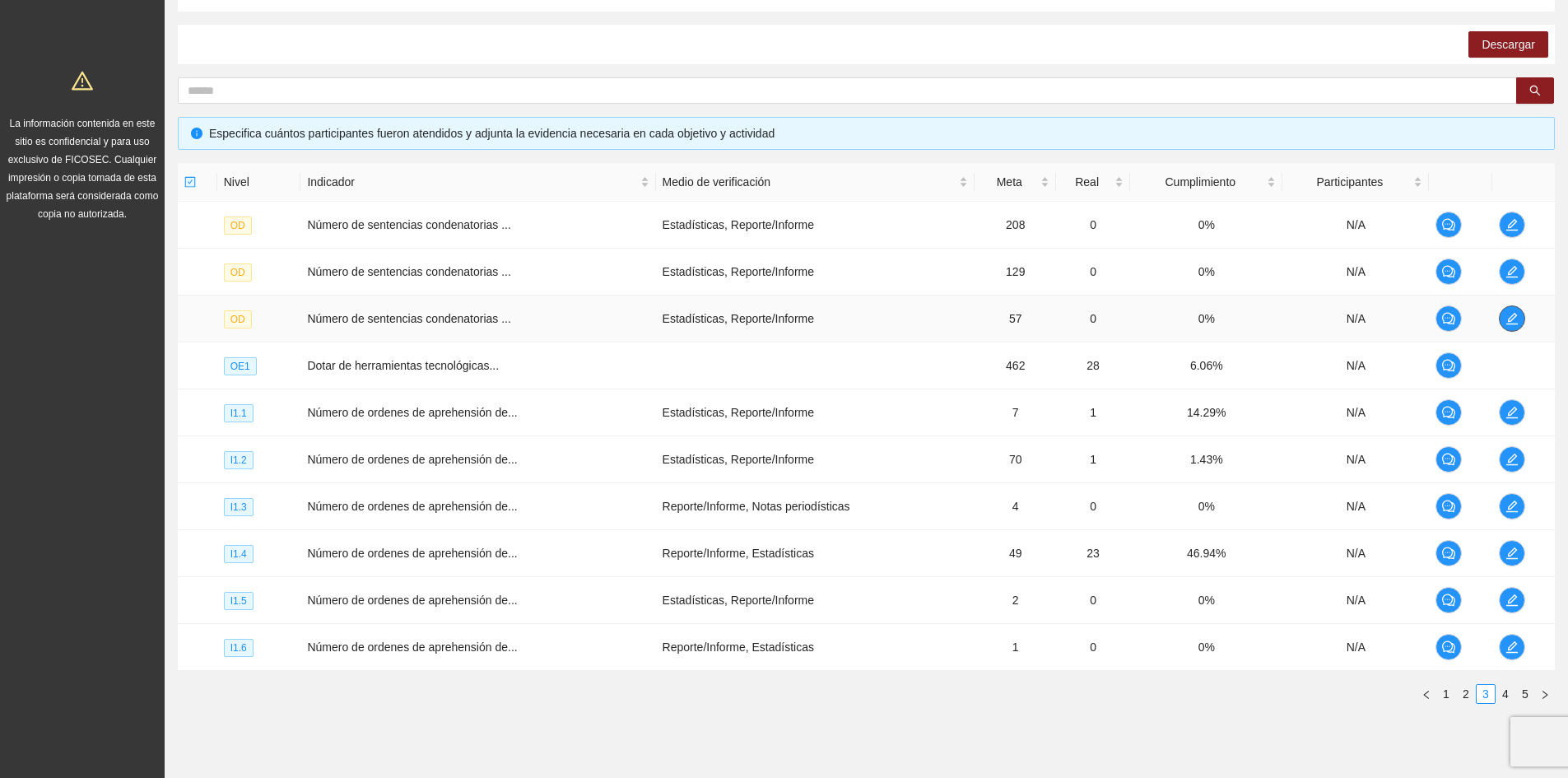
click at [1523, 317] on span "edit" at bounding box center [1512, 318] width 25 height 13
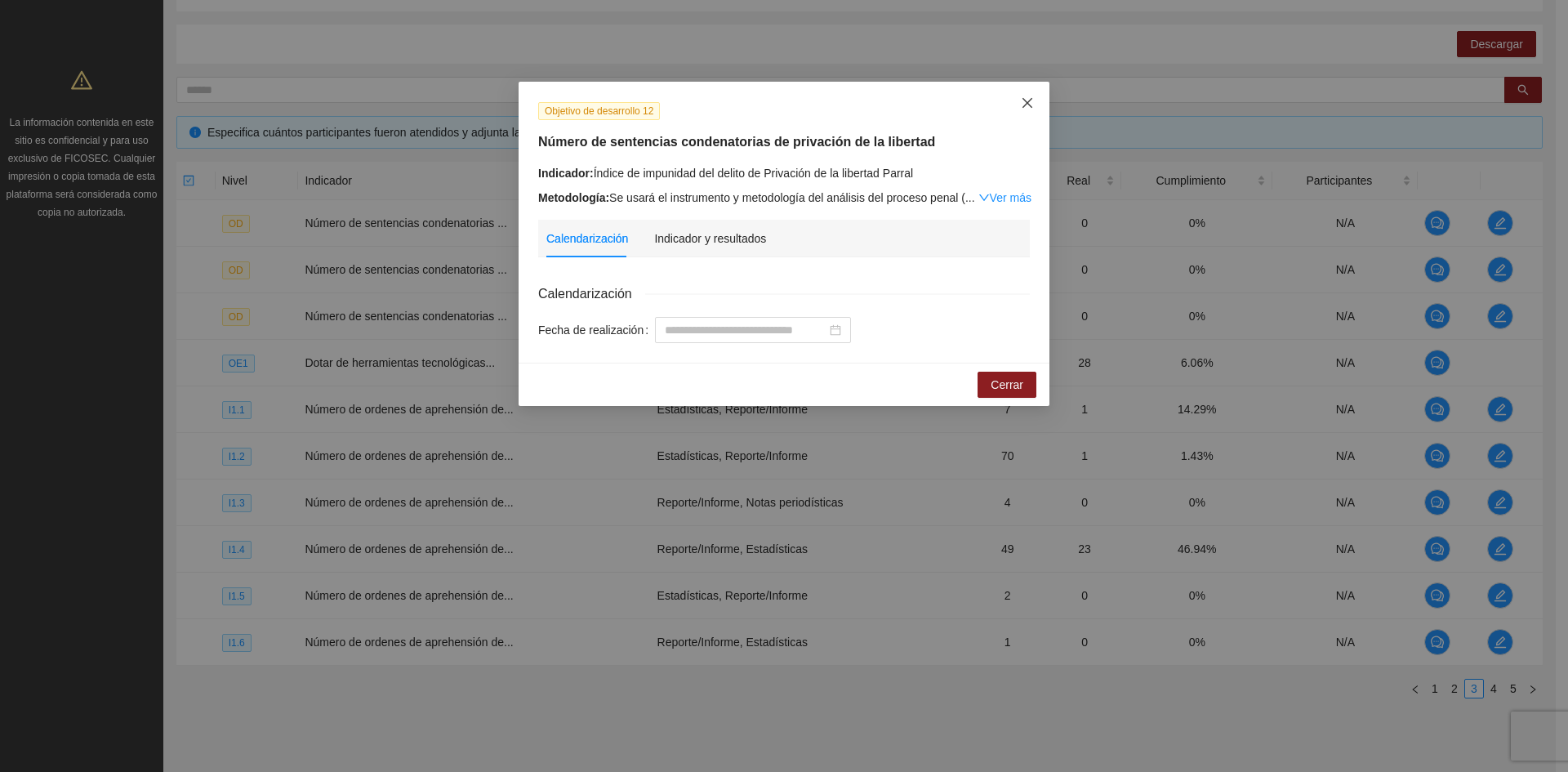
click at [1019, 108] on span "Close" at bounding box center [1027, 103] width 44 height 44
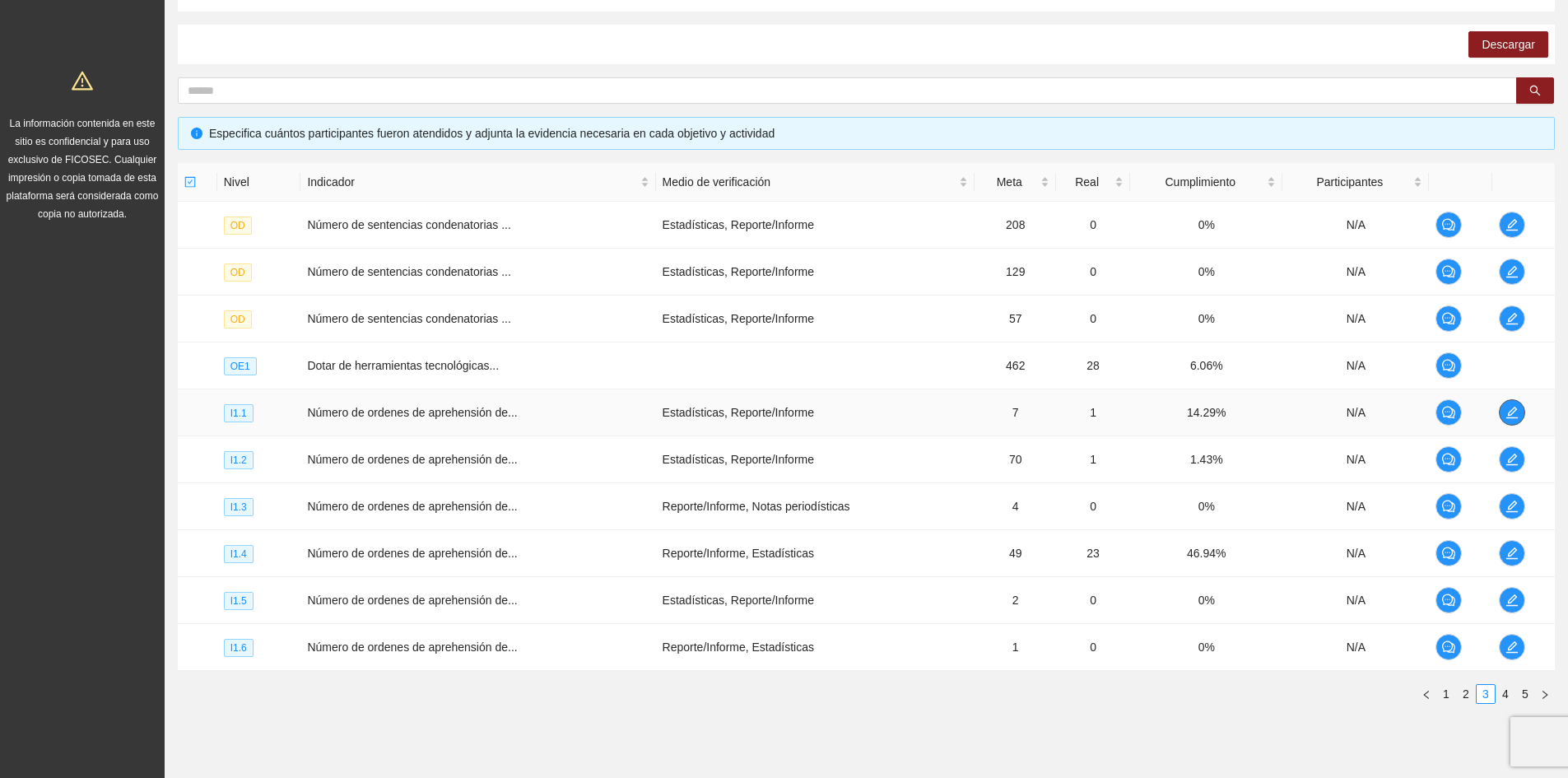
click at [1516, 414] on icon "edit" at bounding box center [1512, 413] width 13 height 13
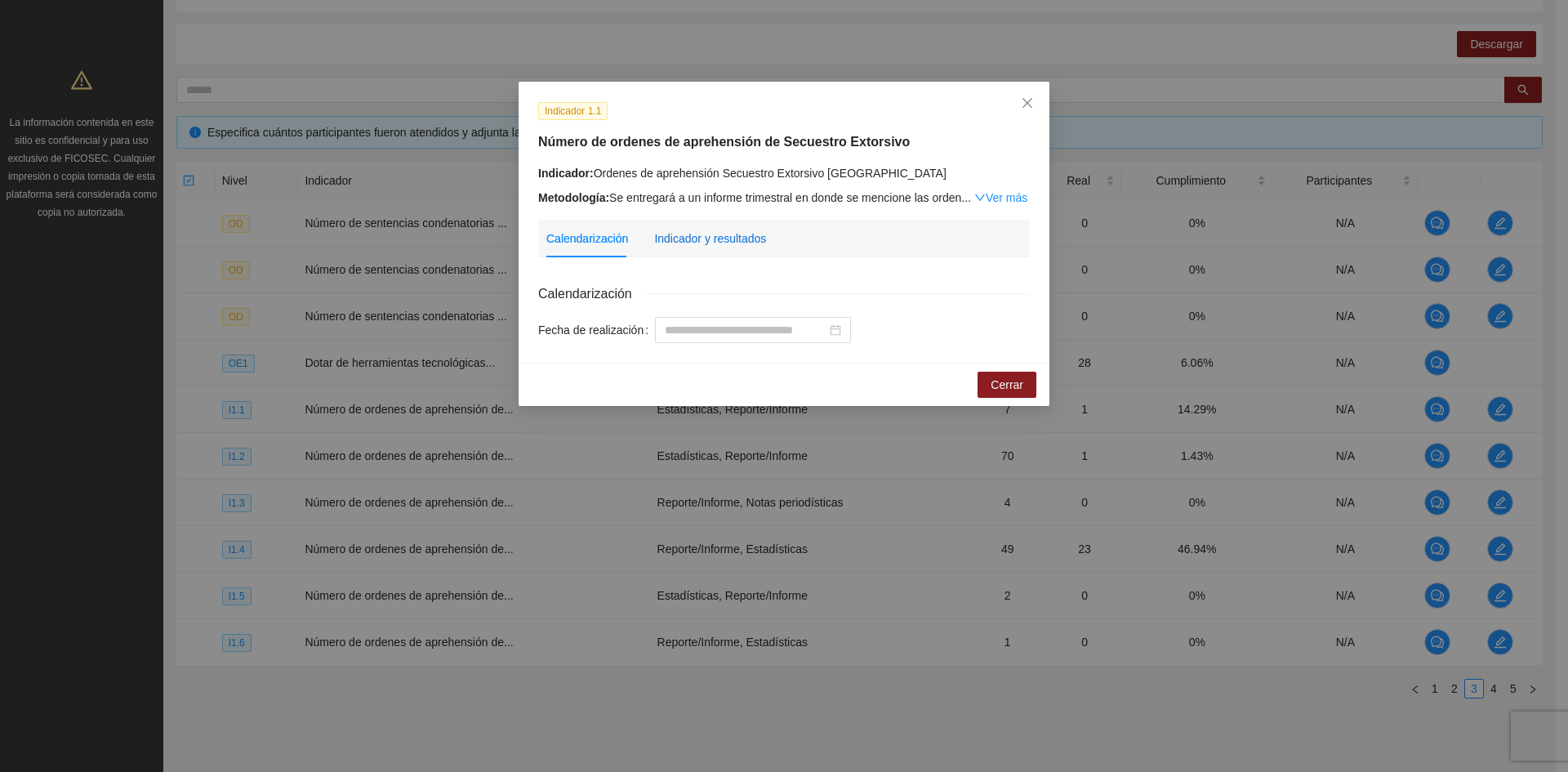
click at [723, 242] on div "Indicador y resultados" at bounding box center [710, 238] width 112 height 18
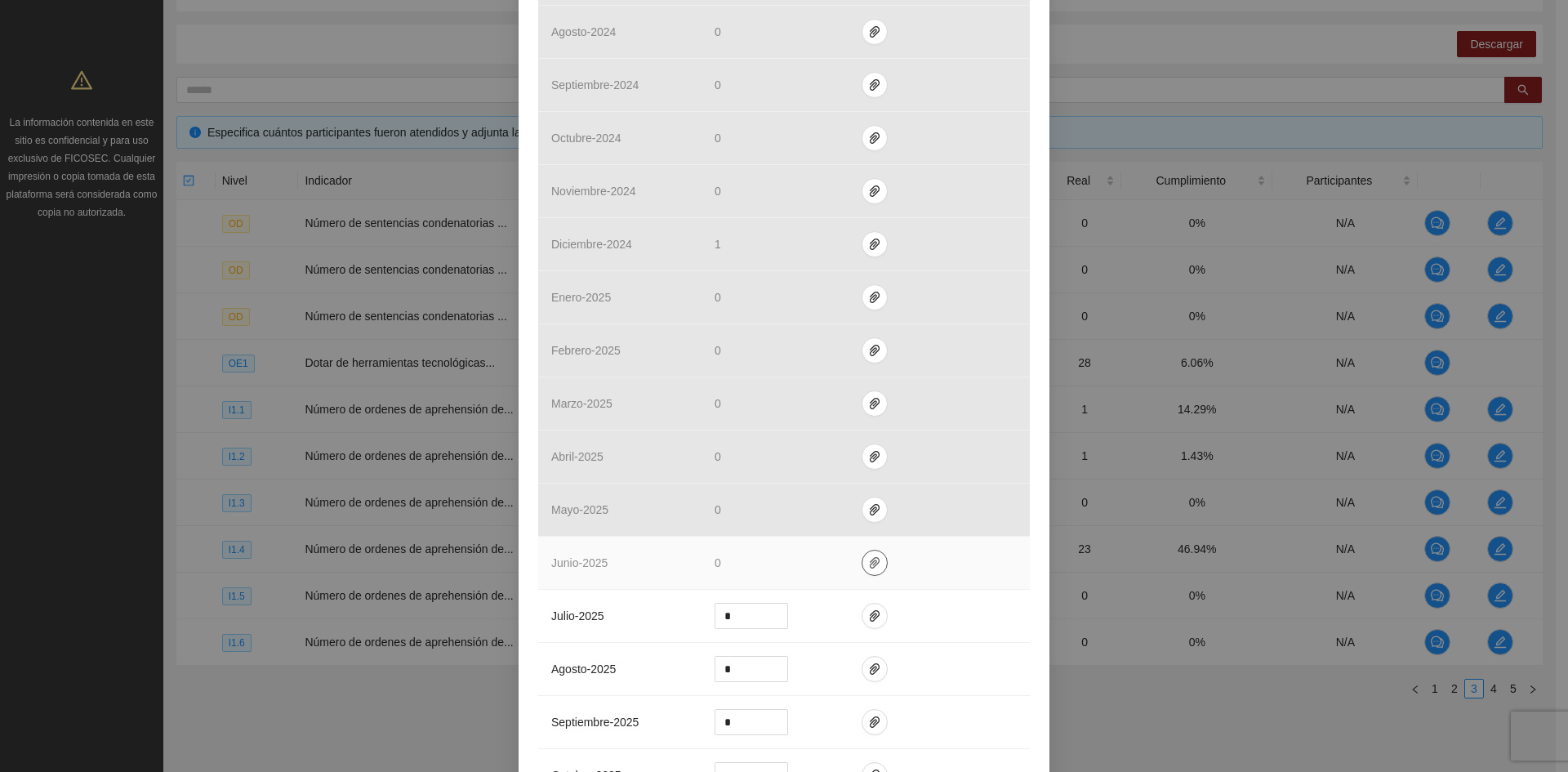
scroll to position [980, 0]
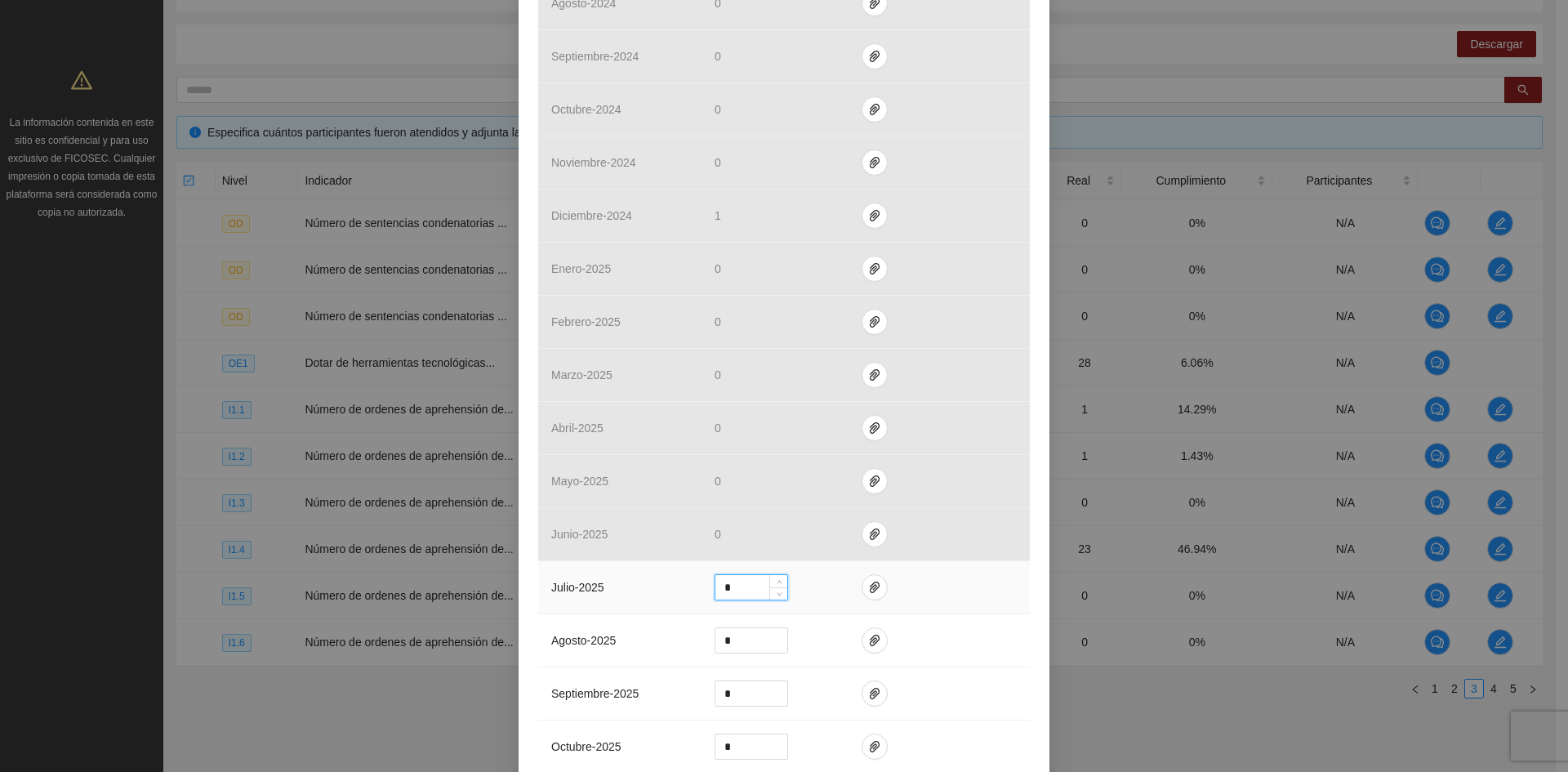
click at [740, 597] on input "*" at bounding box center [751, 588] width 72 height 25
type input "*"
click at [862, 589] on span "paper-clip" at bounding box center [875, 588] width 25 height 13
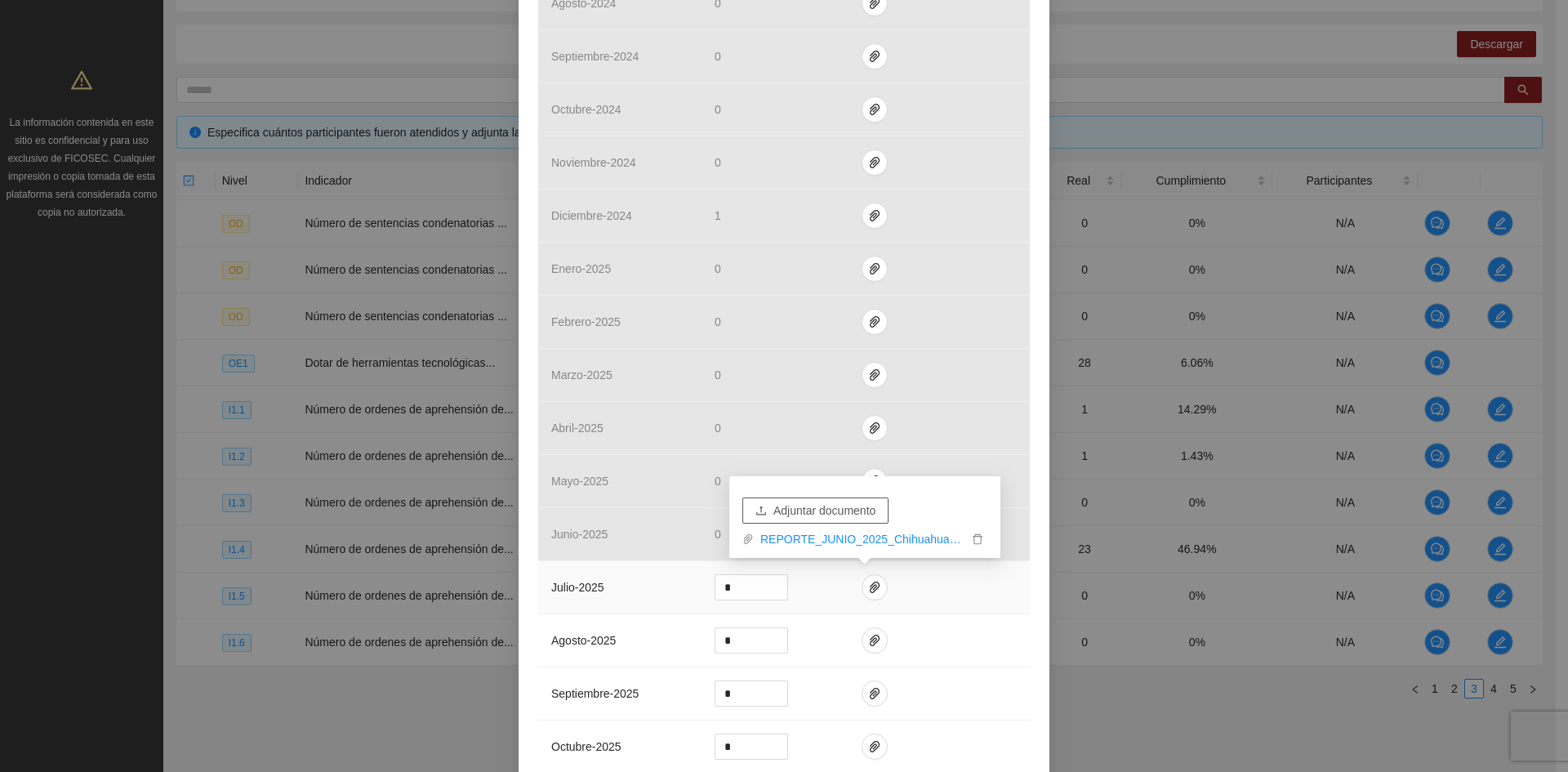
click at [833, 502] on span "Adjuntar documento" at bounding box center [825, 510] width 102 height 18
click at [981, 517] on icon "delete" at bounding box center [977, 515] width 9 height 10
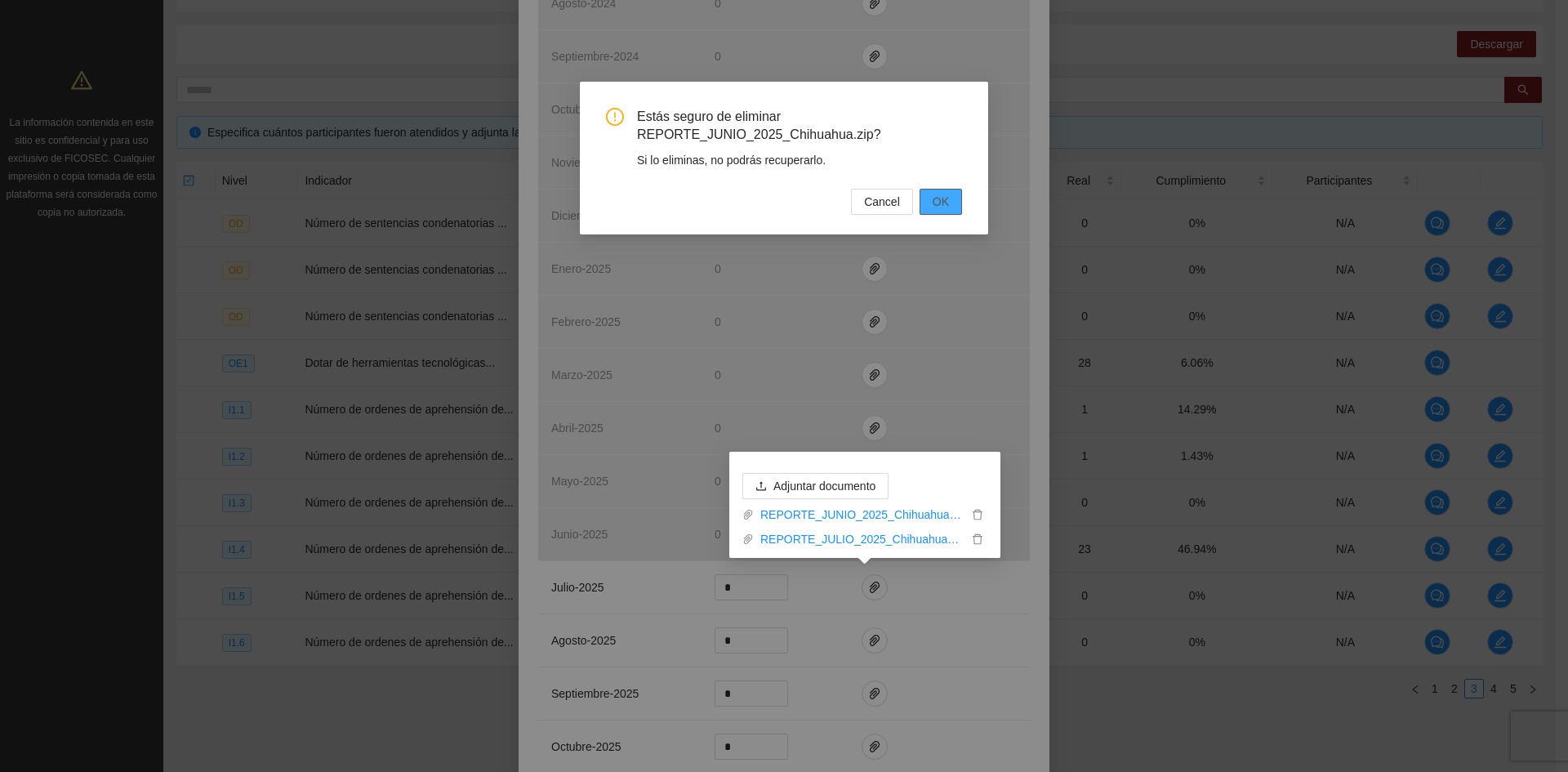
click at [937, 202] on span "OK" at bounding box center [940, 202] width 16 height 18
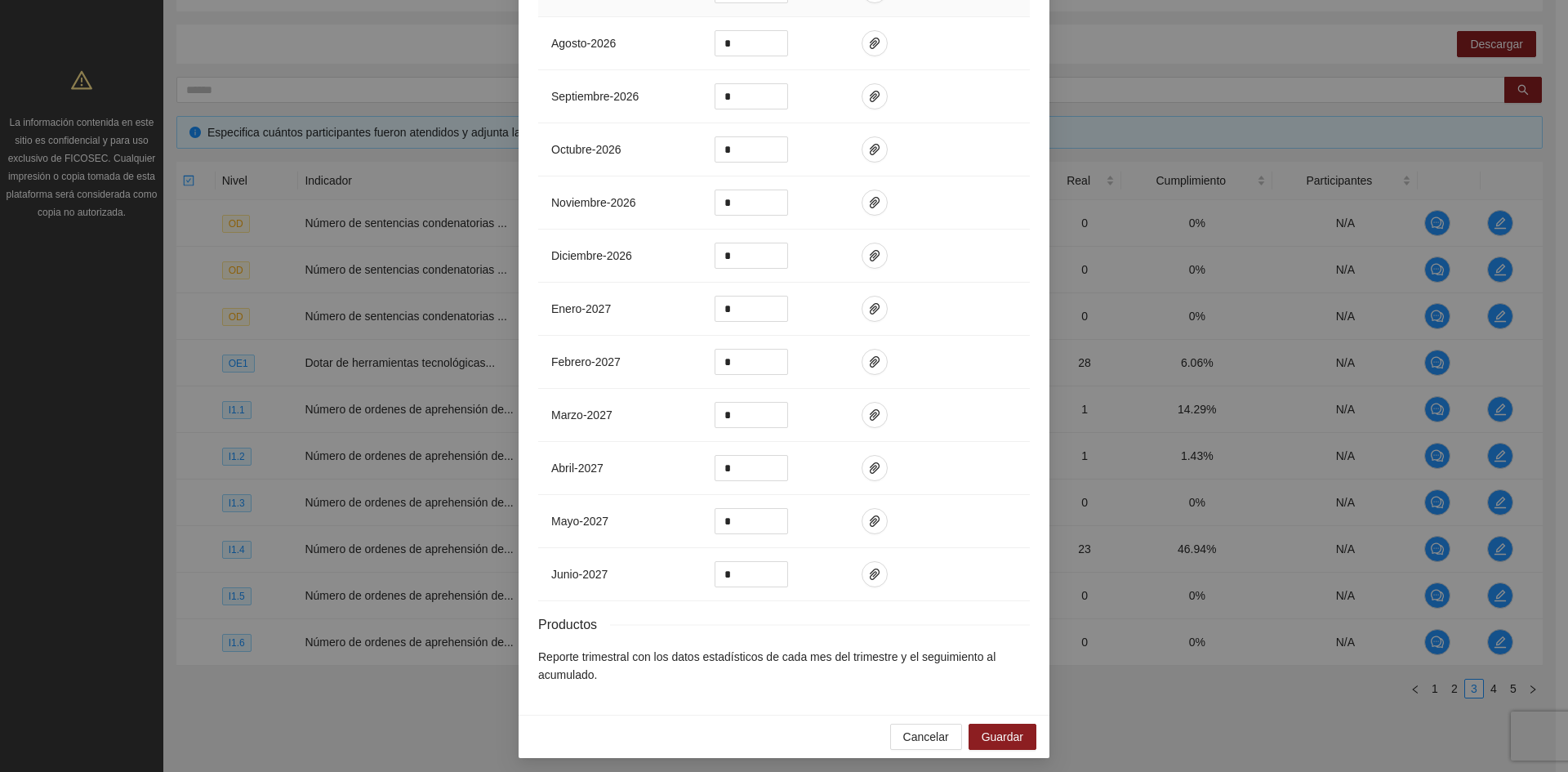
scroll to position [2220, 0]
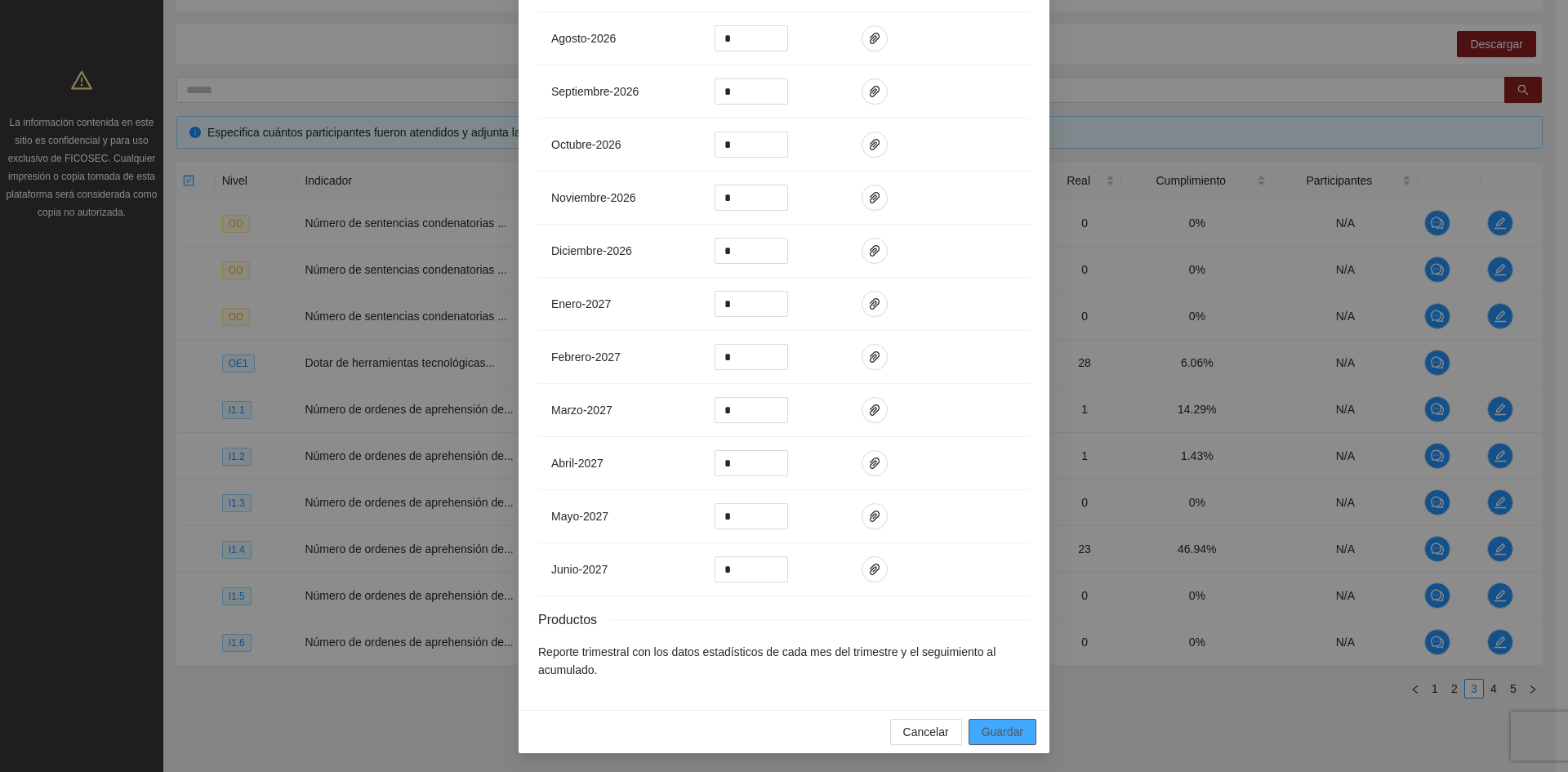
drag, startPoint x: 986, startPoint y: 723, endPoint x: 977, endPoint y: 723, distance: 9.0
click at [985, 724] on span "Guardar" at bounding box center [1002, 731] width 42 height 18
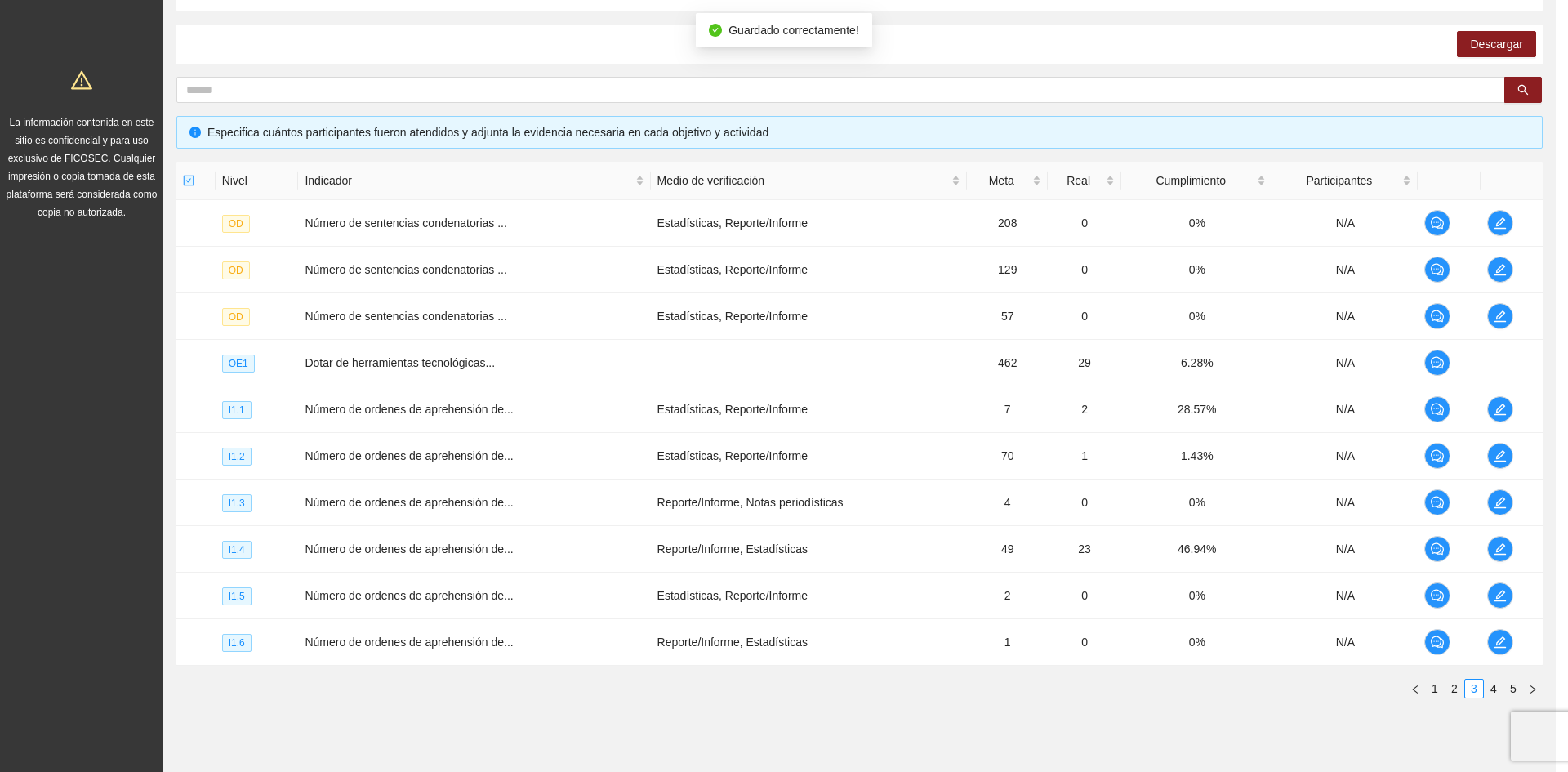
scroll to position [2137, 0]
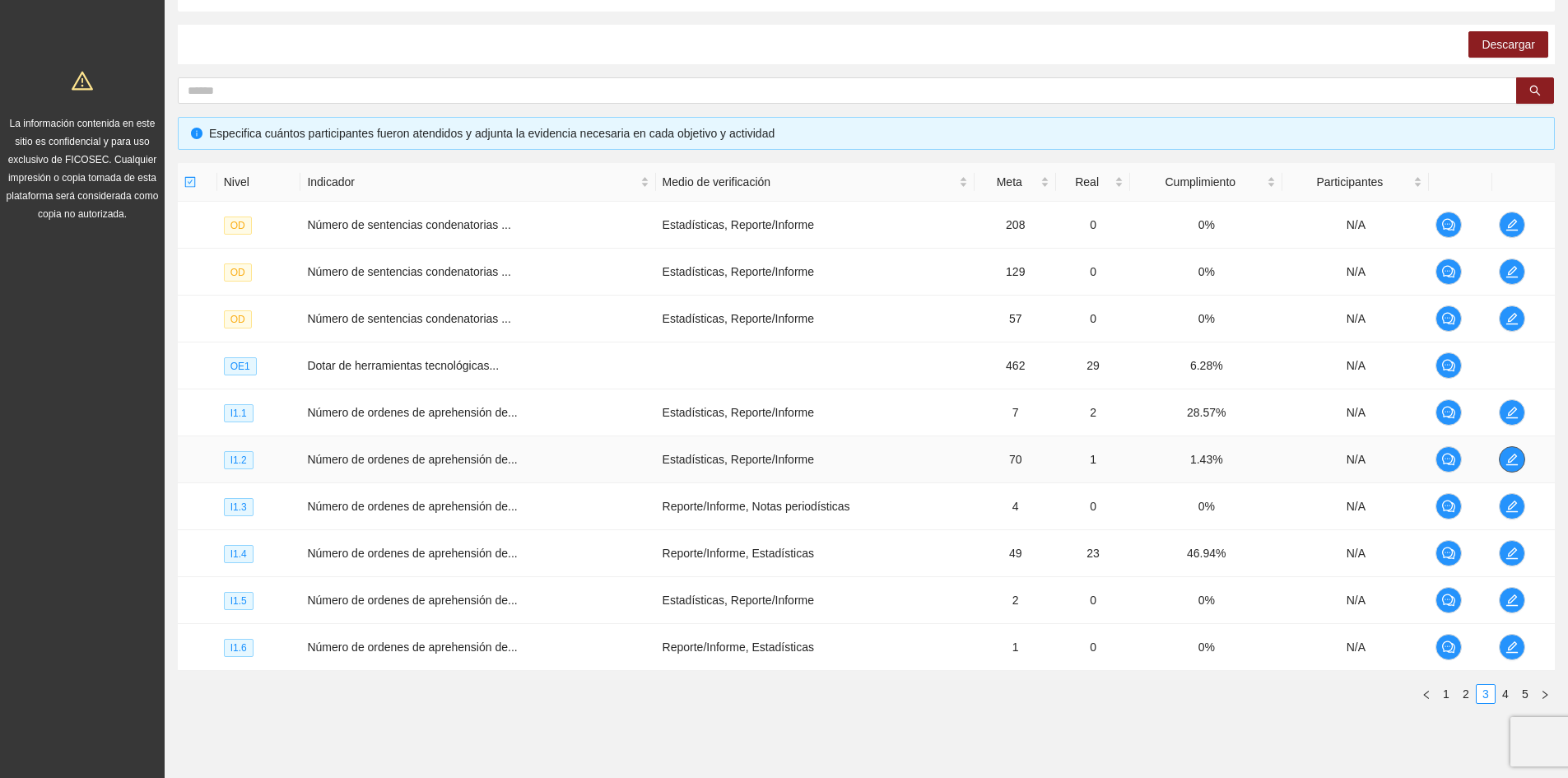
click at [1513, 464] on icon "edit" at bounding box center [1511, 460] width 11 height 11
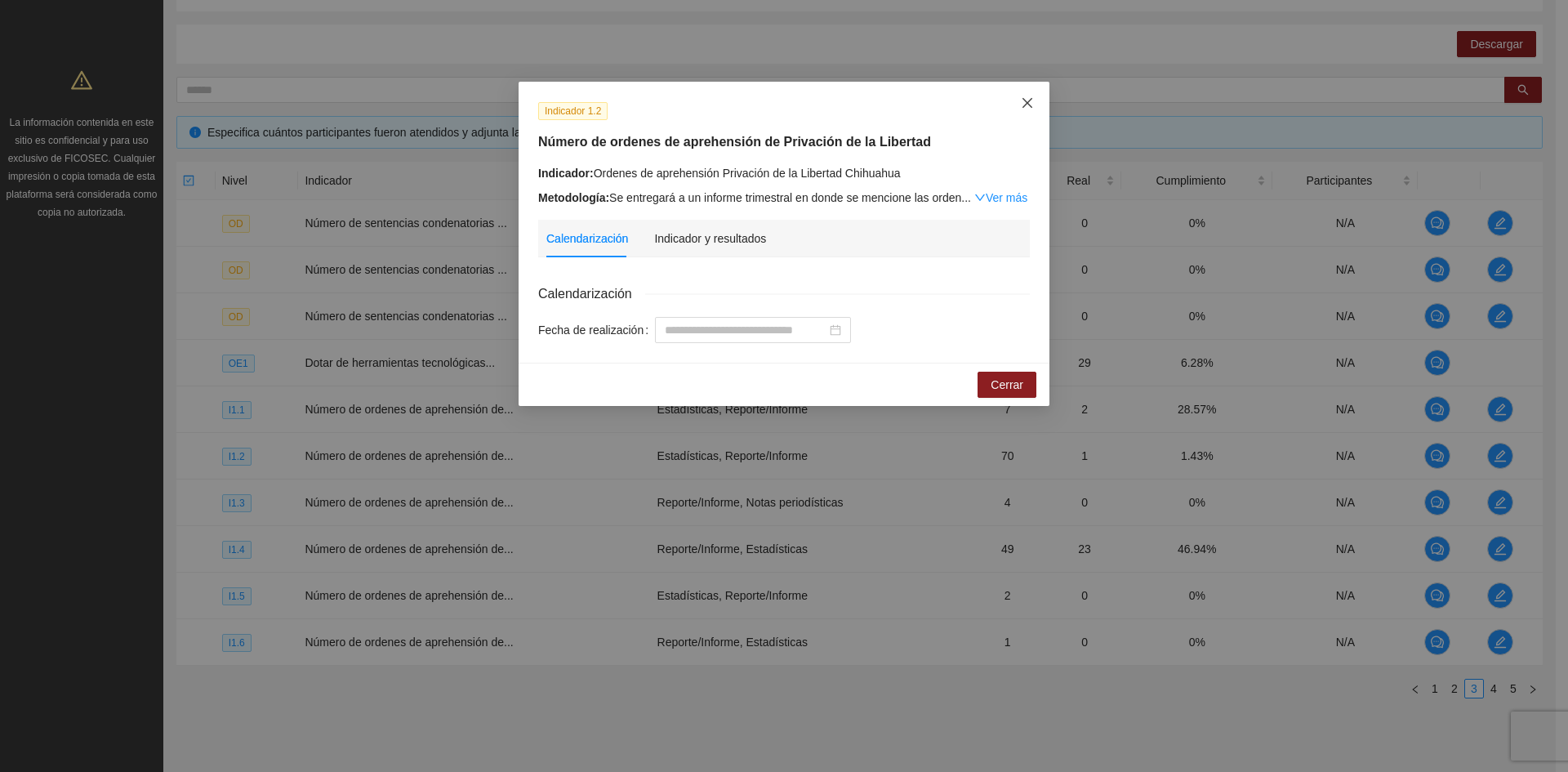
click at [1026, 102] on icon "close" at bounding box center [1027, 103] width 9 height 9
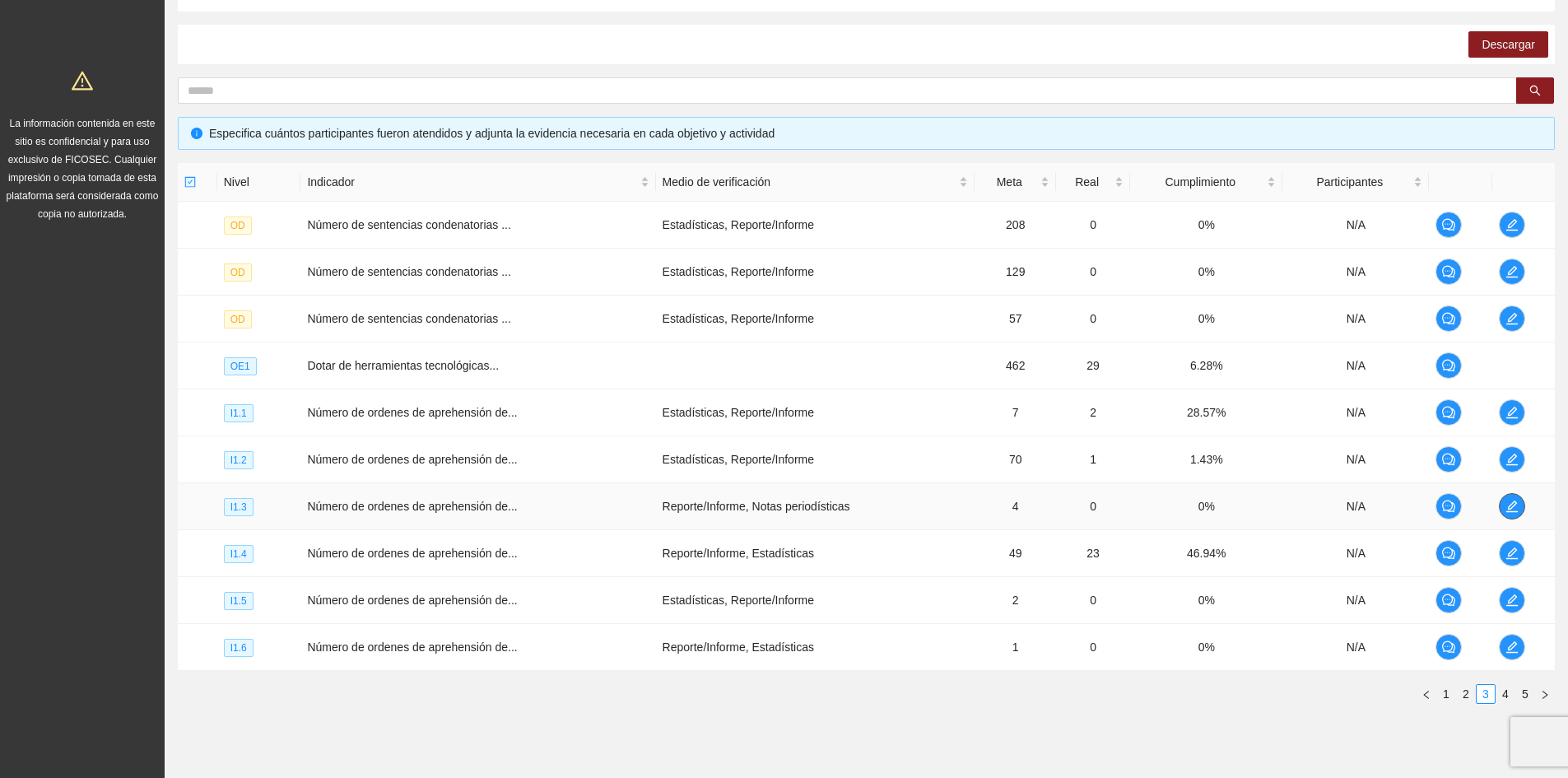
click at [1508, 518] on button "button" at bounding box center [1512, 506] width 27 height 27
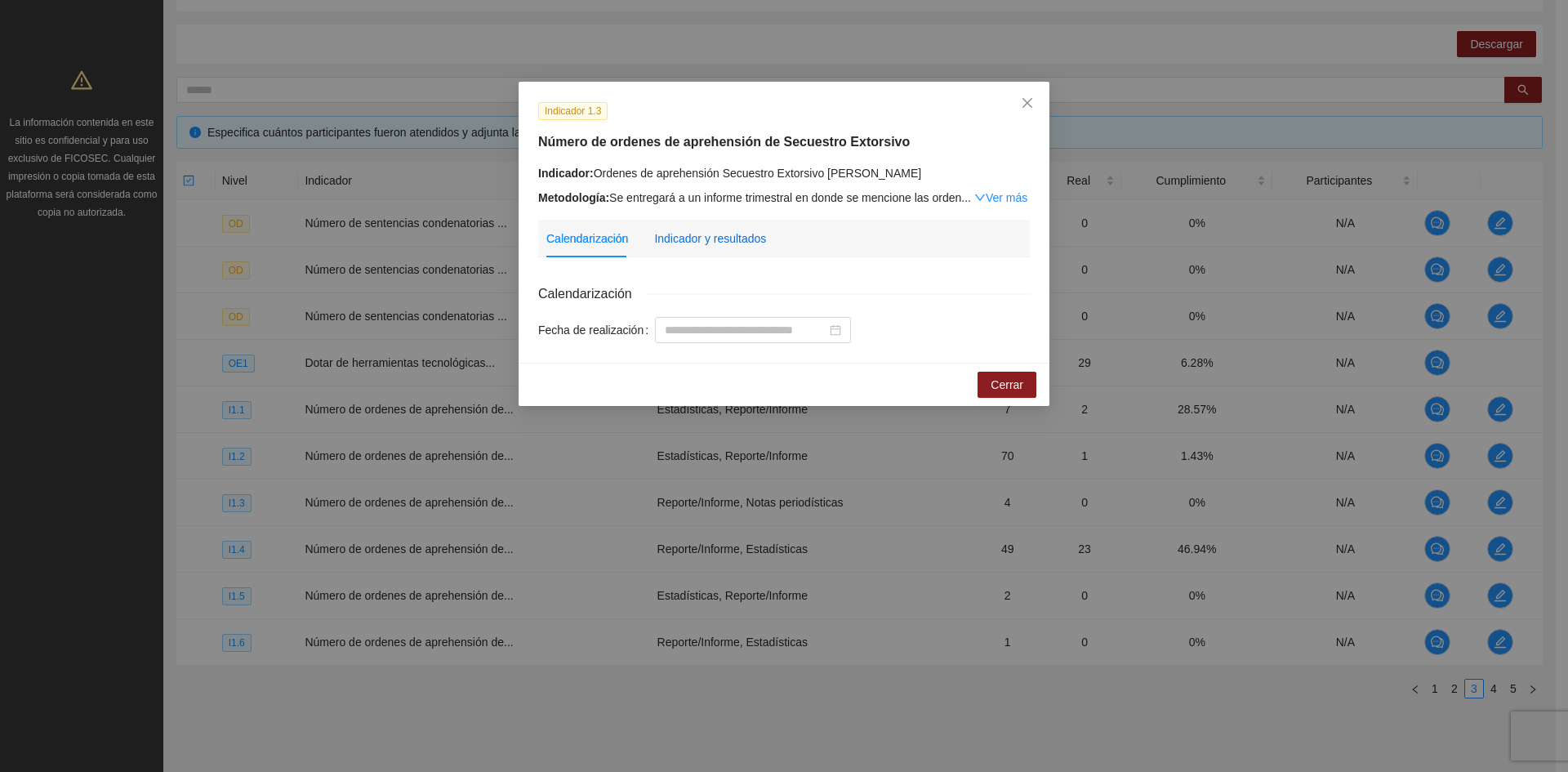
click at [706, 238] on div "Indicador y resultados" at bounding box center [710, 238] width 112 height 18
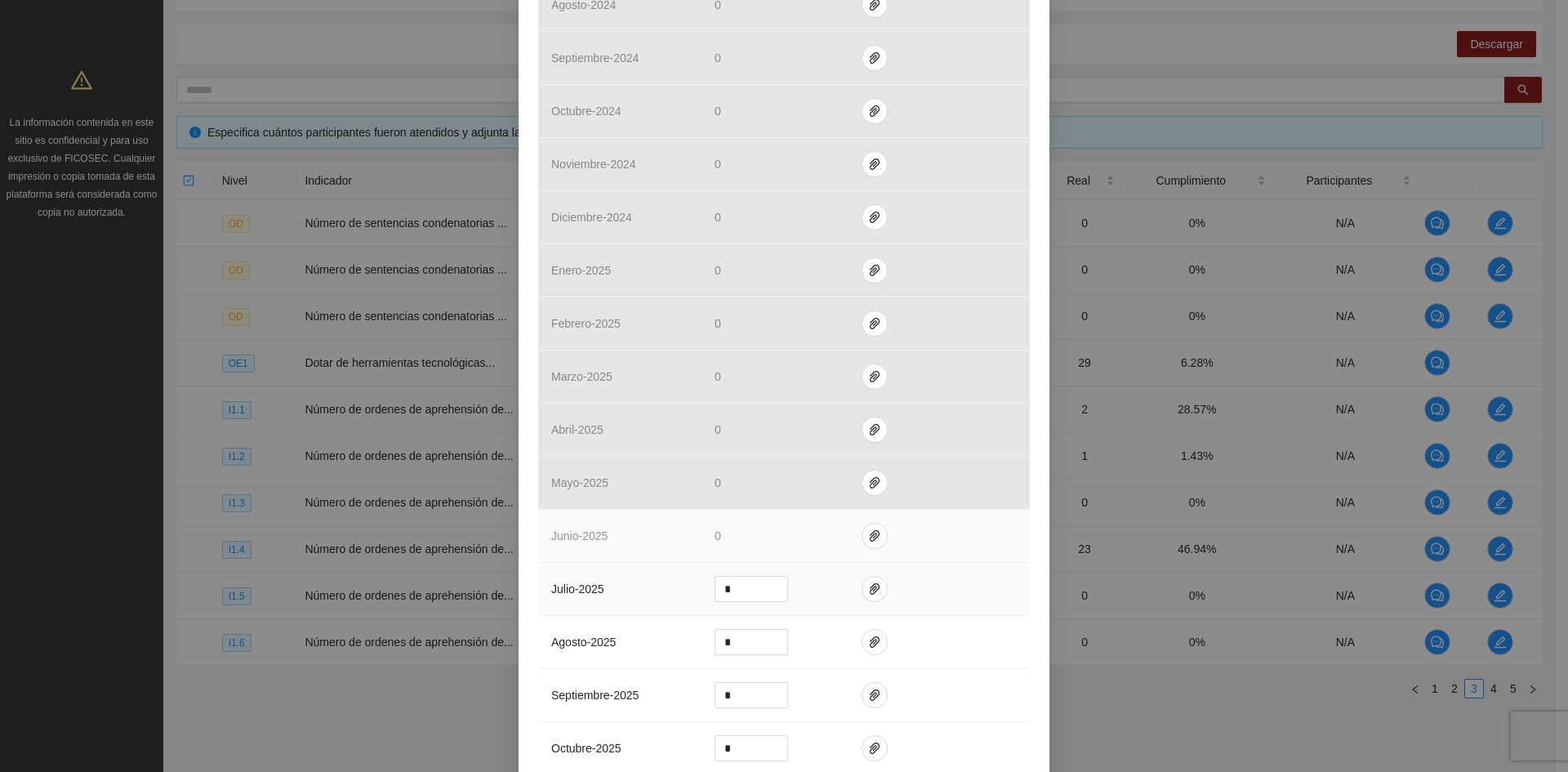
scroll to position [980, 0]
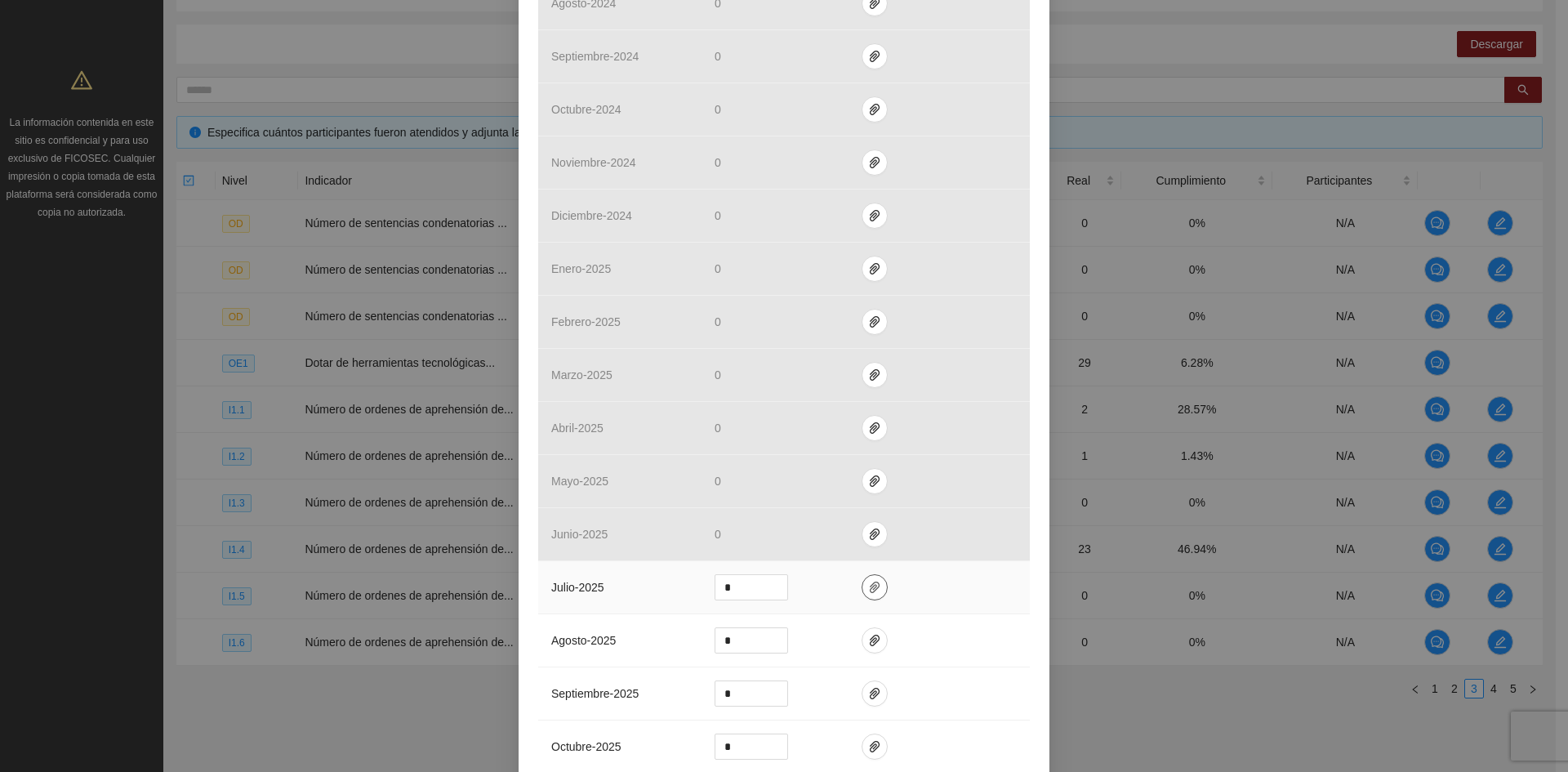
click at [874, 588] on span "paper-clip" at bounding box center [875, 588] width 25 height 13
click at [821, 541] on span "Adjuntar documento" at bounding box center [825, 535] width 102 height 18
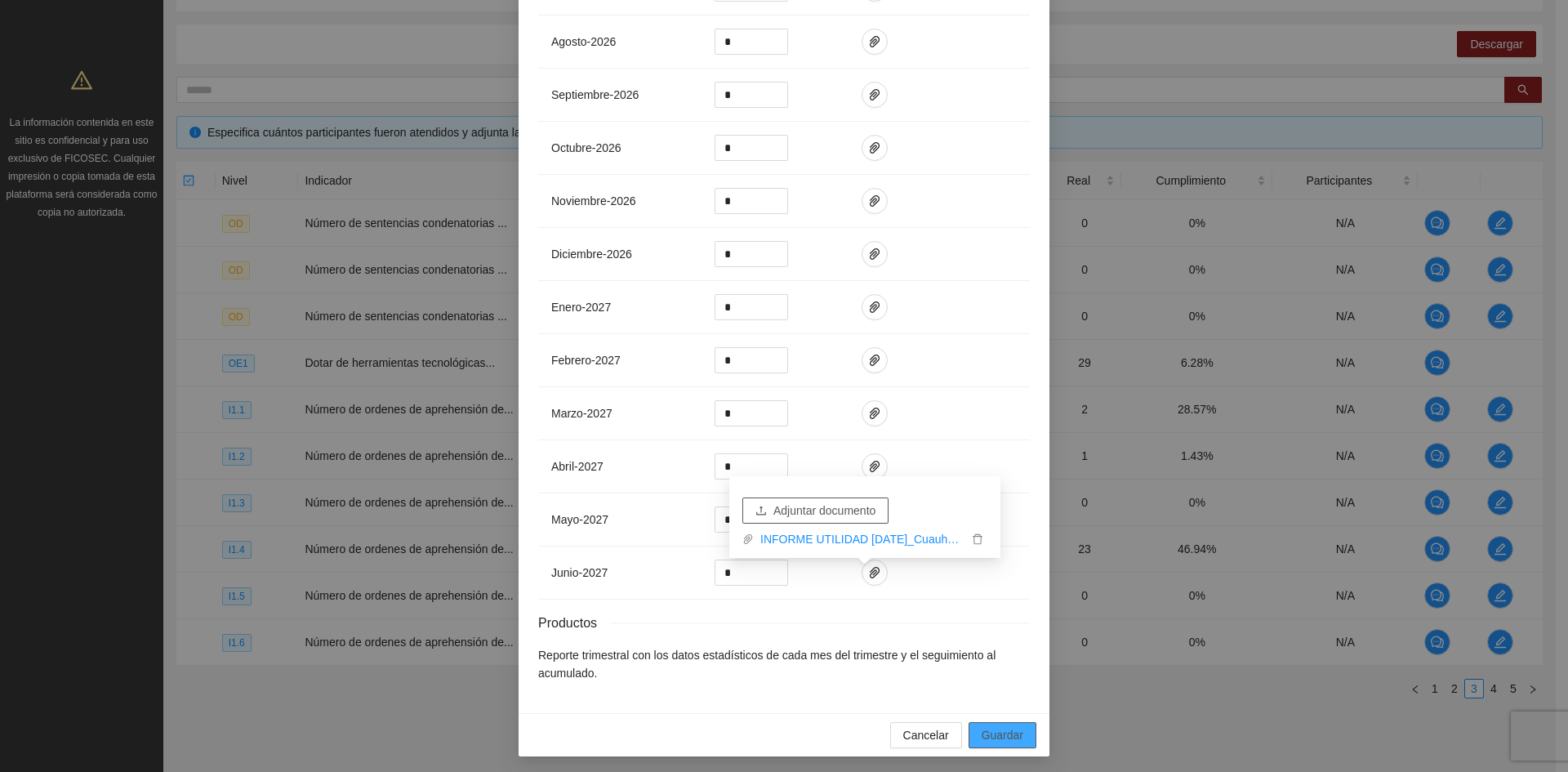
scroll to position [2220, 0]
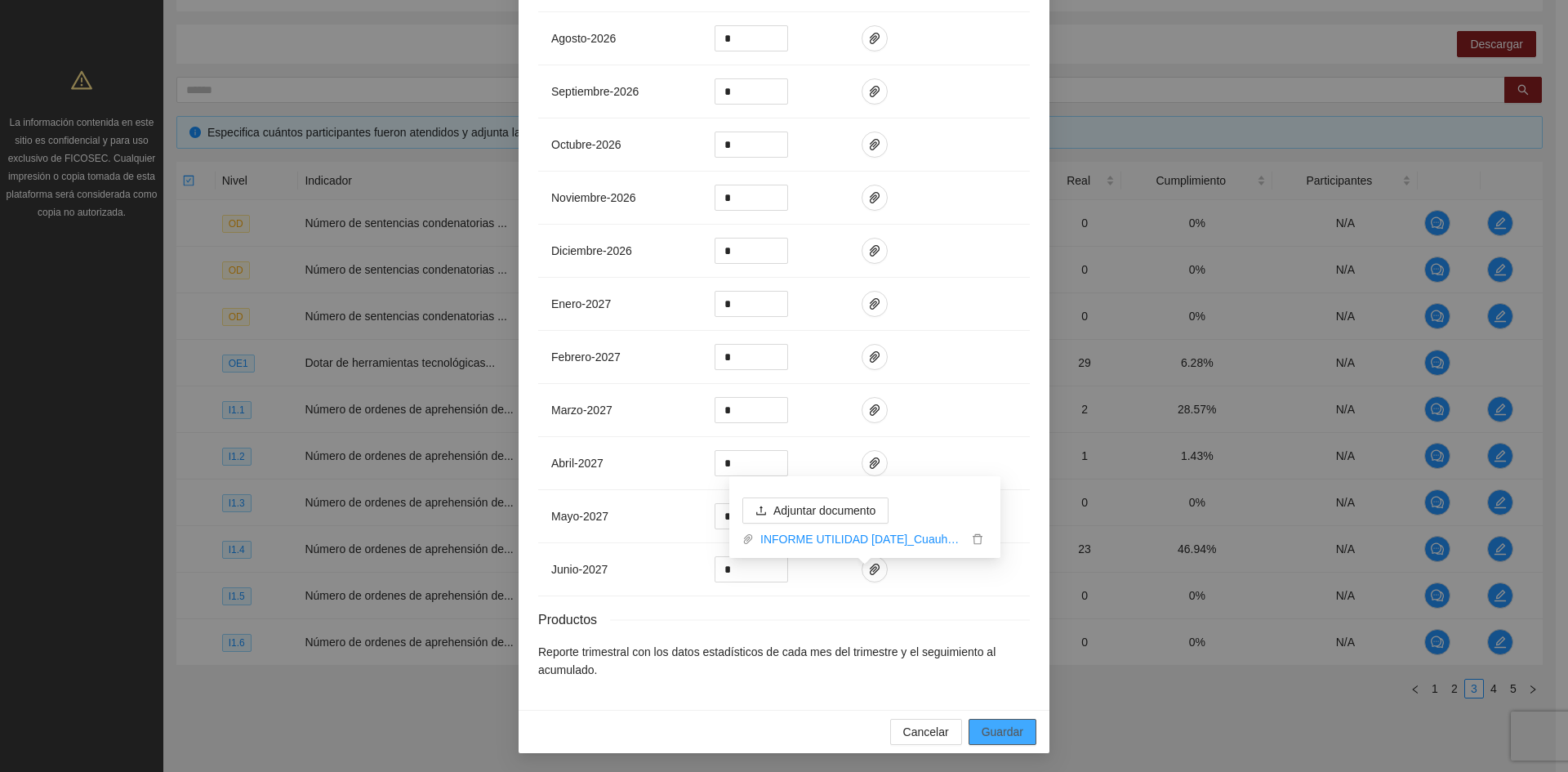
drag, startPoint x: 989, startPoint y: 726, endPoint x: 1002, endPoint y: 720, distance: 14.3
click at [989, 726] on span "Guardar" at bounding box center [1002, 731] width 42 height 18
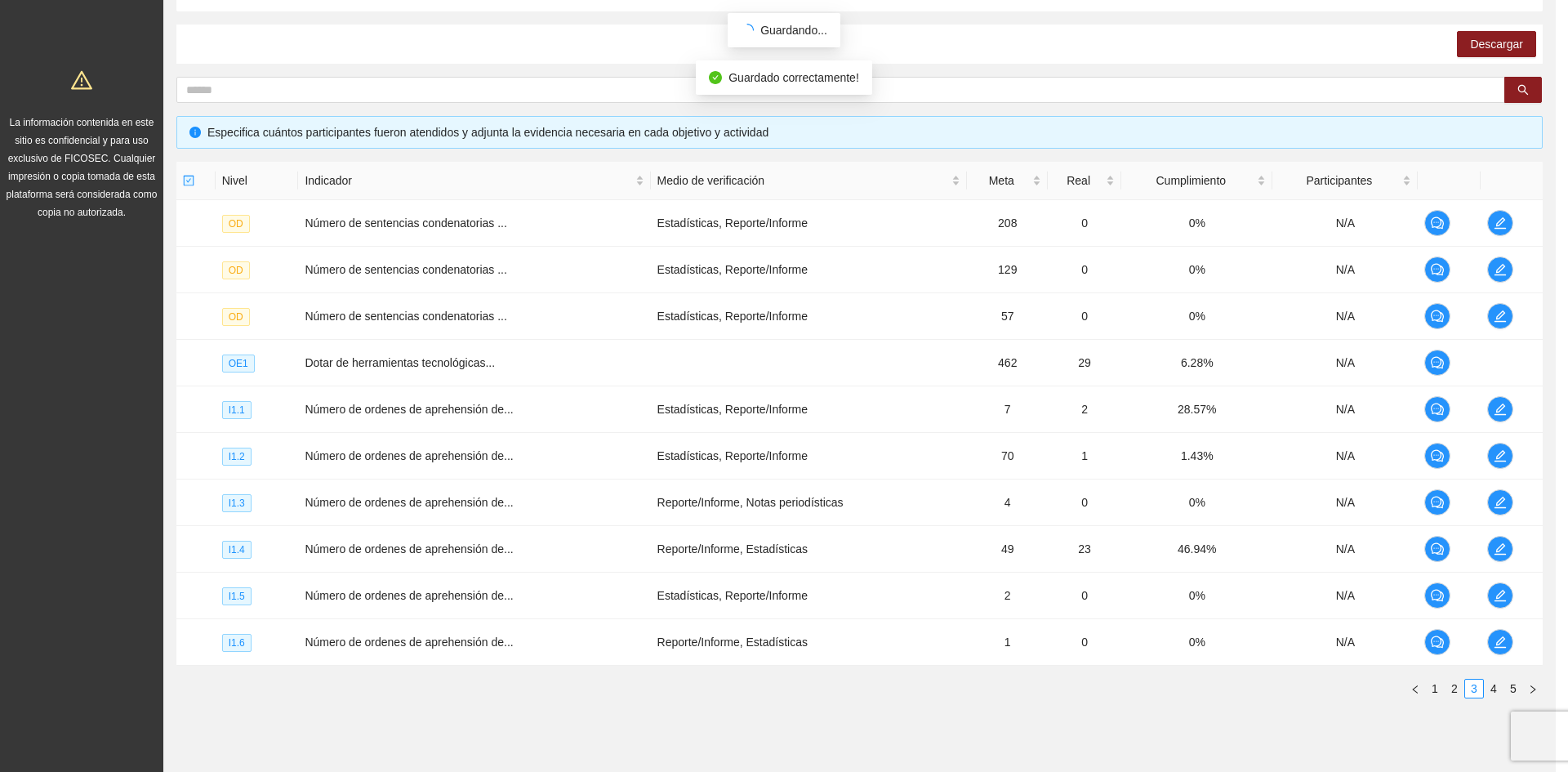
scroll to position [2137, 0]
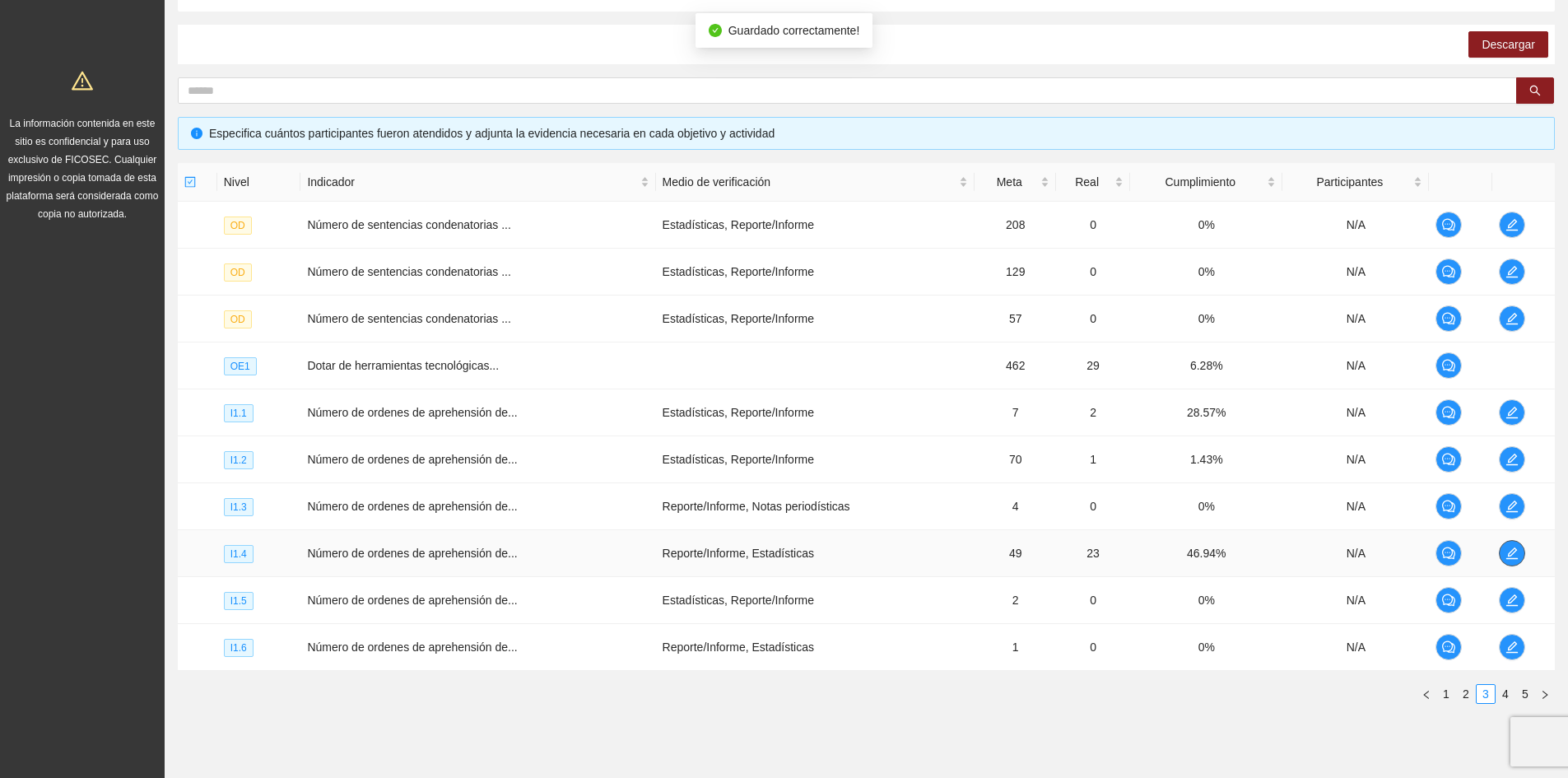
click at [1513, 561] on button "button" at bounding box center [1512, 553] width 27 height 27
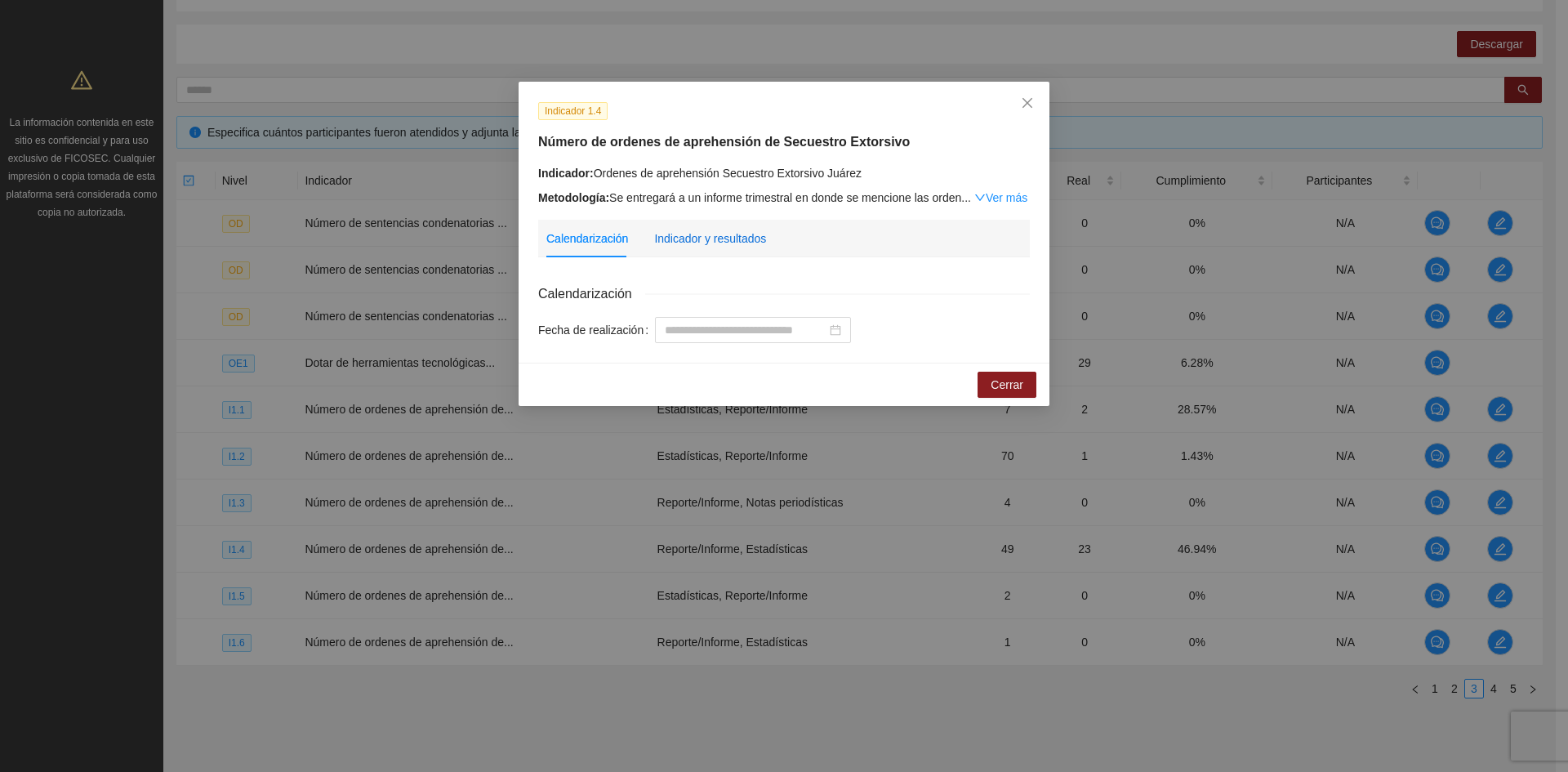
click at [718, 237] on div "Indicador y resultados" at bounding box center [710, 238] width 112 height 18
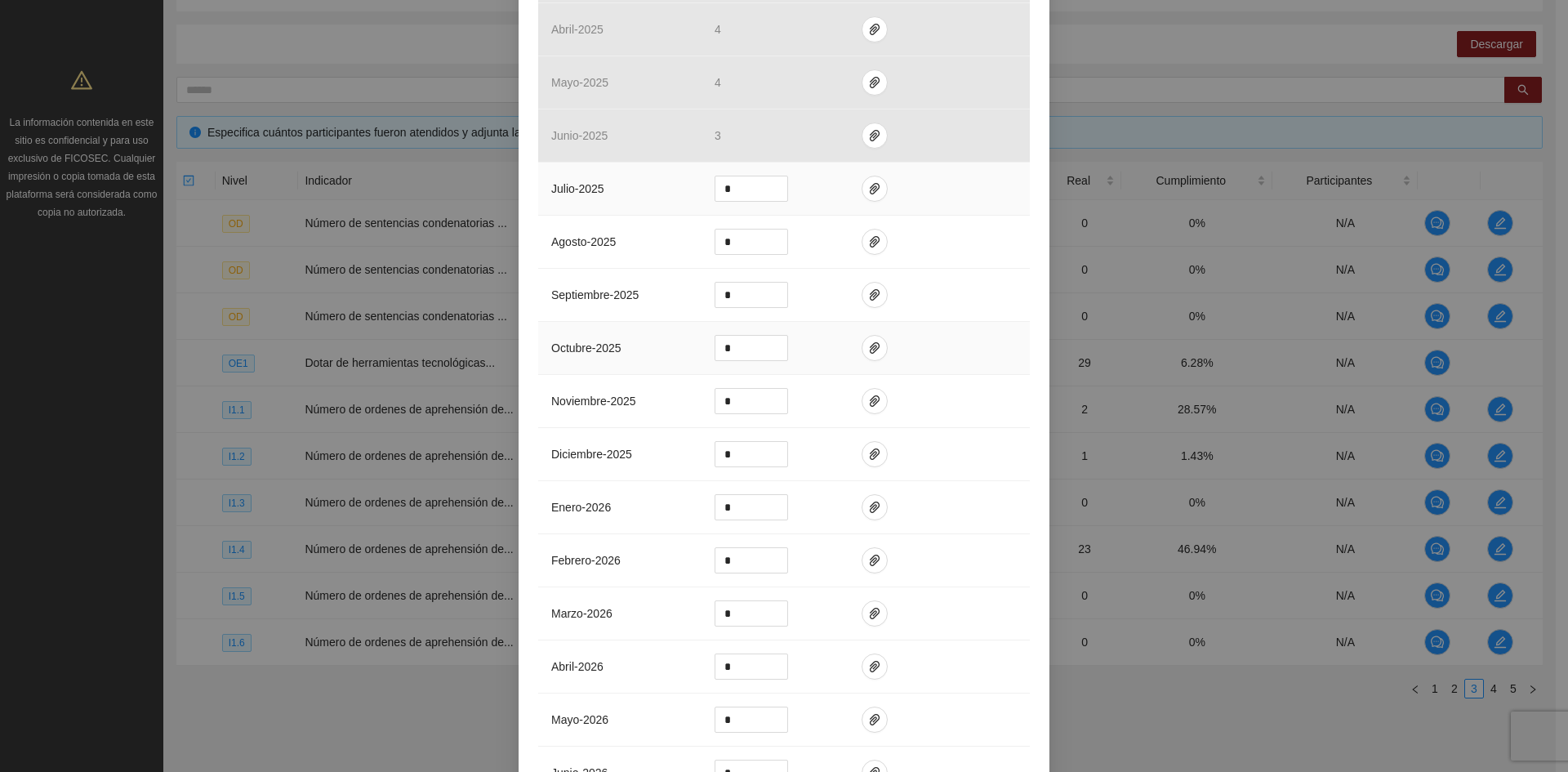
scroll to position [1389, 0]
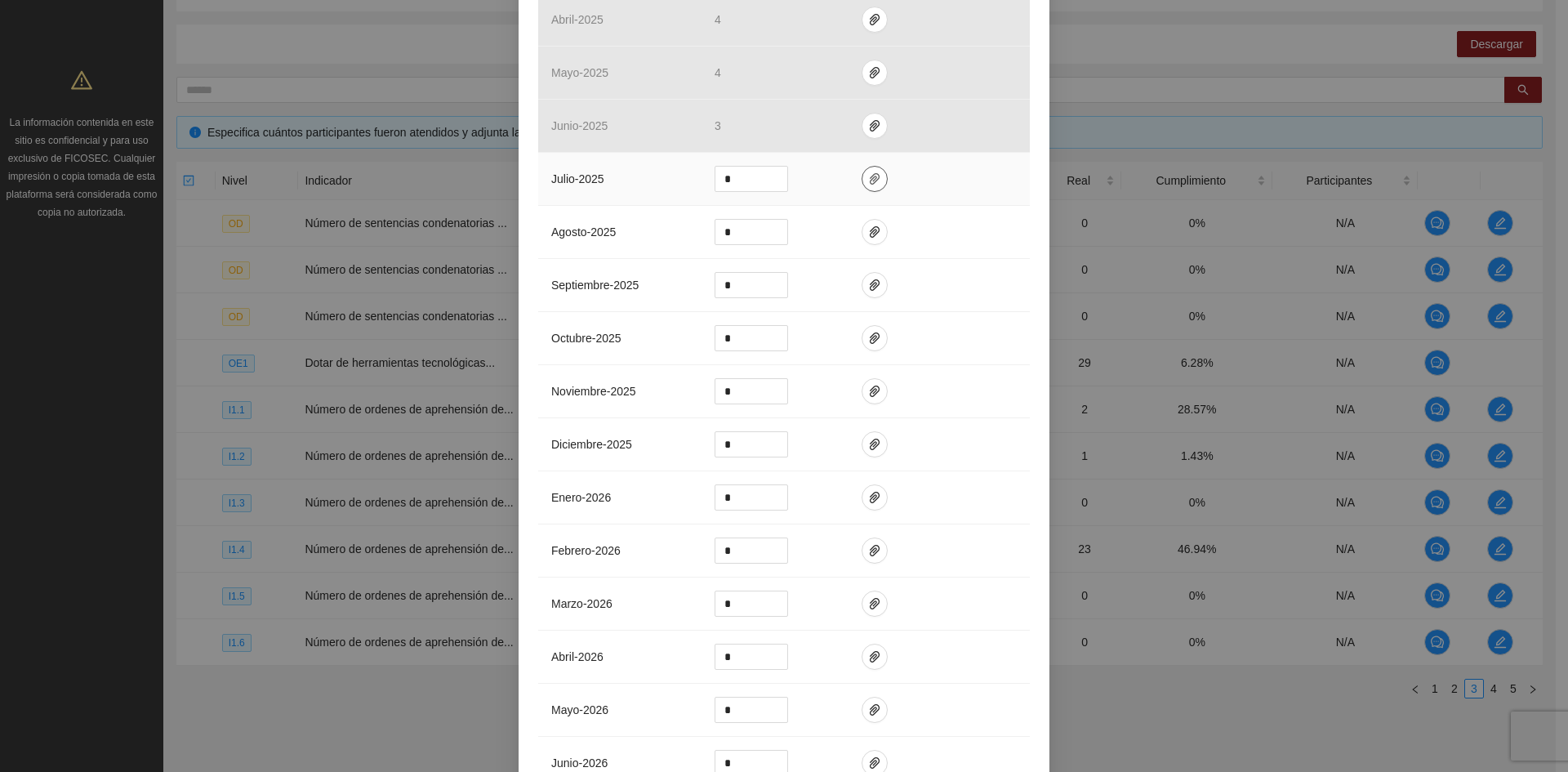
click at [875, 176] on span "paper-clip" at bounding box center [875, 179] width 25 height 13
click at [833, 119] on span "Adjuntar documento" at bounding box center [825, 126] width 102 height 18
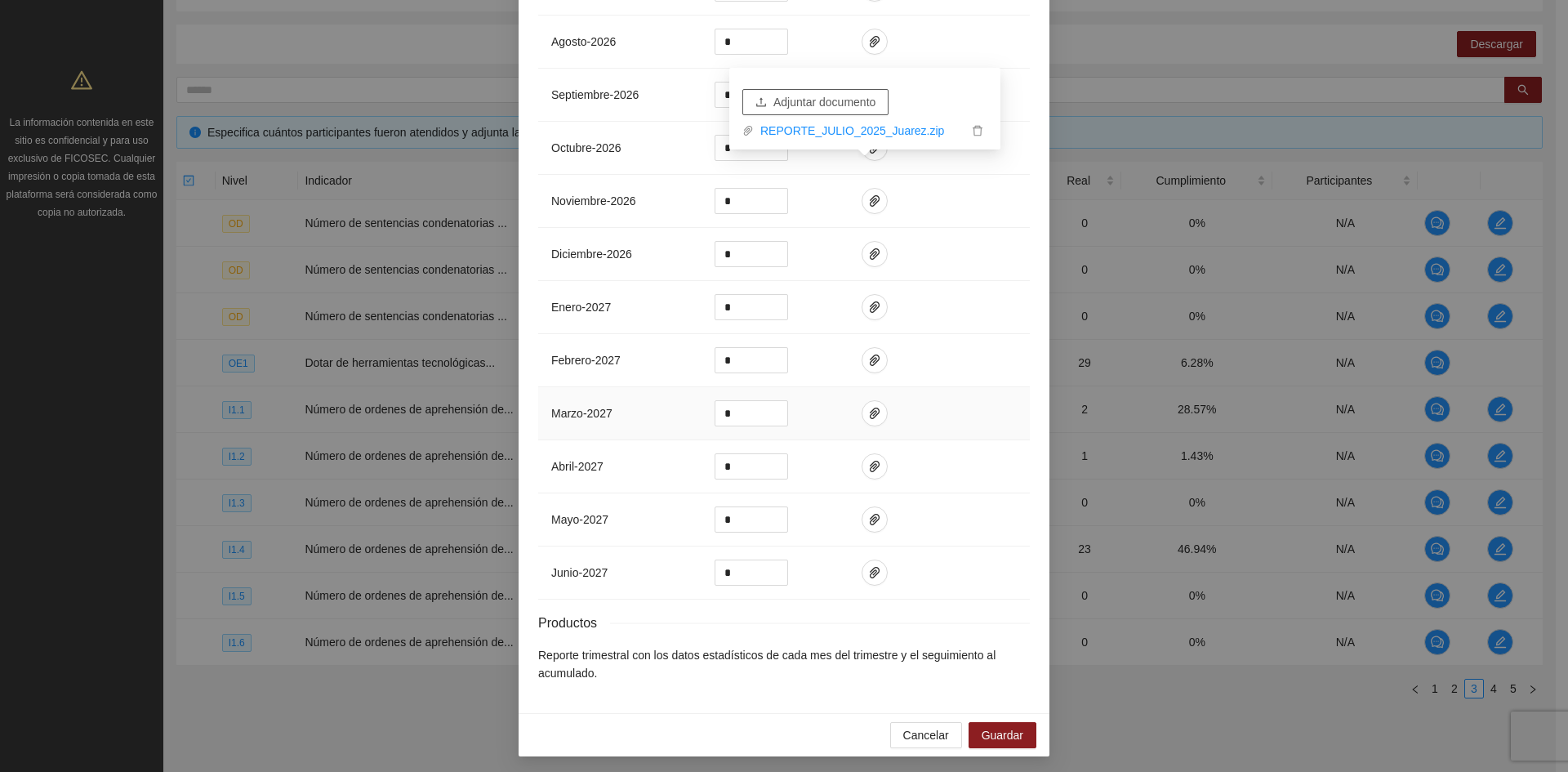
scroll to position [2220, 0]
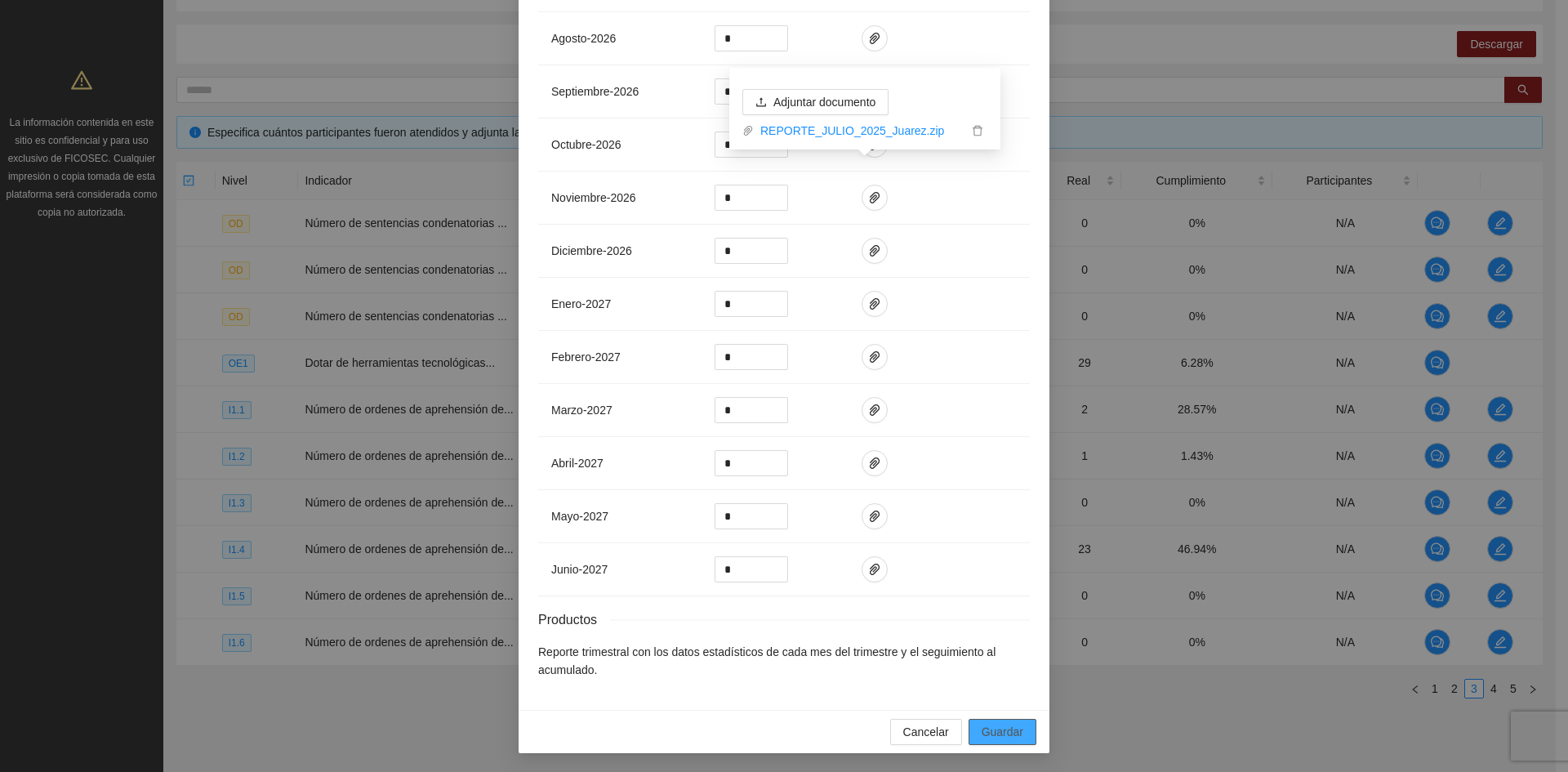
click at [1018, 726] on button "Guardar" at bounding box center [1002, 732] width 68 height 26
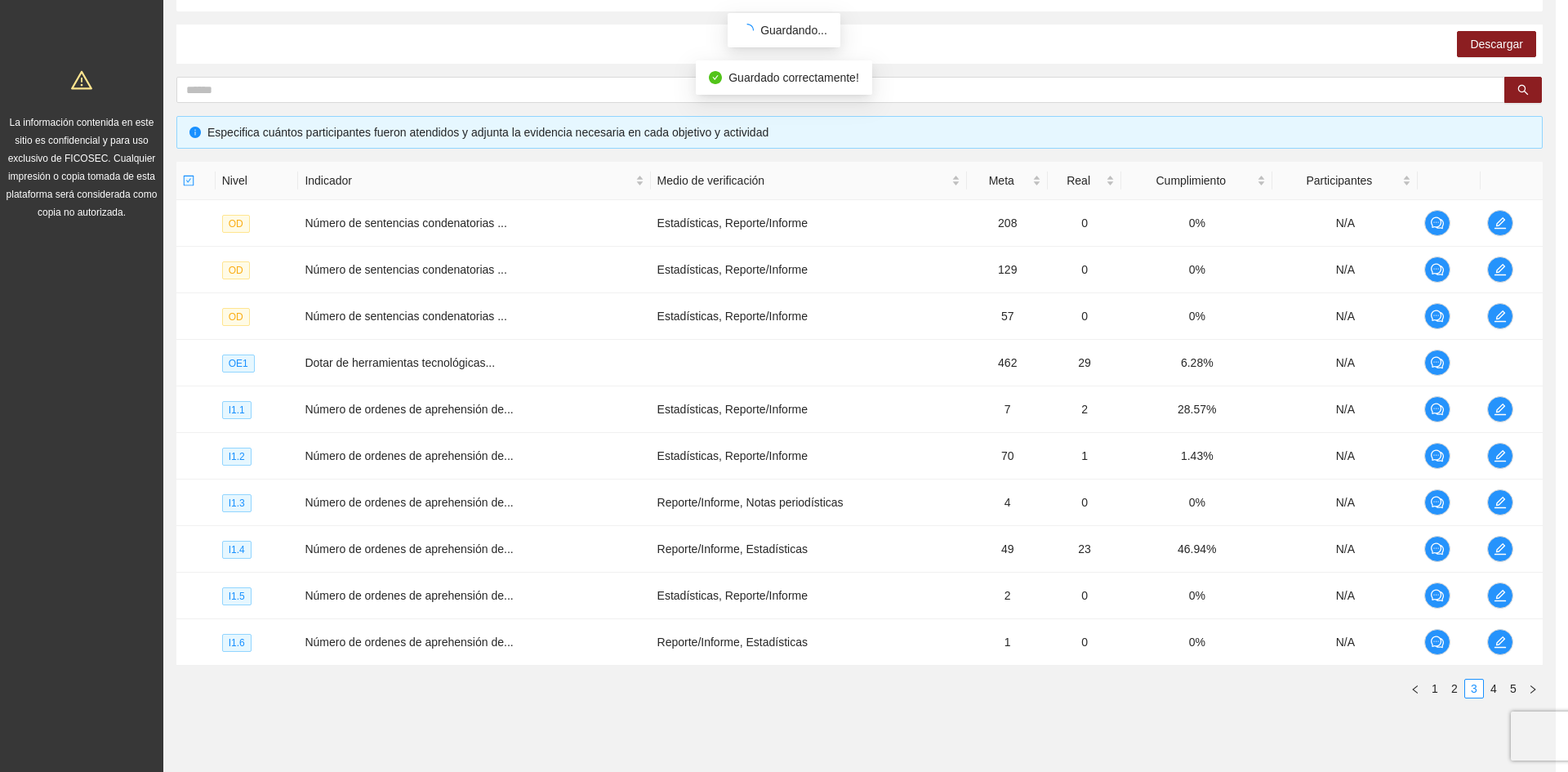
scroll to position [2137, 0]
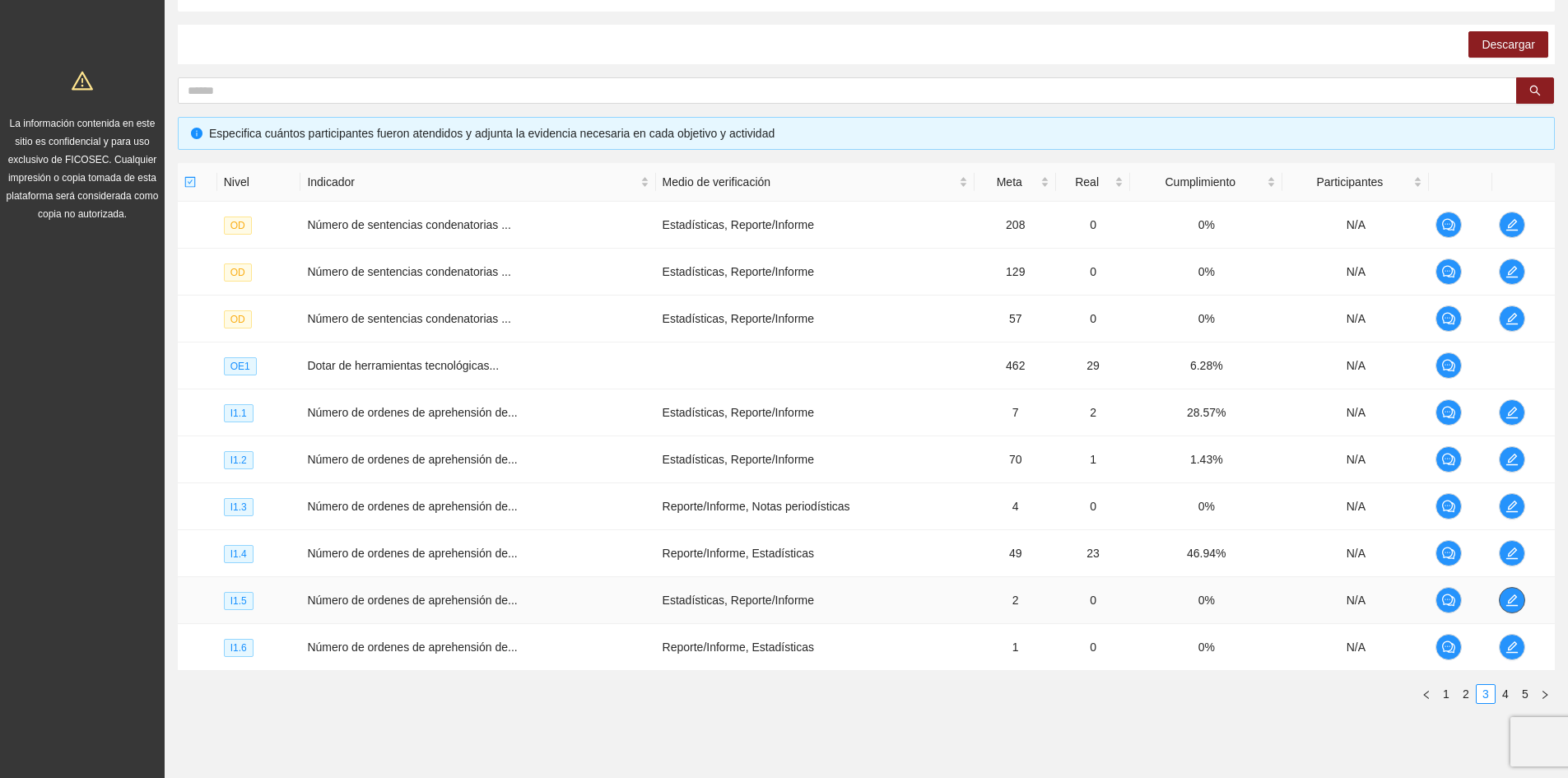
click at [1502, 596] on span "edit" at bounding box center [1512, 600] width 25 height 13
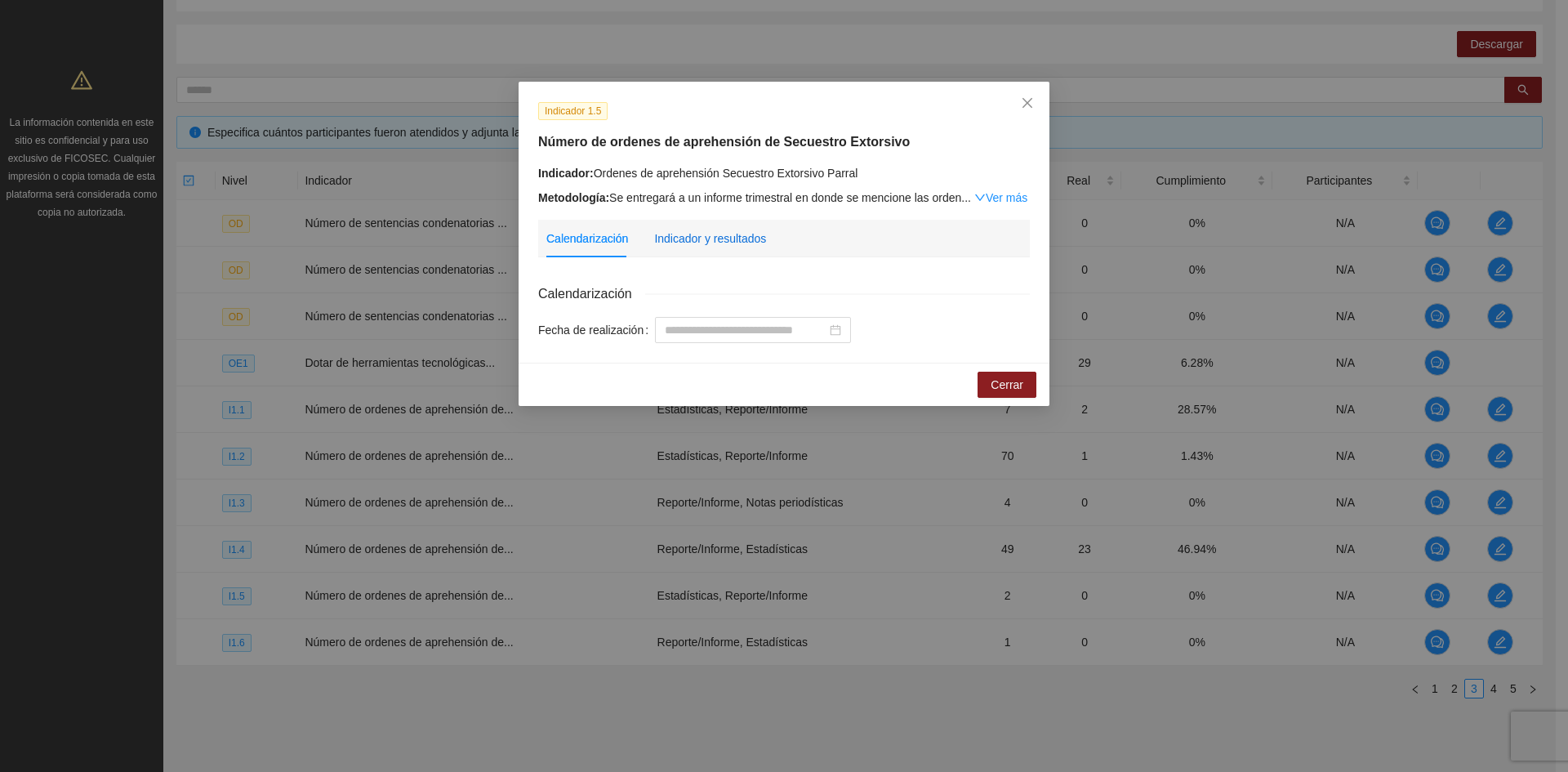
click at [693, 244] on div "Indicador y resultados" at bounding box center [710, 238] width 112 height 18
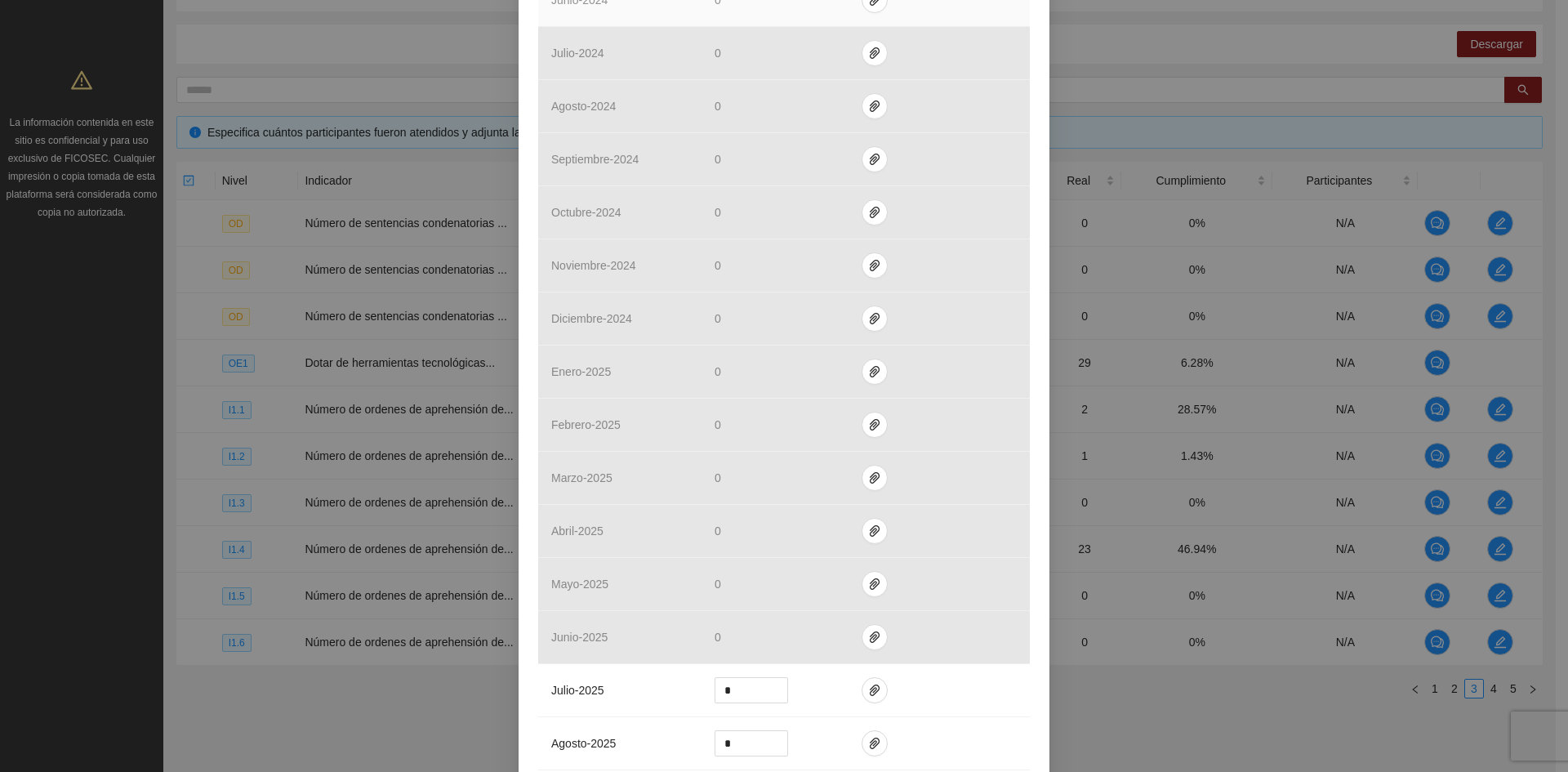
scroll to position [1225, 0]
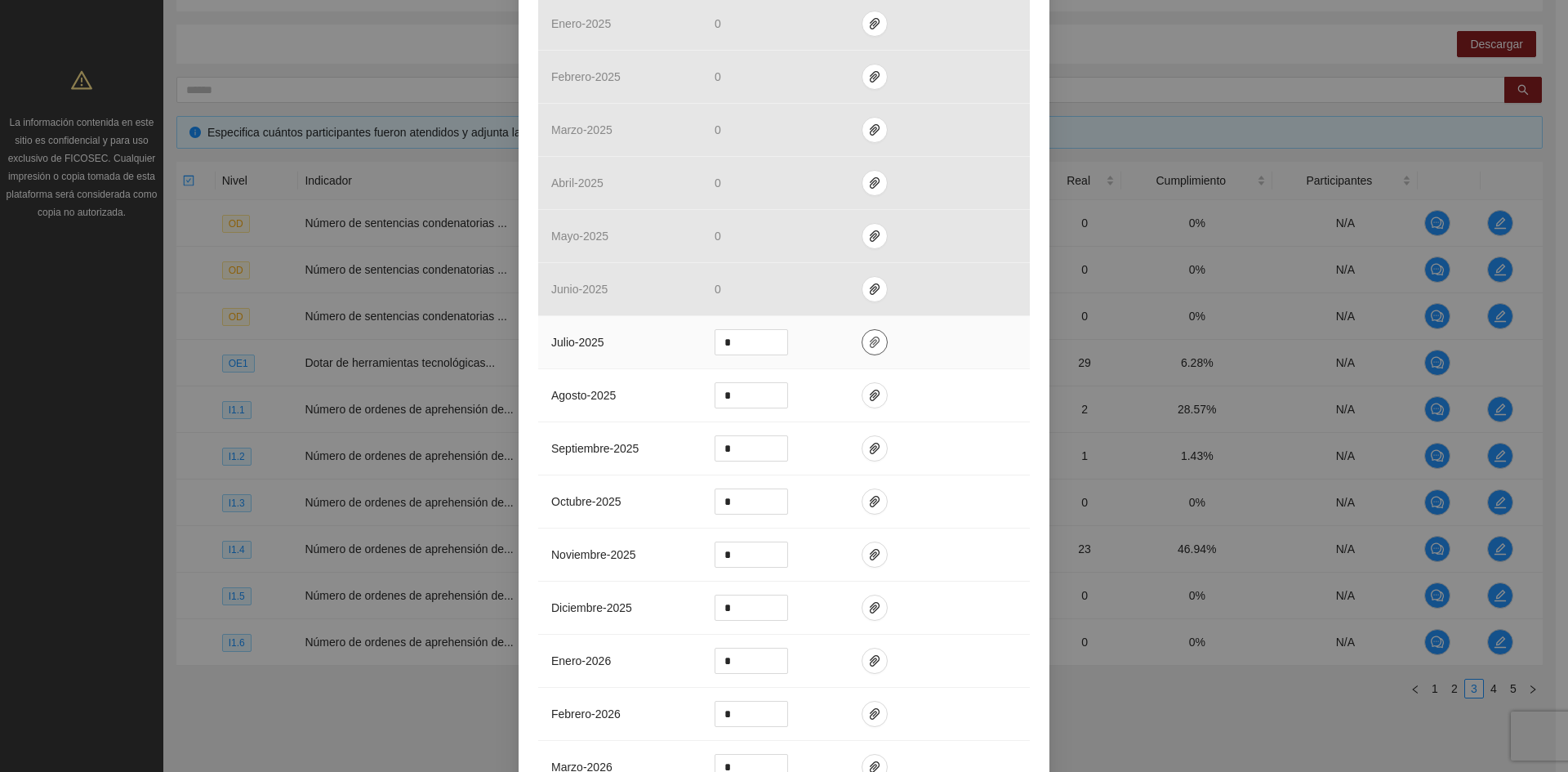
click at [870, 340] on icon "paper-clip" at bounding box center [875, 342] width 13 height 13
click at [803, 290] on span "Adjuntar documento" at bounding box center [825, 290] width 102 height 18
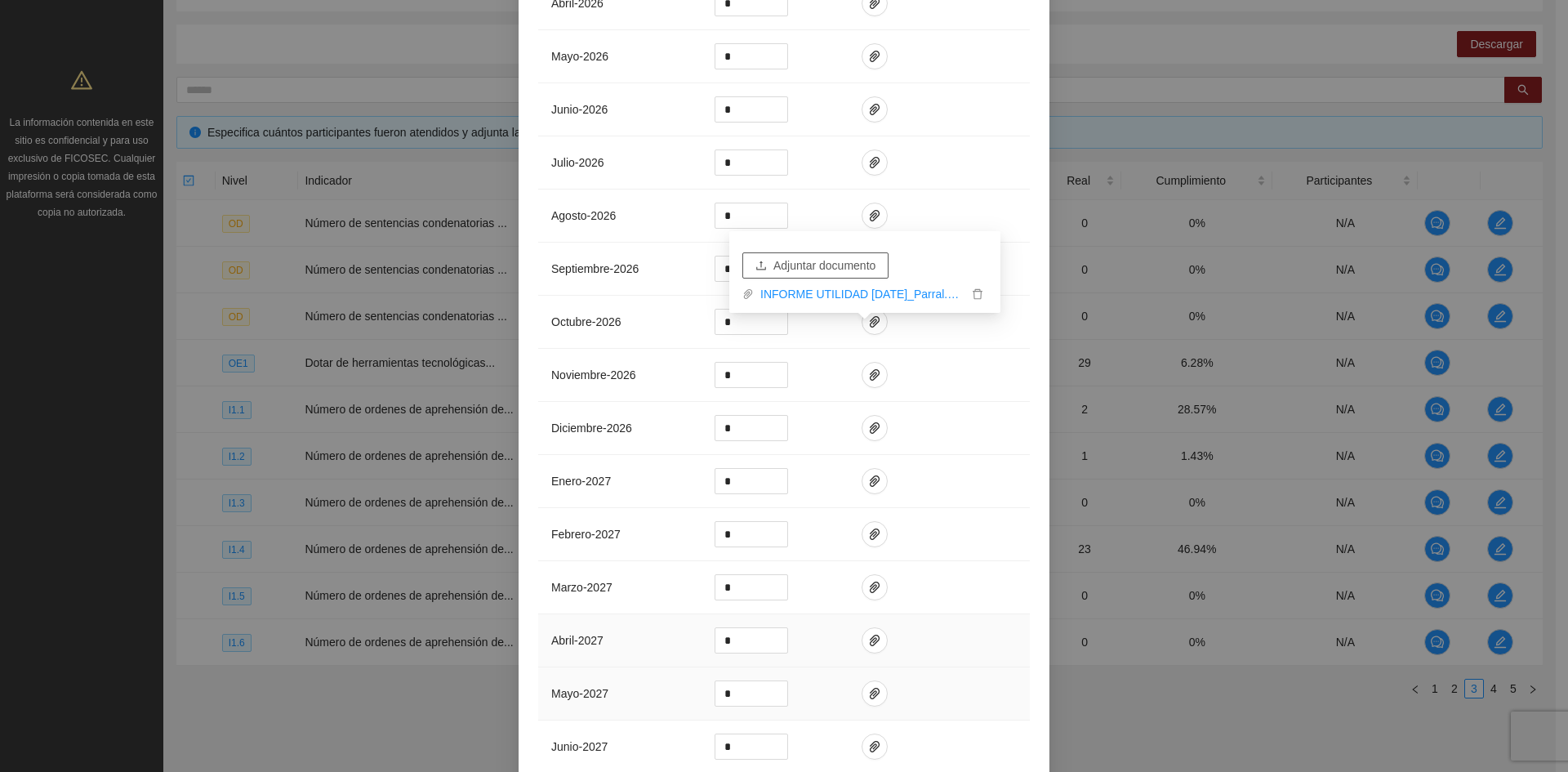
scroll to position [2220, 0]
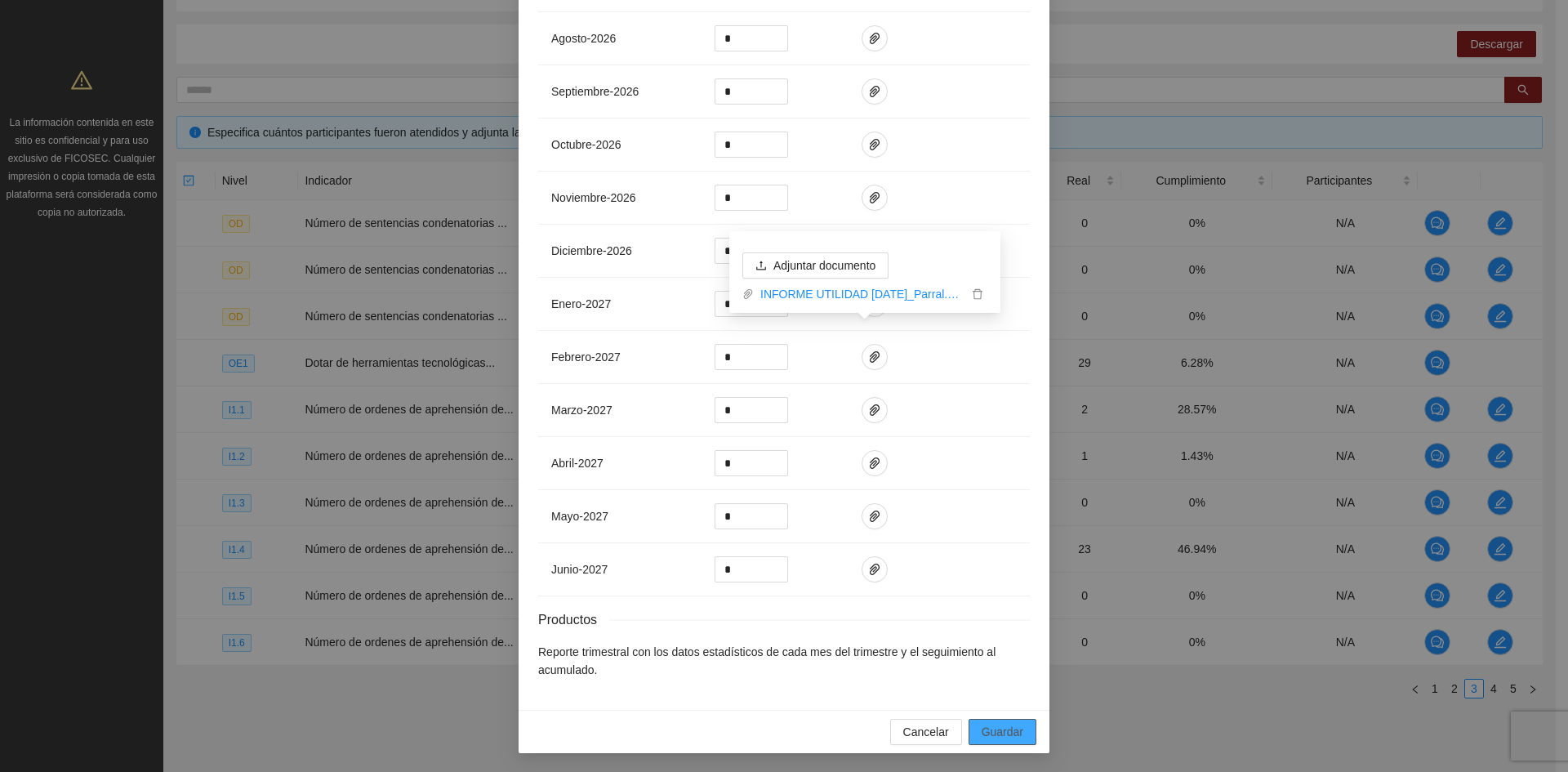
click at [1000, 734] on span "Guardar" at bounding box center [1002, 731] width 42 height 18
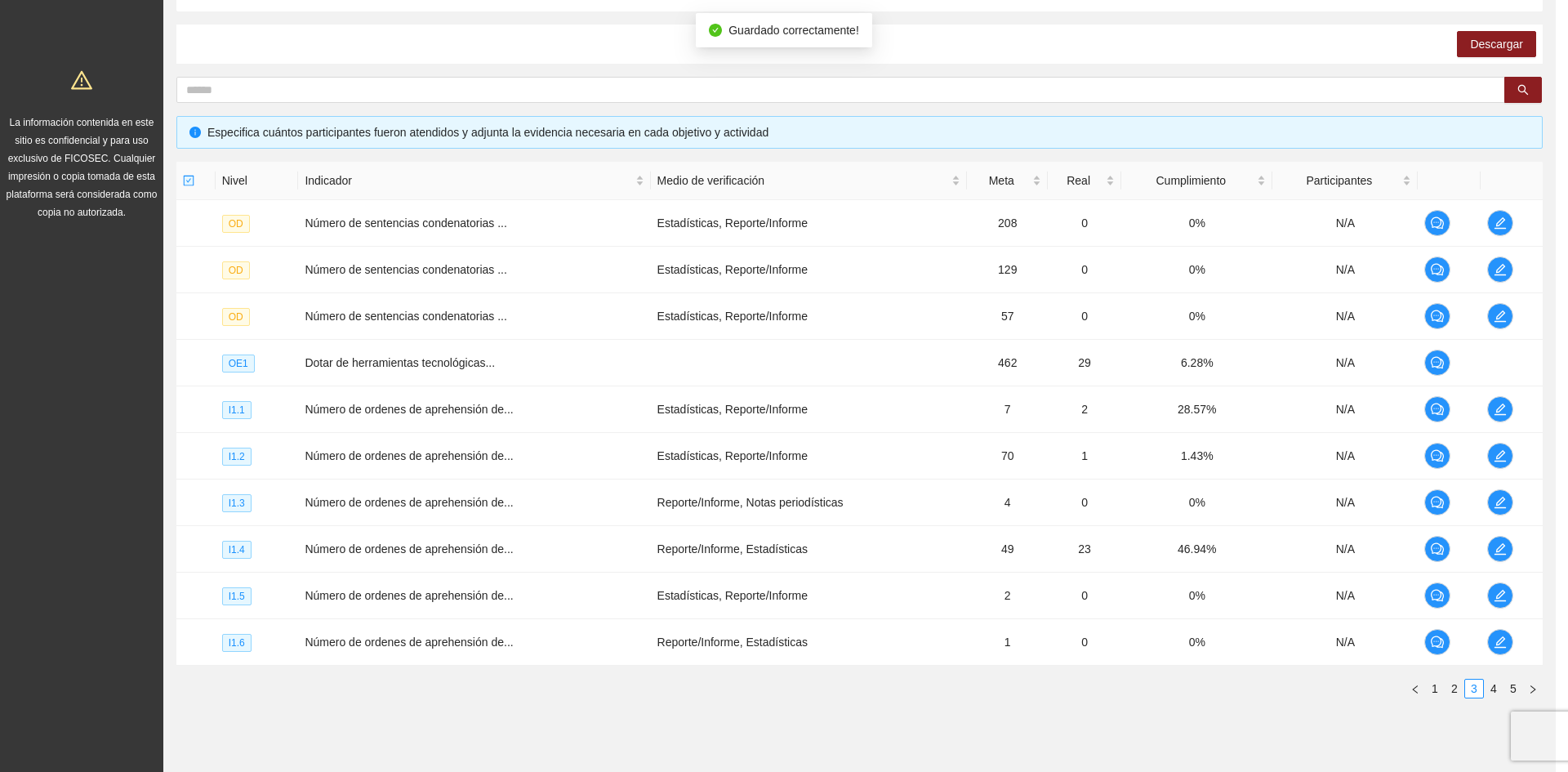
scroll to position [2137, 0]
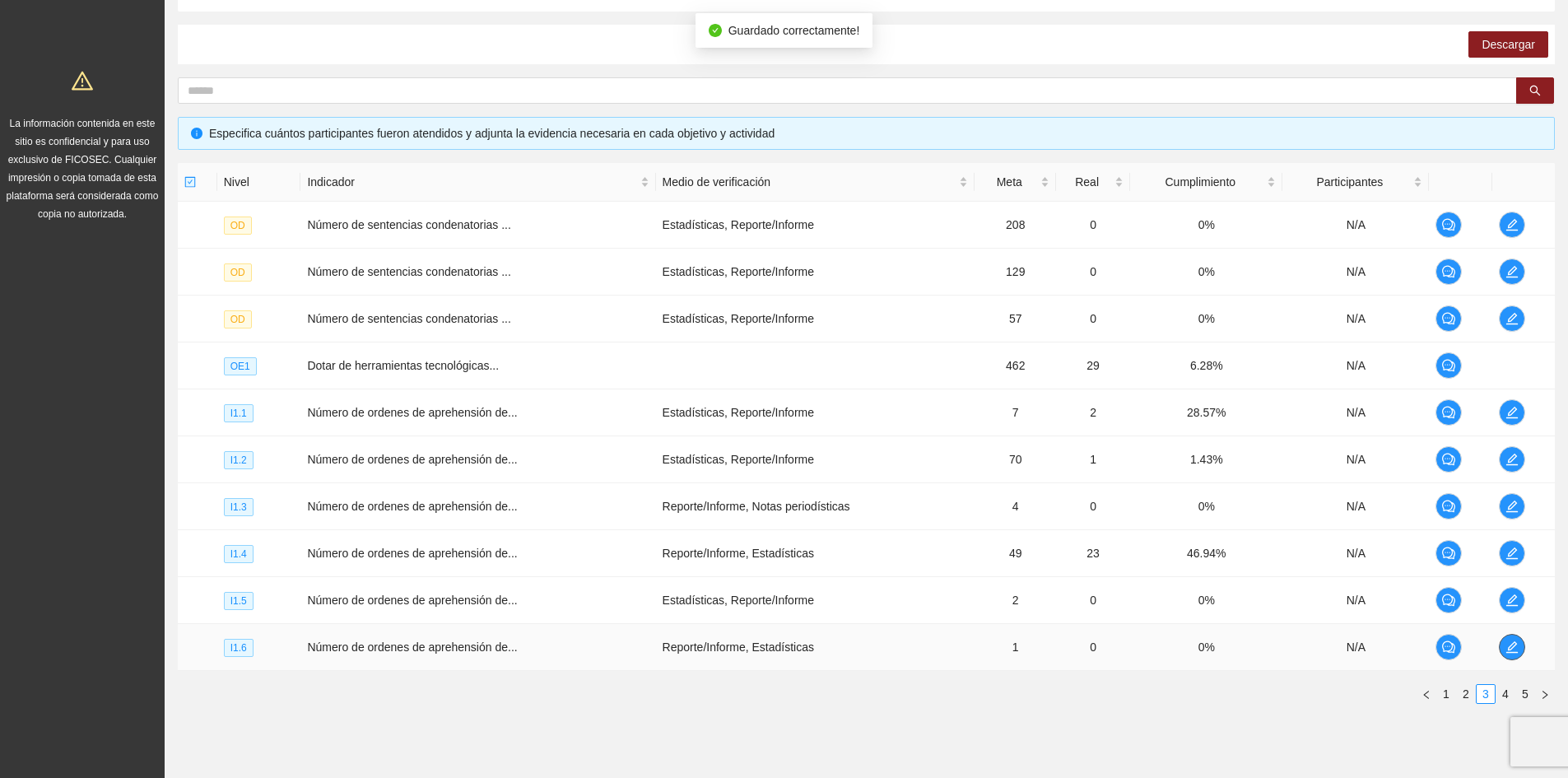
click at [1513, 645] on icon "edit" at bounding box center [1512, 647] width 13 height 13
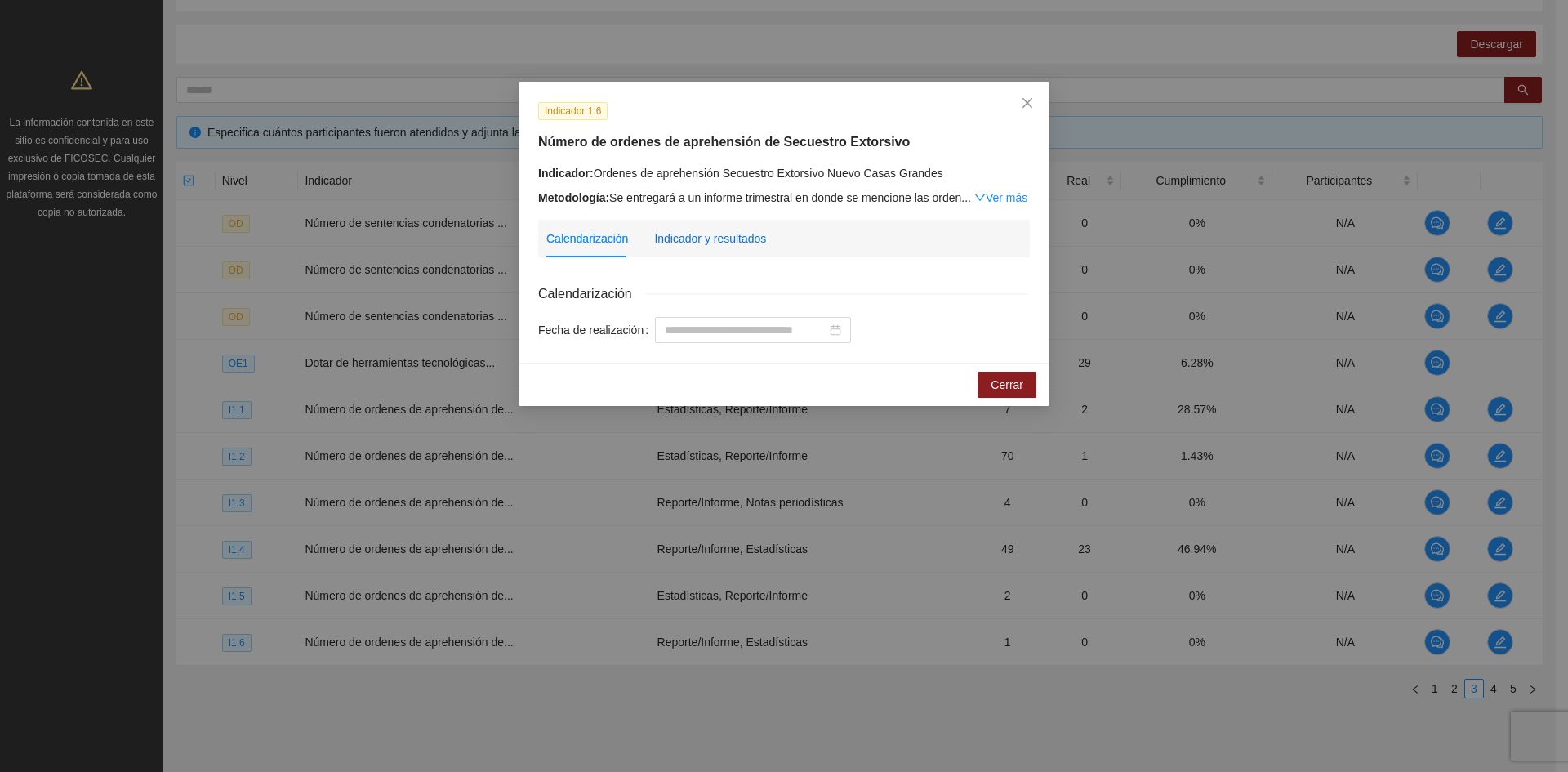
click at [735, 230] on div "Indicador y resultados" at bounding box center [710, 238] width 112 height 18
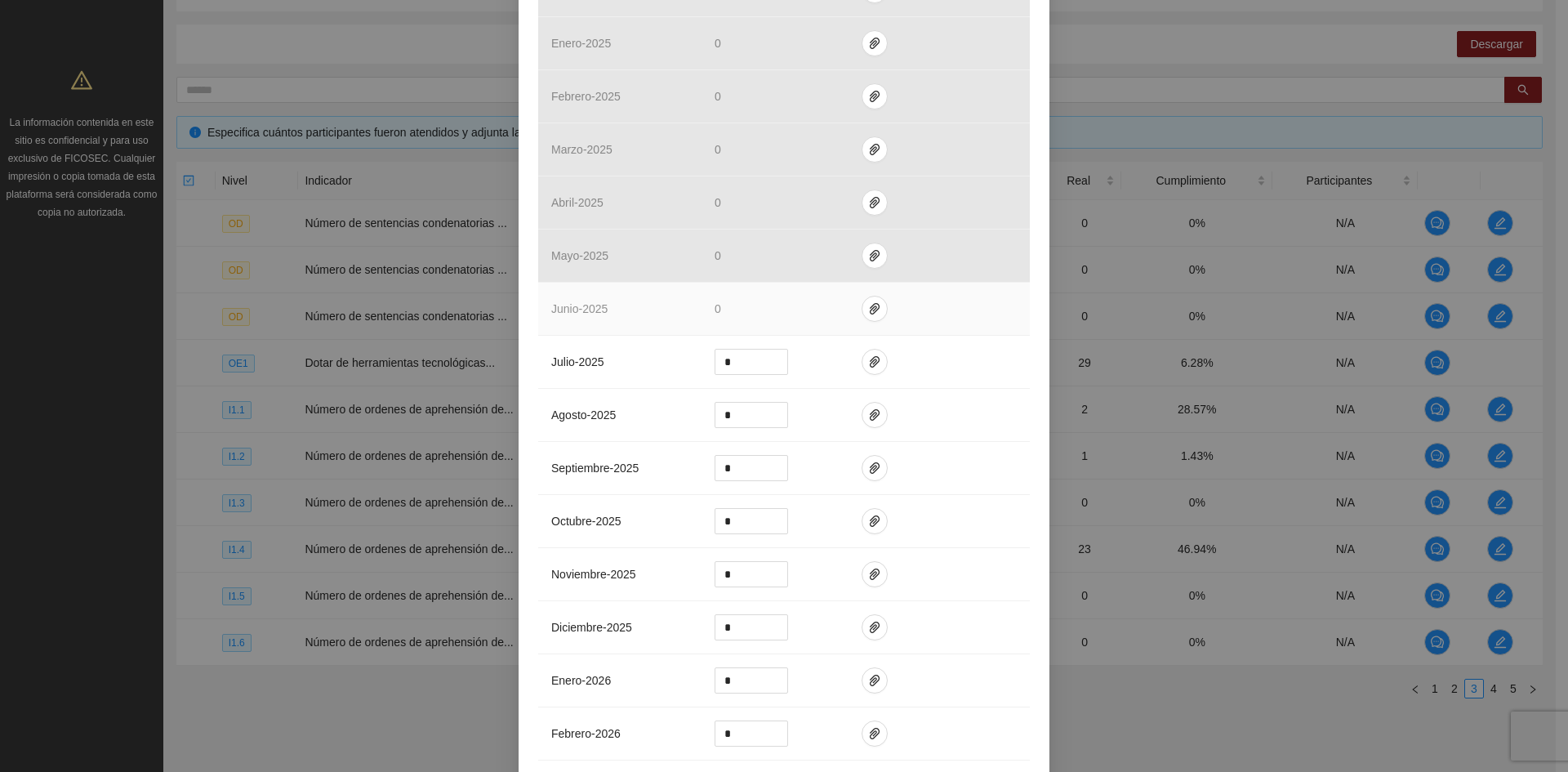
scroll to position [1225, 0]
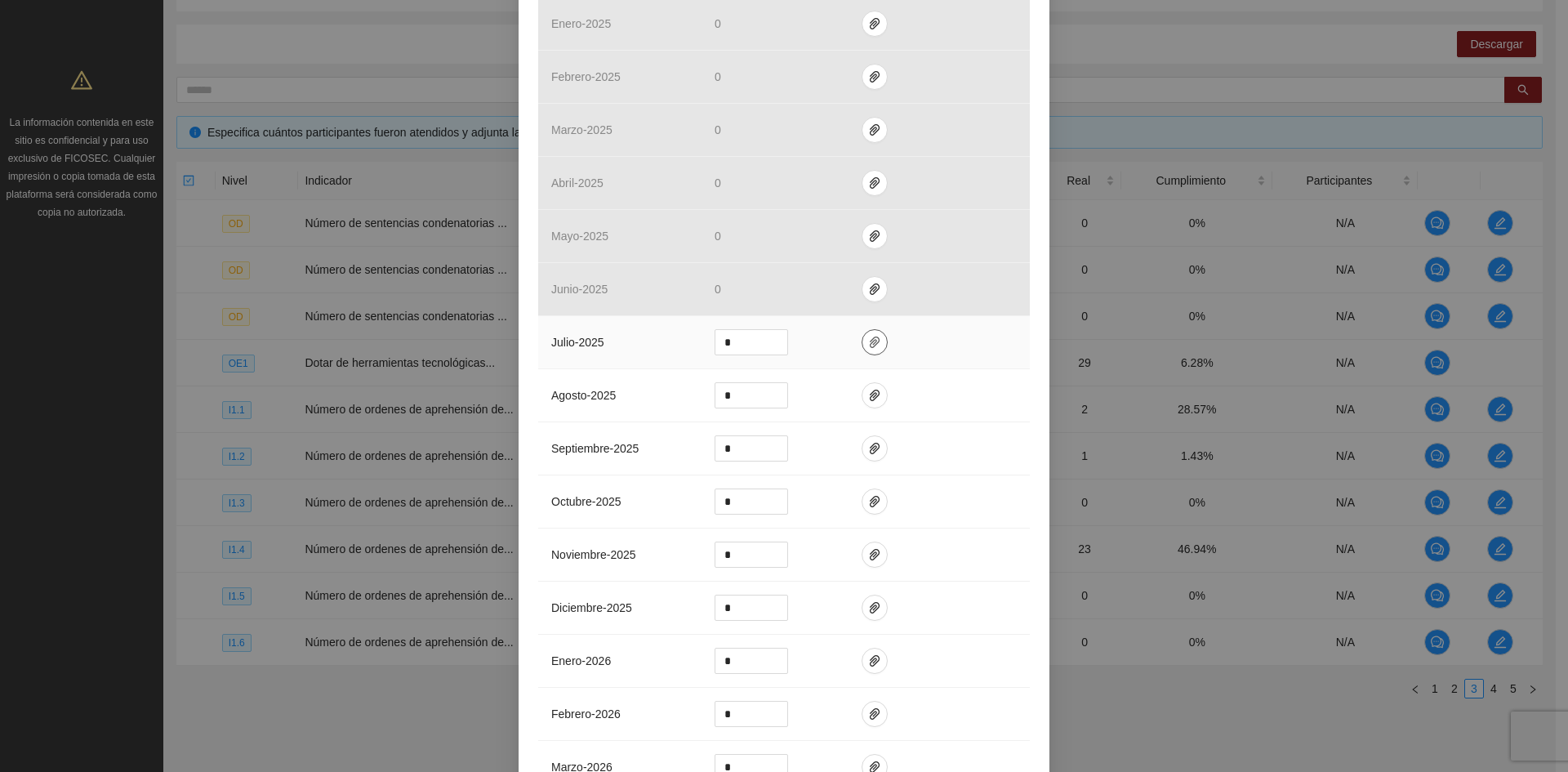
click at [875, 339] on span "paper-clip" at bounding box center [875, 342] width 25 height 13
click at [845, 283] on span "Adjuntar documento" at bounding box center [825, 290] width 102 height 18
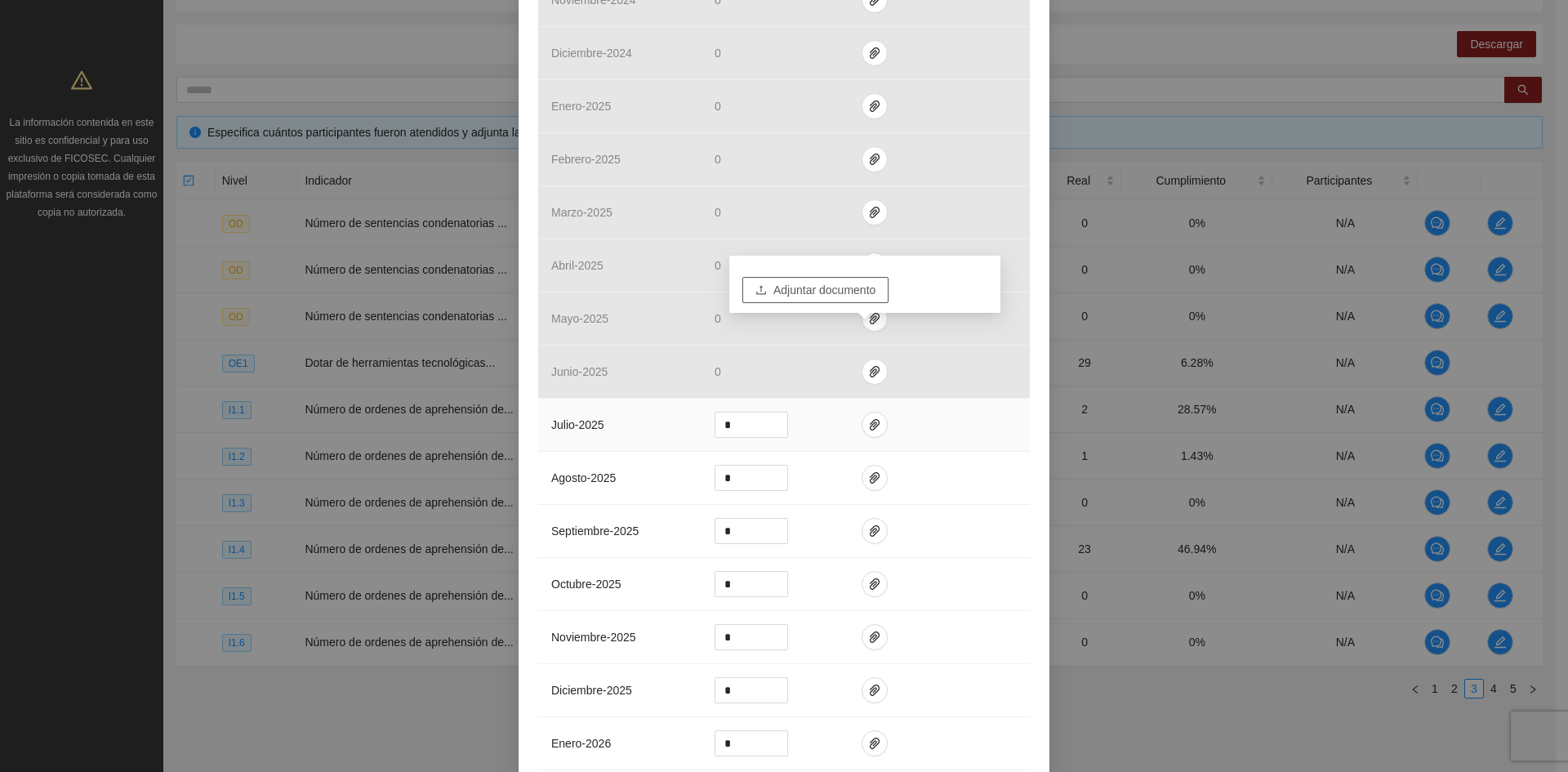
scroll to position [1144, 0]
click at [822, 296] on span "Adjuntar documento" at bounding box center [825, 290] width 102 height 18
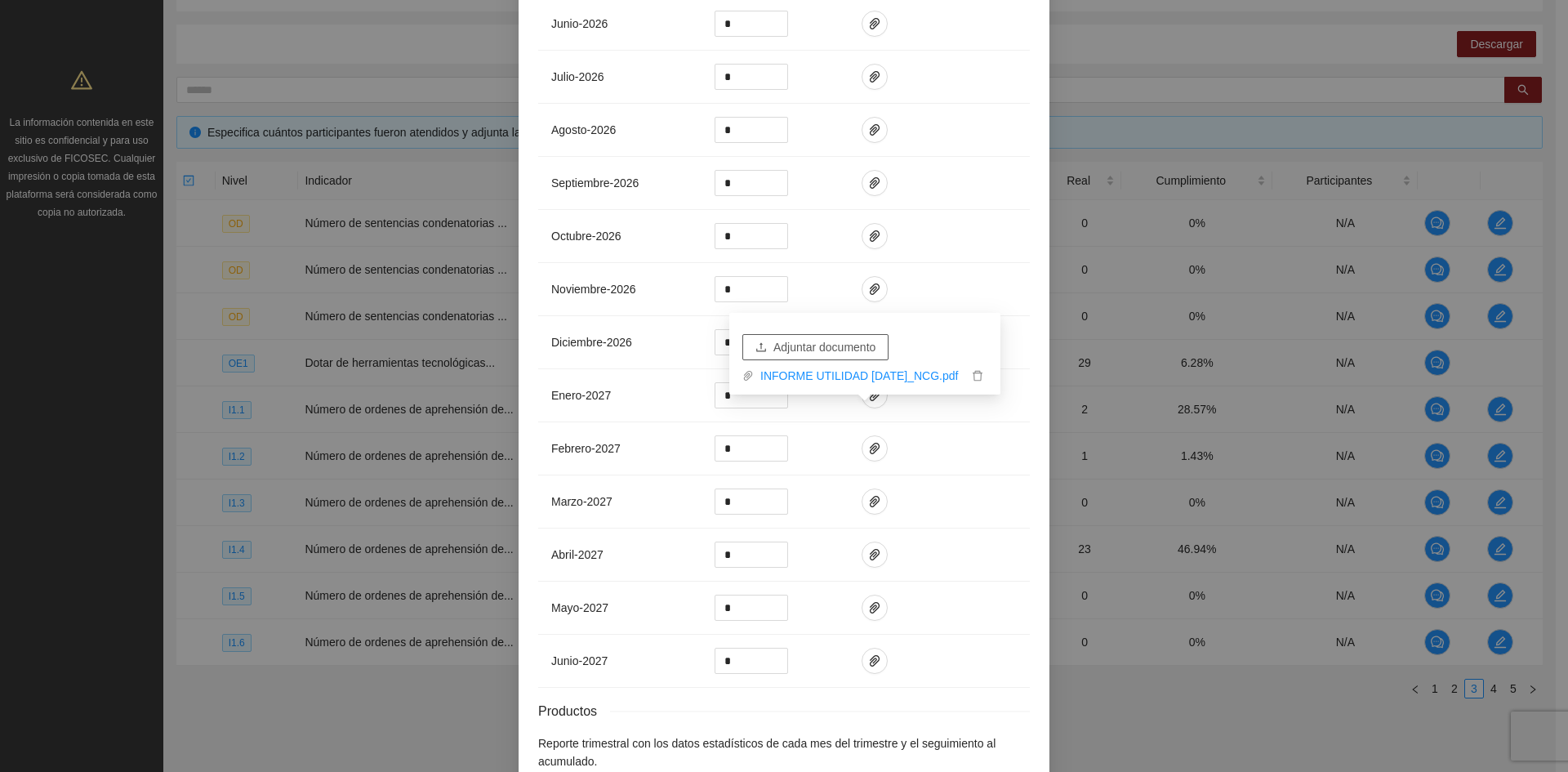
scroll to position [2220, 0]
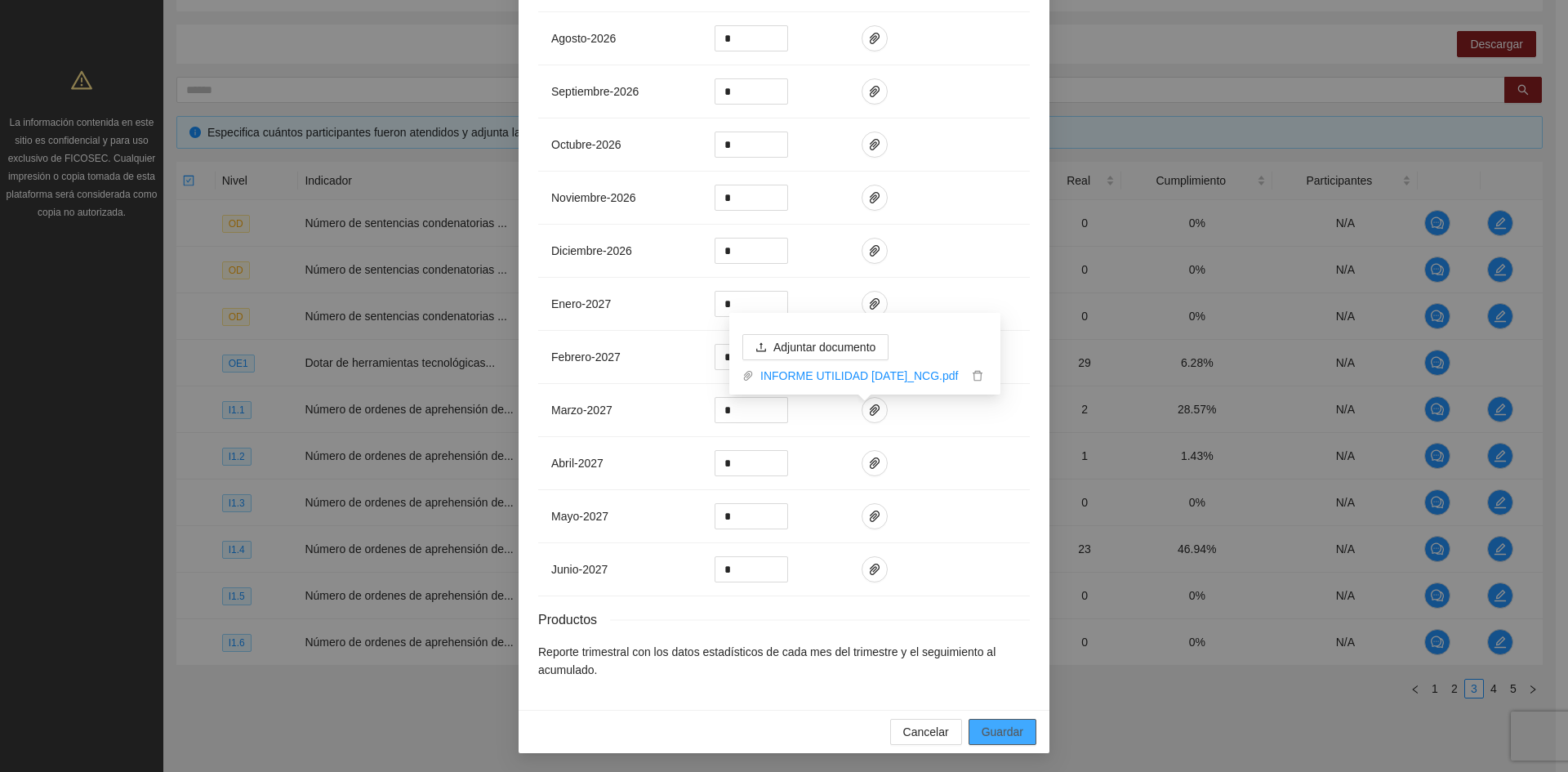
click at [1018, 738] on button "Guardar" at bounding box center [1002, 732] width 68 height 26
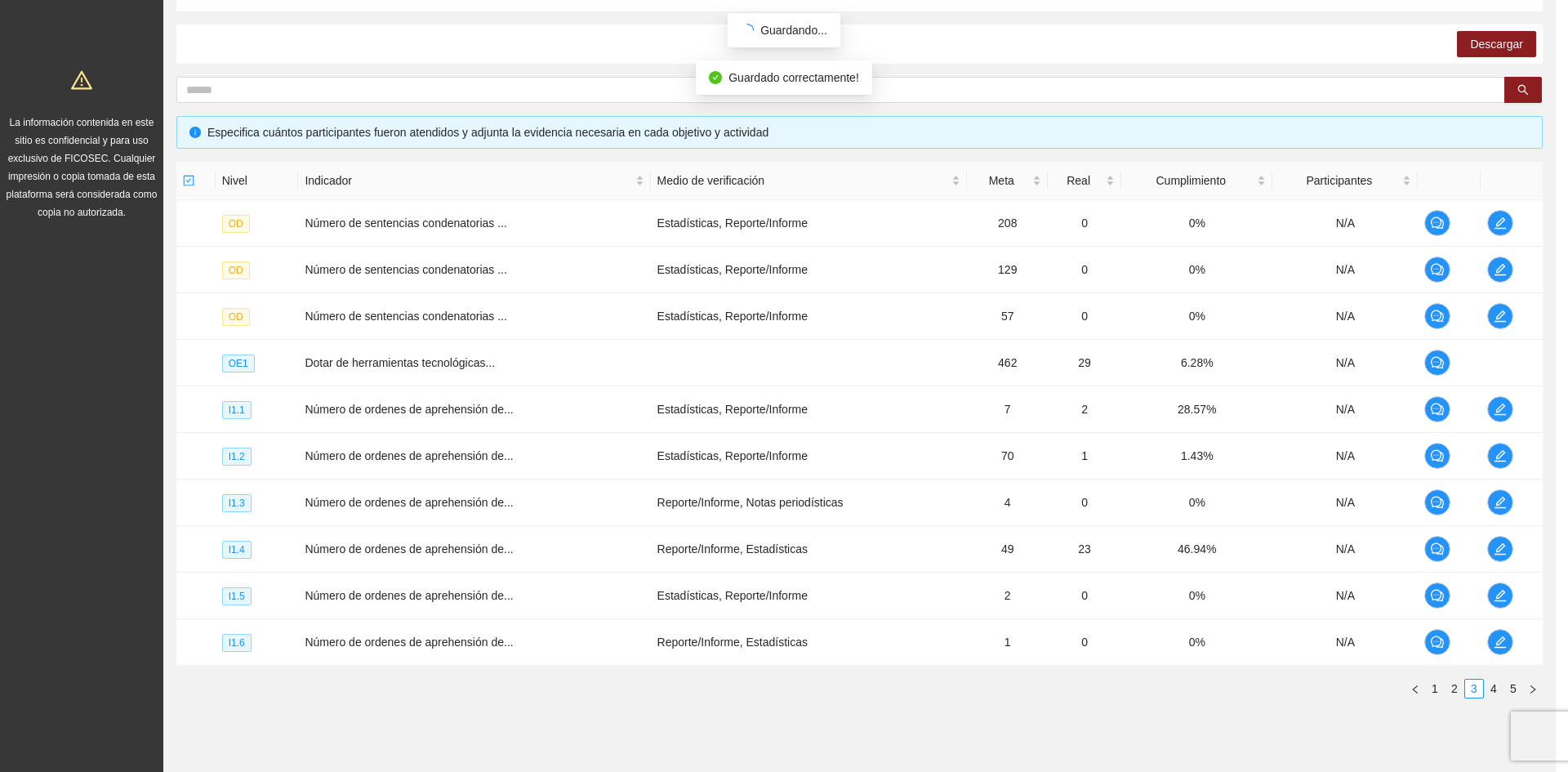
scroll to position [2137, 0]
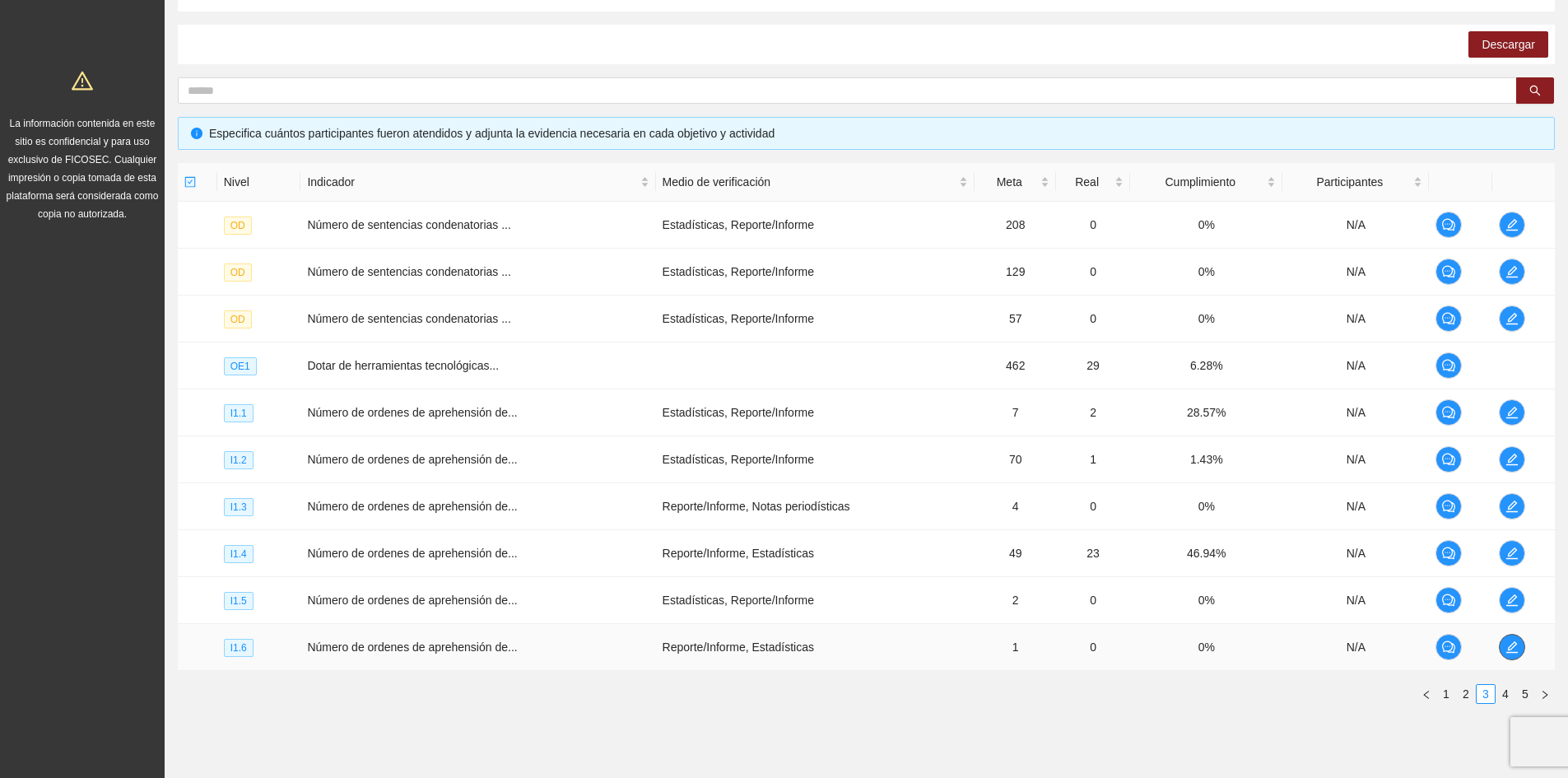
click at [1520, 652] on span "edit" at bounding box center [1512, 647] width 25 height 13
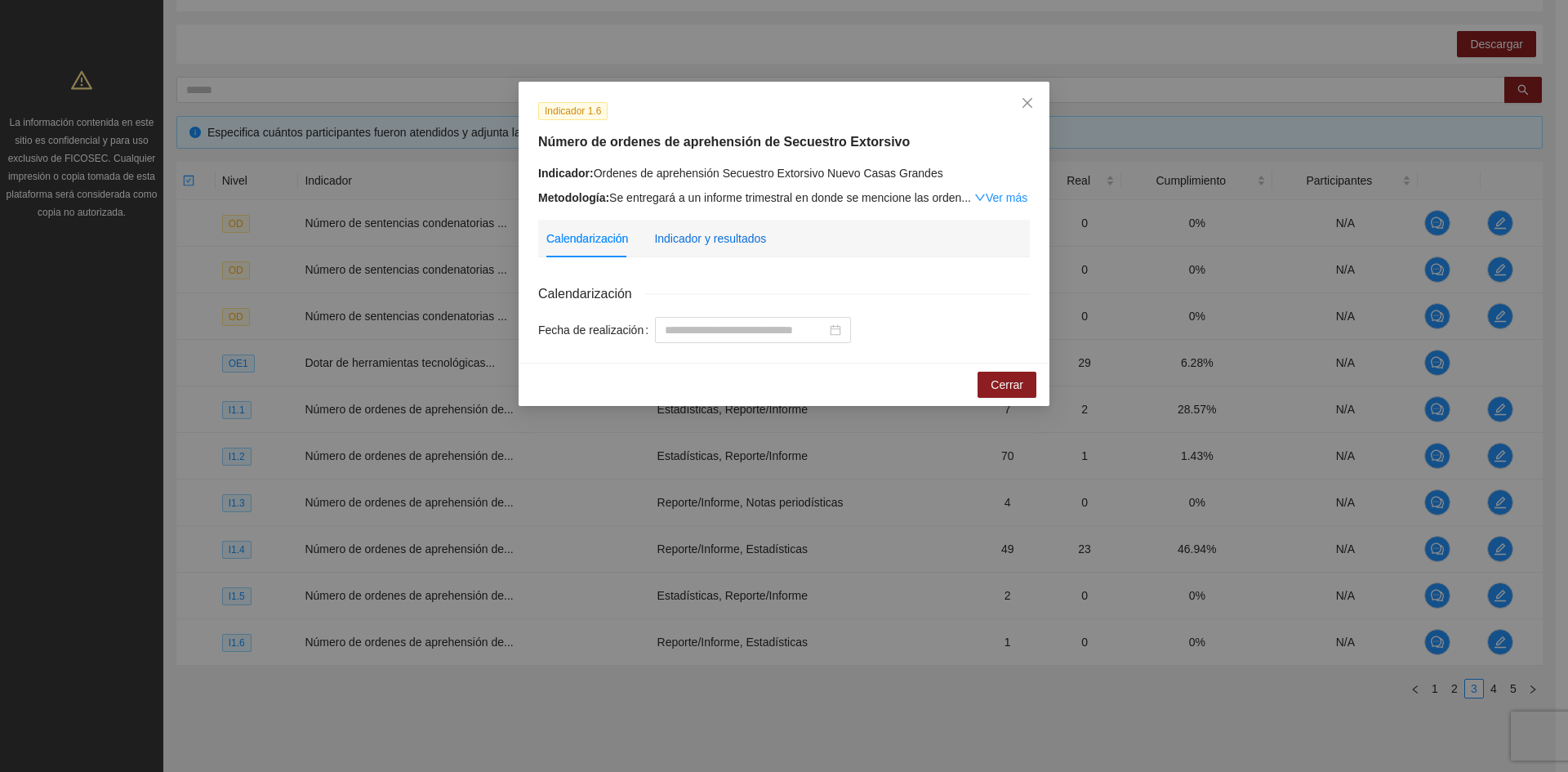
click at [707, 241] on div "Indicador y resultados" at bounding box center [710, 238] width 112 height 18
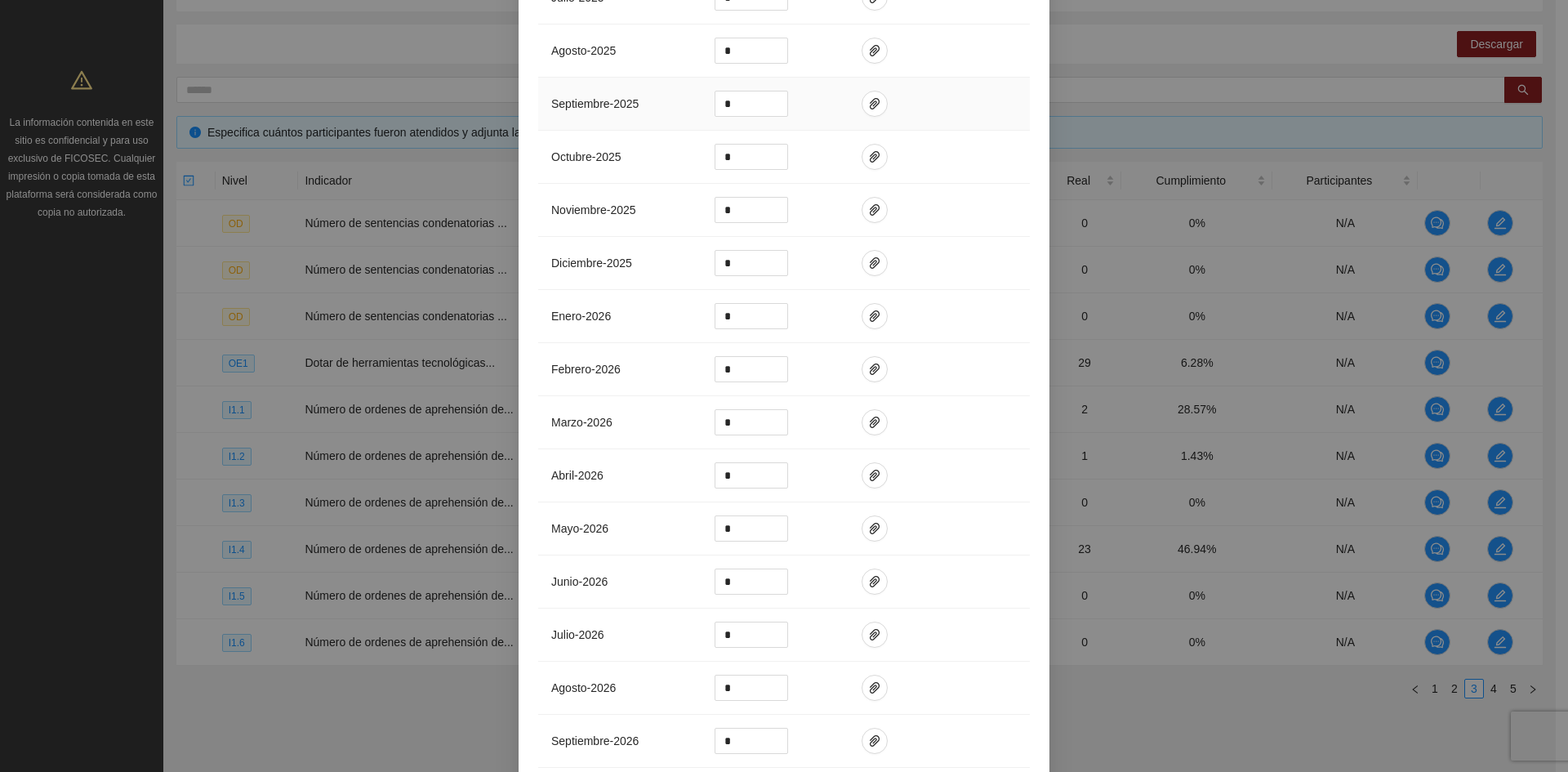
scroll to position [1470, 0]
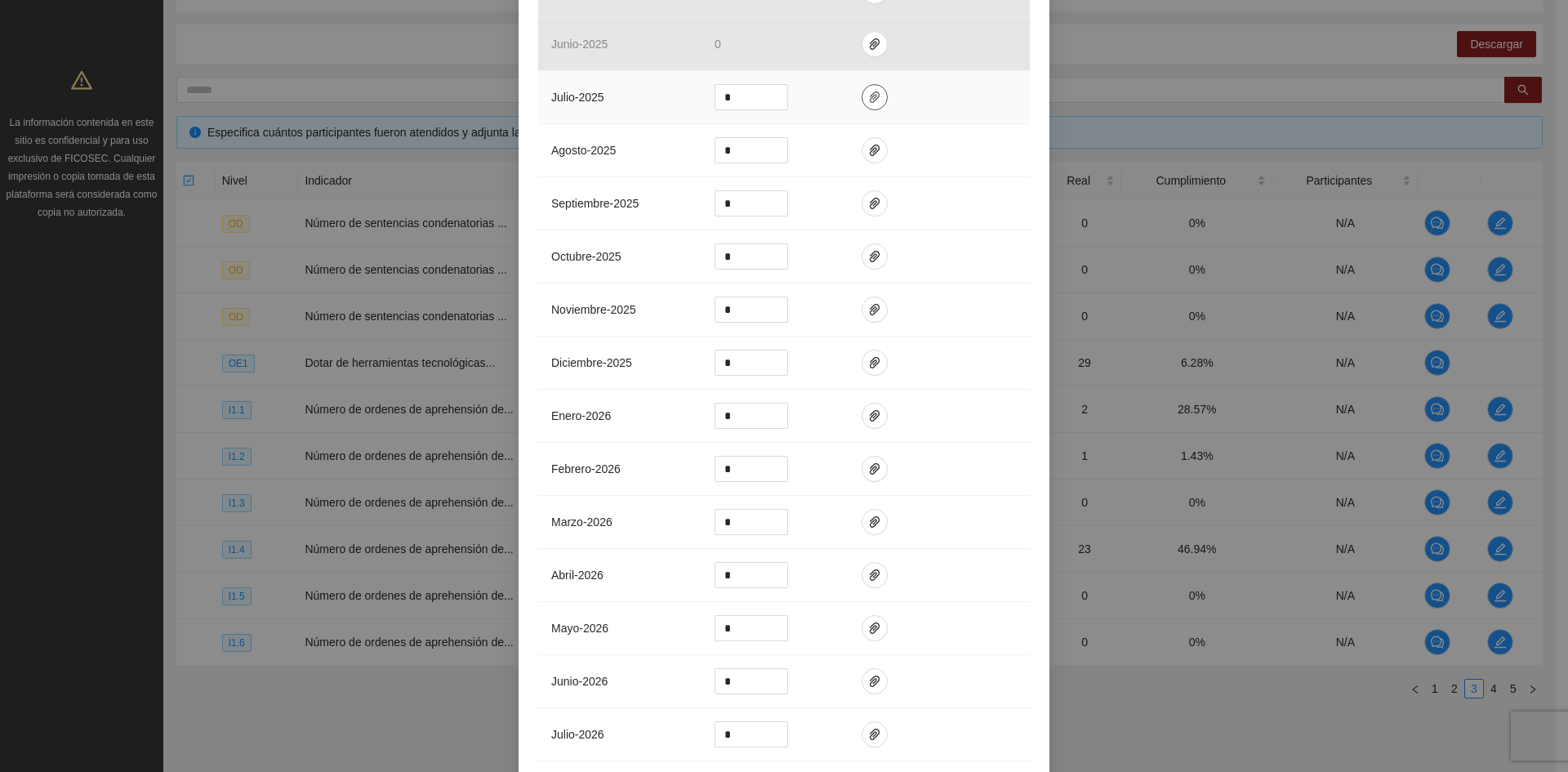
click at [869, 95] on icon "paper-clip" at bounding box center [874, 97] width 9 height 11
click at [984, 177] on td at bounding box center [939, 203] width 182 height 53
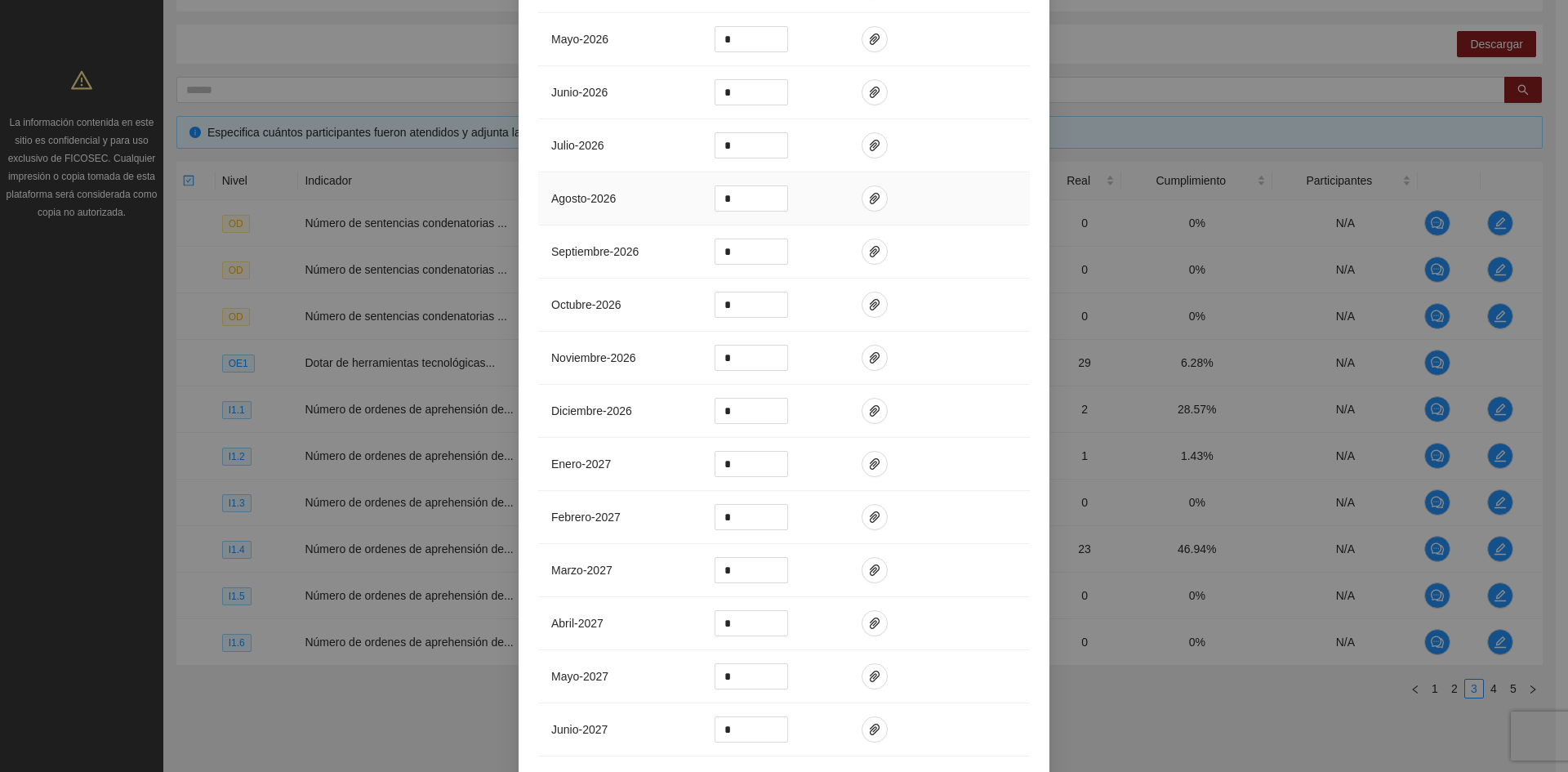
scroll to position [2220, 0]
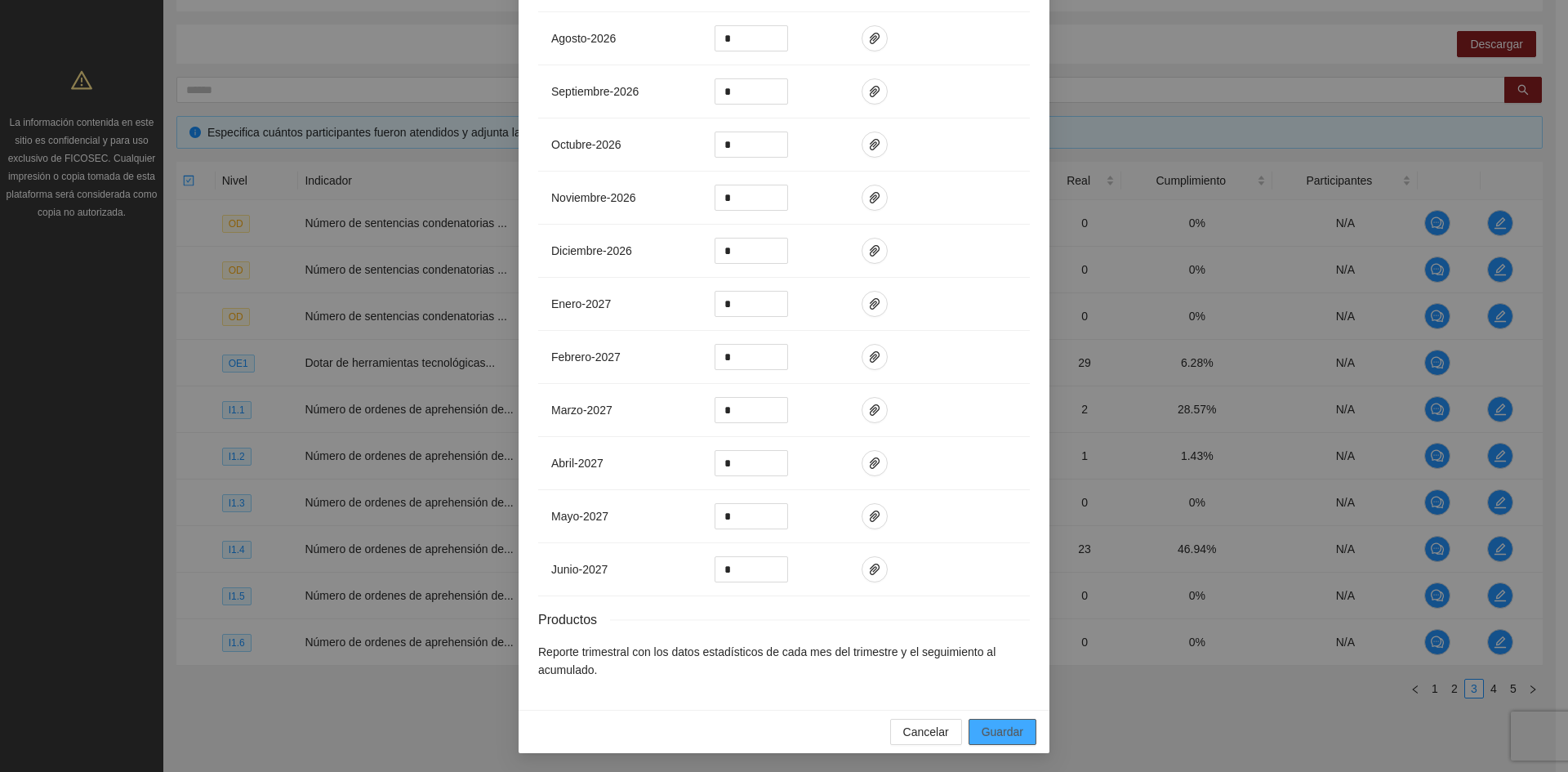
click at [984, 730] on span "Guardar" at bounding box center [1002, 731] width 42 height 18
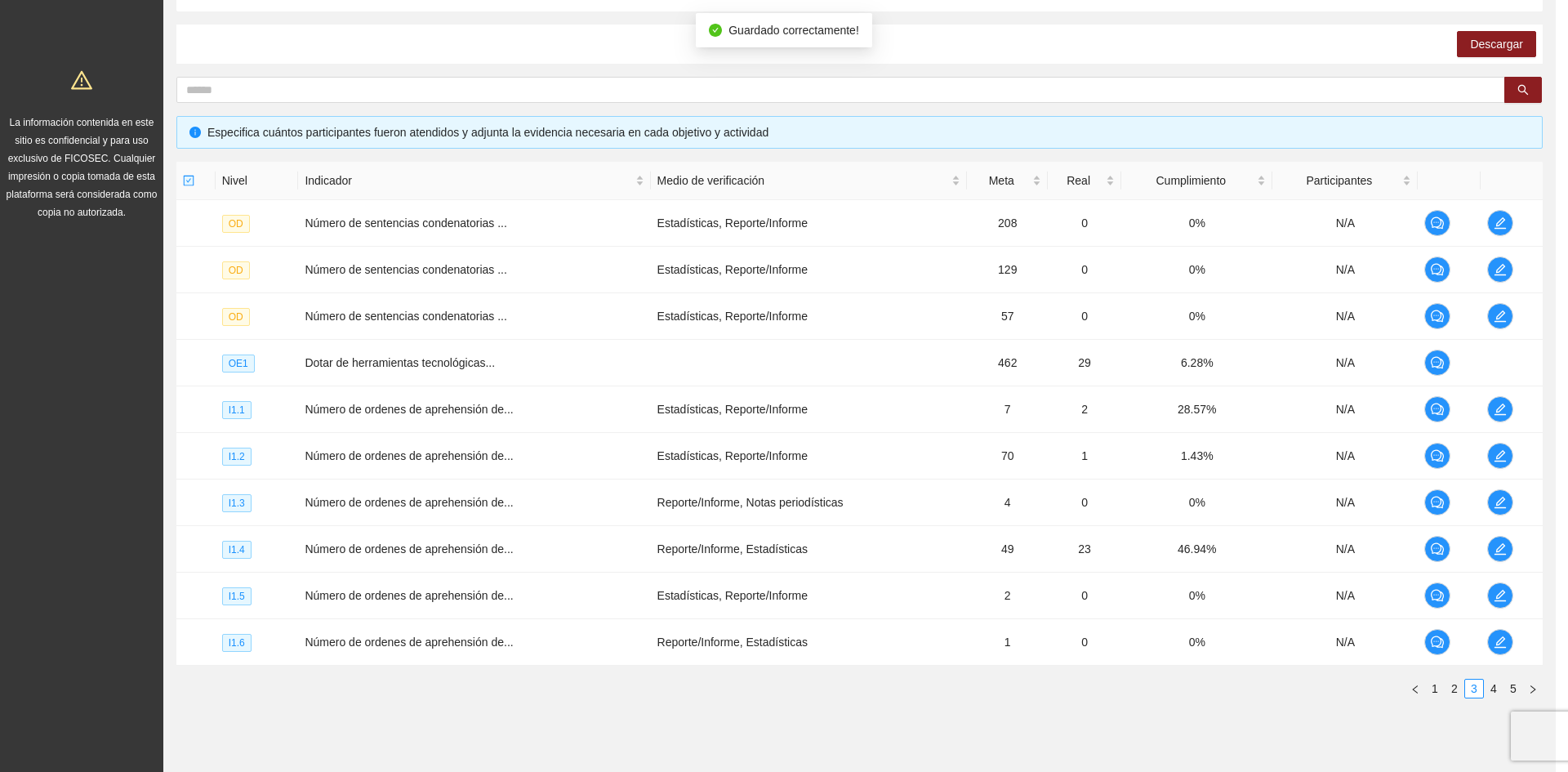
scroll to position [2137, 0]
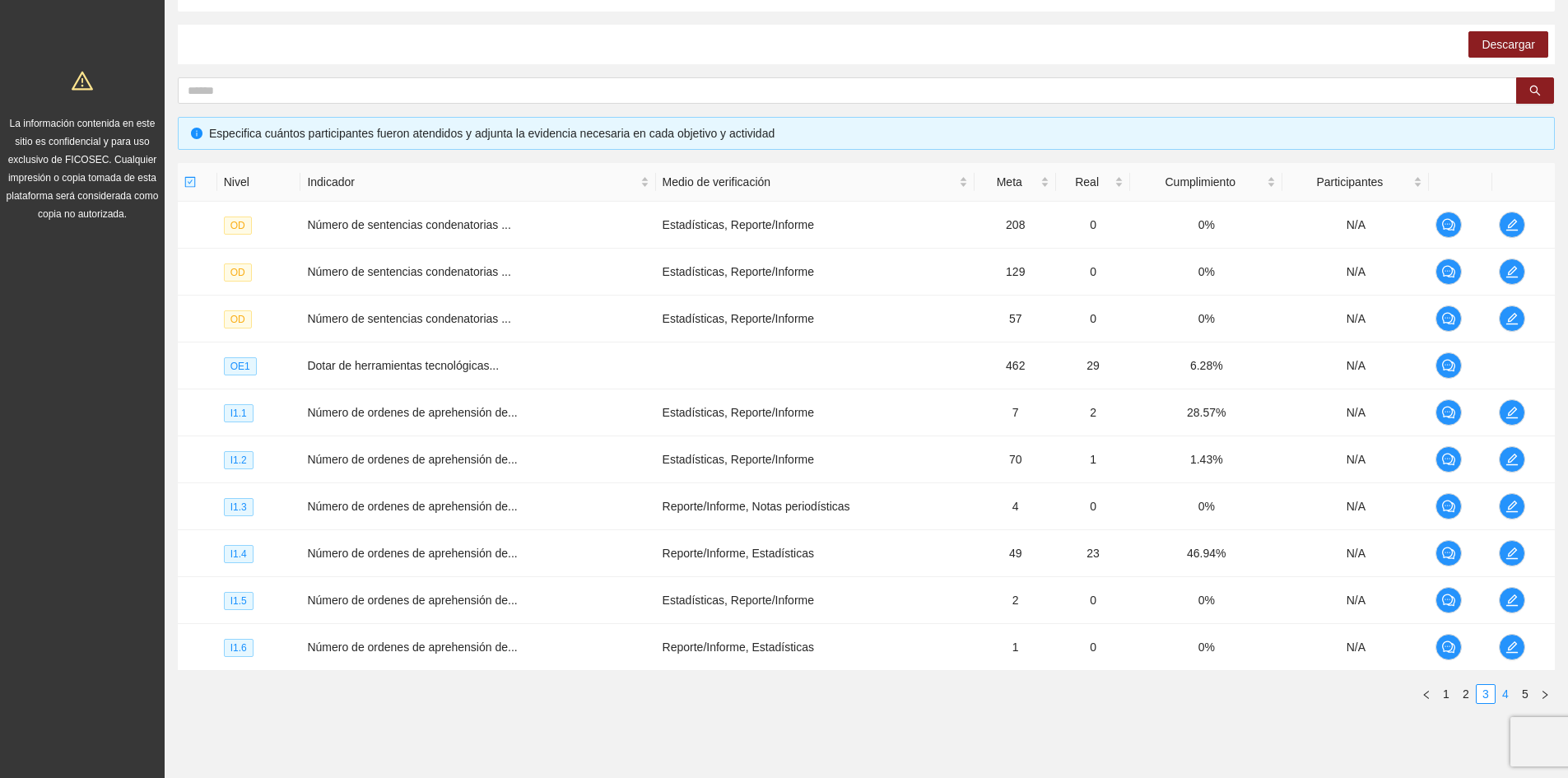
click at [1508, 697] on link "4" at bounding box center [1505, 693] width 18 height 18
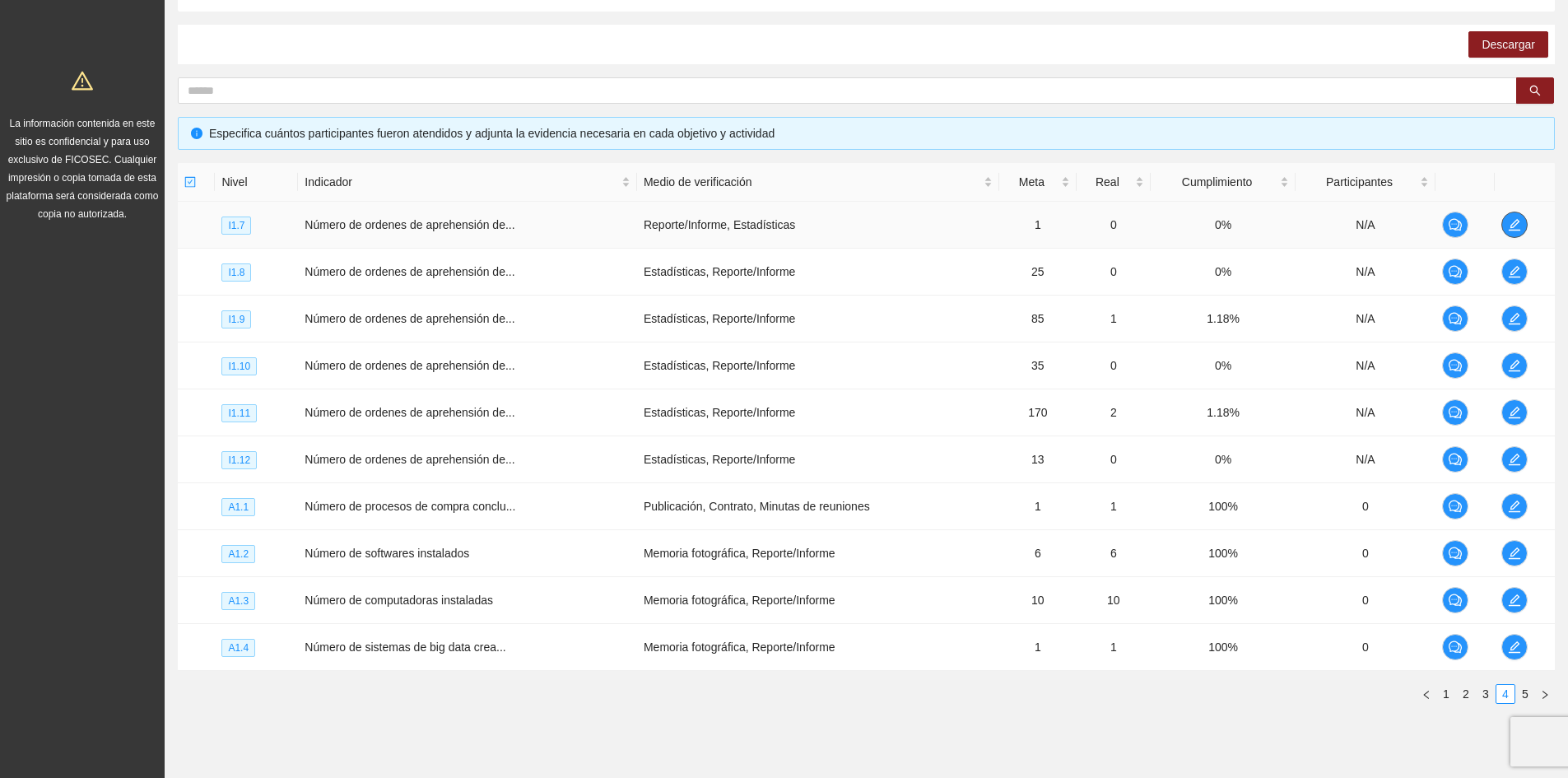
click at [1526, 224] on span "edit" at bounding box center [1515, 225] width 25 height 13
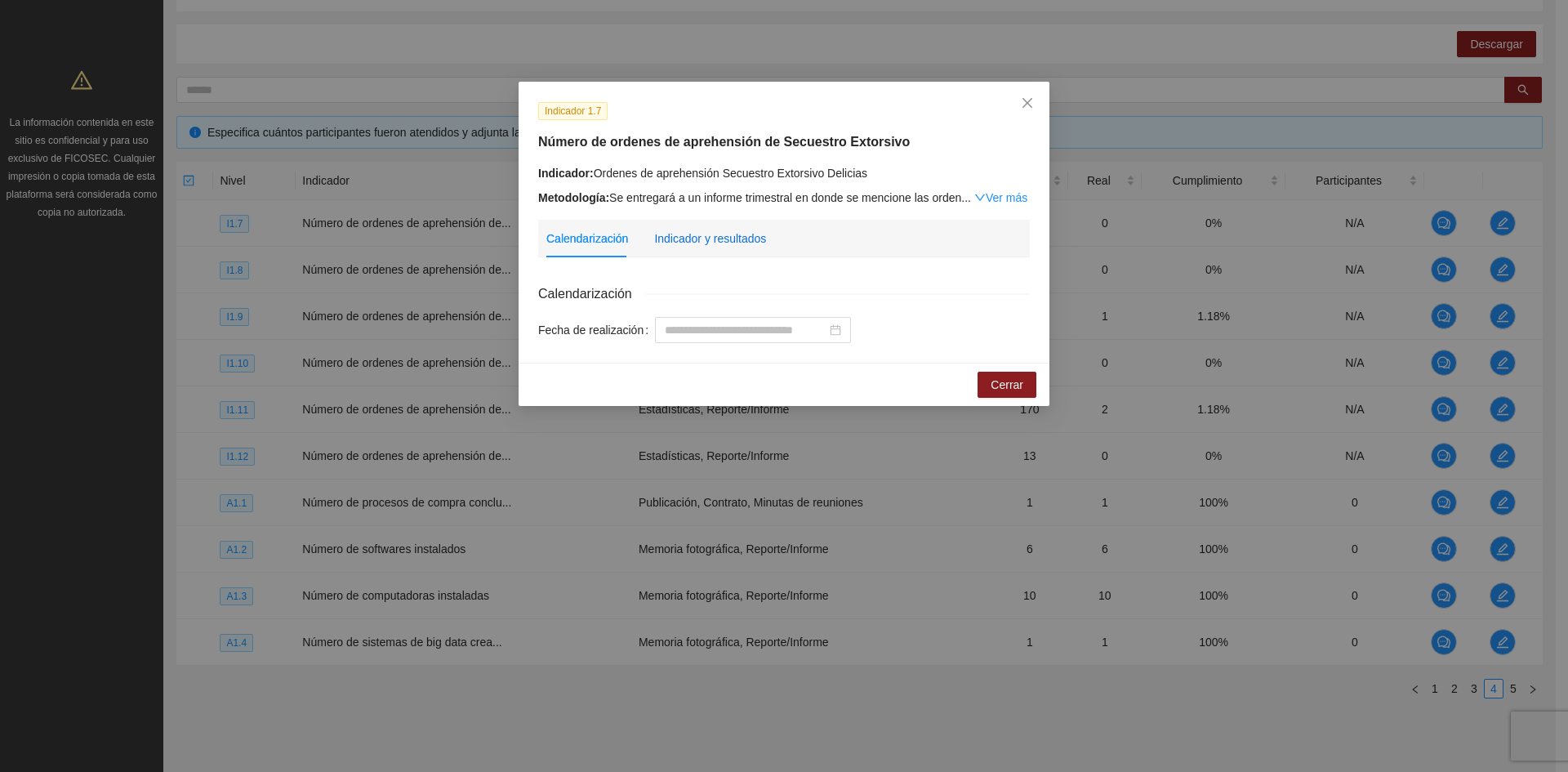
click at [743, 237] on div "Indicador y resultados" at bounding box center [710, 238] width 112 height 18
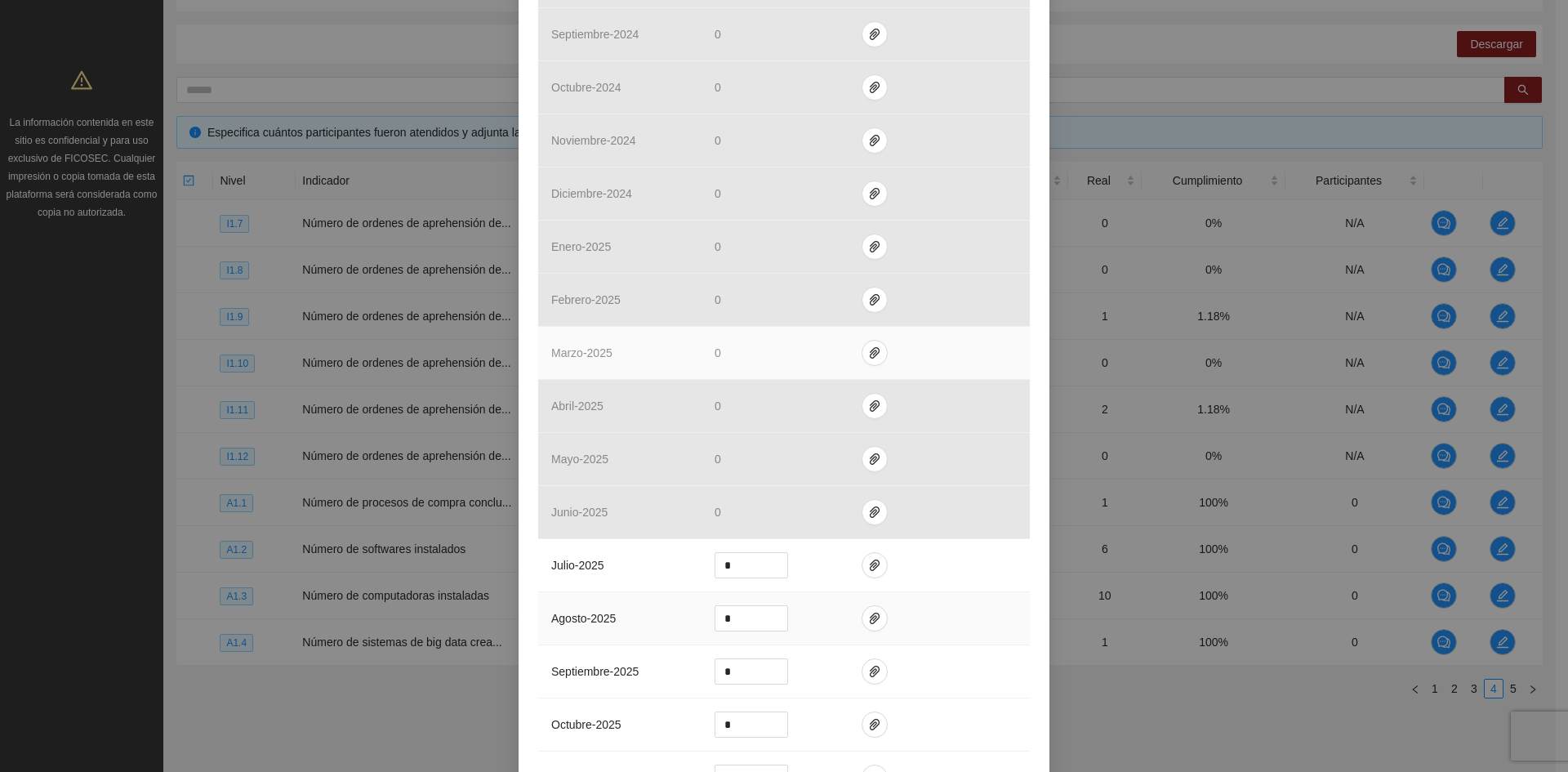
scroll to position [1144, 0]
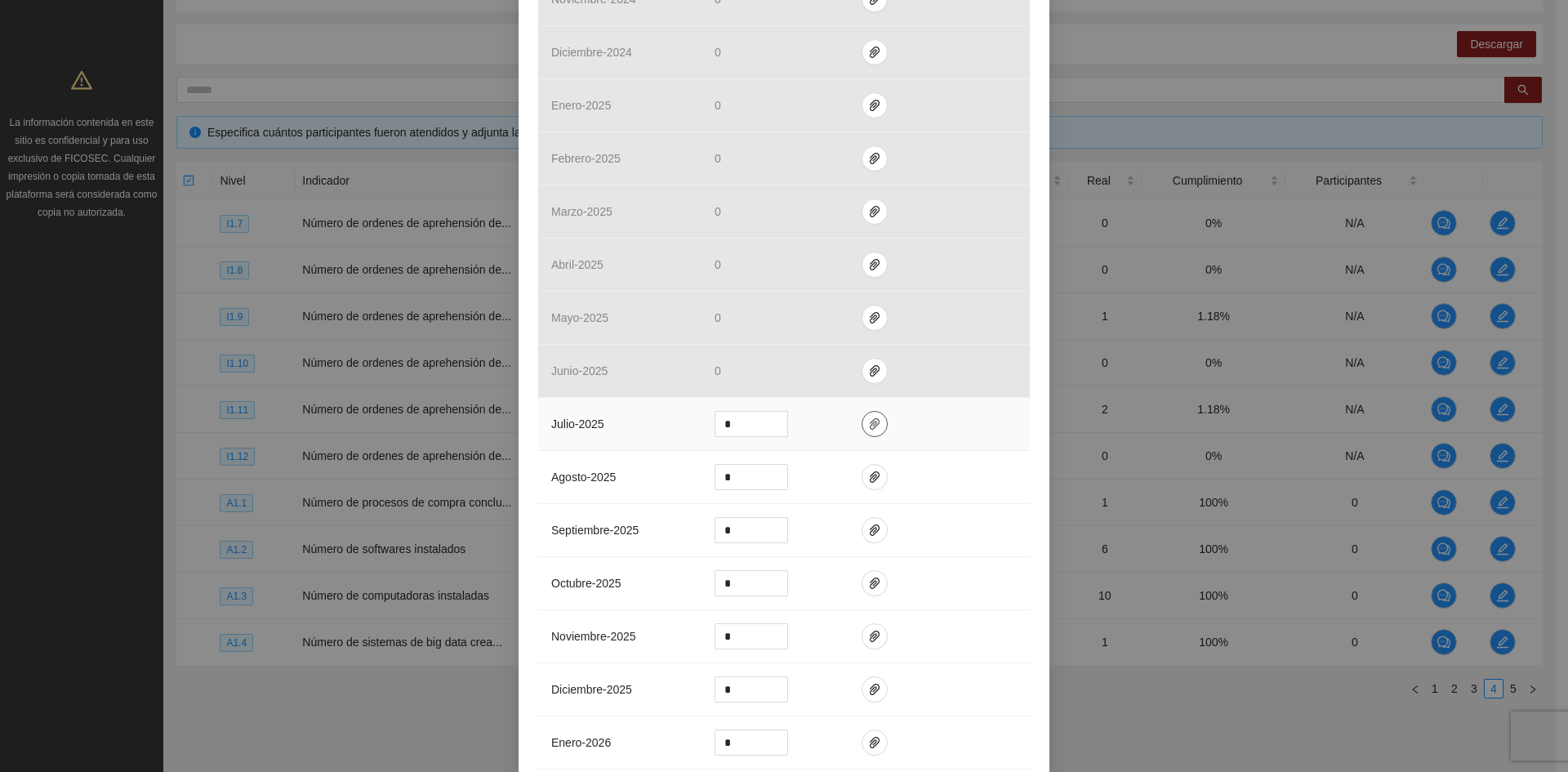
click at [869, 427] on icon "paper-clip" at bounding box center [875, 424] width 13 height 13
click at [810, 377] on span "Adjuntar documento" at bounding box center [825, 371] width 102 height 18
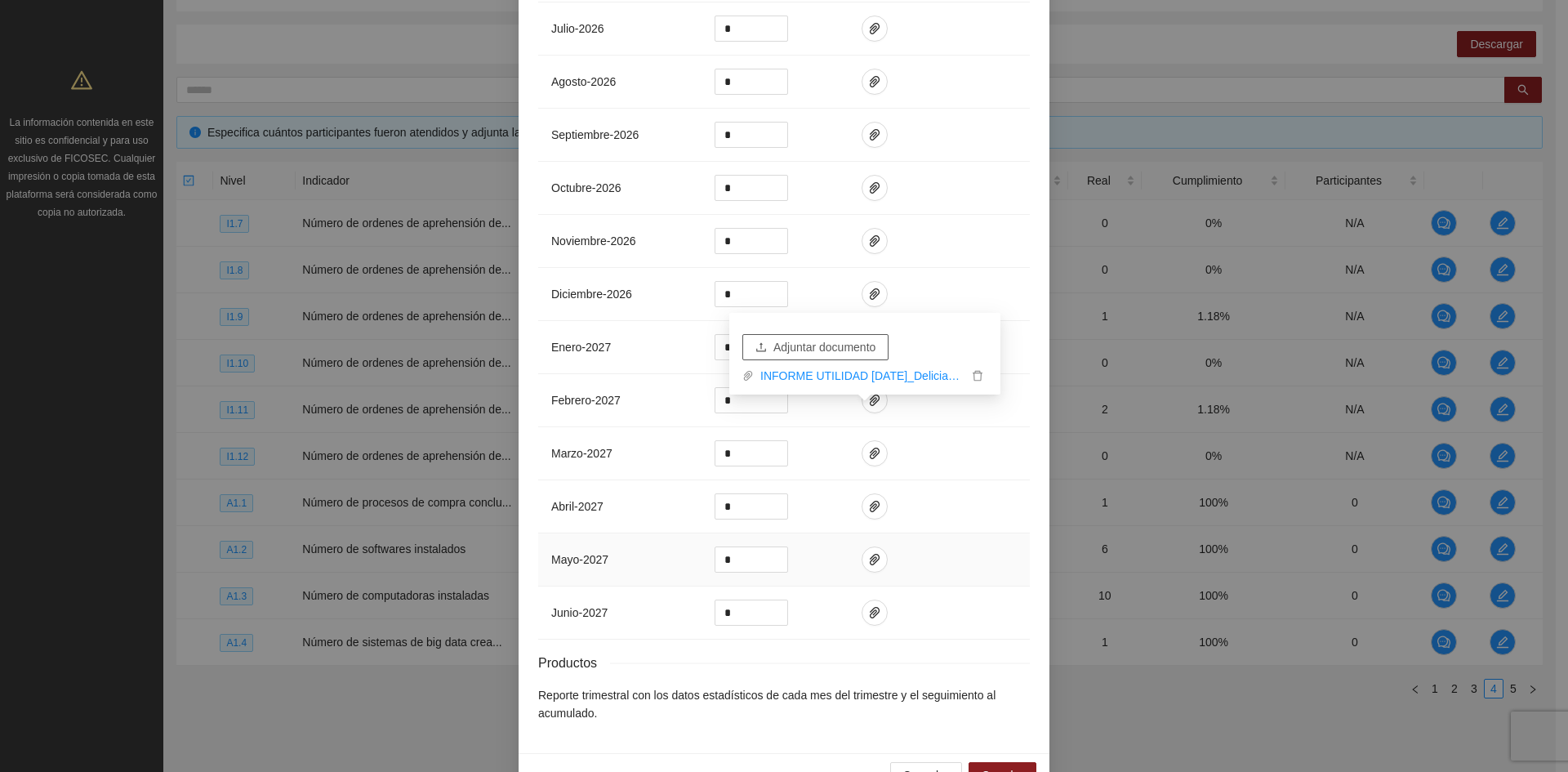
scroll to position [2220, 0]
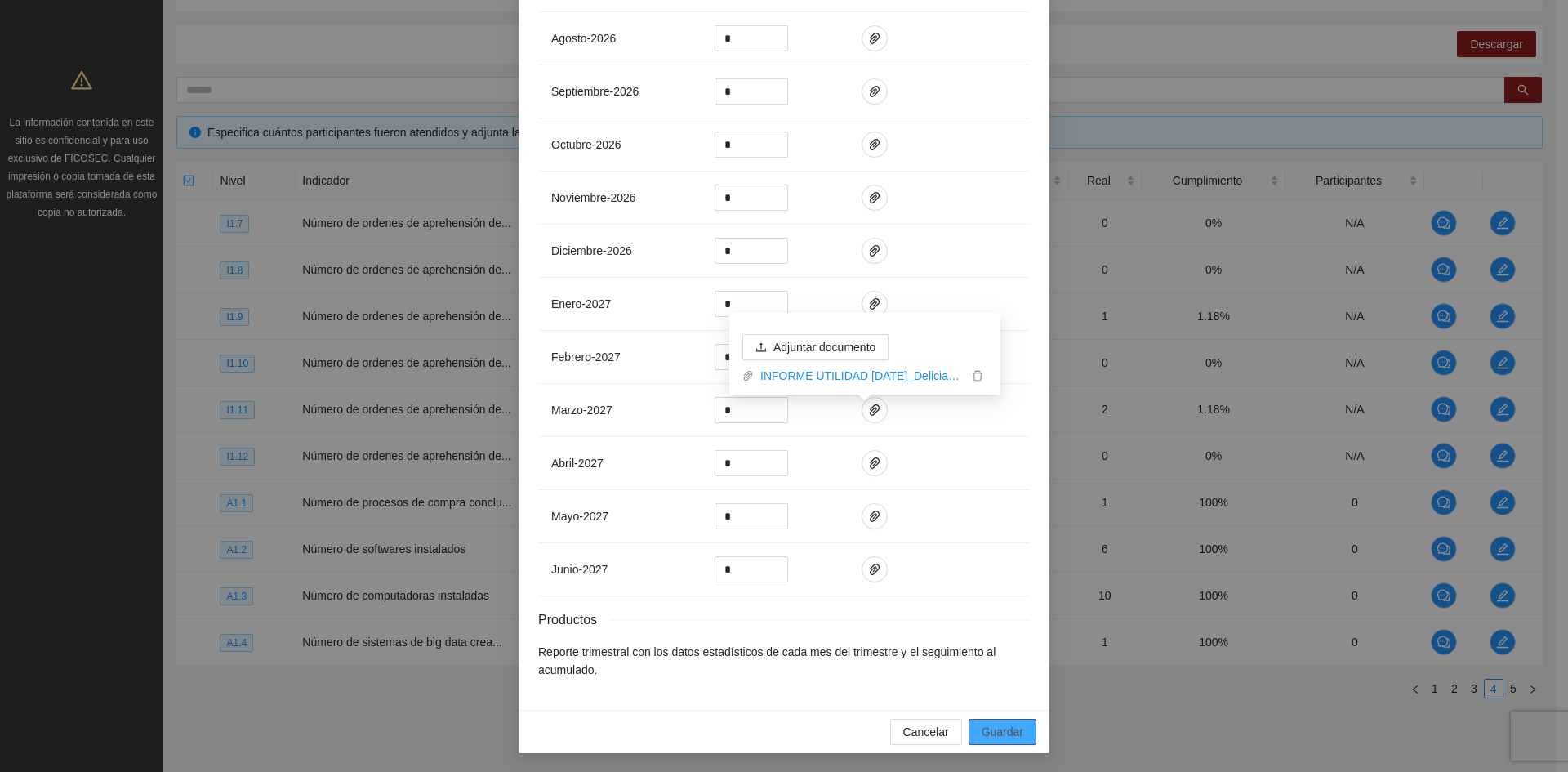
click at [988, 720] on button "Guardar" at bounding box center [1002, 732] width 68 height 26
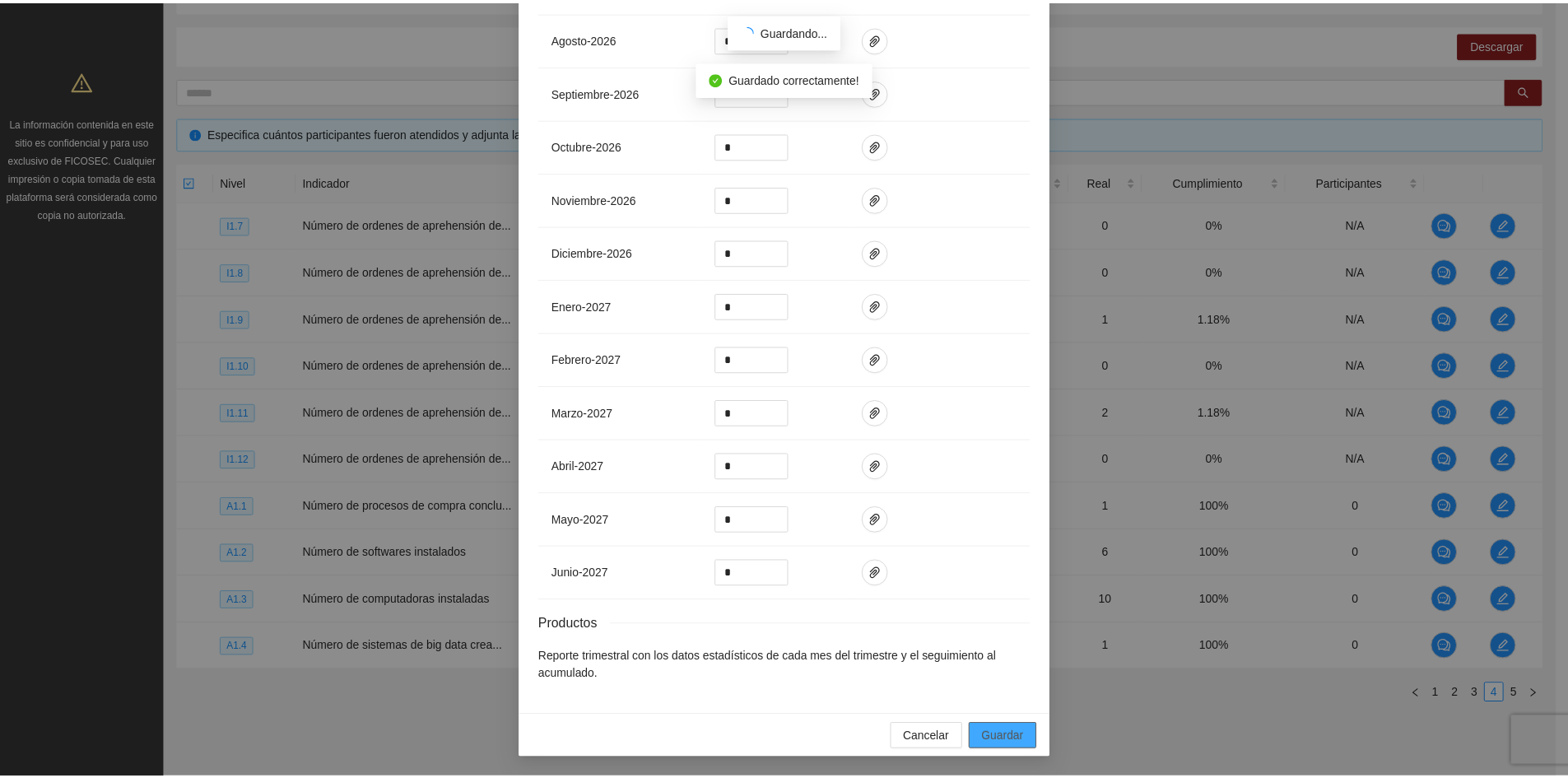
scroll to position [2154, 0]
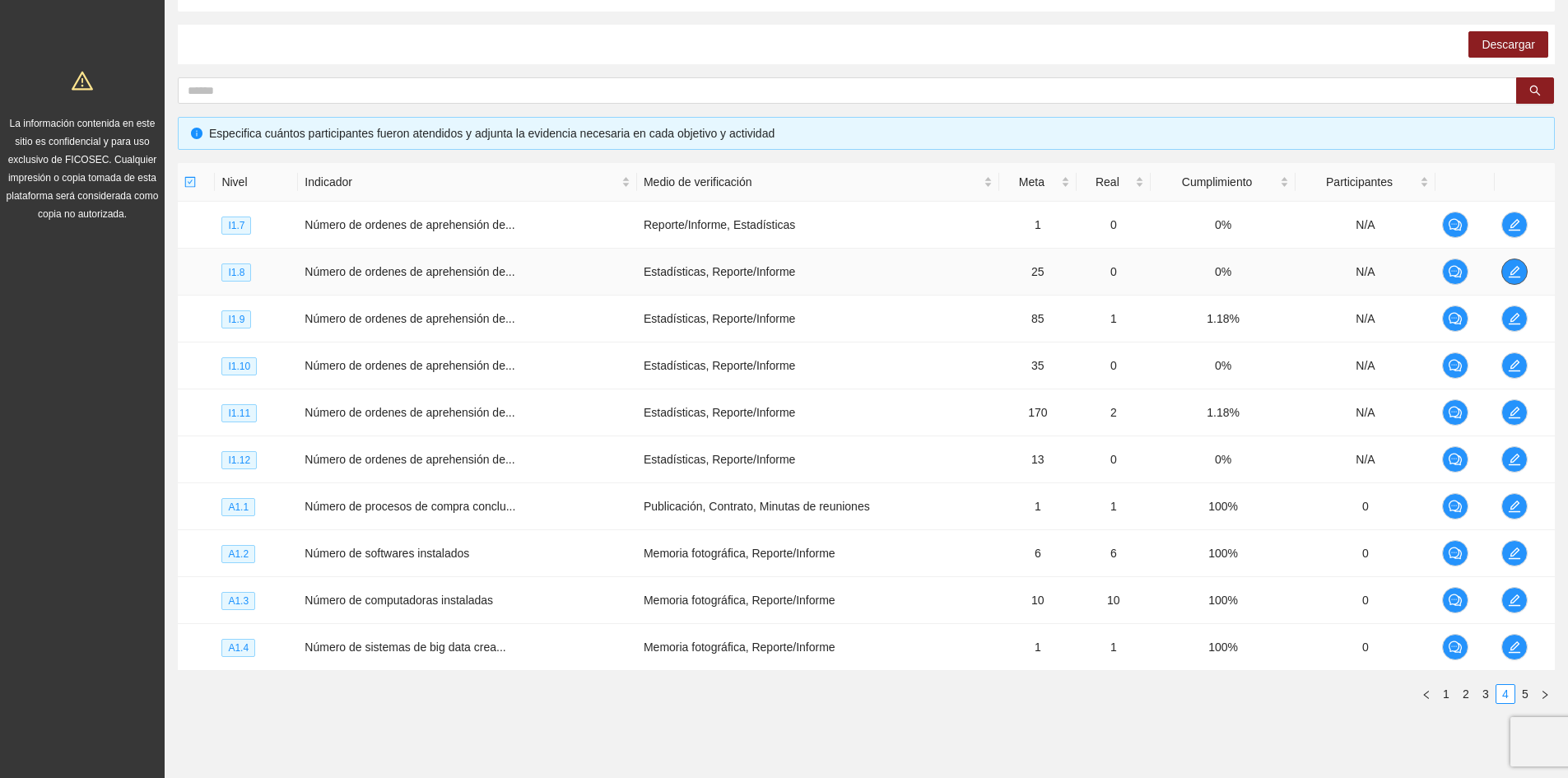
click at [1513, 273] on icon "edit" at bounding box center [1515, 272] width 13 height 13
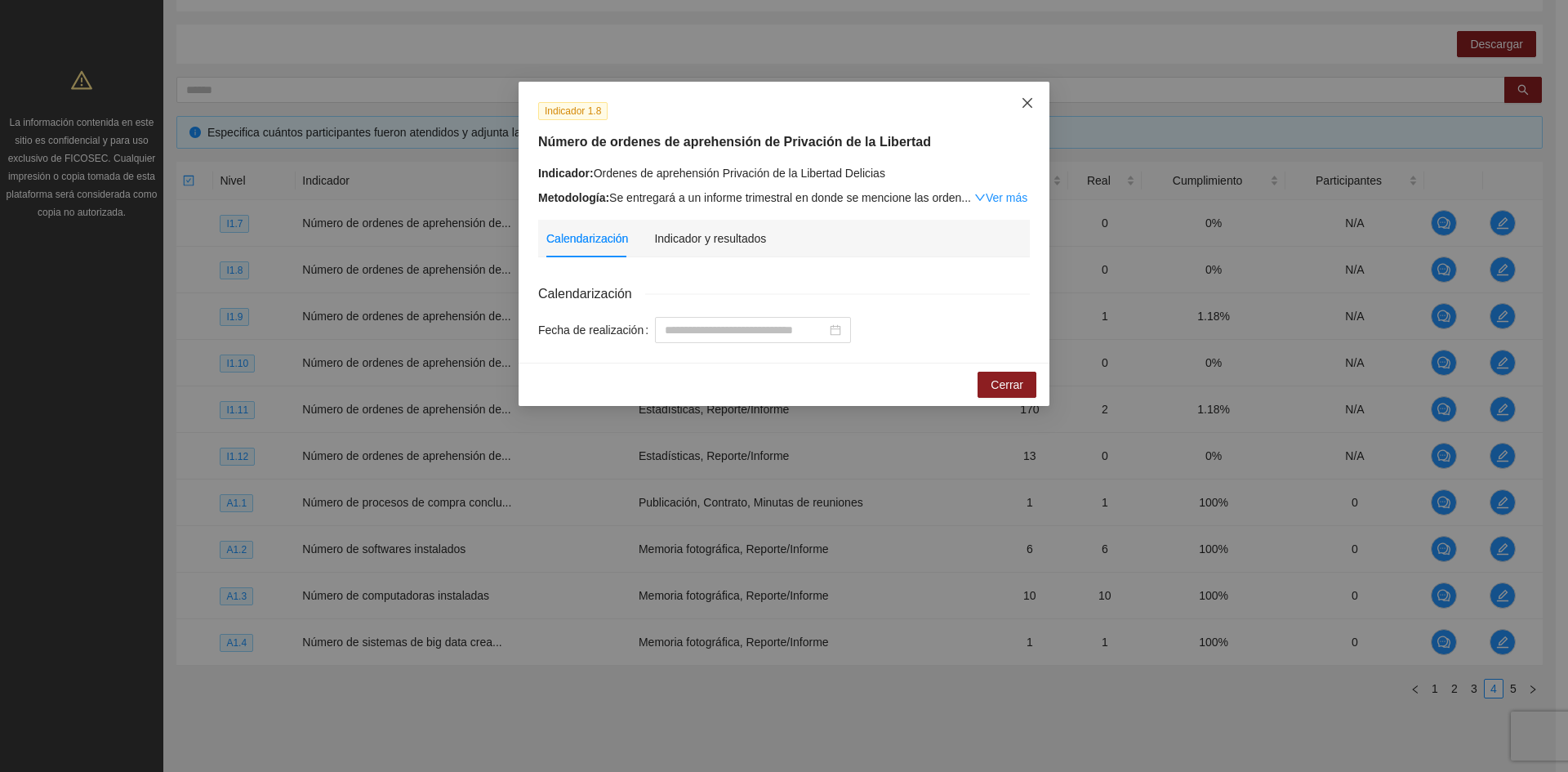
click at [1032, 98] on icon "close" at bounding box center [1027, 103] width 13 height 13
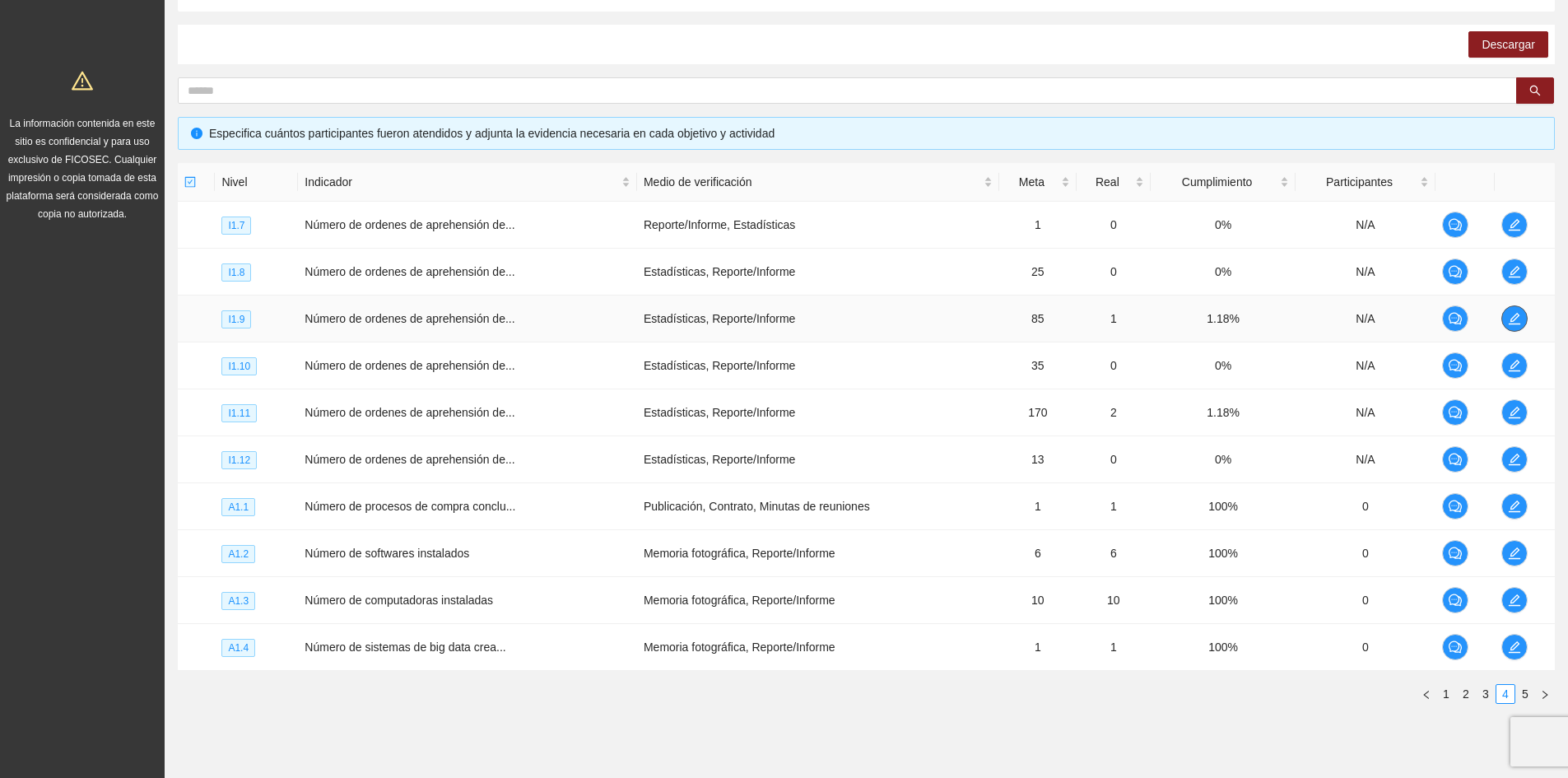
click at [1518, 323] on icon "edit" at bounding box center [1514, 318] width 11 height 11
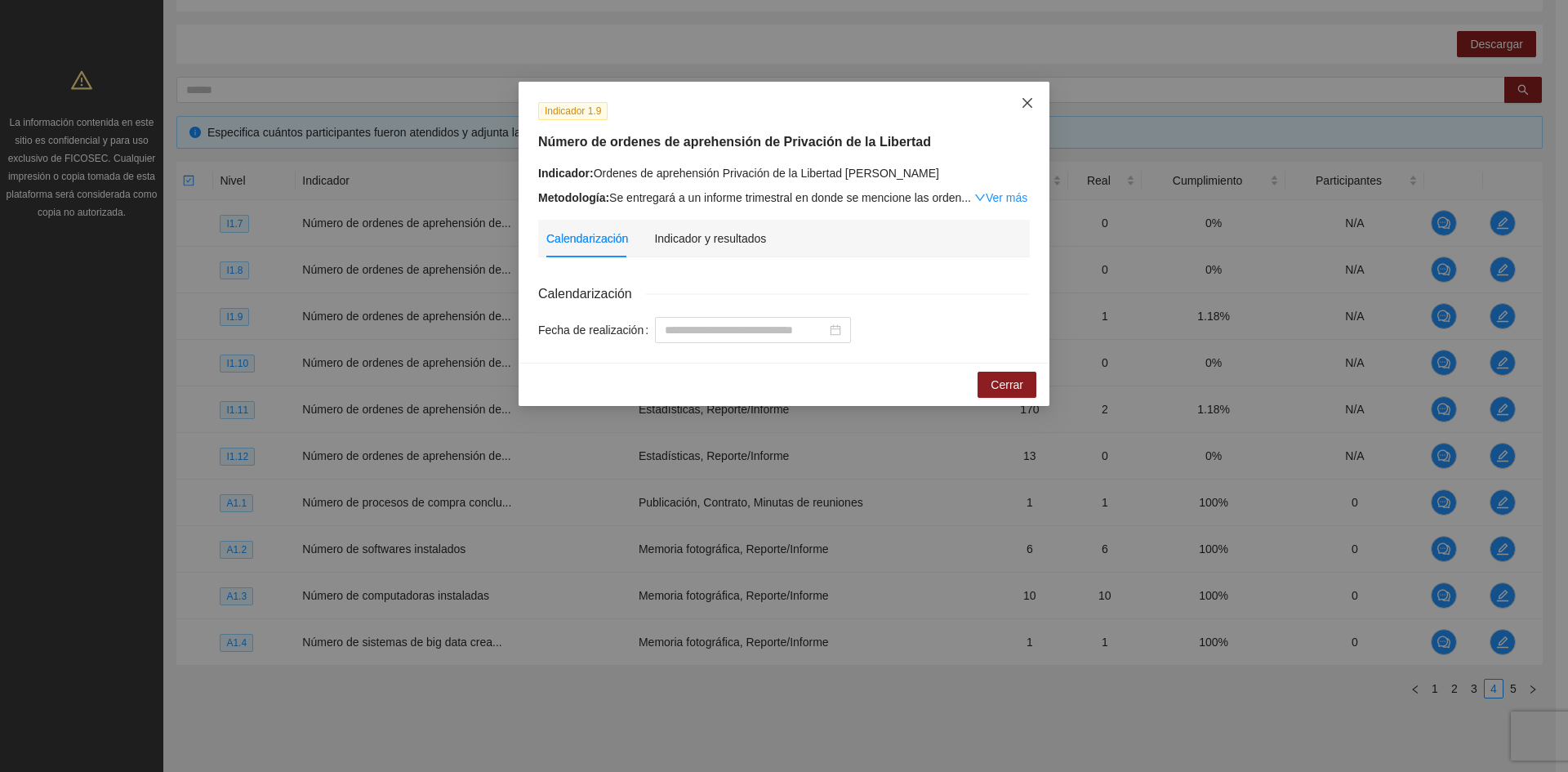
click at [1025, 103] on icon "close" at bounding box center [1027, 103] width 9 height 9
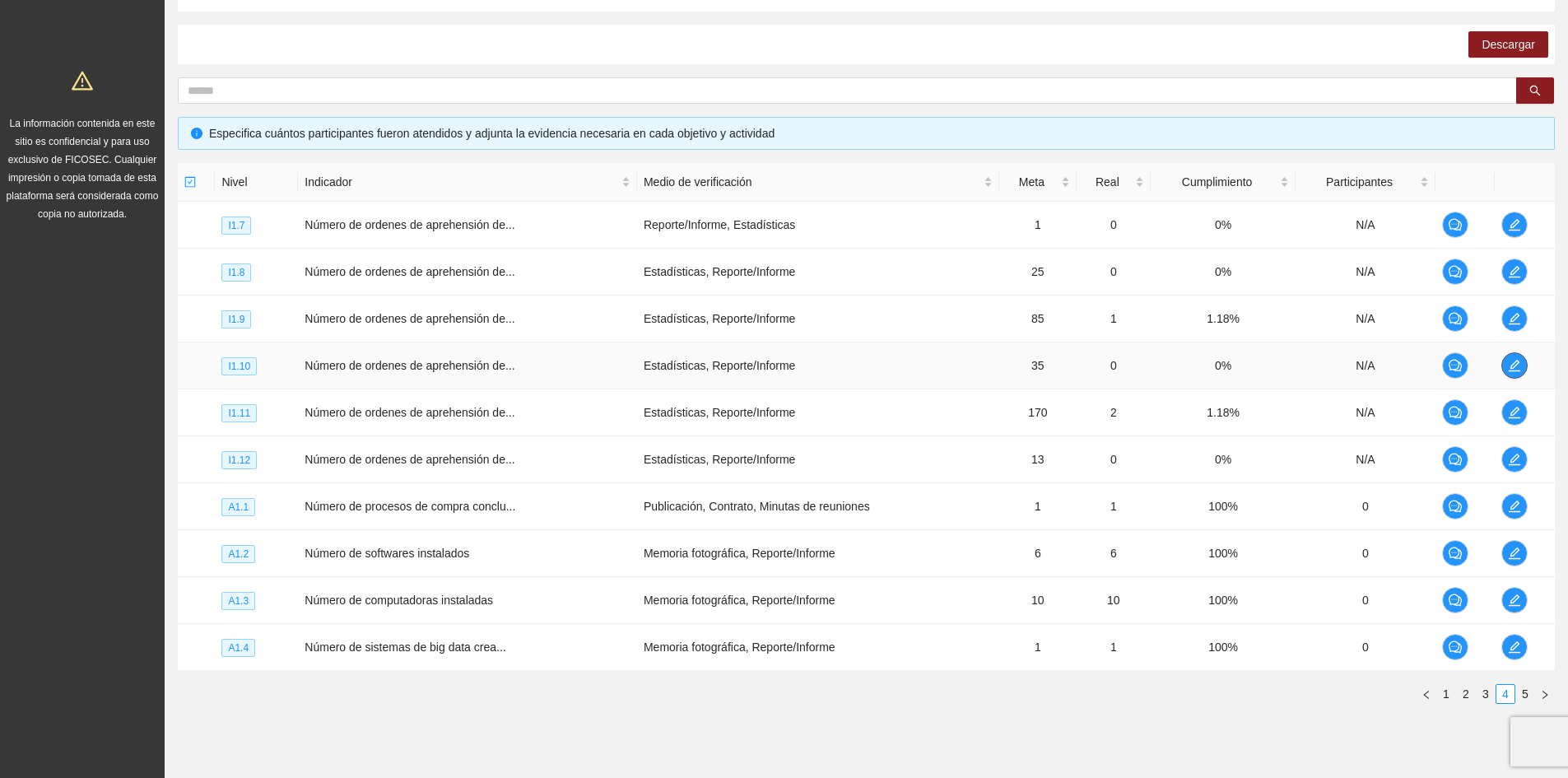
click at [1511, 372] on button "button" at bounding box center [1515, 366] width 27 height 27
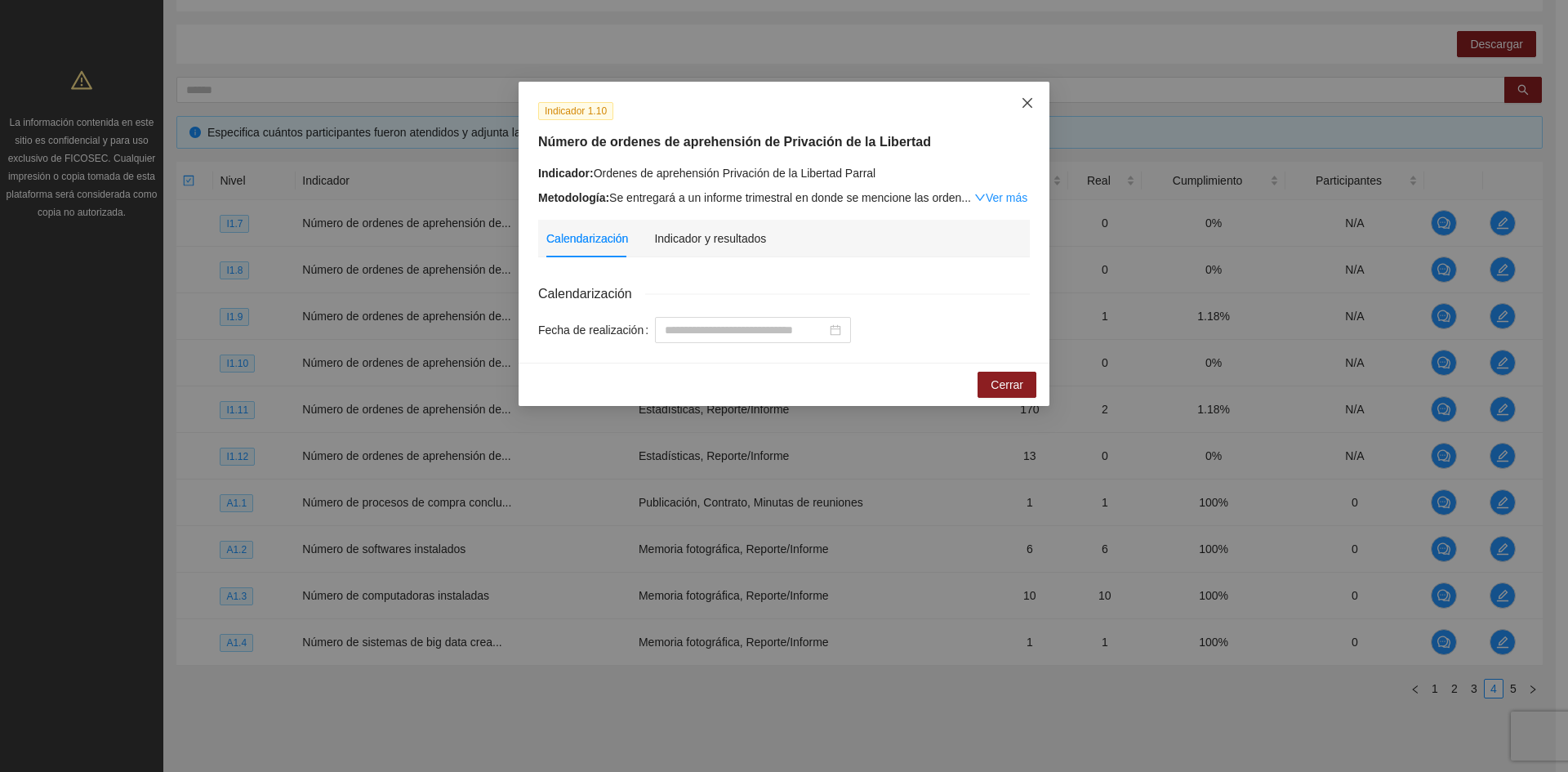
drag, startPoint x: 1035, startPoint y: 110, endPoint x: 1157, endPoint y: 169, distance: 135.5
click at [1035, 109] on span "Close" at bounding box center [1027, 103] width 44 height 44
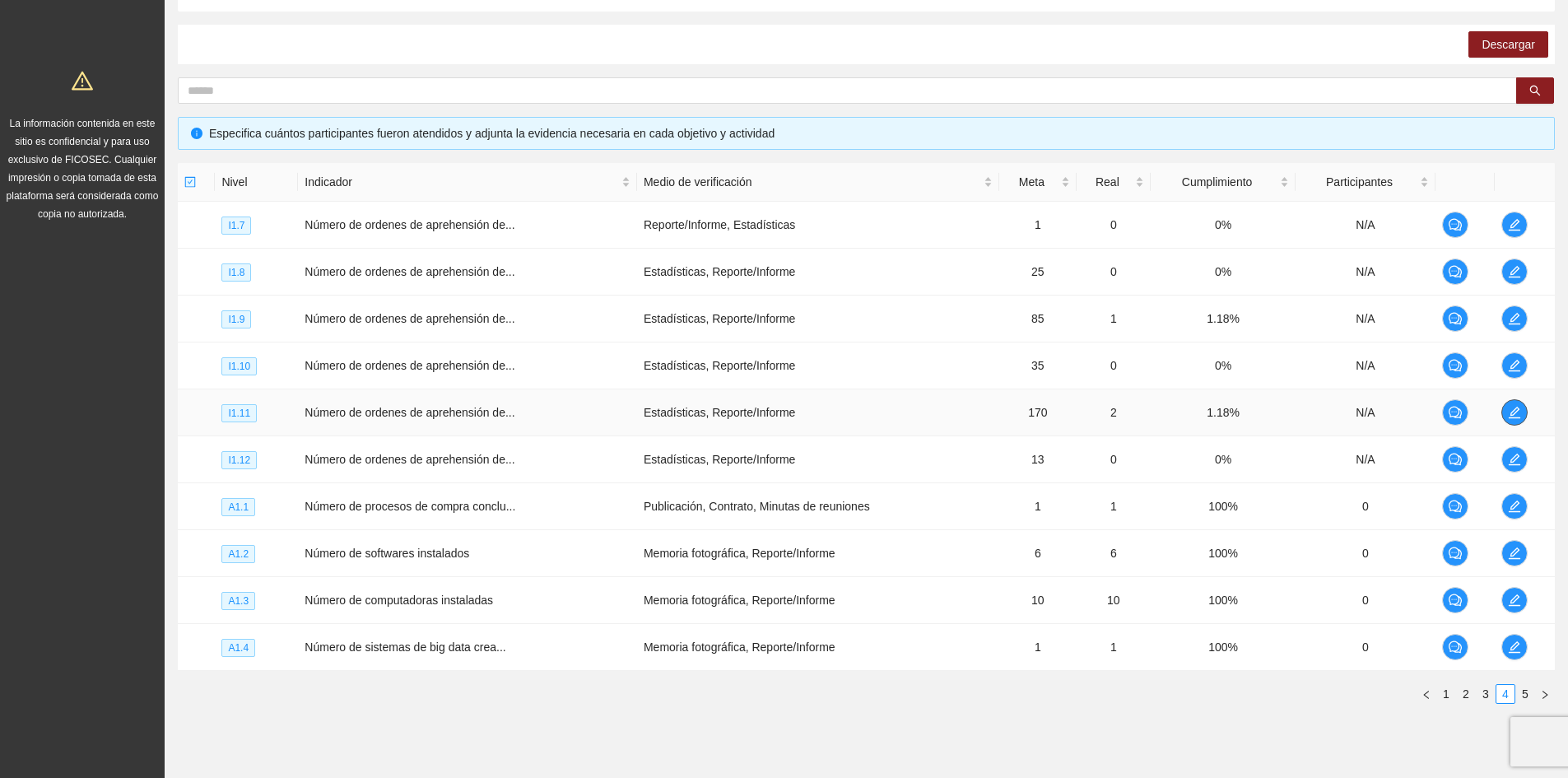
click at [1510, 411] on icon "edit" at bounding box center [1515, 413] width 13 height 13
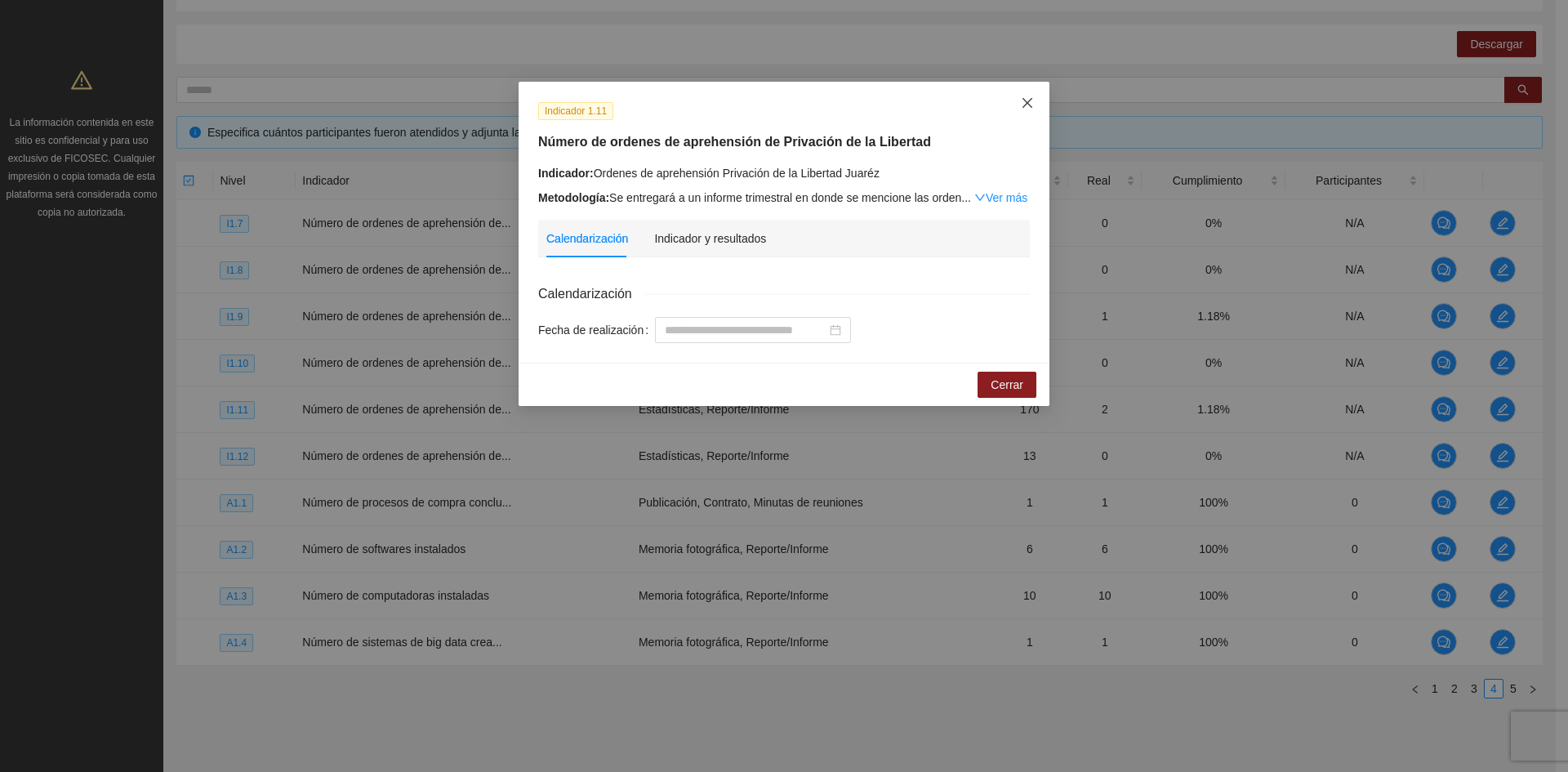
click at [1019, 105] on span "Close" at bounding box center [1027, 103] width 44 height 44
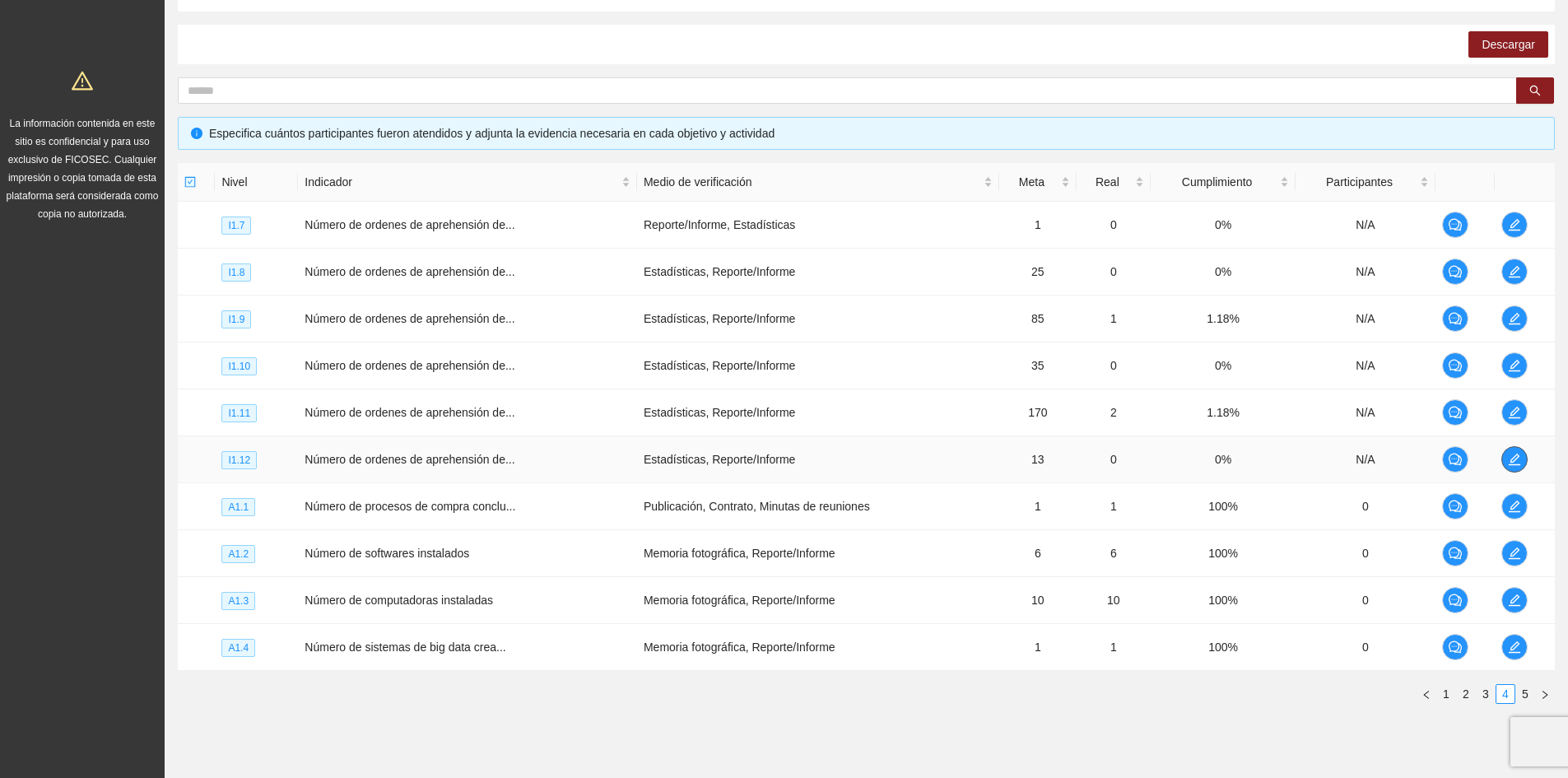
click at [1506, 465] on span "edit" at bounding box center [1515, 460] width 25 height 13
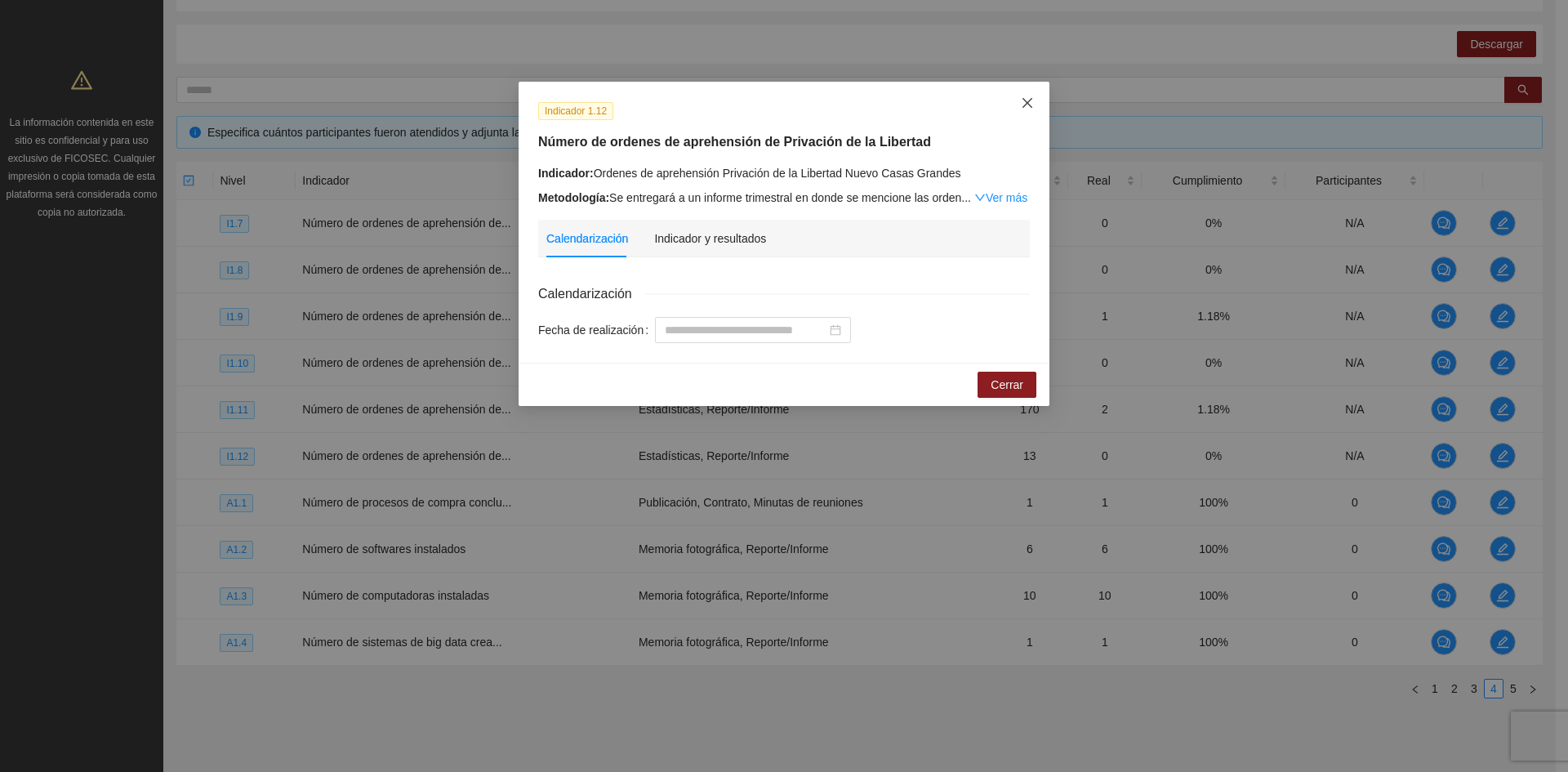
click at [1017, 105] on span "Close" at bounding box center [1027, 103] width 44 height 44
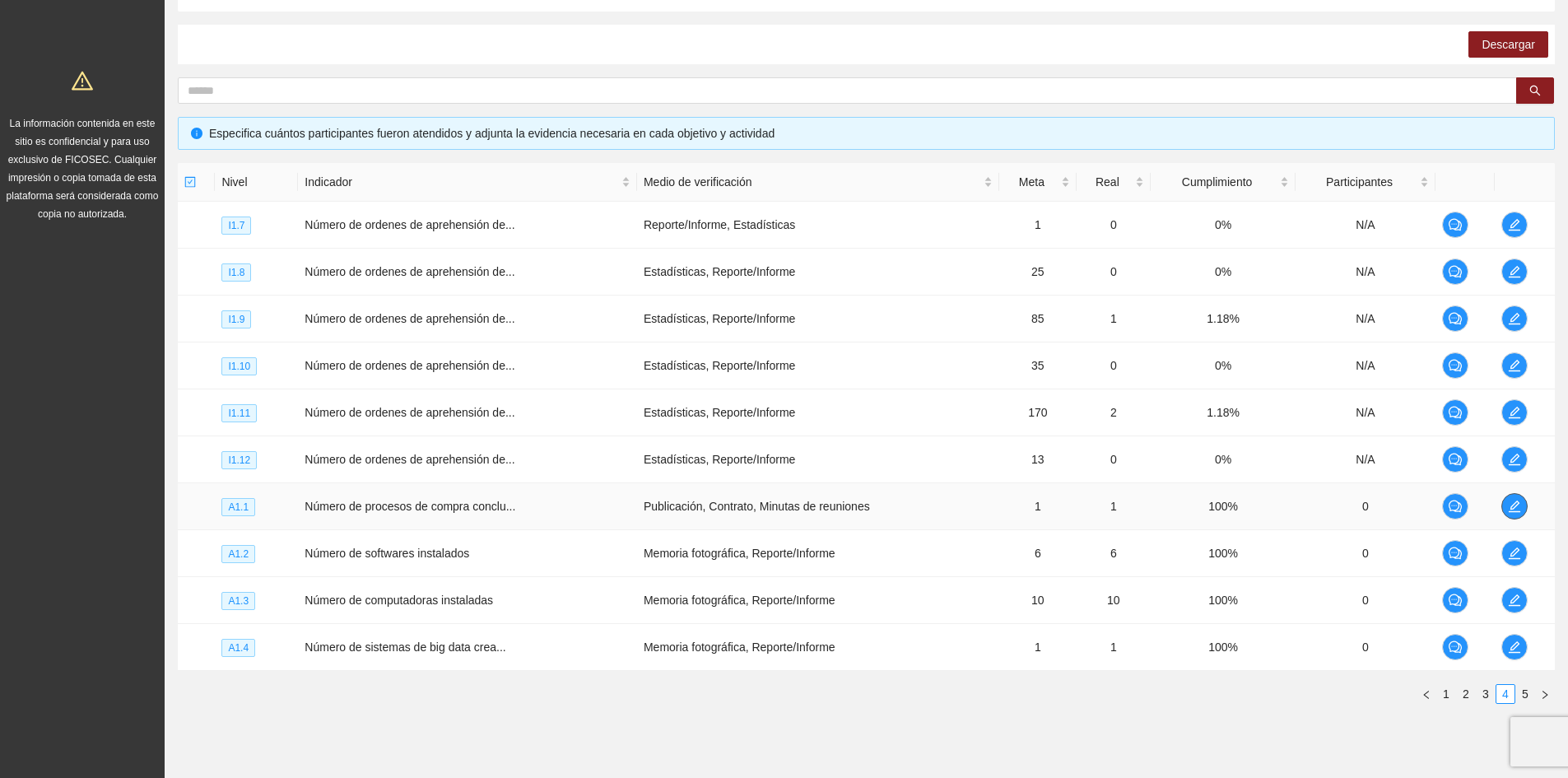
click at [1523, 510] on span "edit" at bounding box center [1515, 506] width 25 height 13
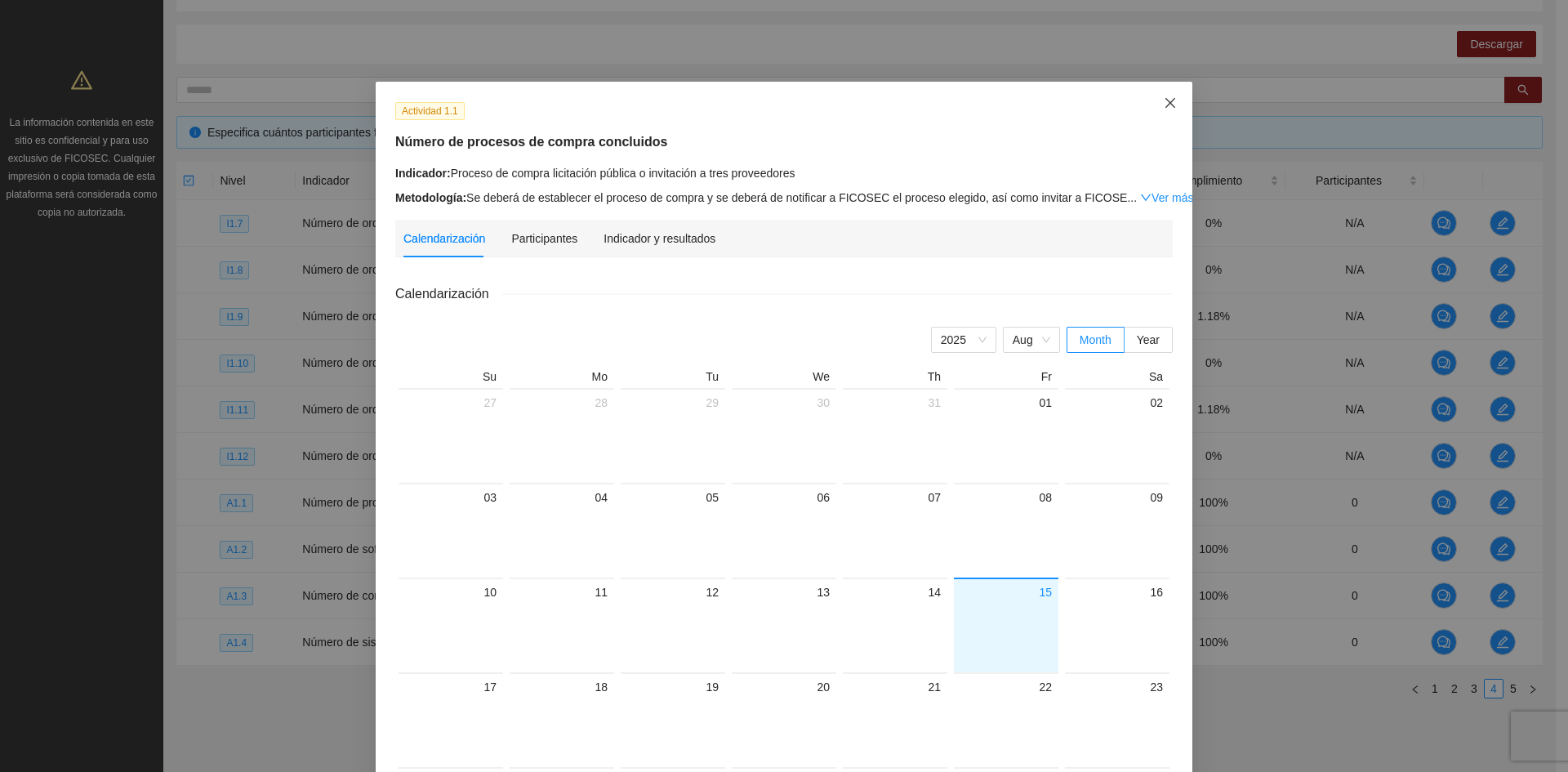
click at [1163, 100] on icon "close" at bounding box center [1170, 103] width 13 height 13
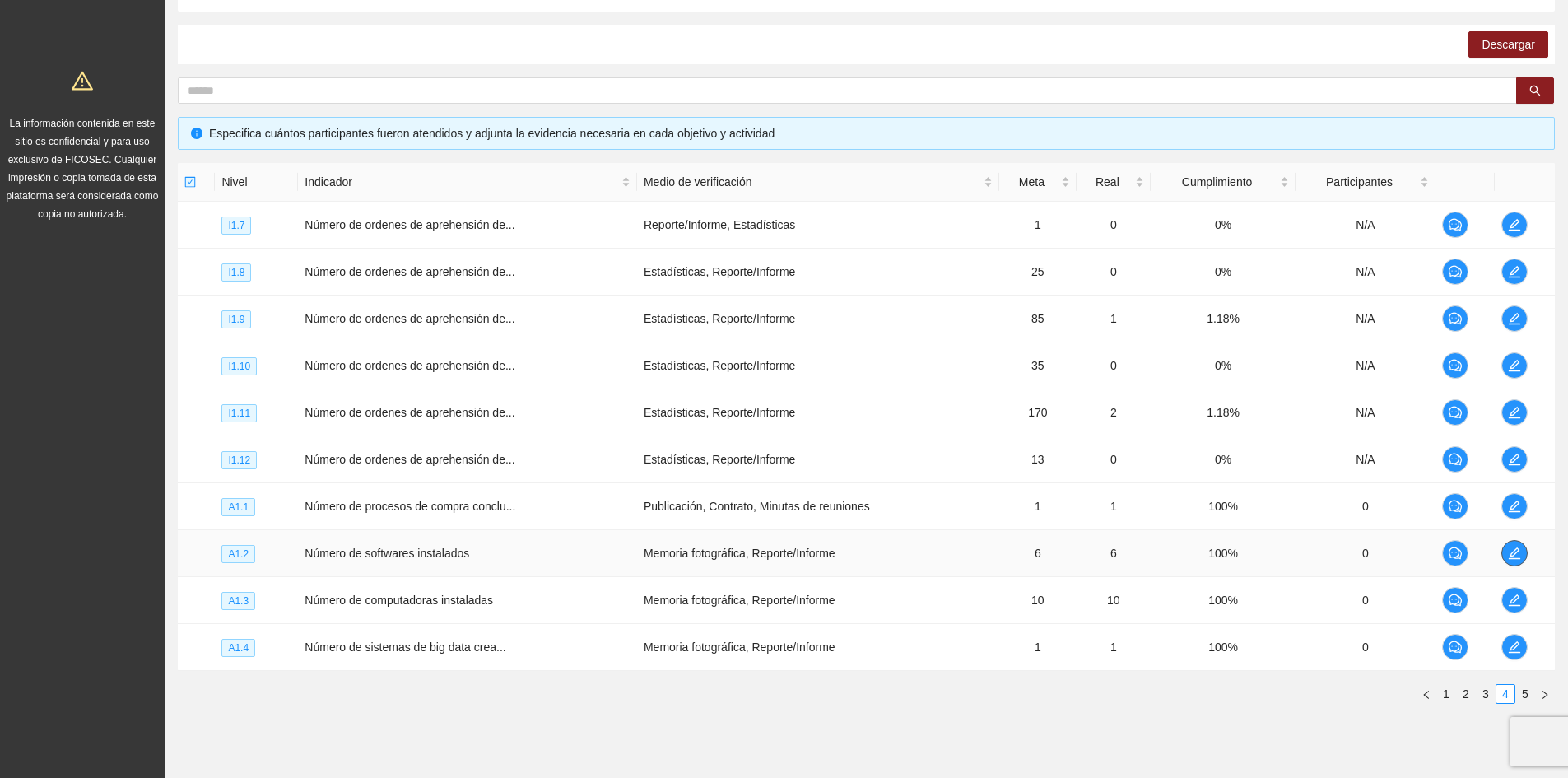
click at [1517, 554] on icon "edit" at bounding box center [1515, 553] width 13 height 13
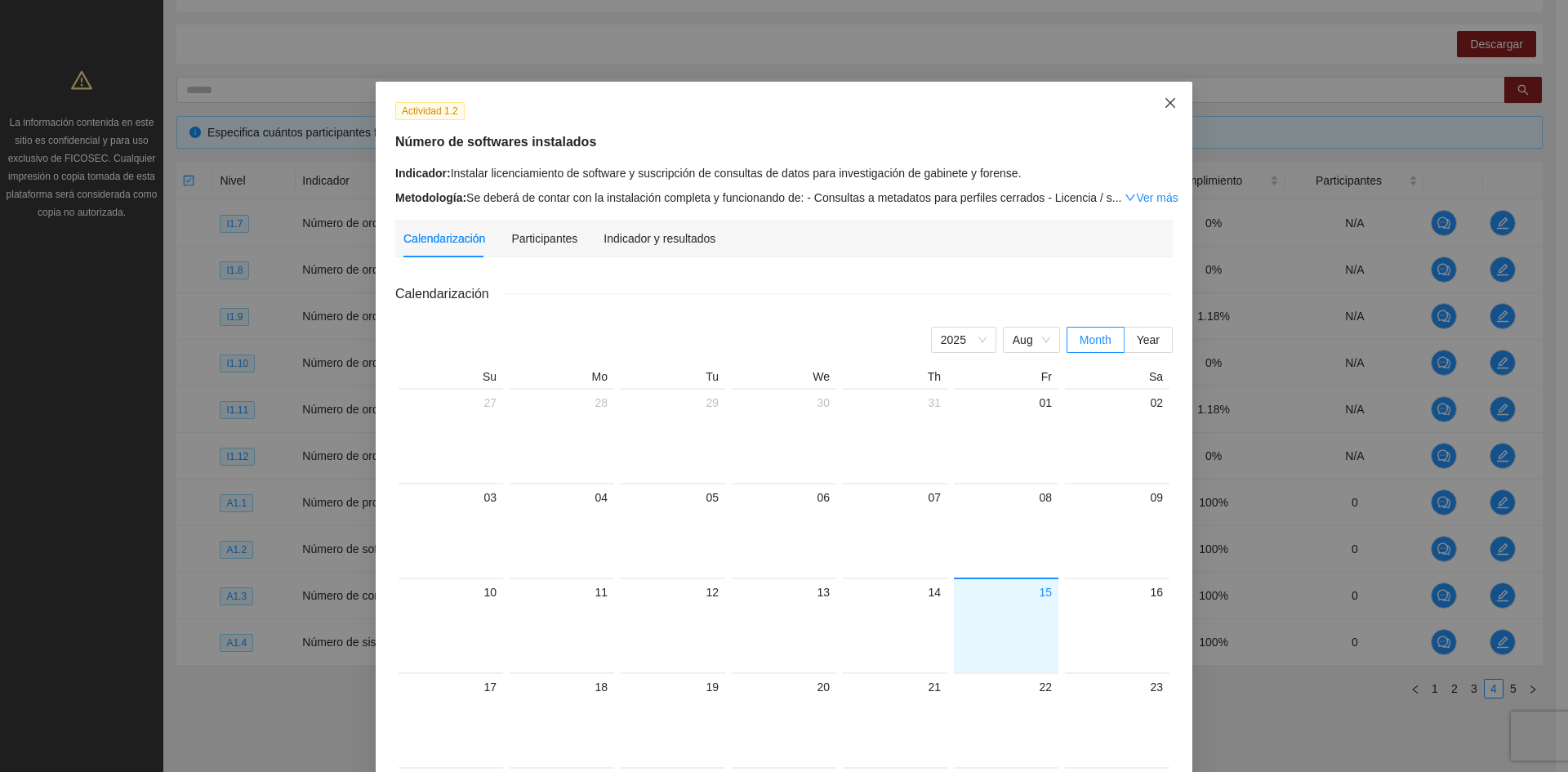
click at [1154, 99] on span "Close" at bounding box center [1170, 103] width 44 height 44
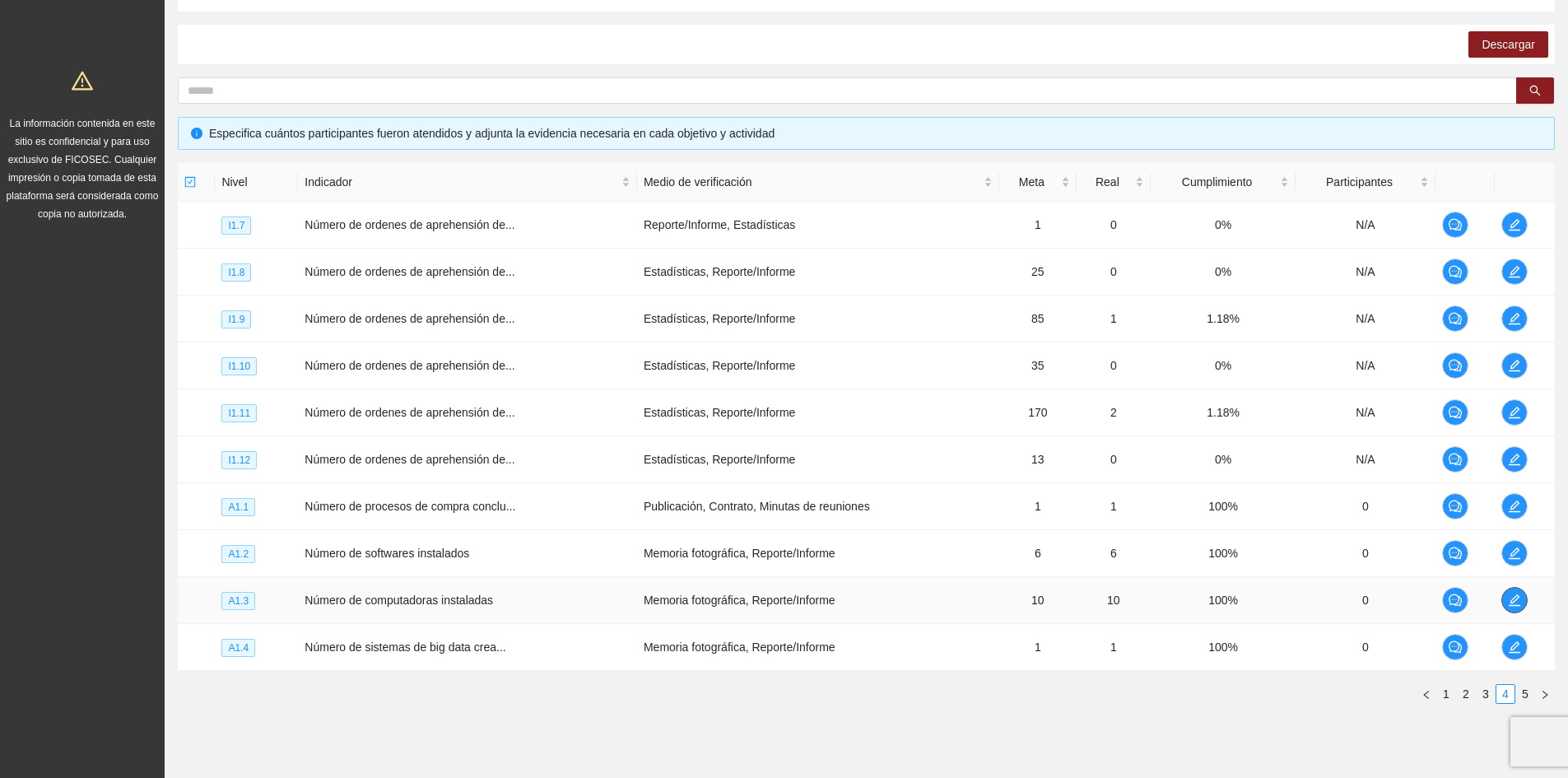
click at [1528, 600] on td at bounding box center [1524, 600] width 60 height 47
click at [1521, 601] on span "edit" at bounding box center [1515, 600] width 25 height 13
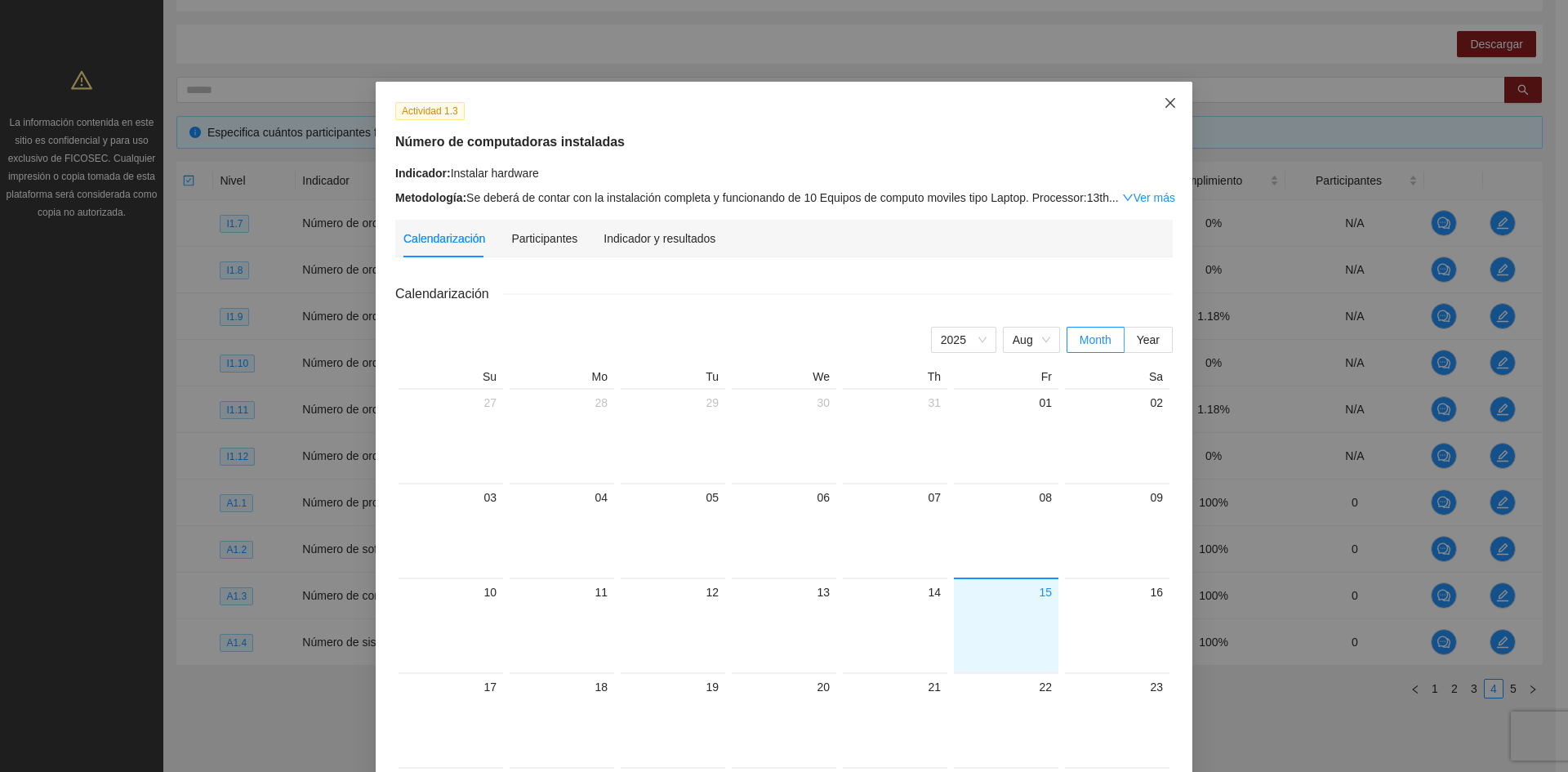
click at [1163, 102] on icon "close" at bounding box center [1170, 103] width 13 height 13
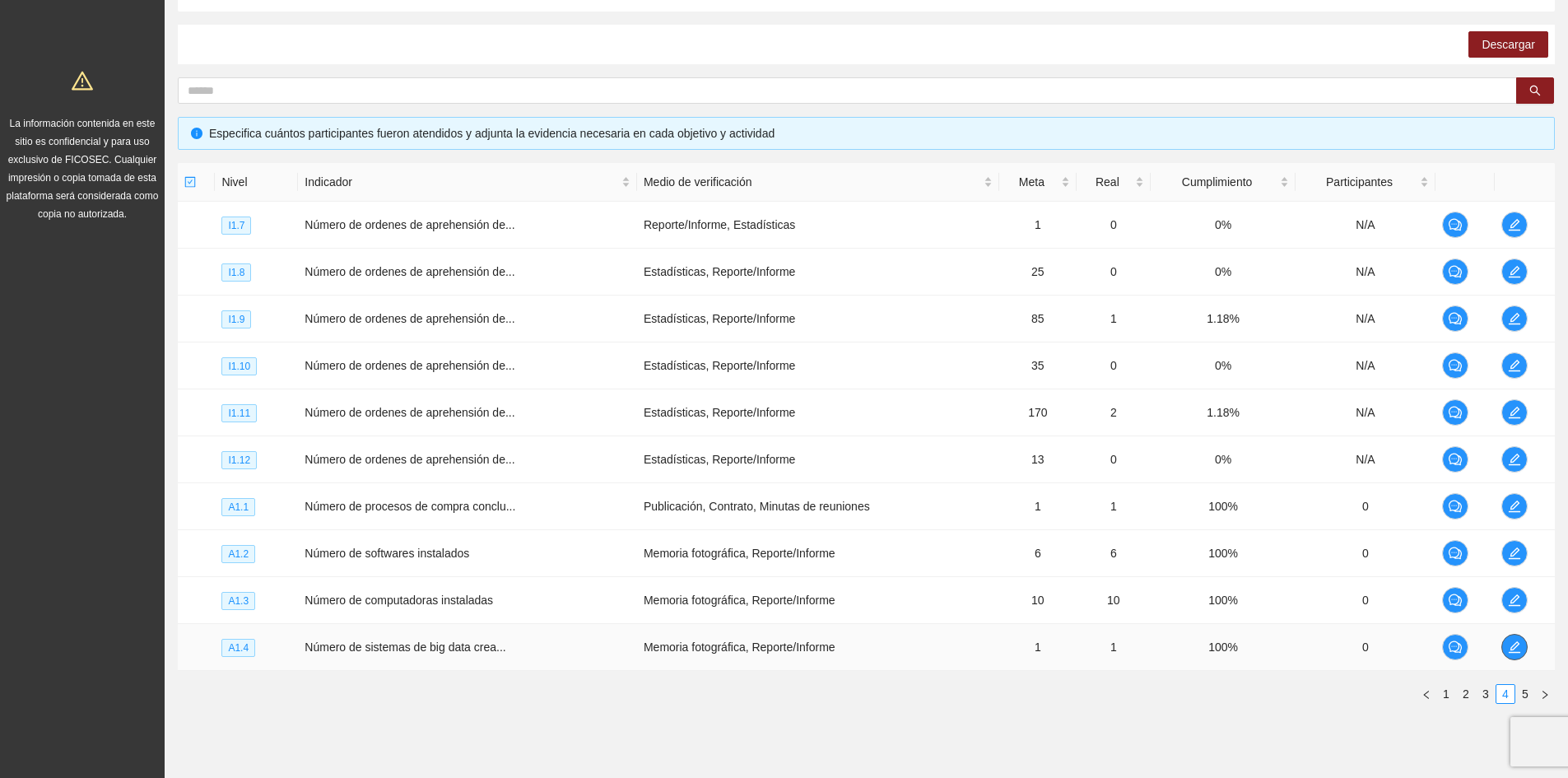
click at [1521, 647] on span "edit" at bounding box center [1515, 647] width 25 height 13
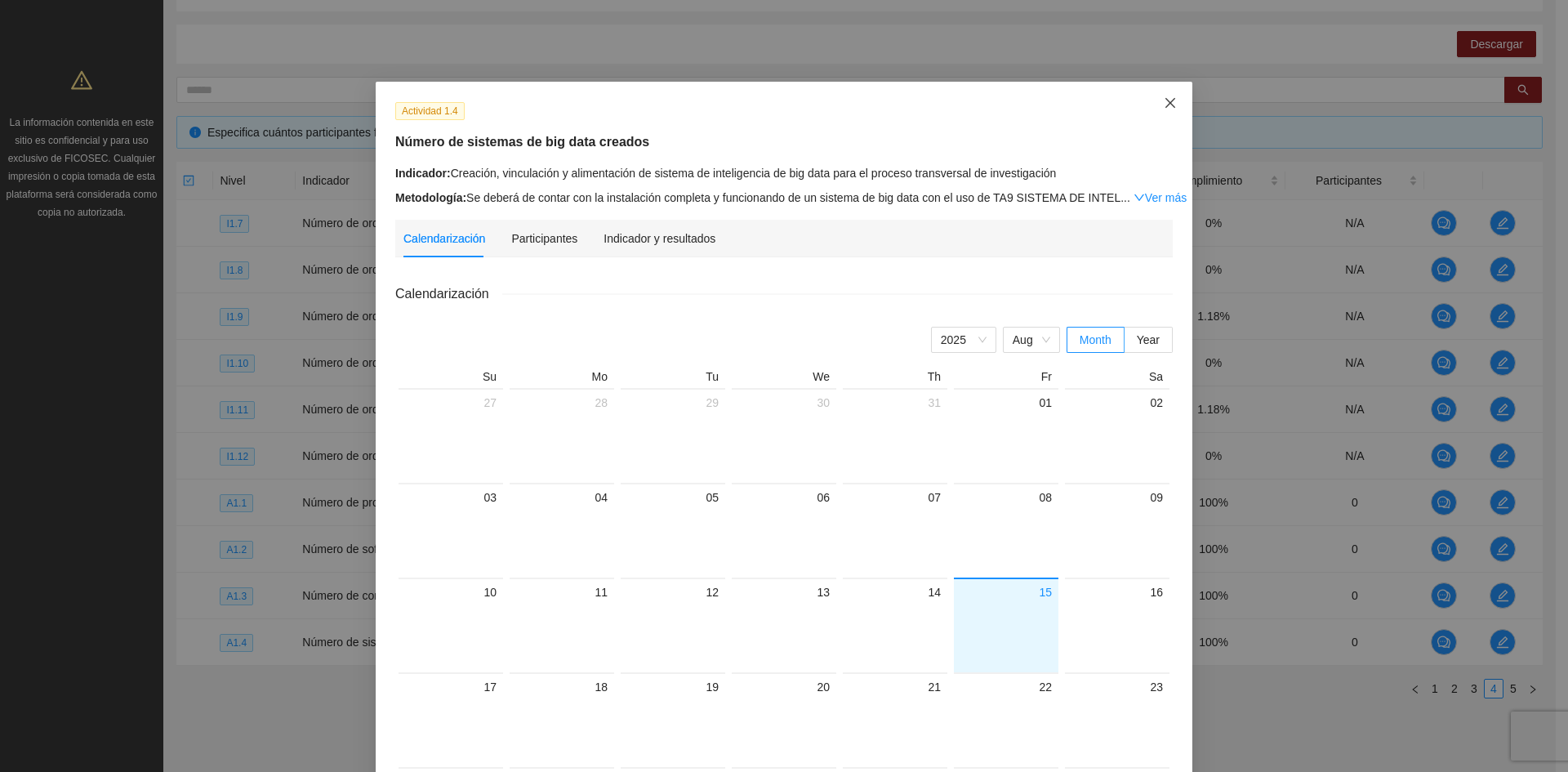
click at [1153, 100] on span "Close" at bounding box center [1170, 103] width 44 height 44
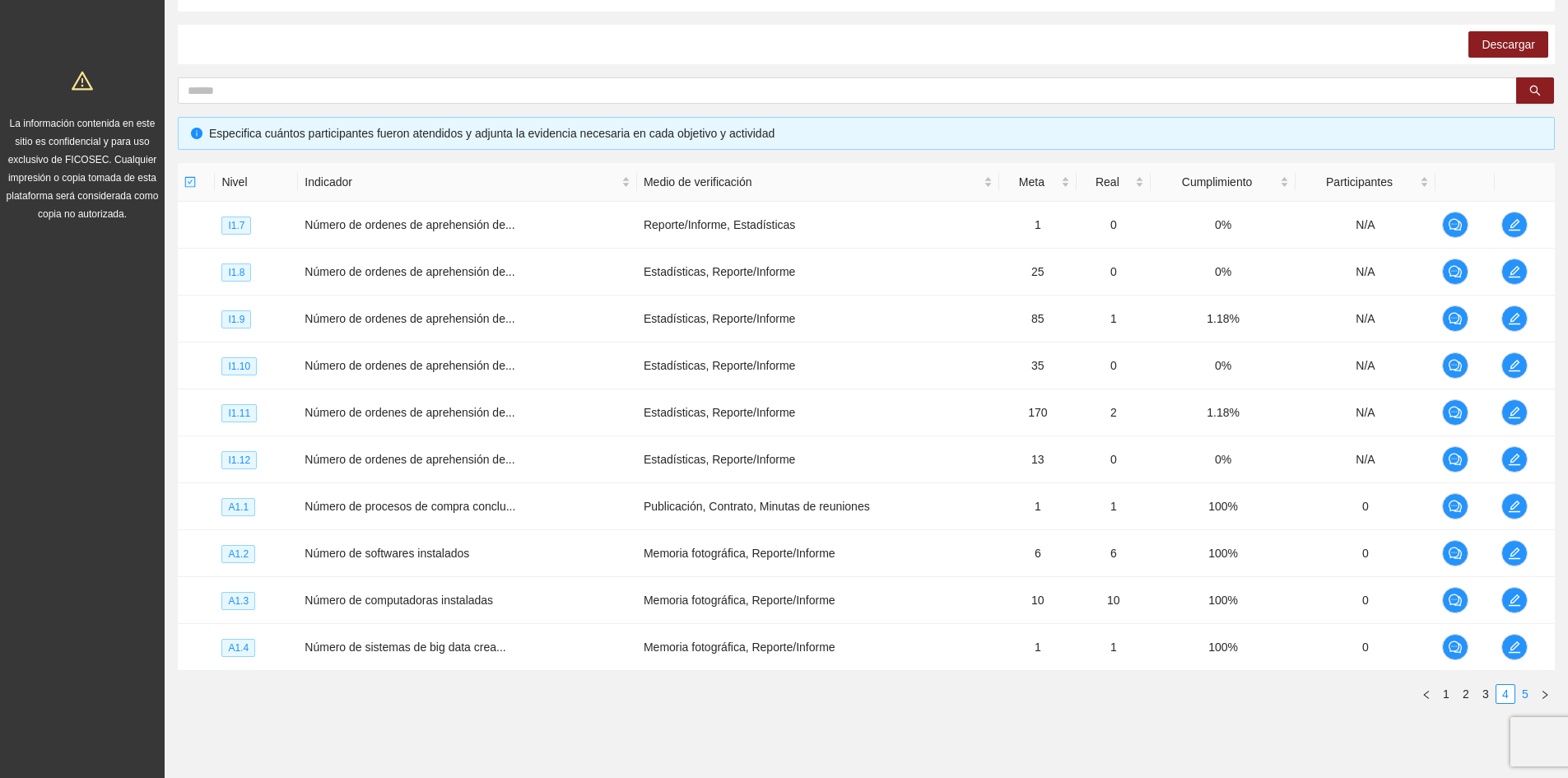
click at [1526, 694] on link "5" at bounding box center [1524, 693] width 18 height 18
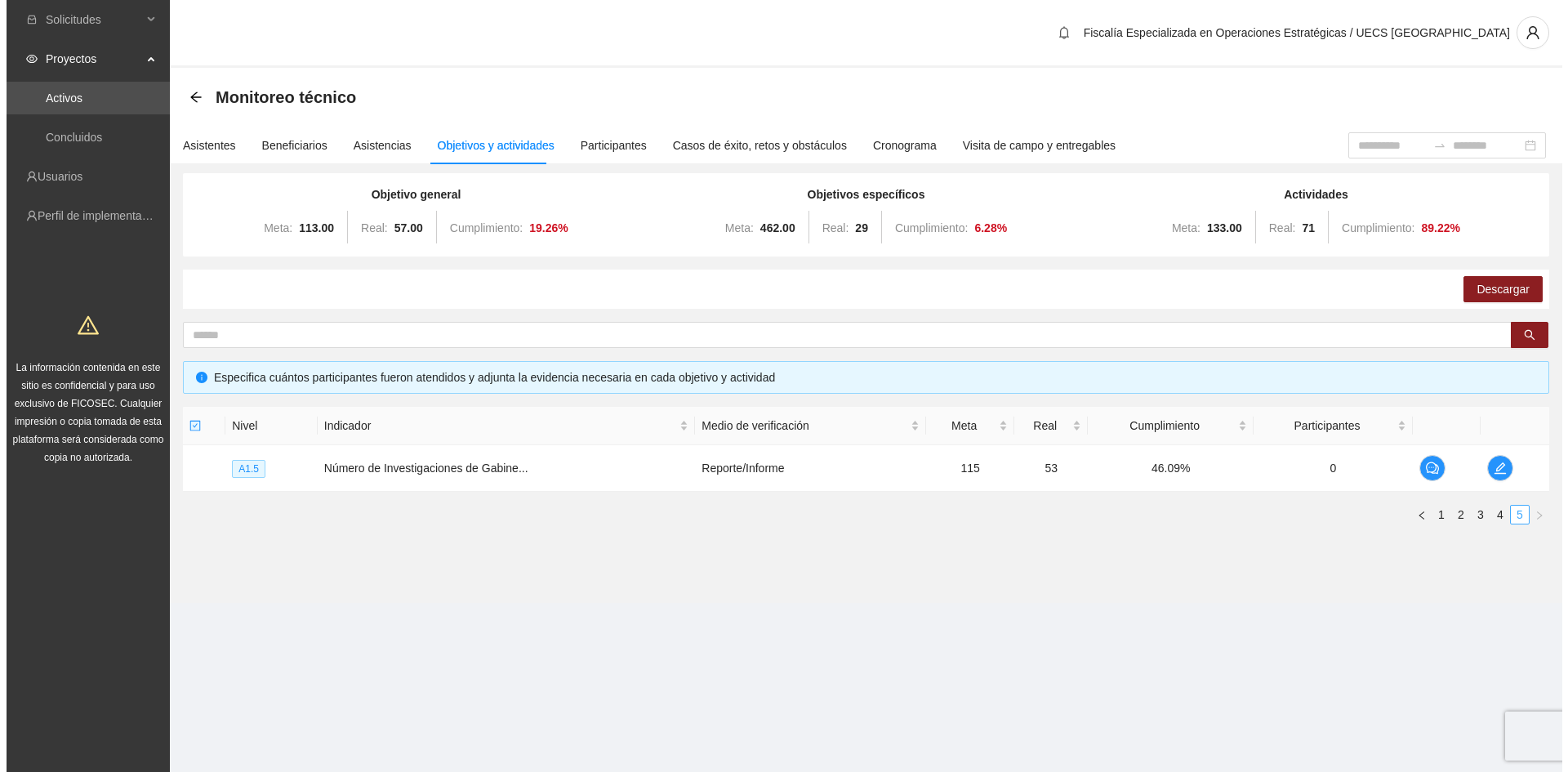
scroll to position [0, 0]
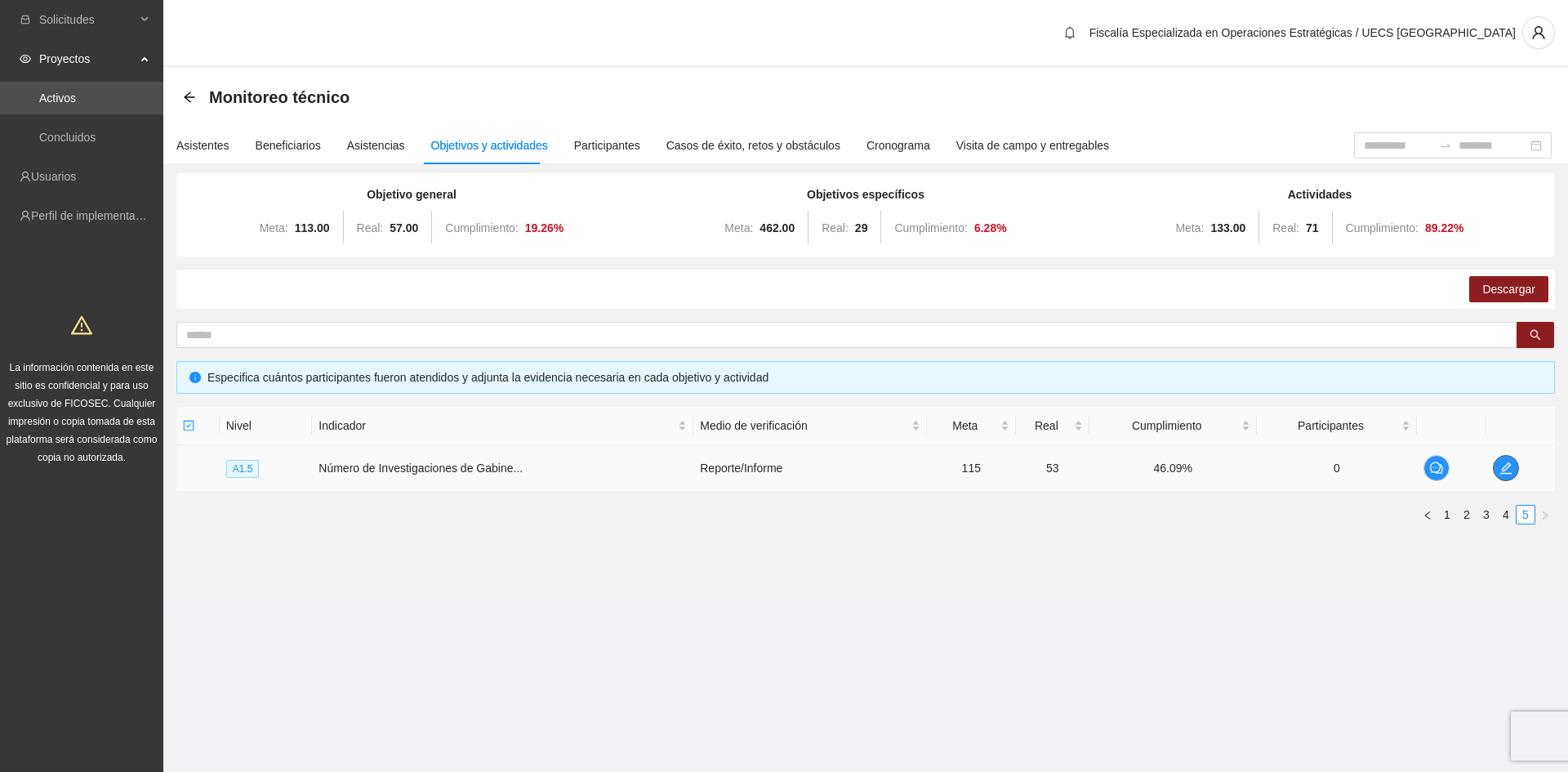
click at [1506, 469] on icon "edit" at bounding box center [1505, 468] width 11 height 11
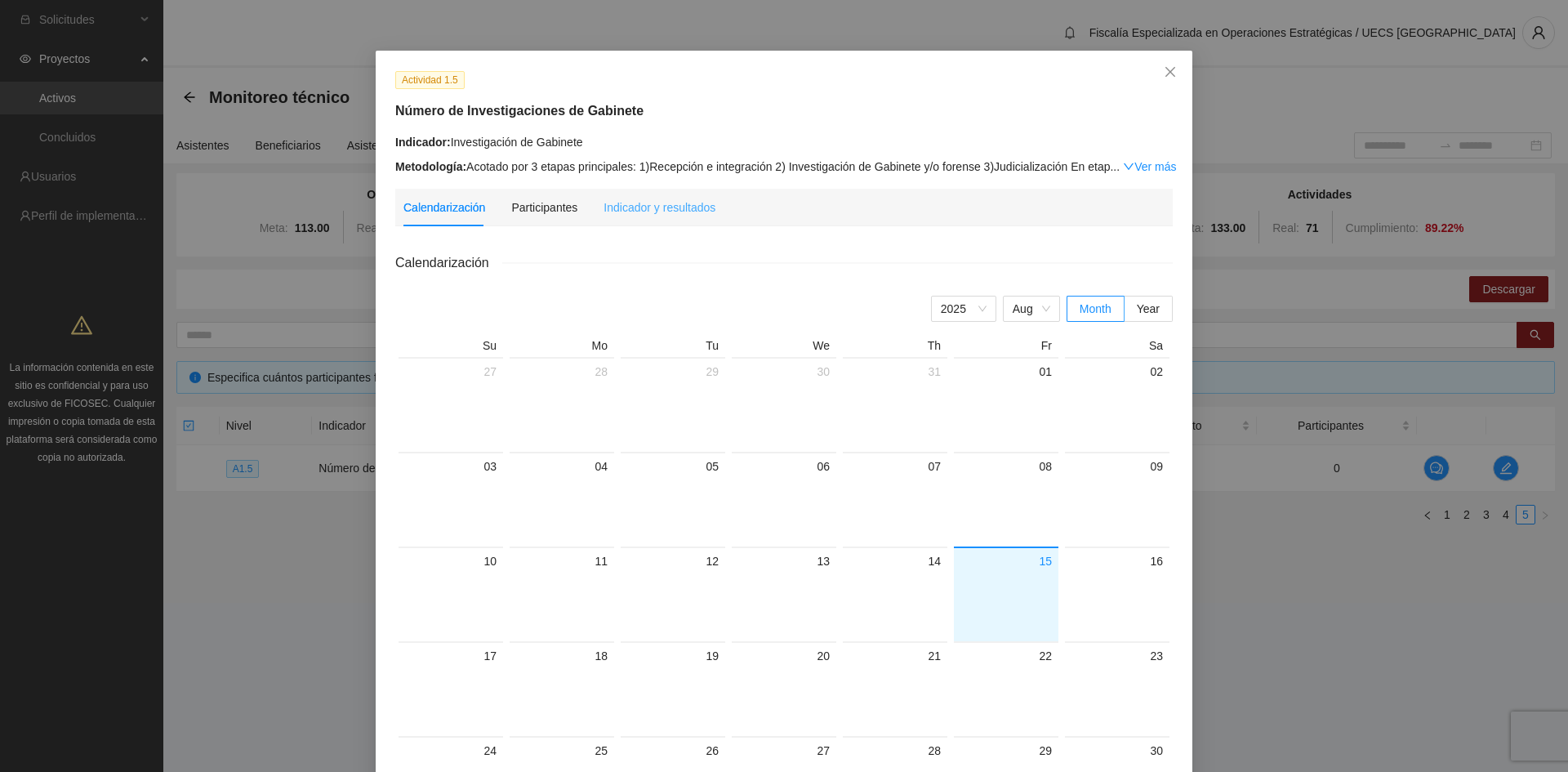
scroll to position [27, 0]
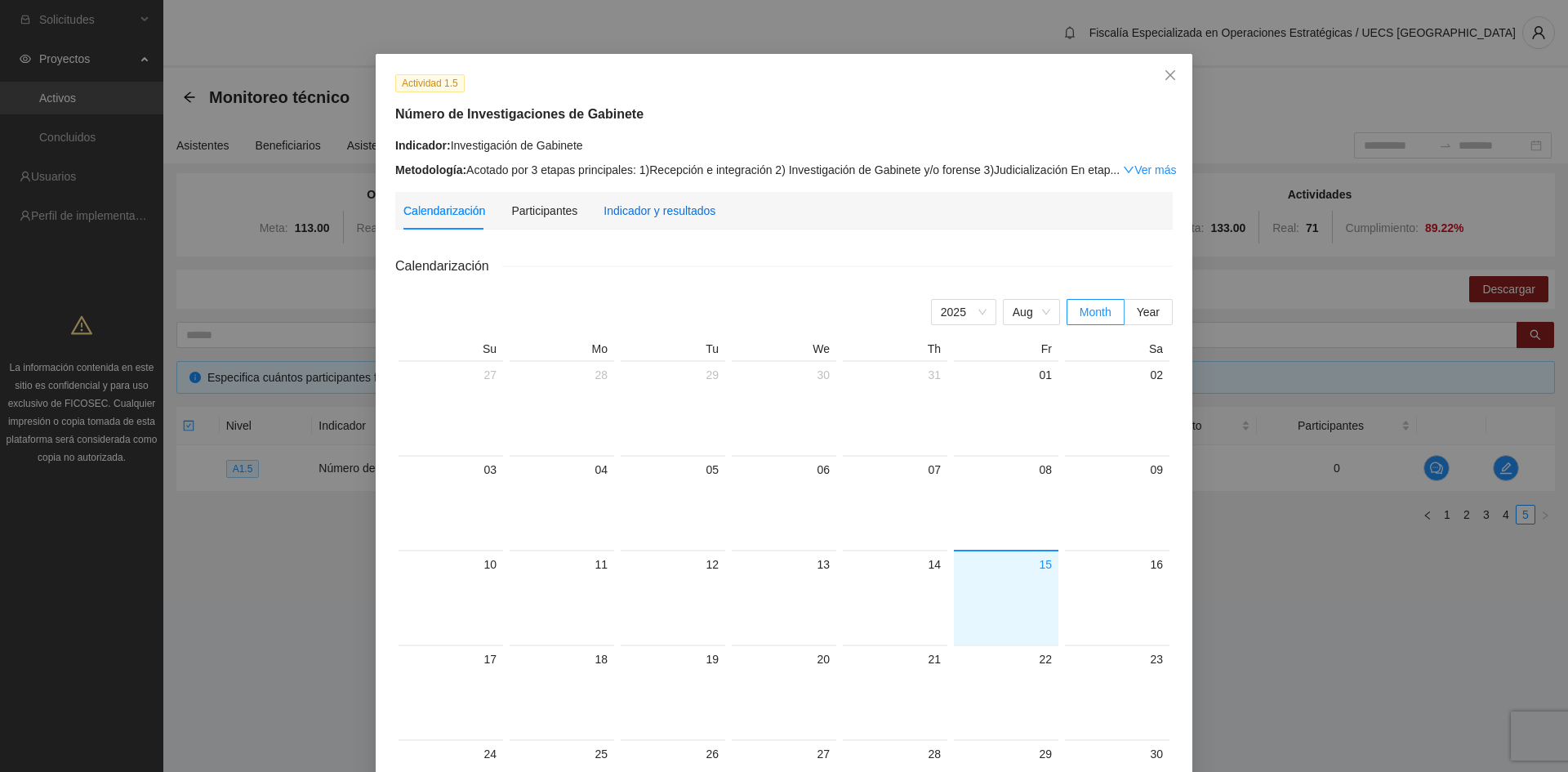
click at [654, 215] on div "Indicador y resultados" at bounding box center [659, 210] width 112 height 18
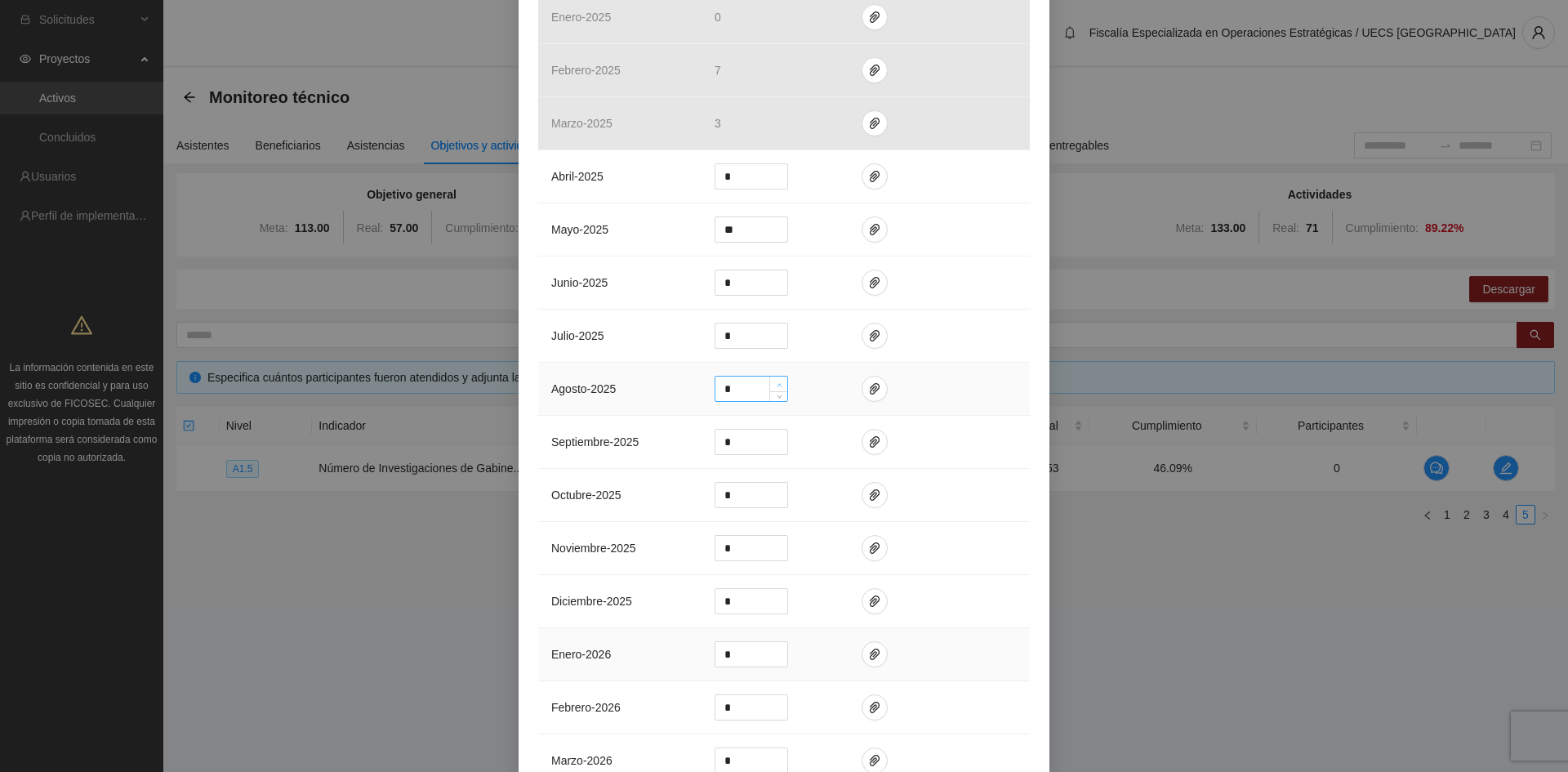
scroll to position [735, 0]
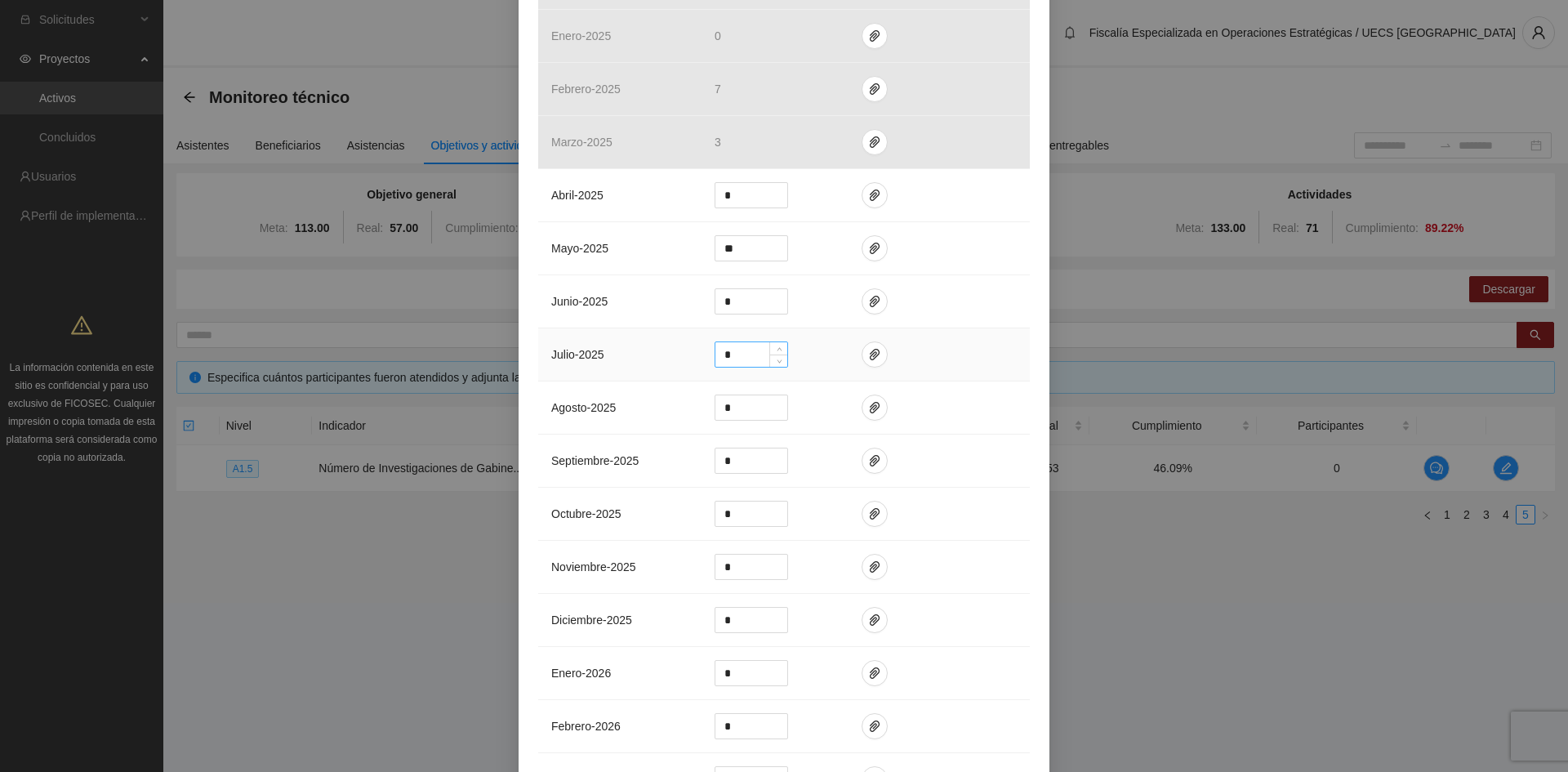
click at [755, 361] on input "*" at bounding box center [751, 355] width 72 height 25
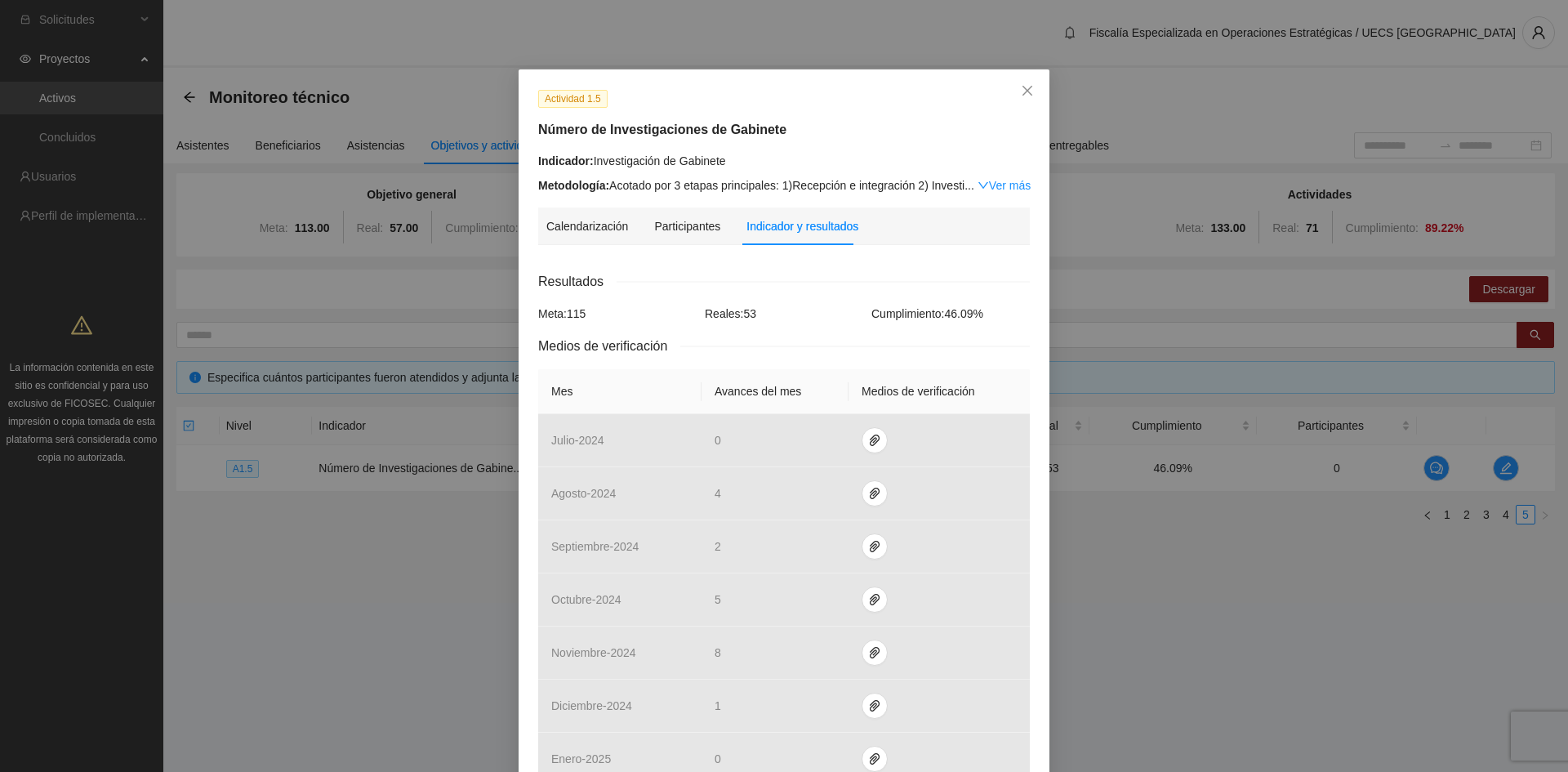
scroll to position [0, 0]
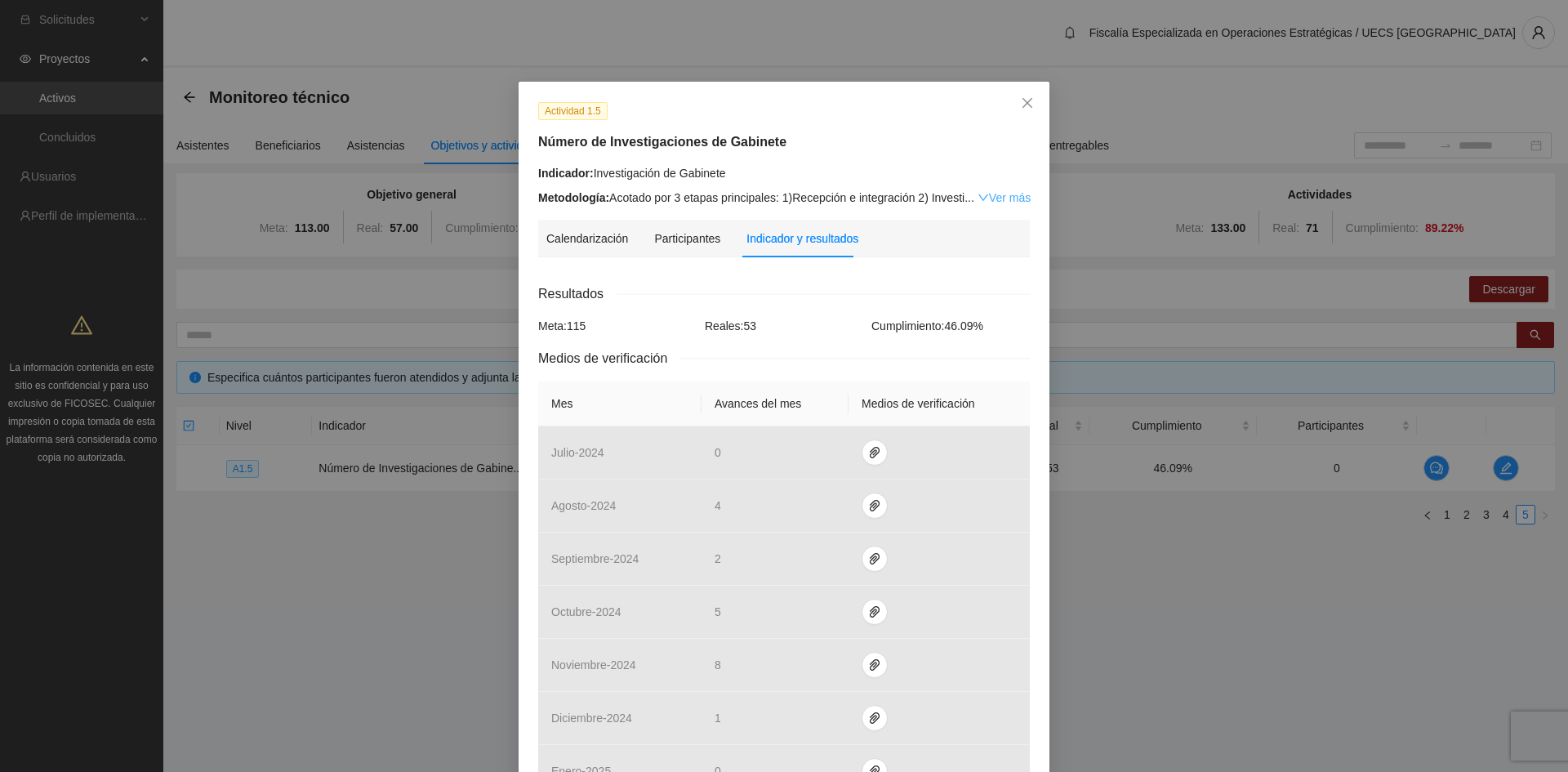
click at [1006, 194] on link "Ver más" at bounding box center [1003, 198] width 53 height 13
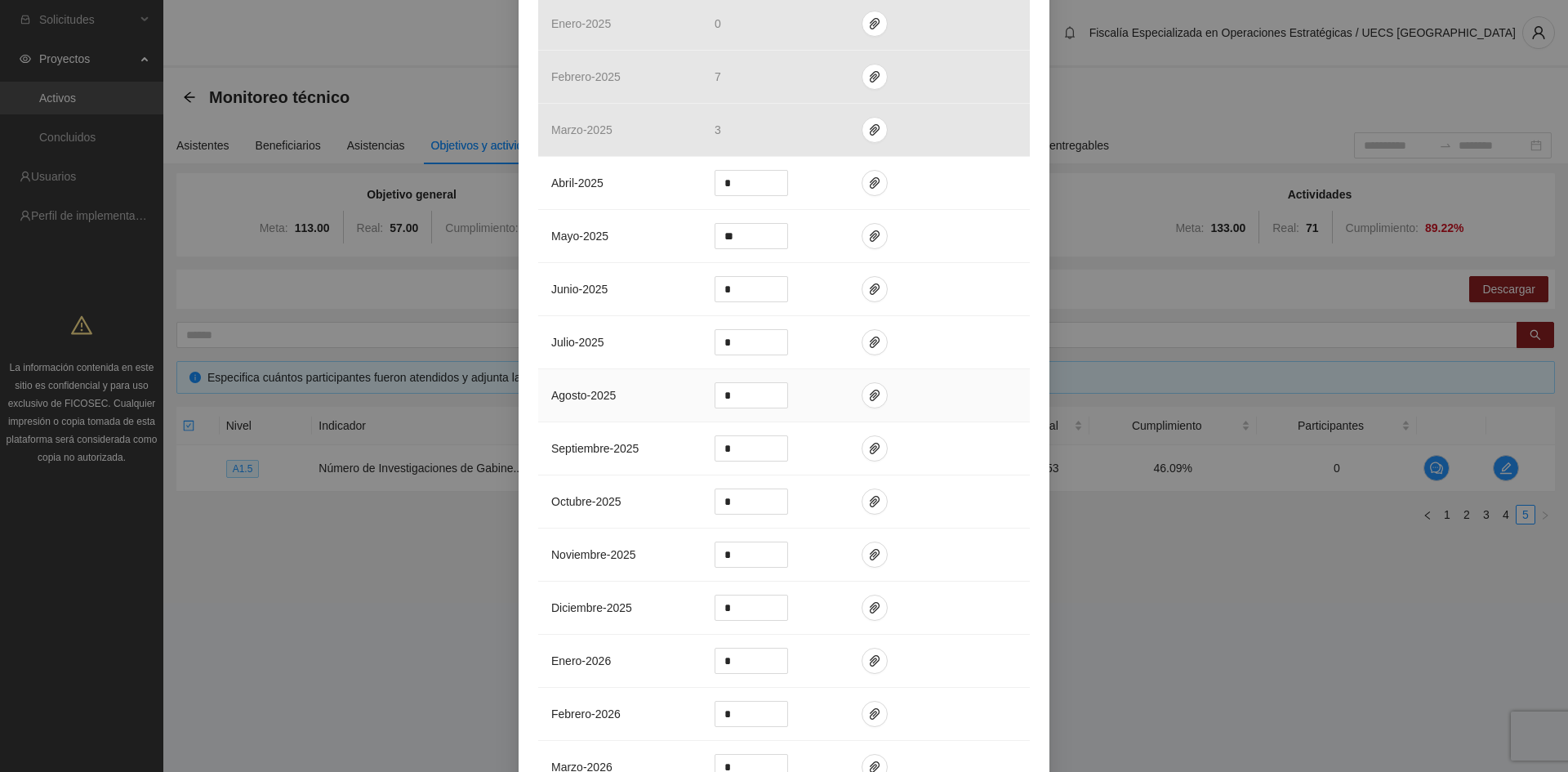
scroll to position [1062, 0]
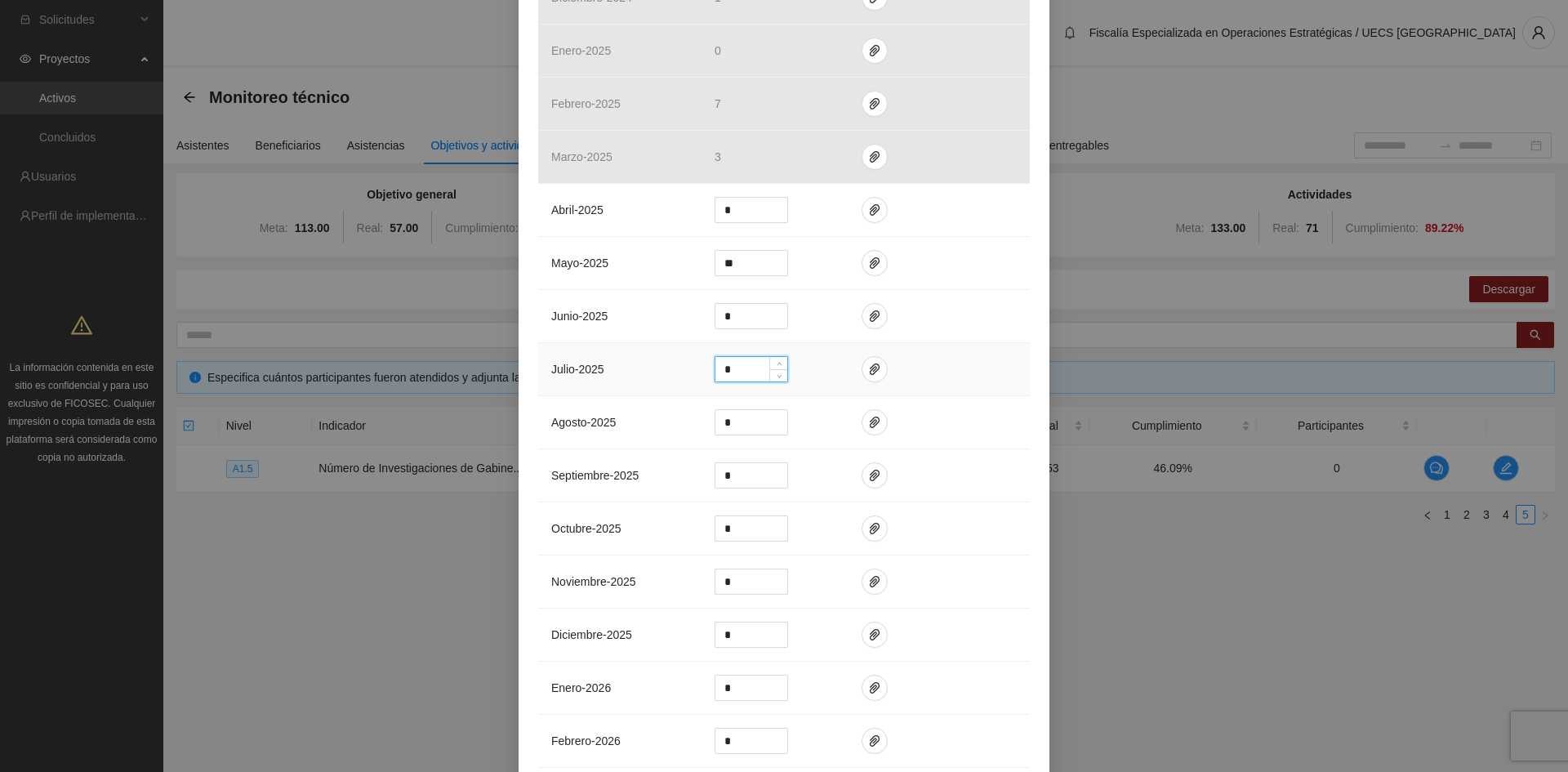
click at [727, 357] on input "*" at bounding box center [751, 369] width 72 height 25
type input "*"
click at [869, 363] on icon "paper-clip" at bounding box center [874, 369] width 9 height 11
click at [831, 307] on span "Adjuntar documento" at bounding box center [825, 298] width 102 height 18
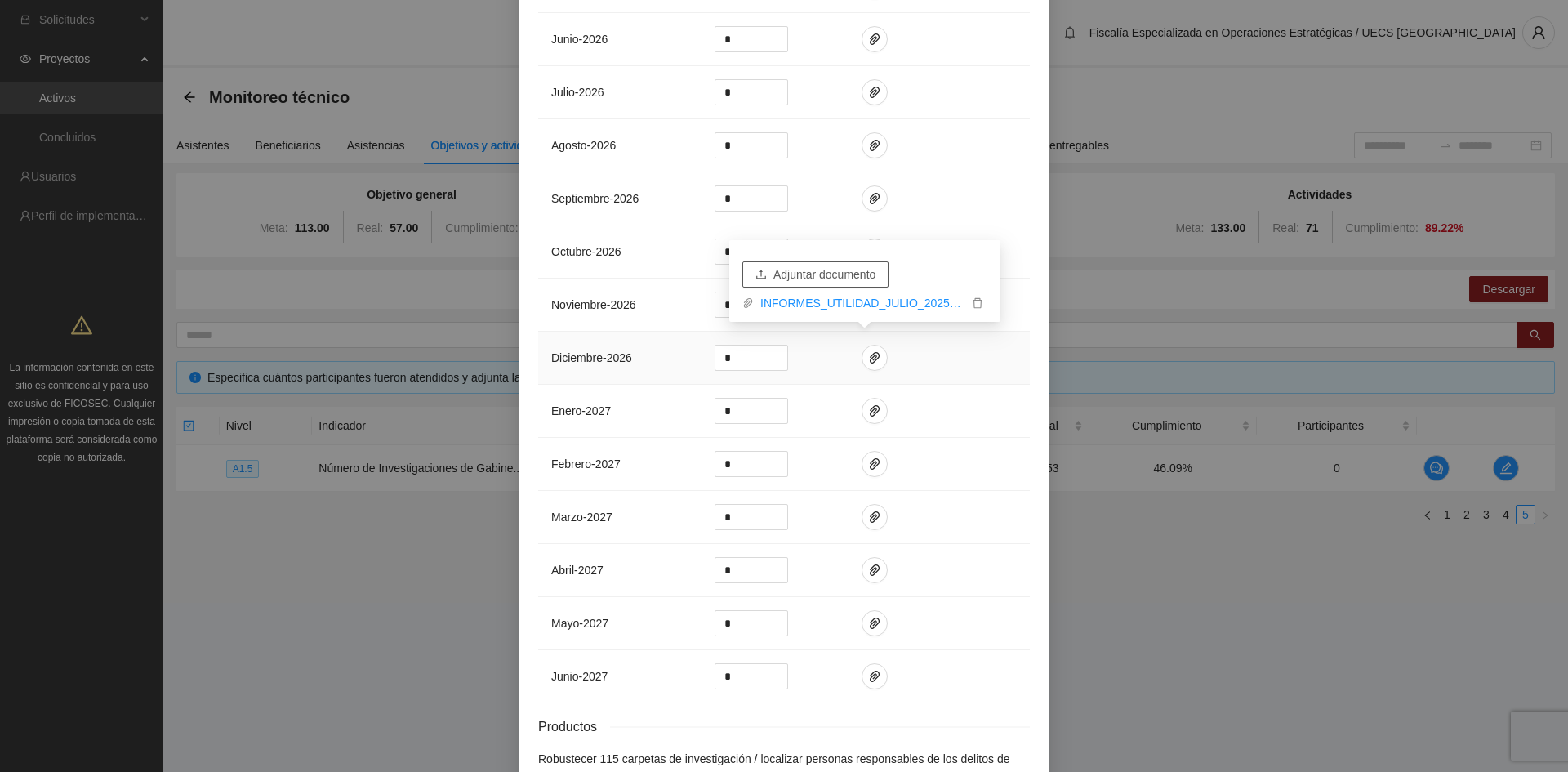
scroll to position [2064, 0]
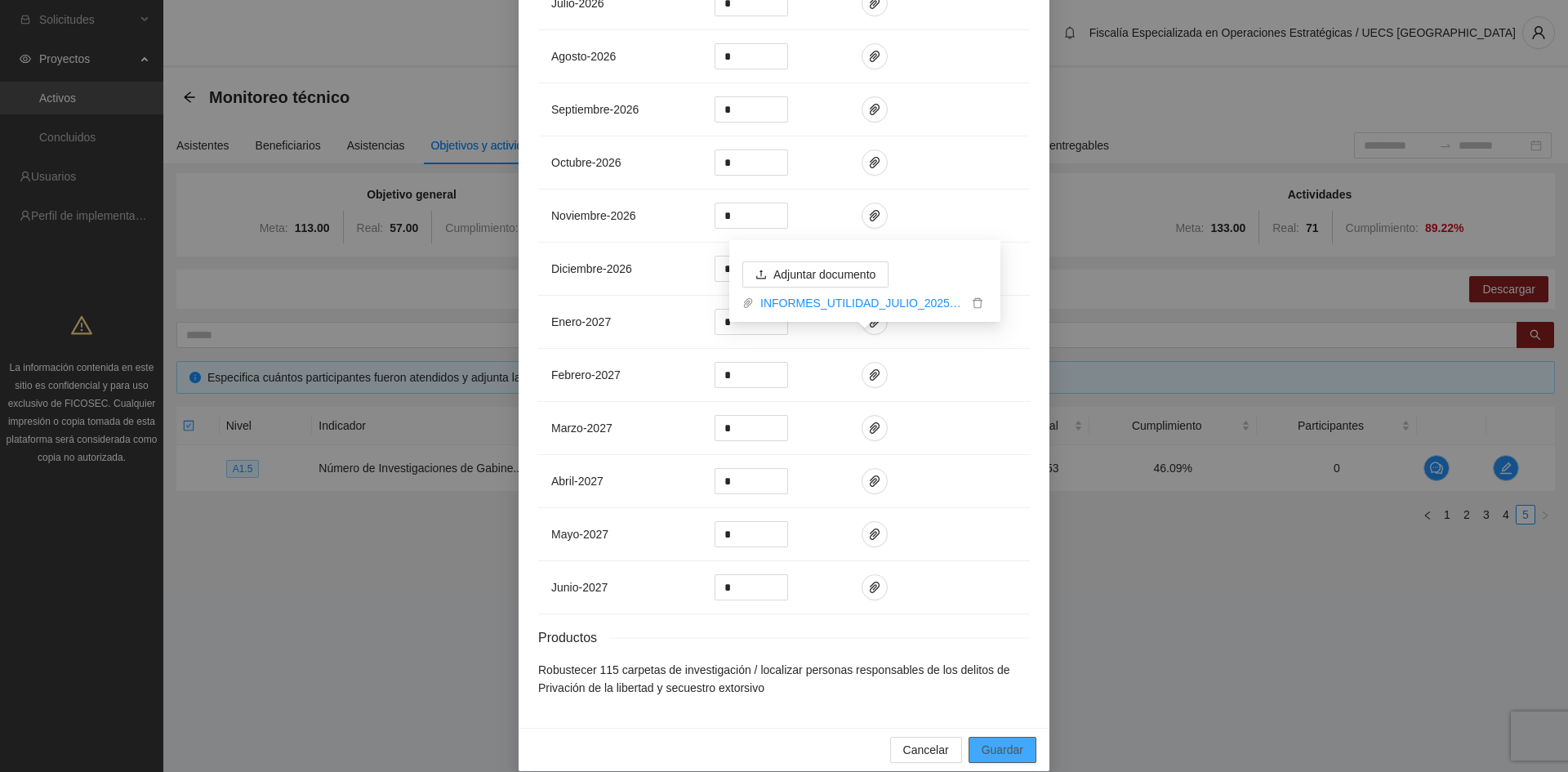
click at [1002, 741] on span "Guardar" at bounding box center [1002, 749] width 42 height 18
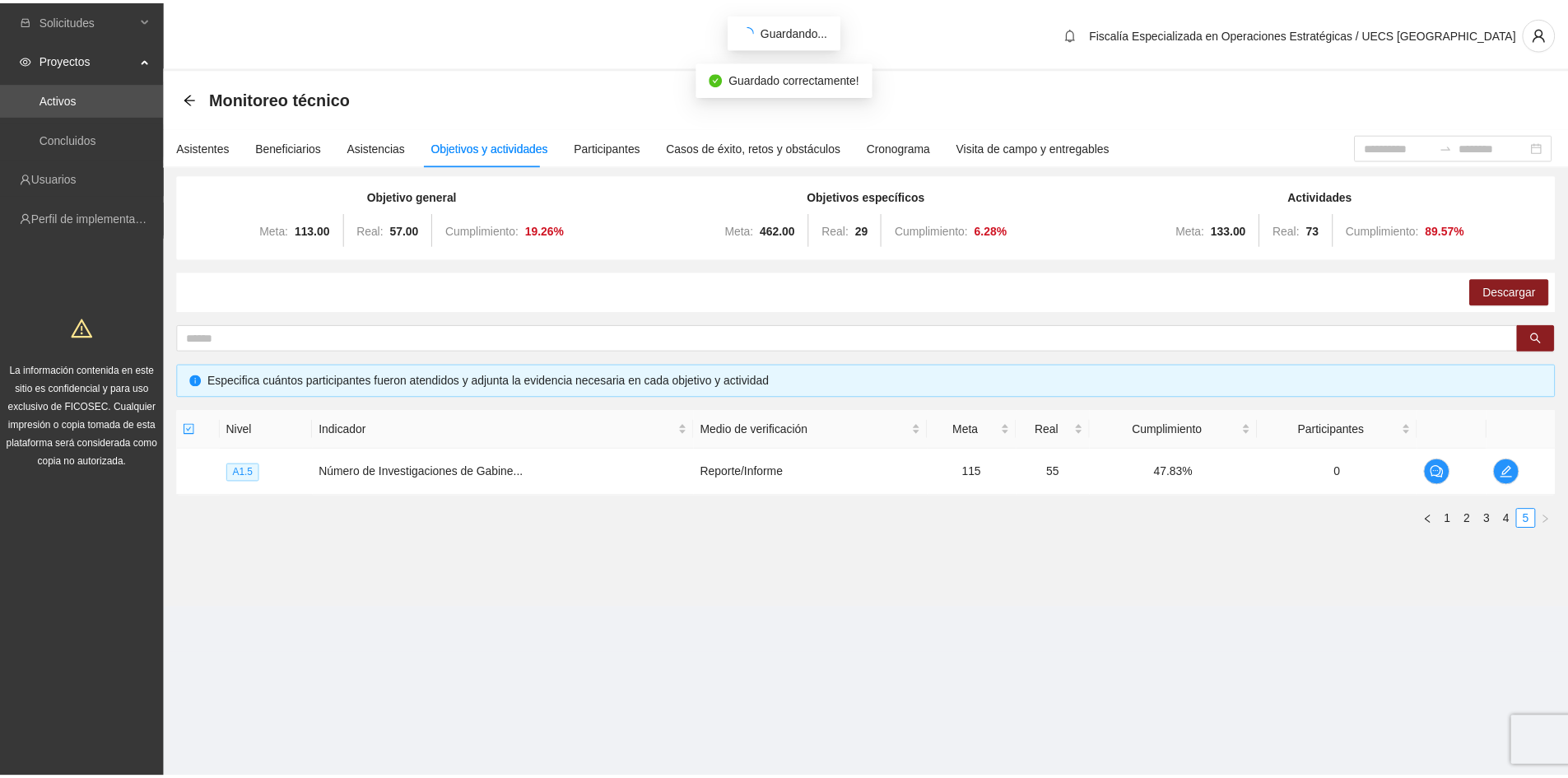
scroll to position [1998, 0]
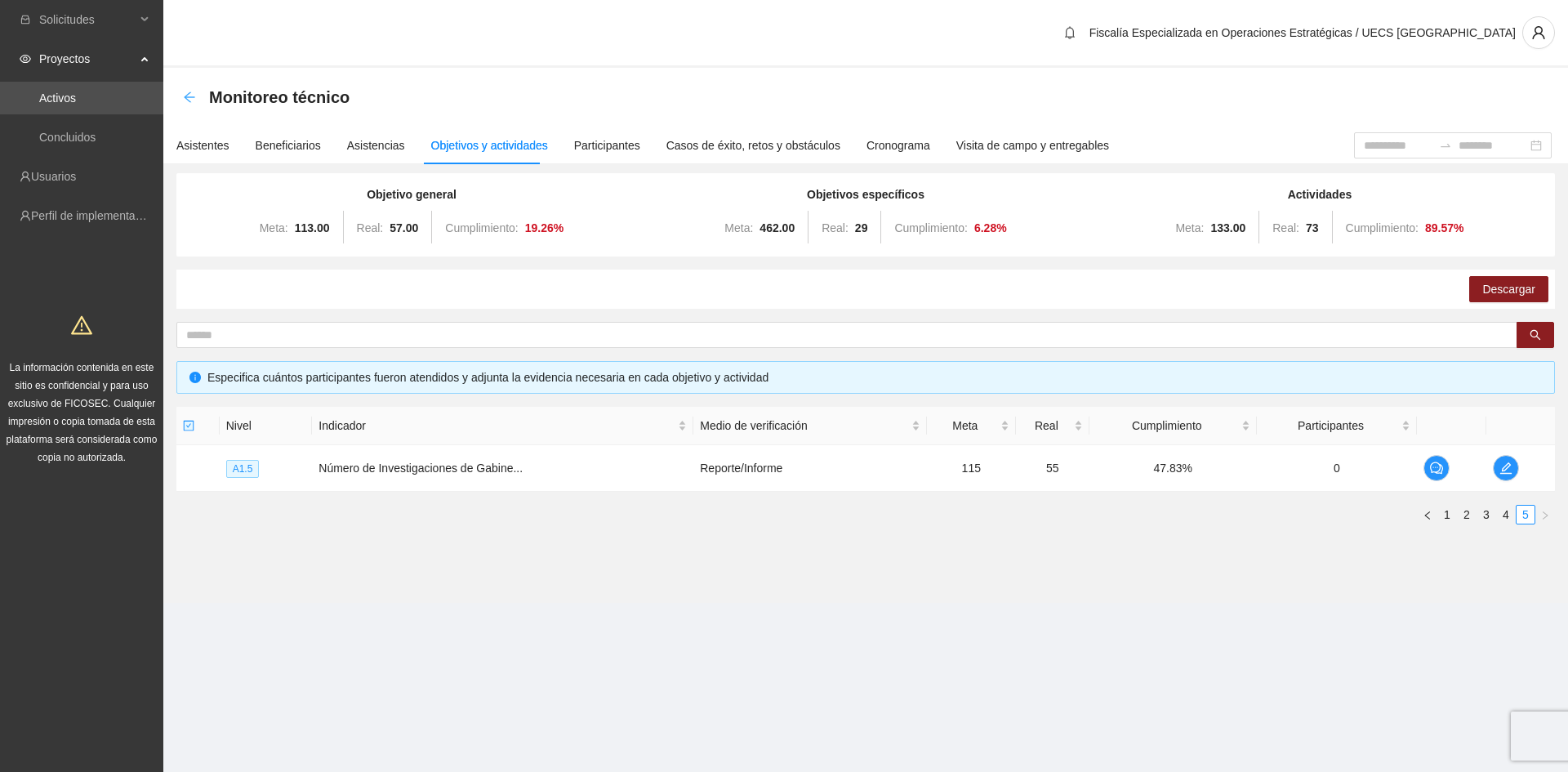
click at [191, 98] on icon "arrow-left" at bounding box center [189, 97] width 13 height 13
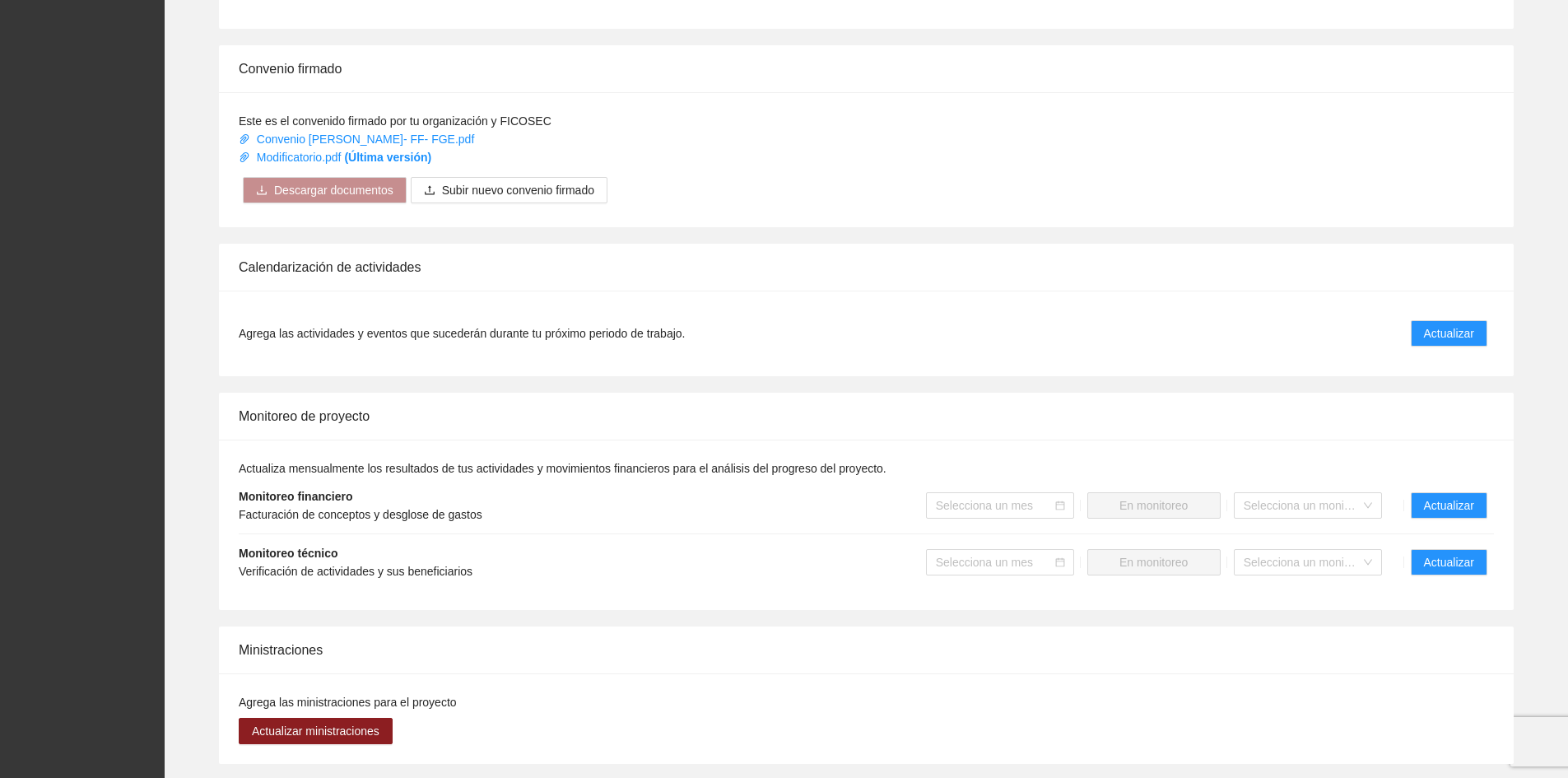
scroll to position [906, 0]
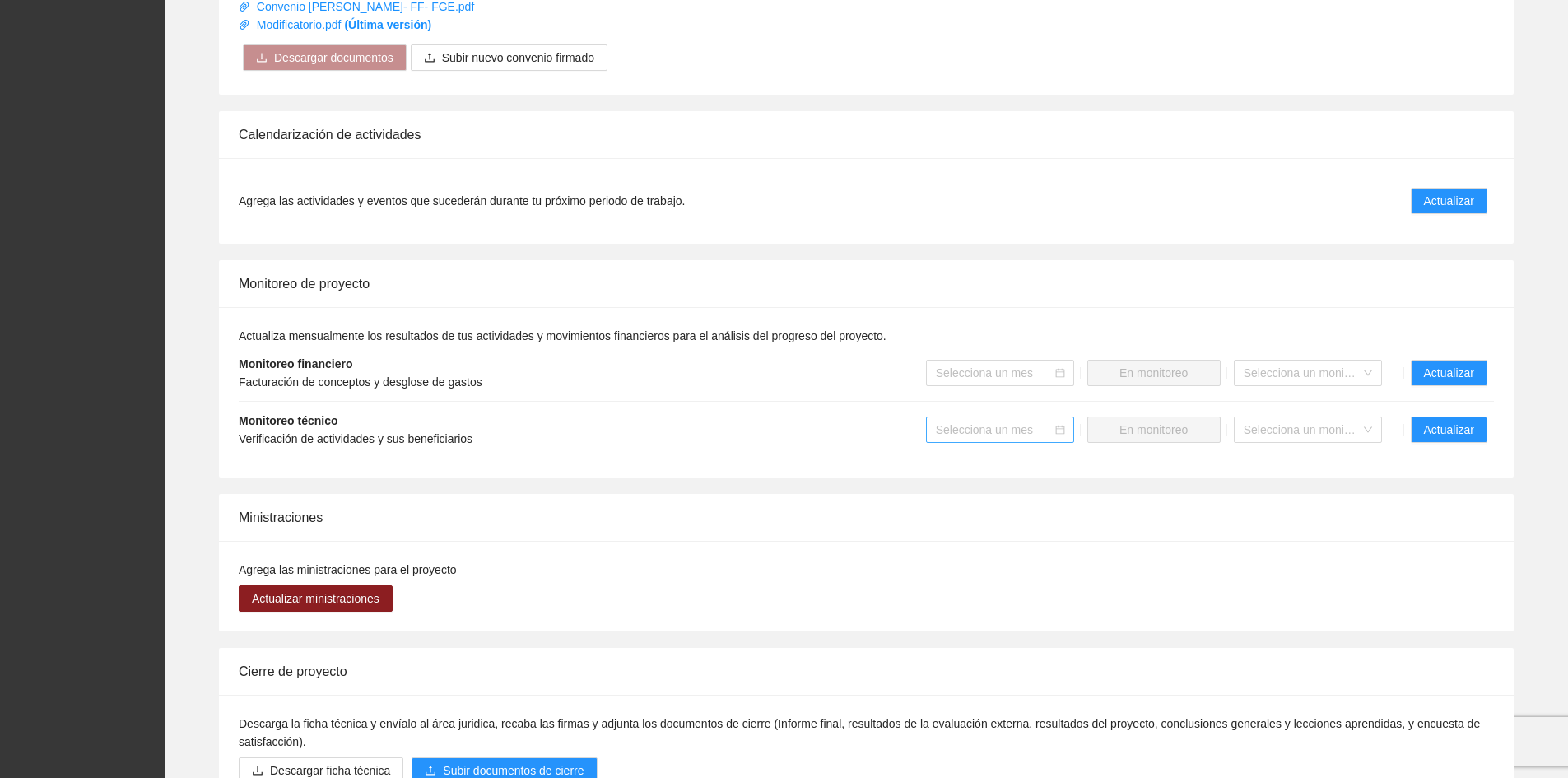
click at [976, 418] on input "search" at bounding box center [994, 430] width 117 height 25
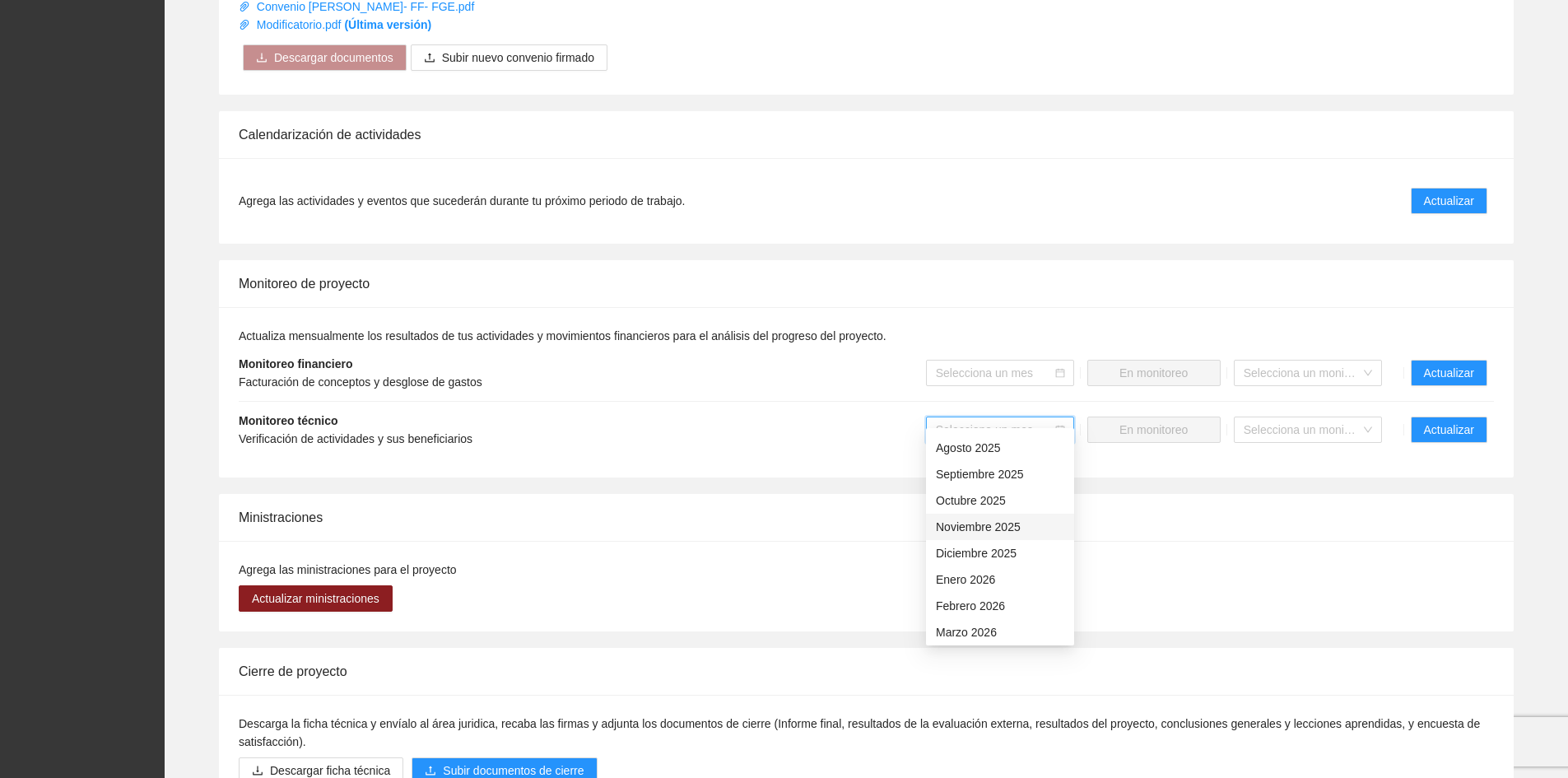
scroll to position [412, 0]
click at [988, 588] on div "Julio 2025" at bounding box center [1000, 585] width 129 height 18
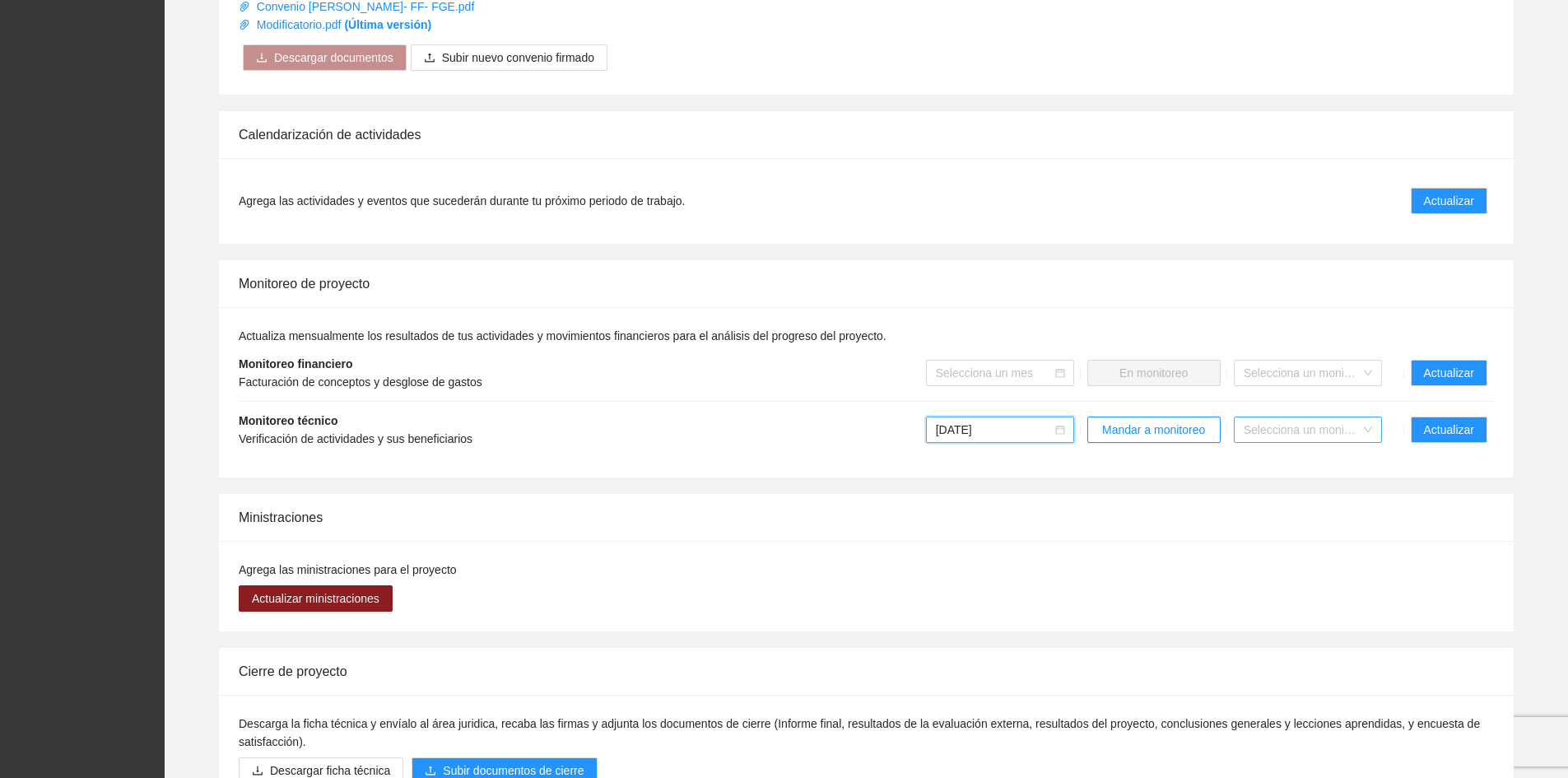
click at [1330, 418] on input "search" at bounding box center [1301, 430] width 117 height 25
click at [1353, 439] on div "Dizán" at bounding box center [1307, 444] width 129 height 18
click at [1360, 418] on span "Dizán" at bounding box center [1307, 430] width 129 height 25
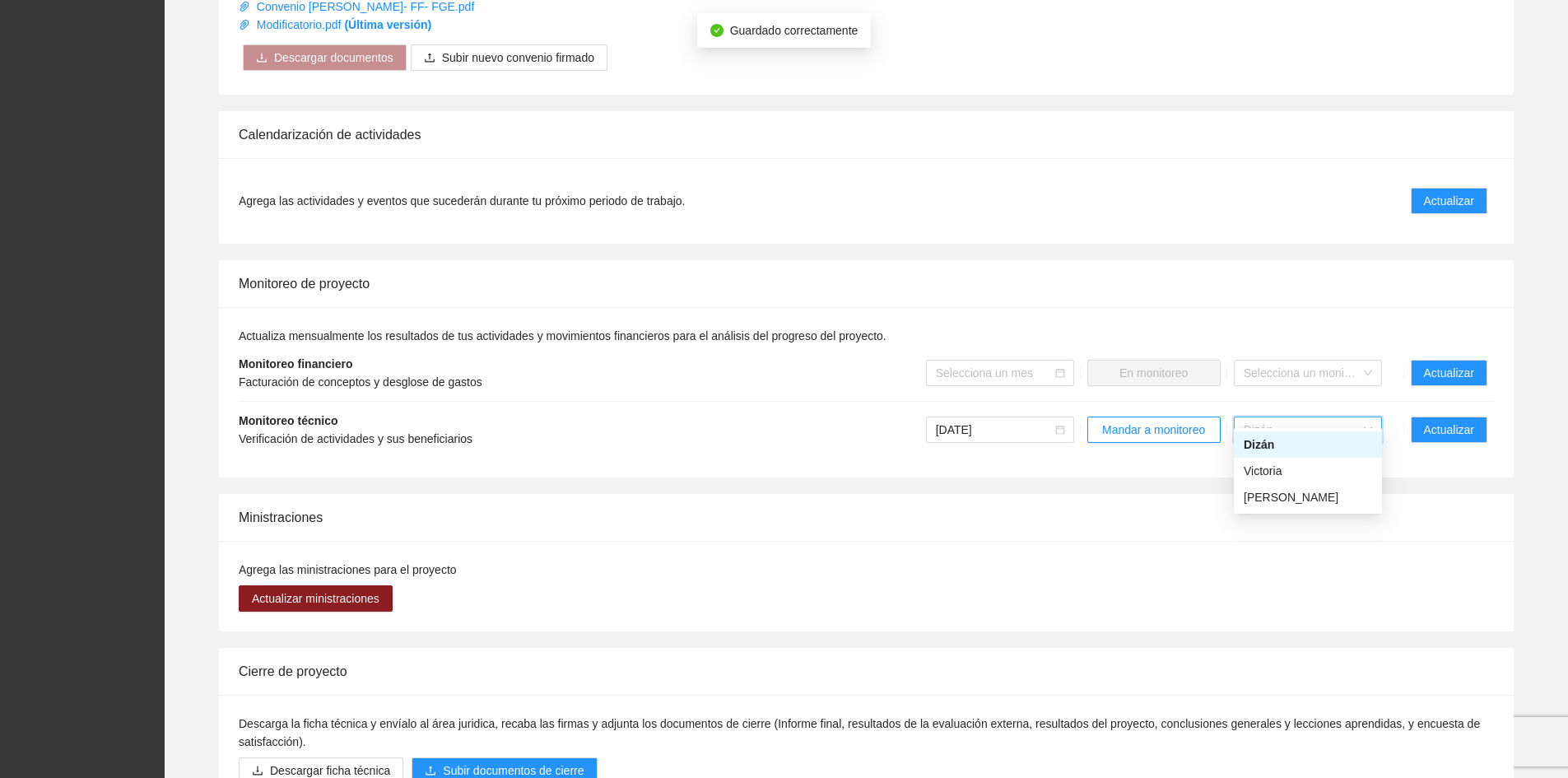
click at [1311, 438] on div "Dizán" at bounding box center [1307, 444] width 129 height 18
click at [1357, 418] on span "Dizán" at bounding box center [1307, 430] width 129 height 25
click at [1187, 420] on span "Mandar a monitoreo" at bounding box center [1153, 429] width 103 height 18
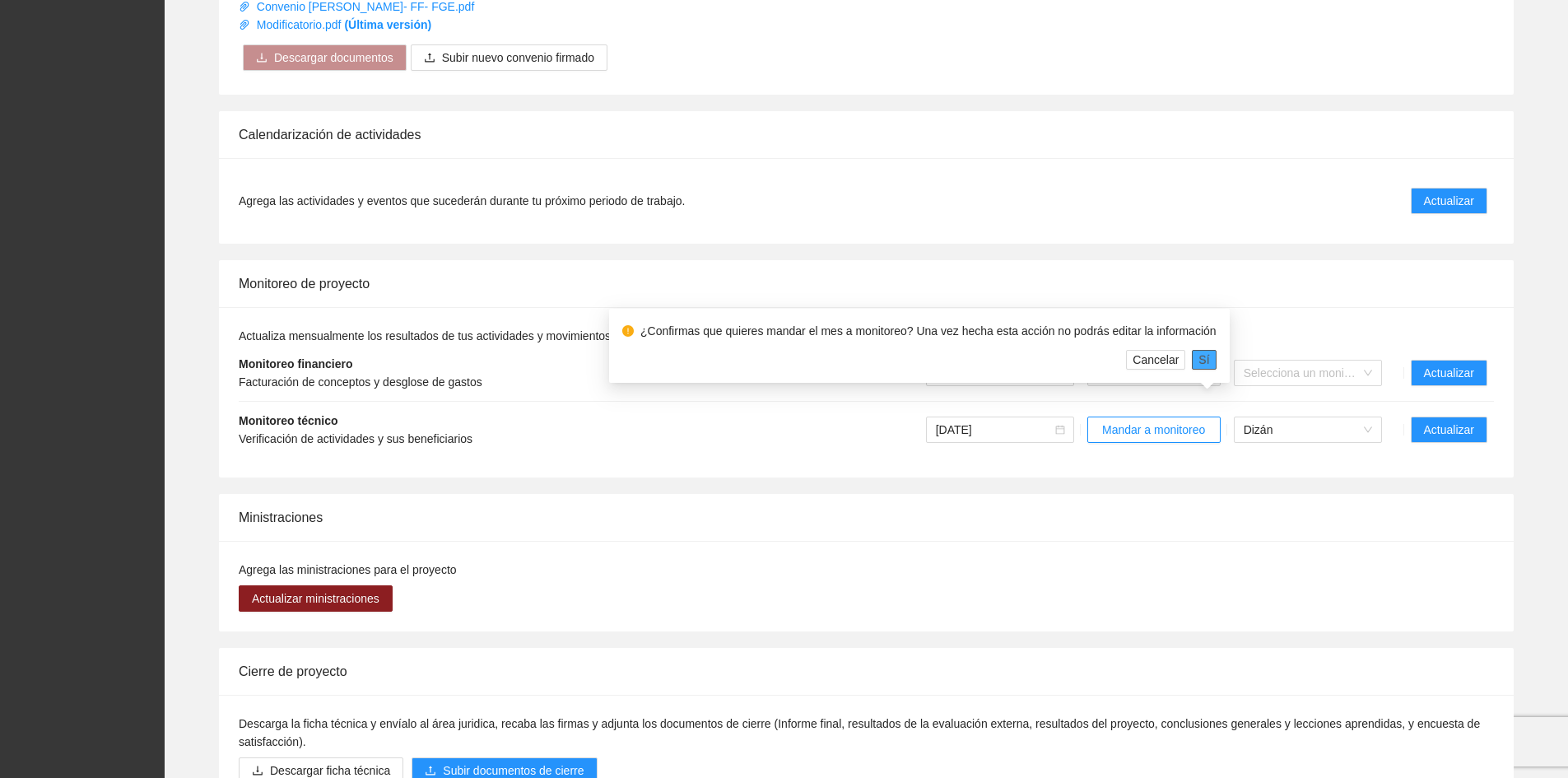
click at [1202, 358] on button "Sí" at bounding box center [1203, 359] width 24 height 20
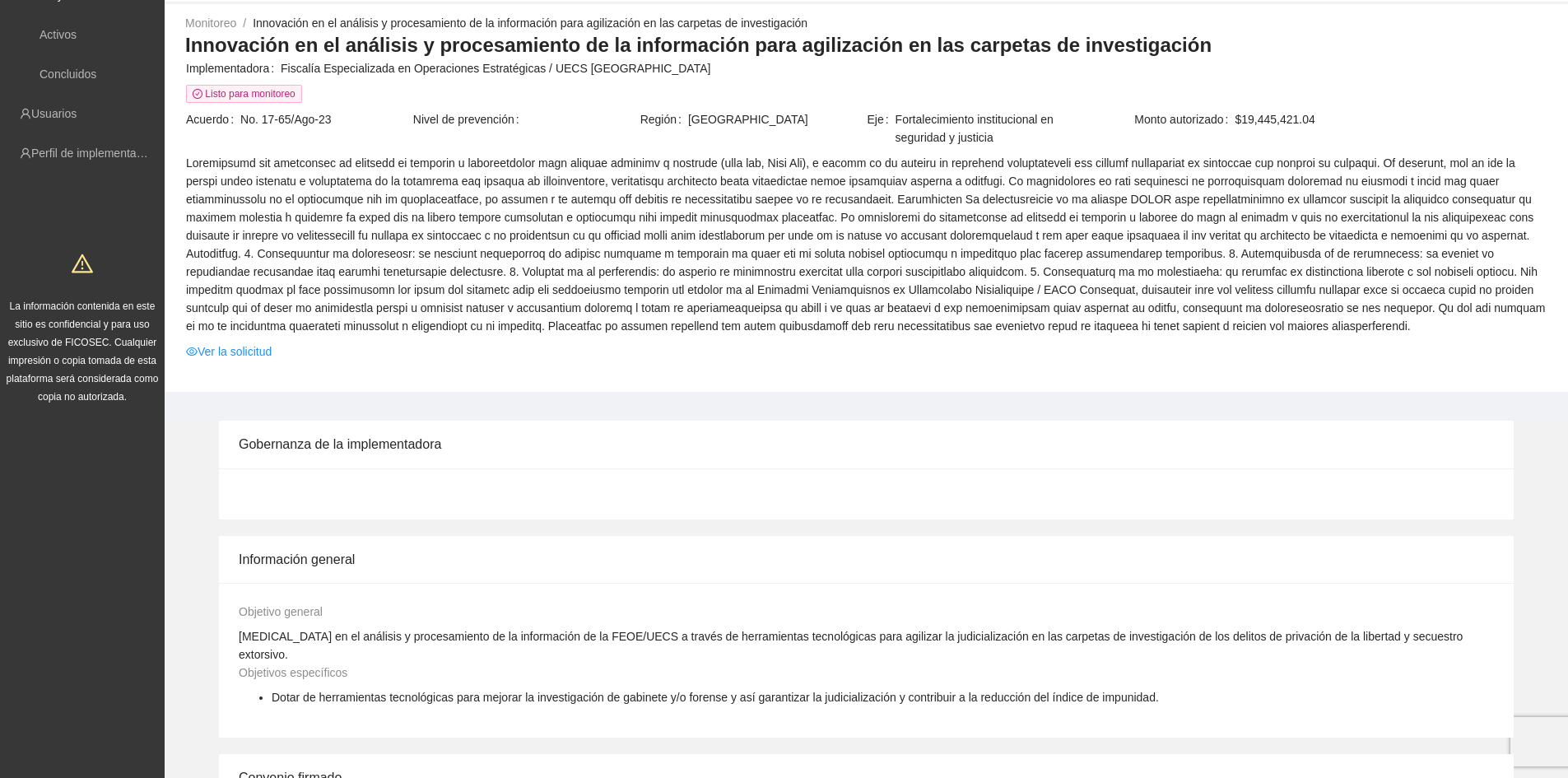
scroll to position [0, 0]
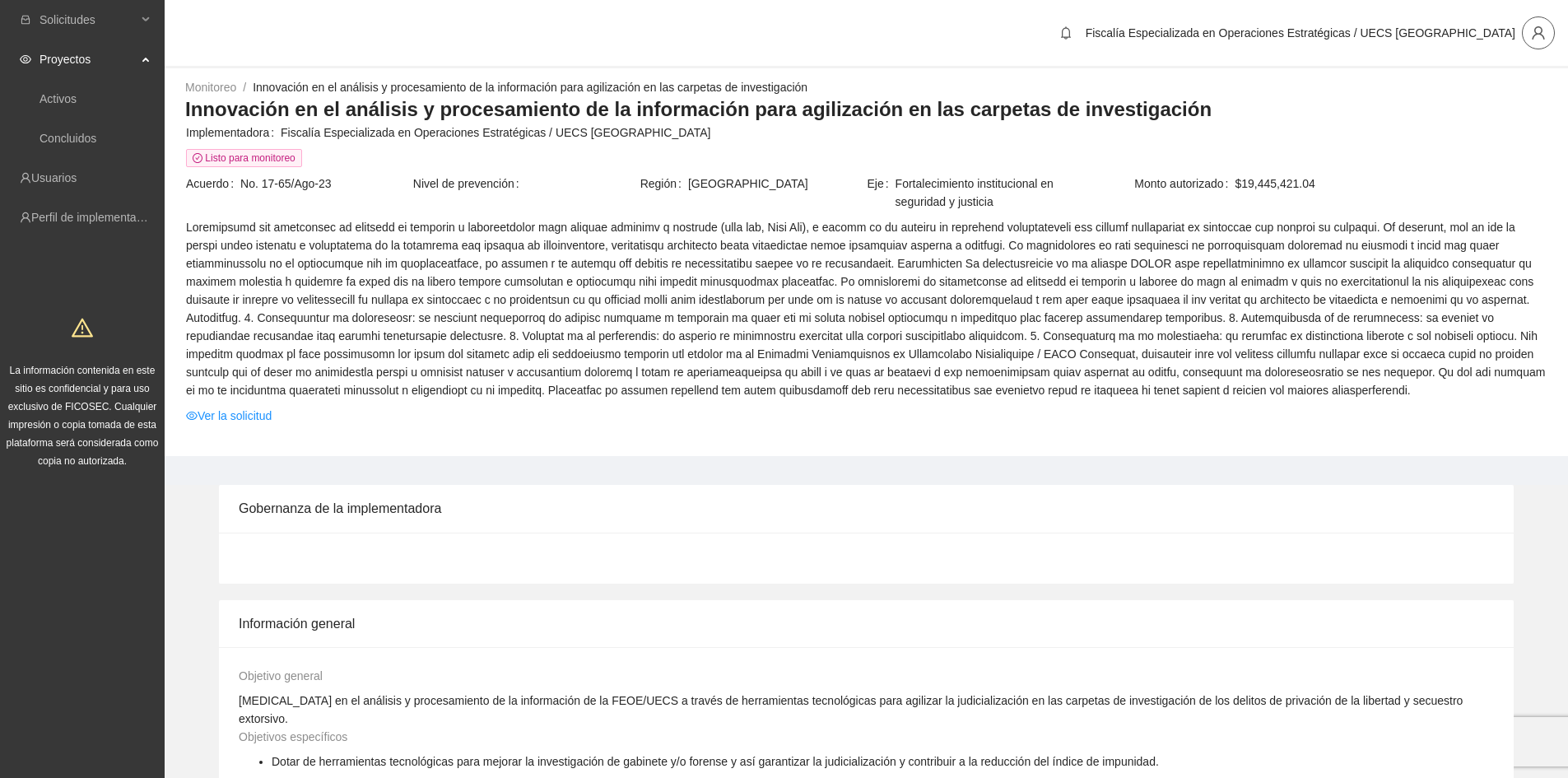
click at [1534, 30] on icon "user" at bounding box center [1538, 33] width 15 height 15
click at [1517, 87] on span "Cerrar sesión" at bounding box center [1495, 95] width 104 height 18
